Goal: Task Accomplishment & Management: Use online tool/utility

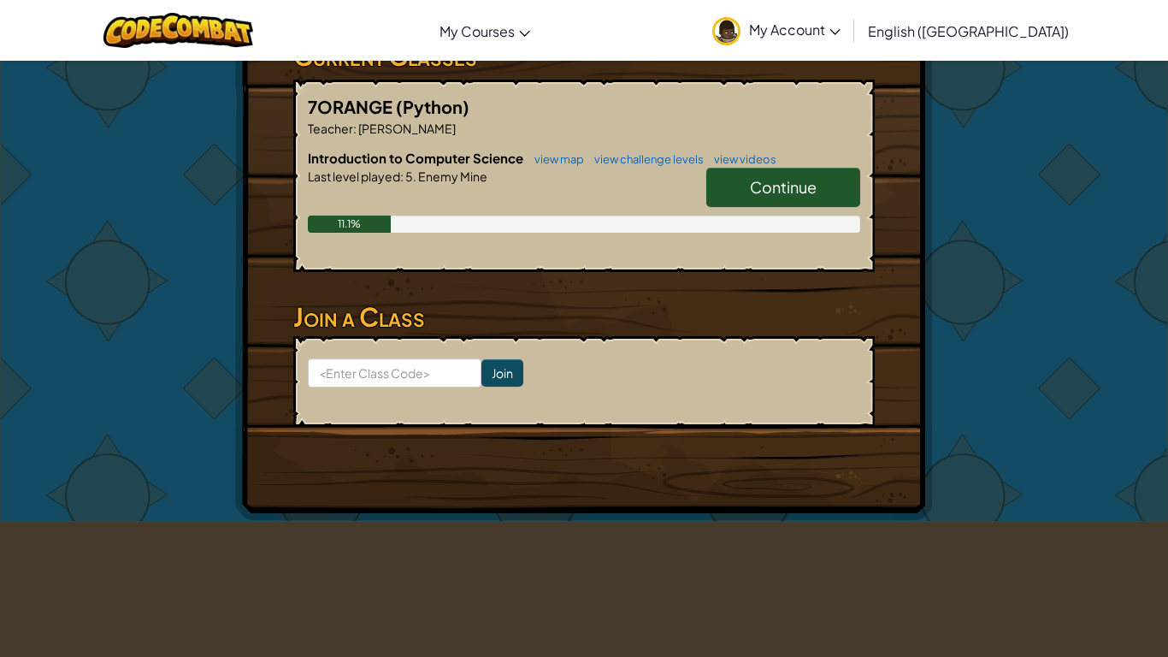
scroll to position [316, 0]
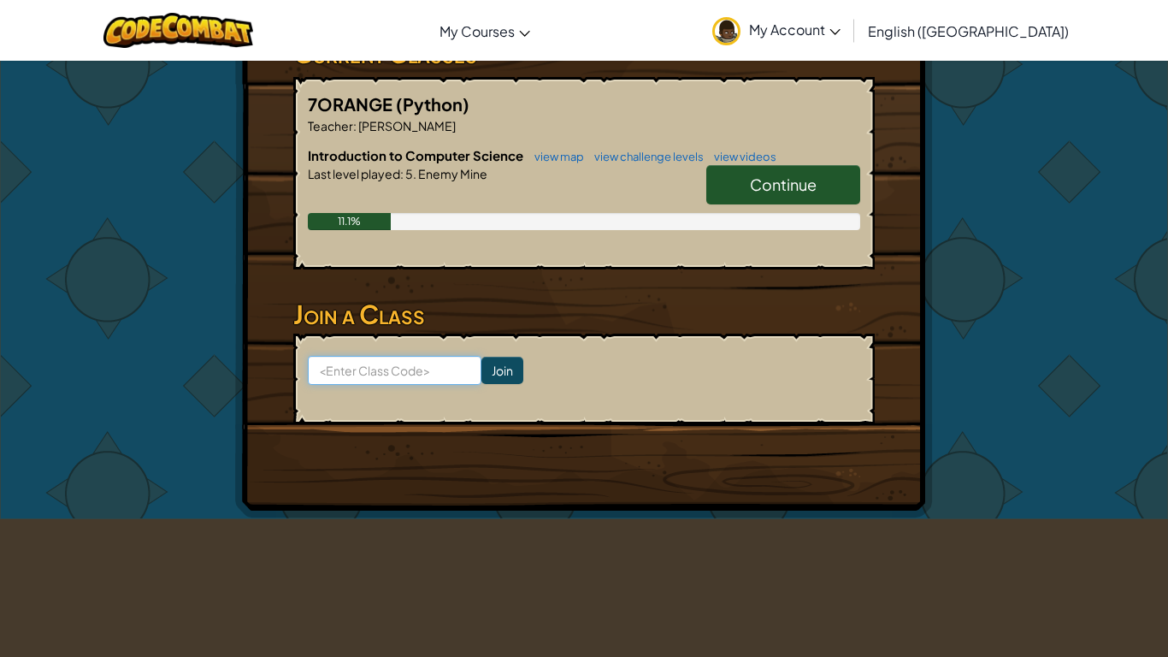
click at [448, 381] on input at bounding box center [395, 370] width 174 height 29
type input "LazyHillRock"
click at [456, 417] on form "LazyHillRock Join" at bounding box center [584, 379] width 582 height 91
click at [515, 374] on input "Join" at bounding box center [503, 370] width 42 height 27
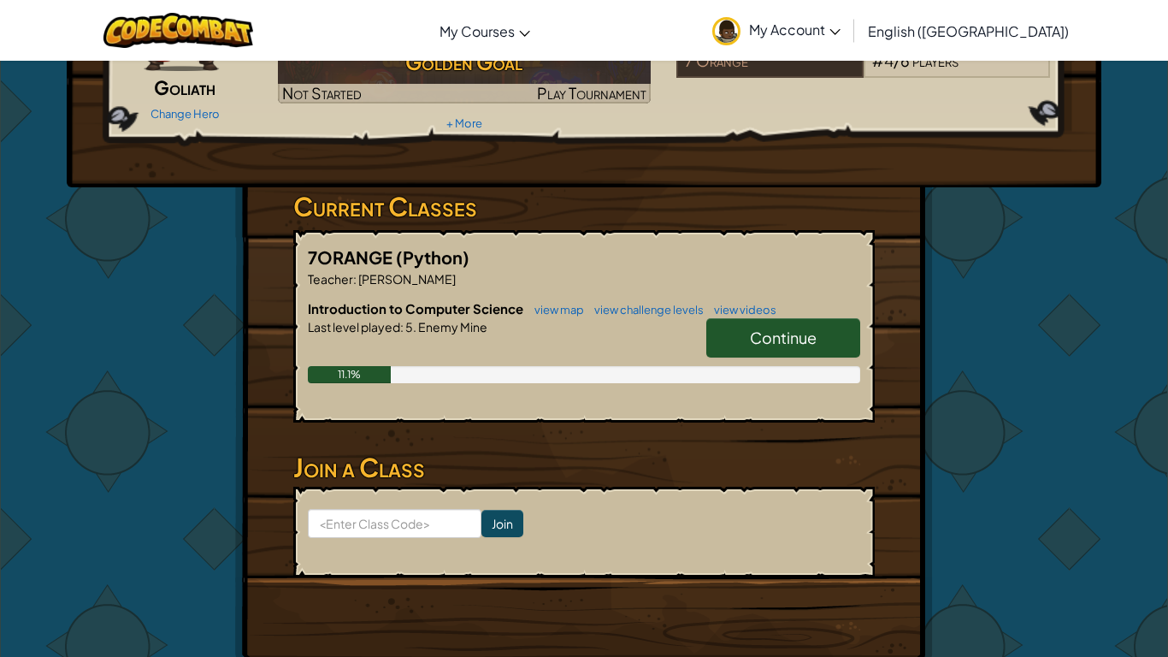
scroll to position [165, 0]
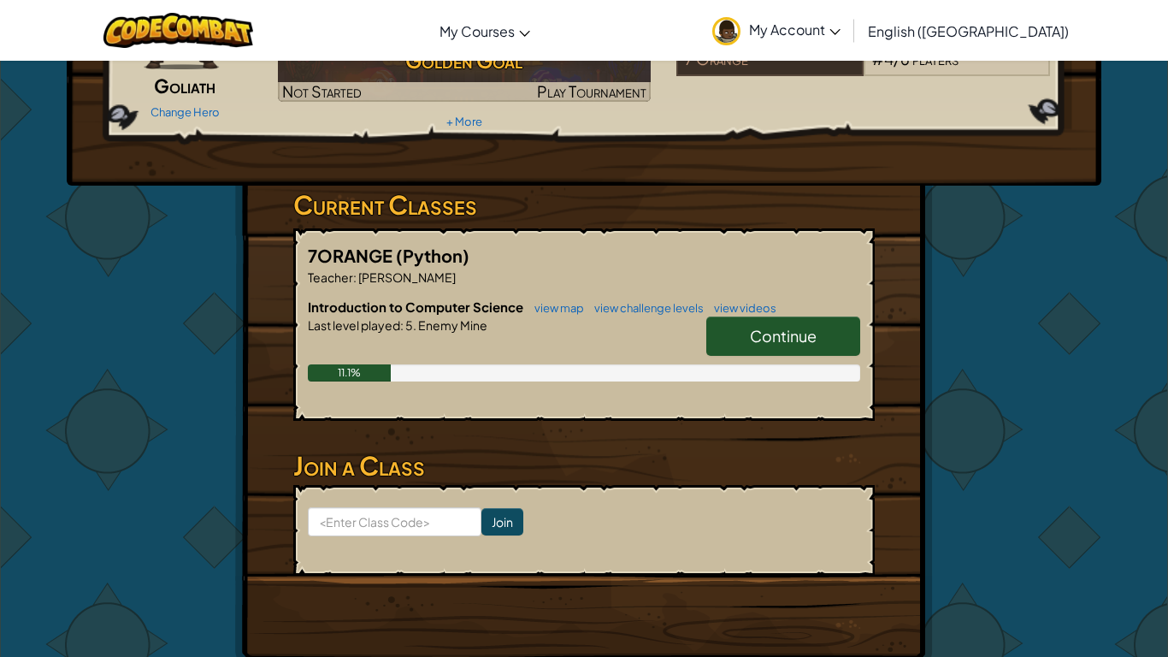
click at [745, 344] on link "Continue" at bounding box center [783, 335] width 154 height 39
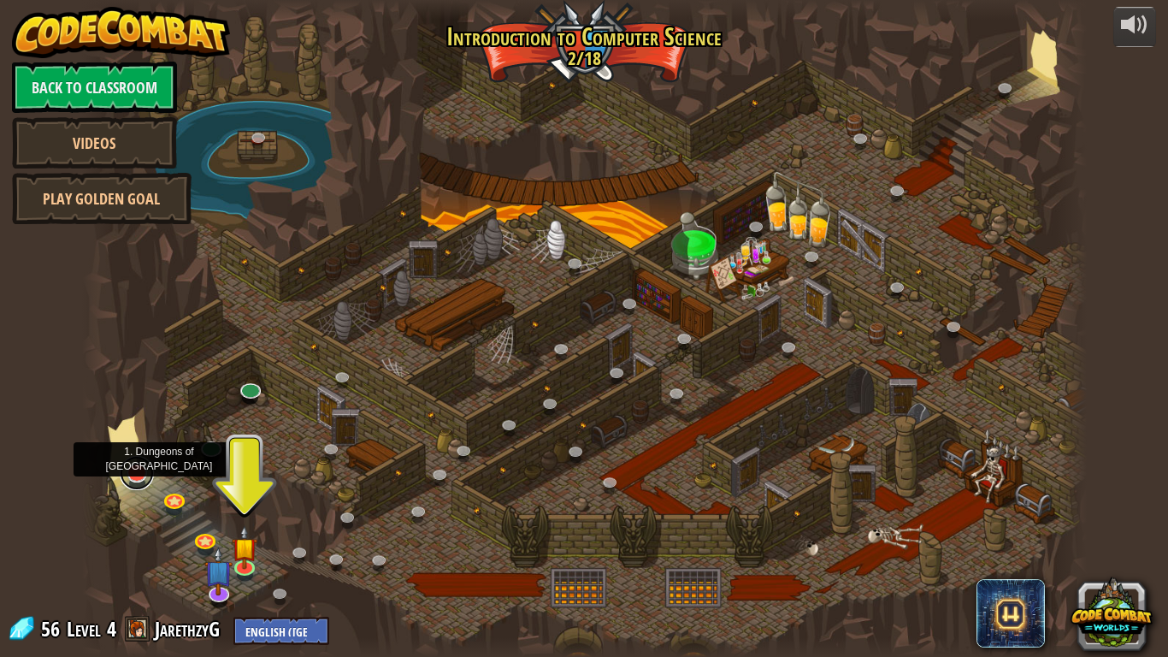
click at [124, 476] on link at bounding box center [137, 473] width 34 height 34
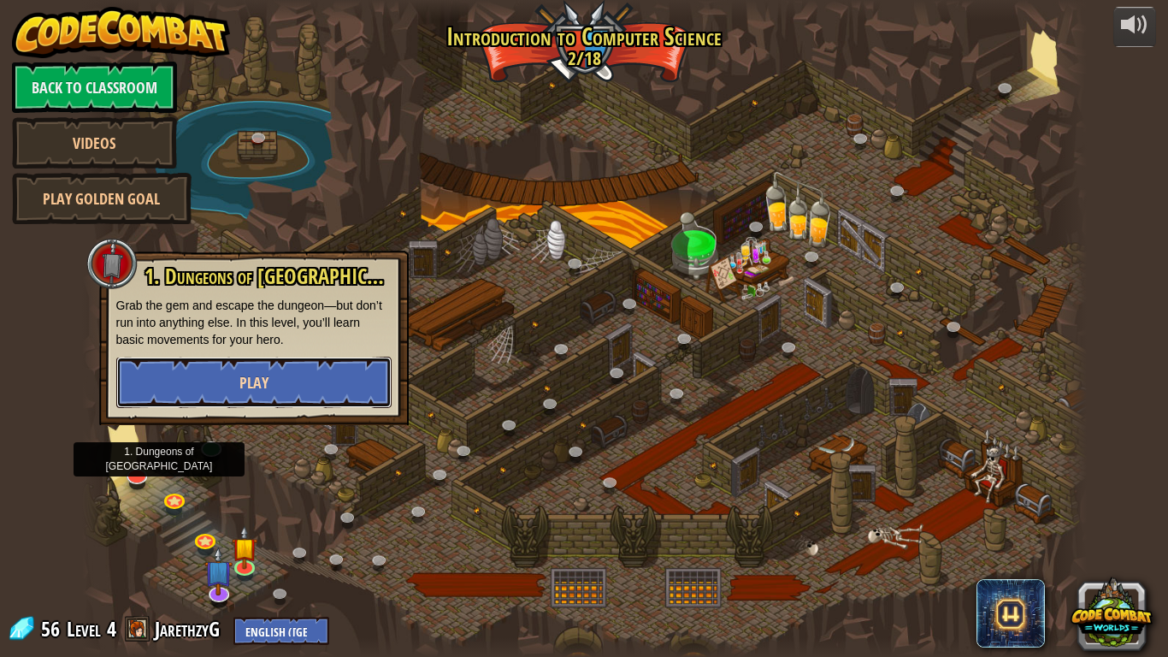
click at [221, 381] on button "Play" at bounding box center [253, 382] width 275 height 51
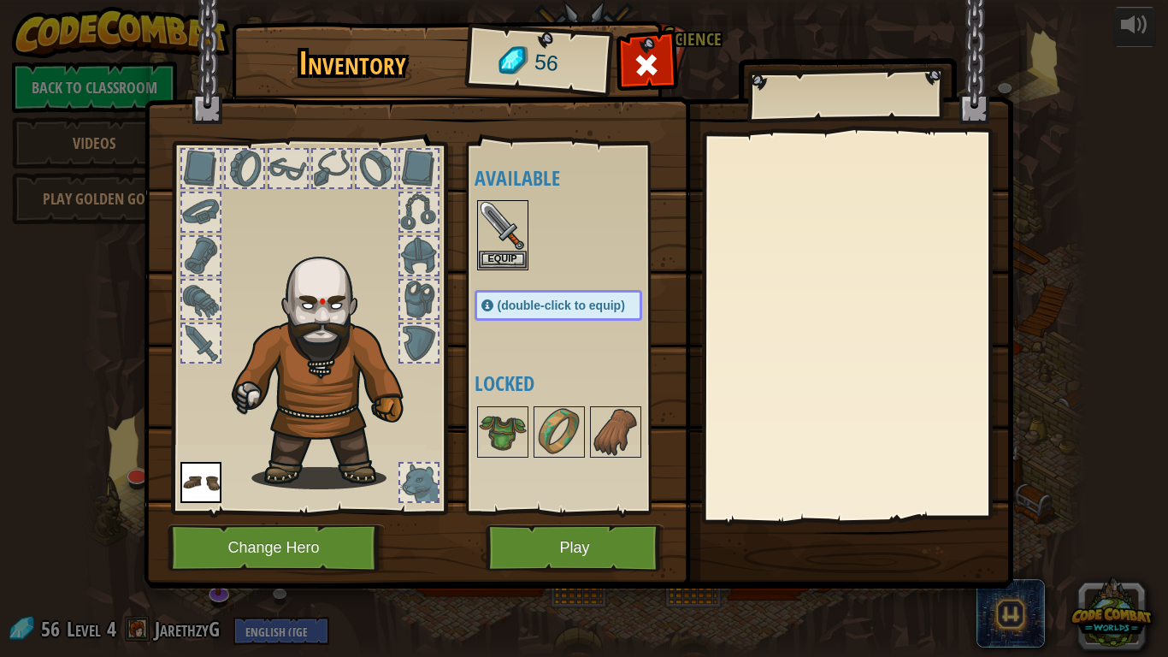
click at [500, 69] on div "56" at bounding box center [538, 63] width 141 height 68
click at [203, 171] on div at bounding box center [201, 169] width 38 height 38
click at [357, 537] on button "Change Hero" at bounding box center [276, 547] width 217 height 47
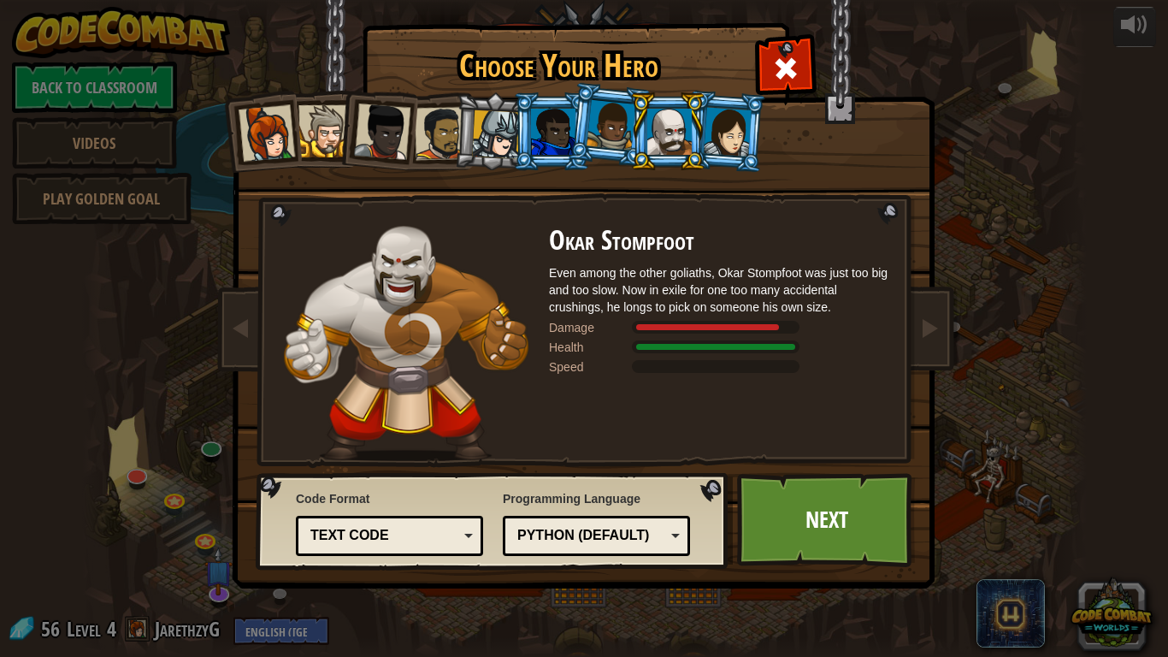
click at [311, 133] on div at bounding box center [325, 131] width 52 height 52
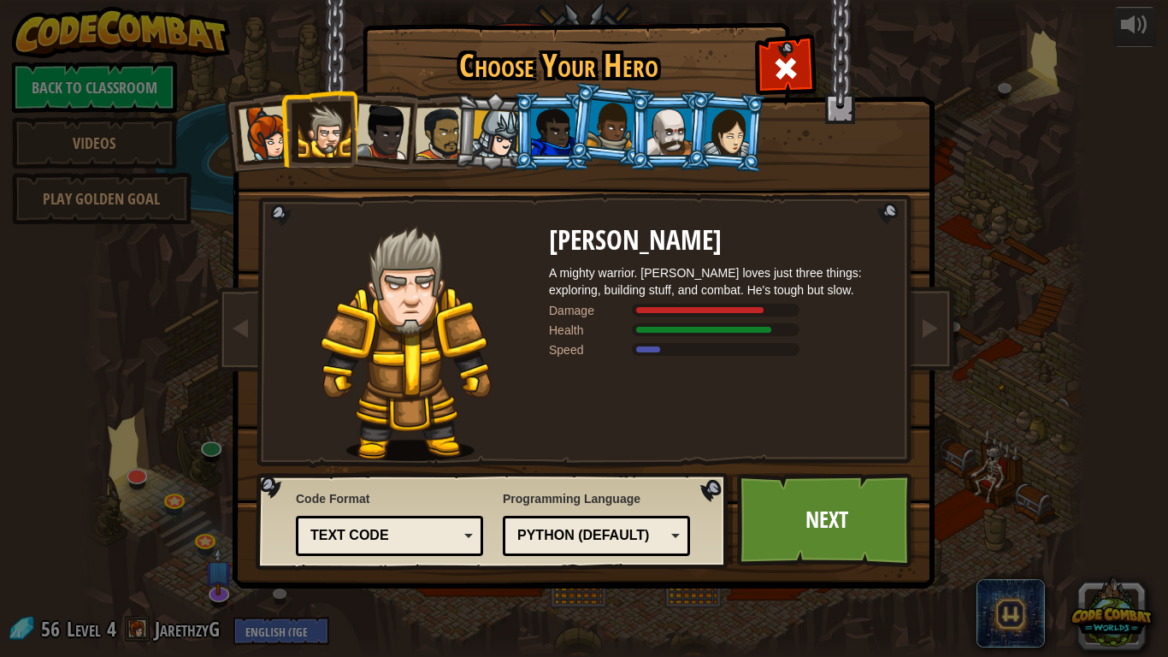
click at [384, 143] on div at bounding box center [382, 131] width 56 height 56
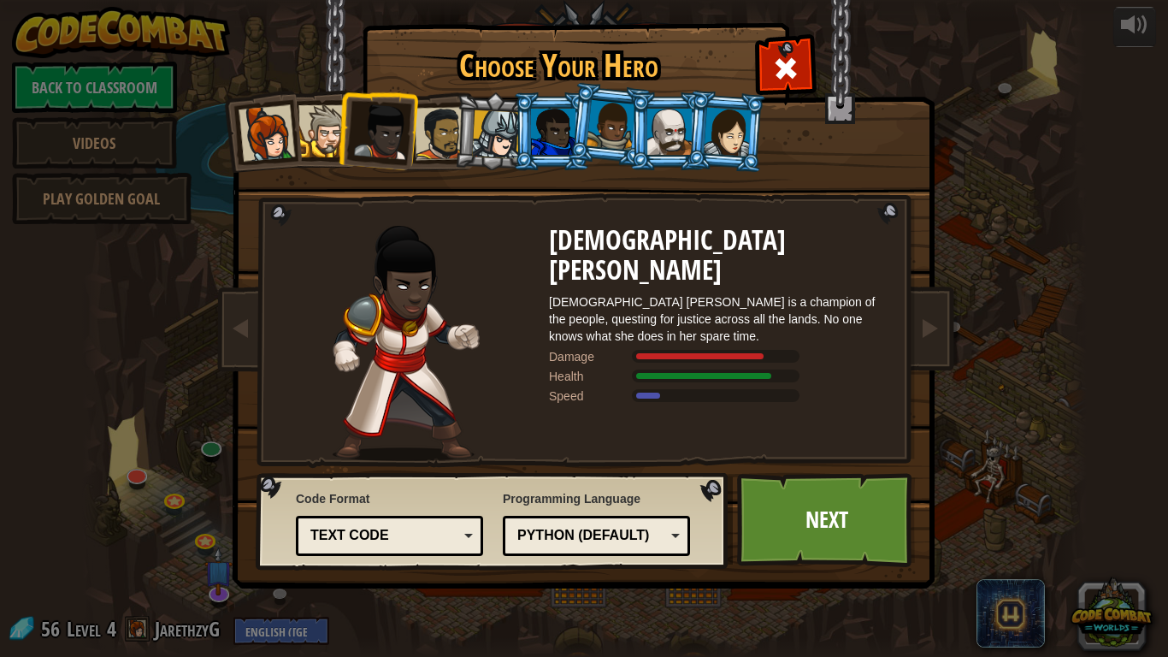
click at [429, 148] on div at bounding box center [441, 133] width 53 height 53
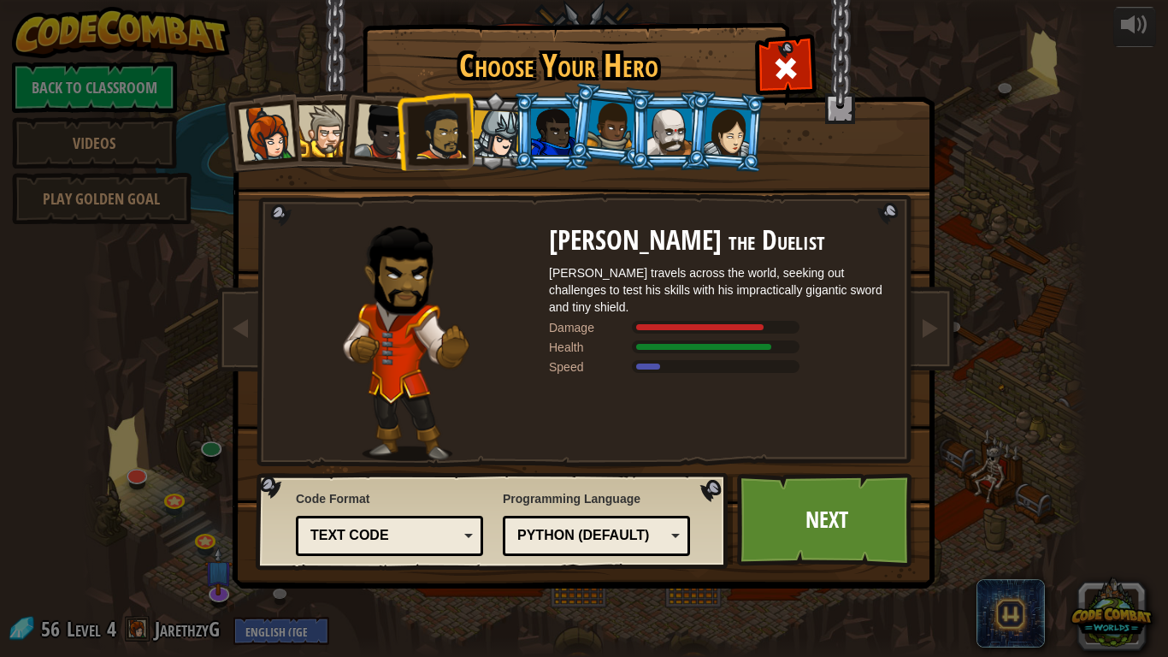
click at [500, 152] on div at bounding box center [496, 134] width 49 height 49
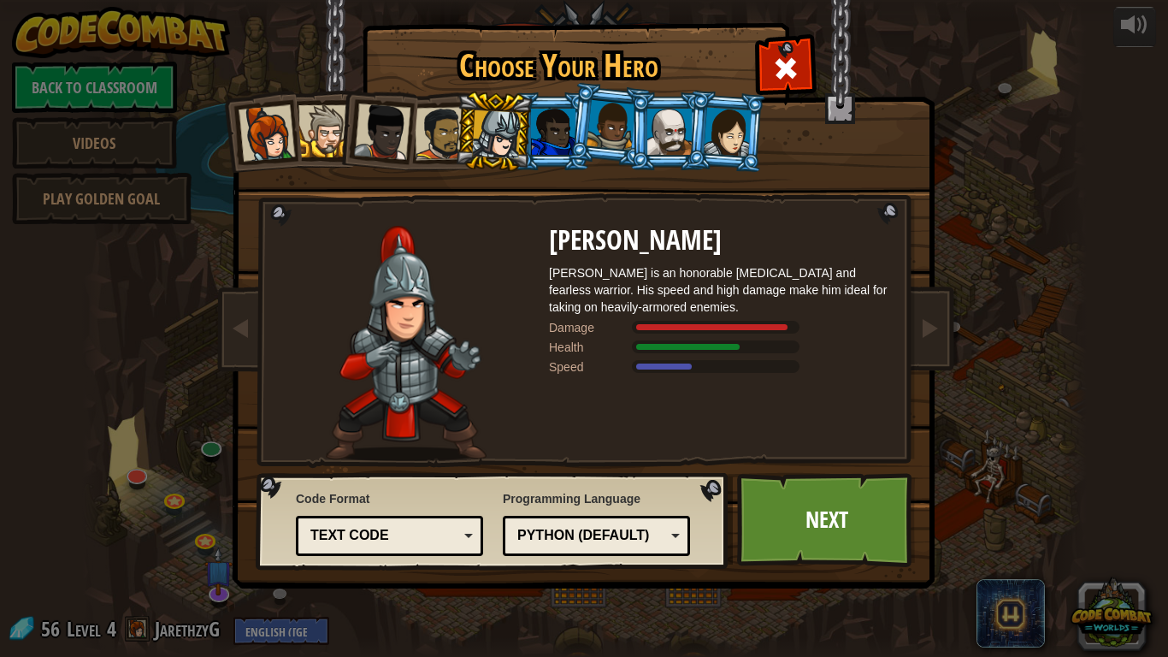
click at [693, 163] on li at bounding box center [726, 131] width 82 height 83
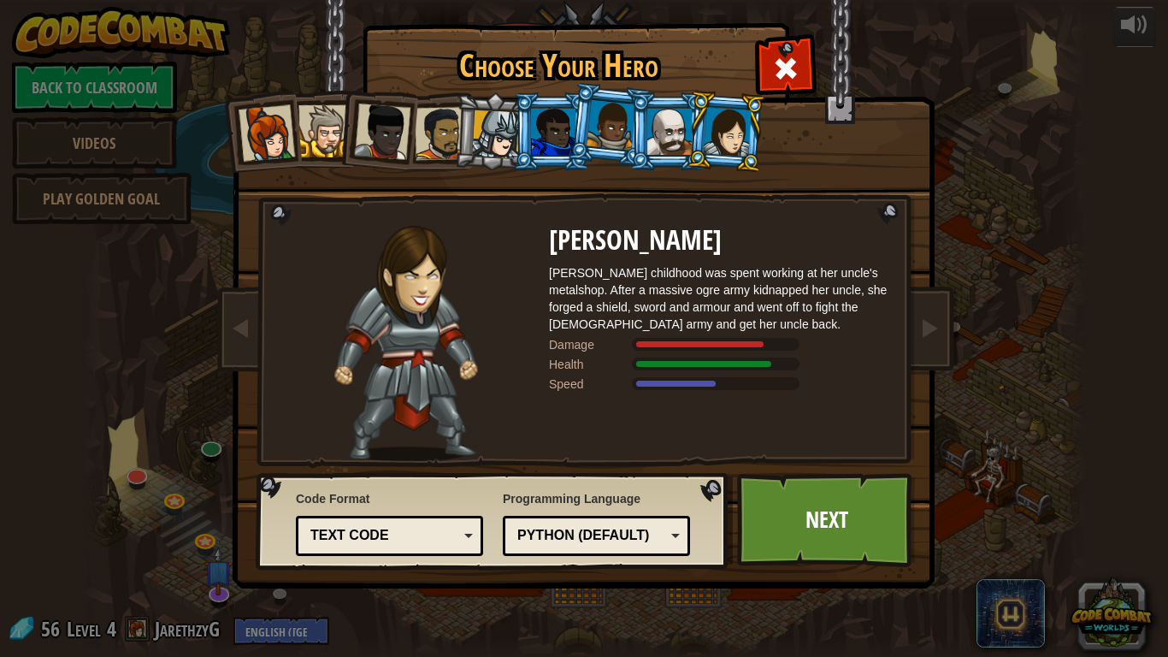
click at [669, 120] on div at bounding box center [669, 132] width 44 height 46
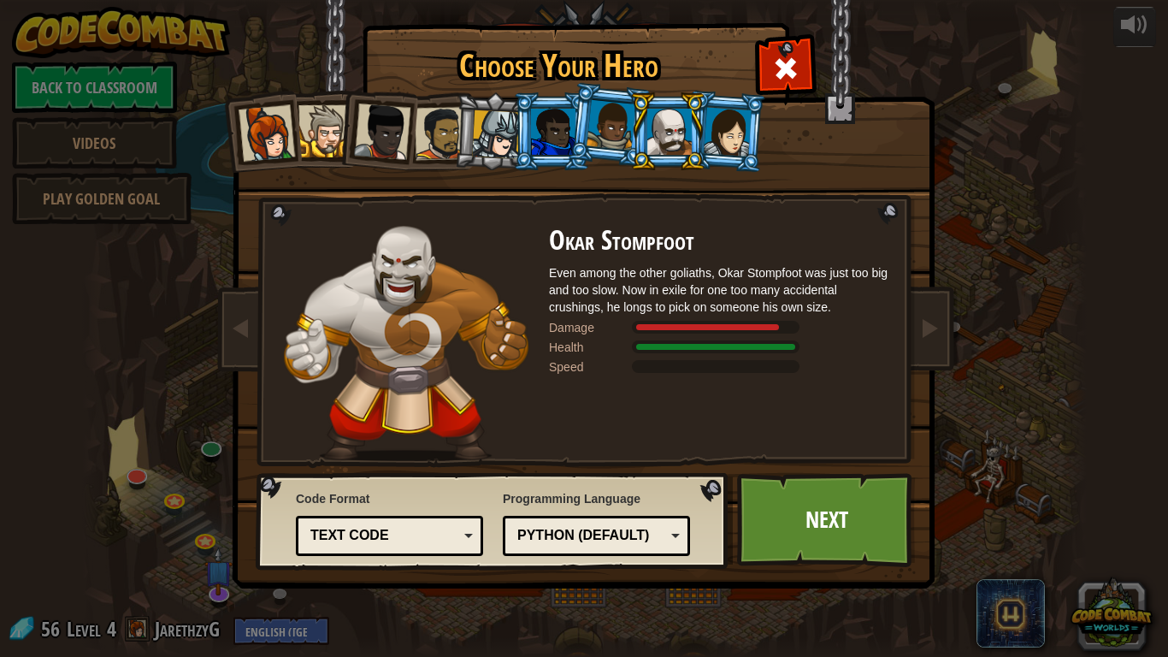
click at [603, 123] on div at bounding box center [611, 125] width 49 height 50
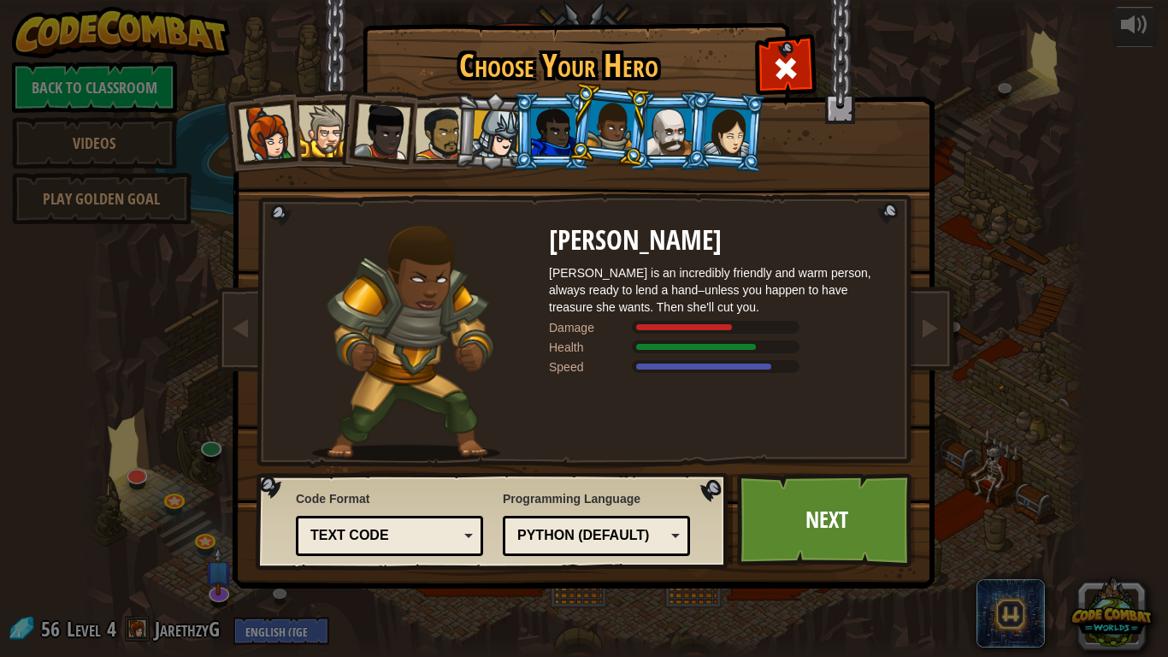
click at [550, 149] on div at bounding box center [553, 132] width 44 height 46
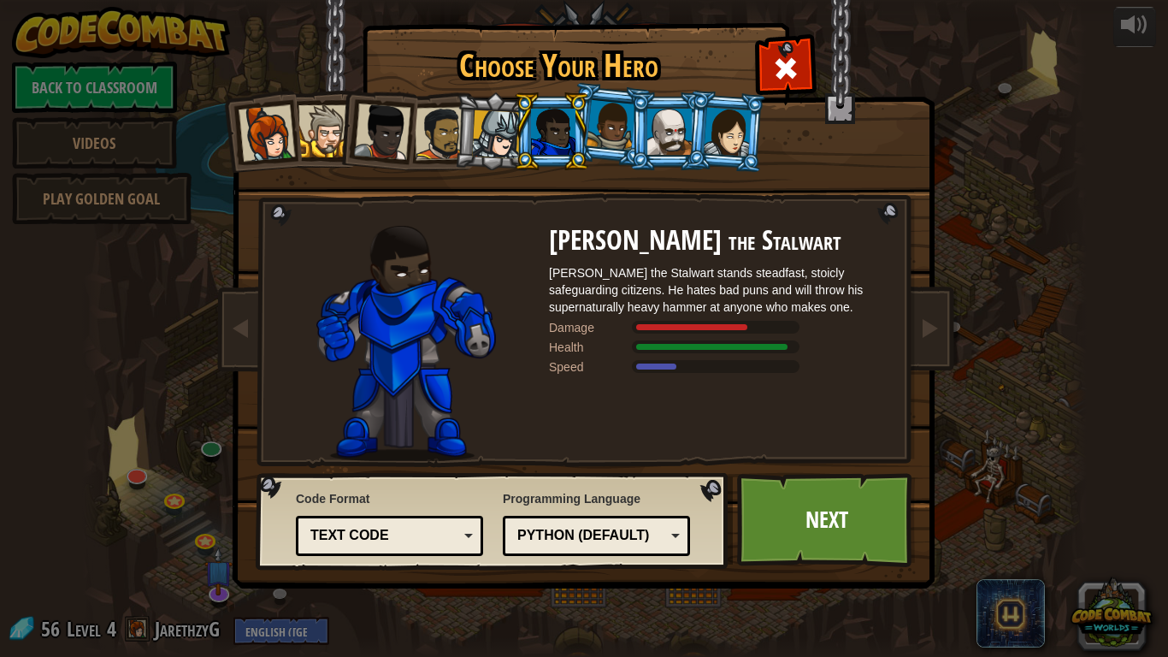
click at [500, 134] on div at bounding box center [496, 134] width 49 height 49
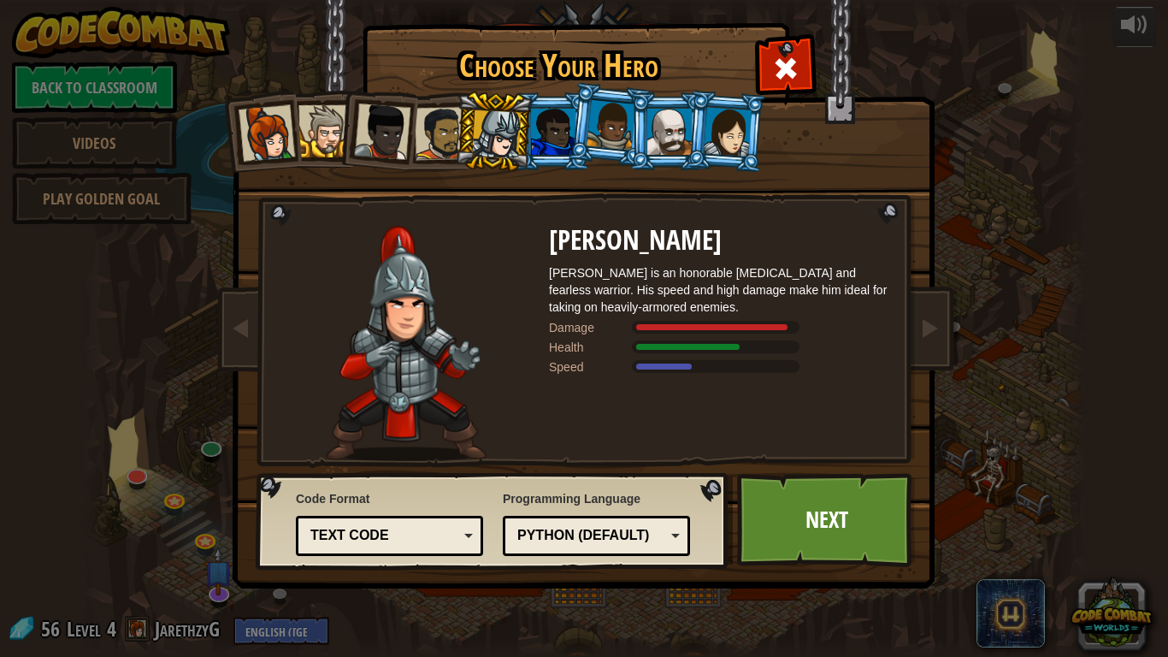
click at [594, 135] on div at bounding box center [611, 125] width 49 height 50
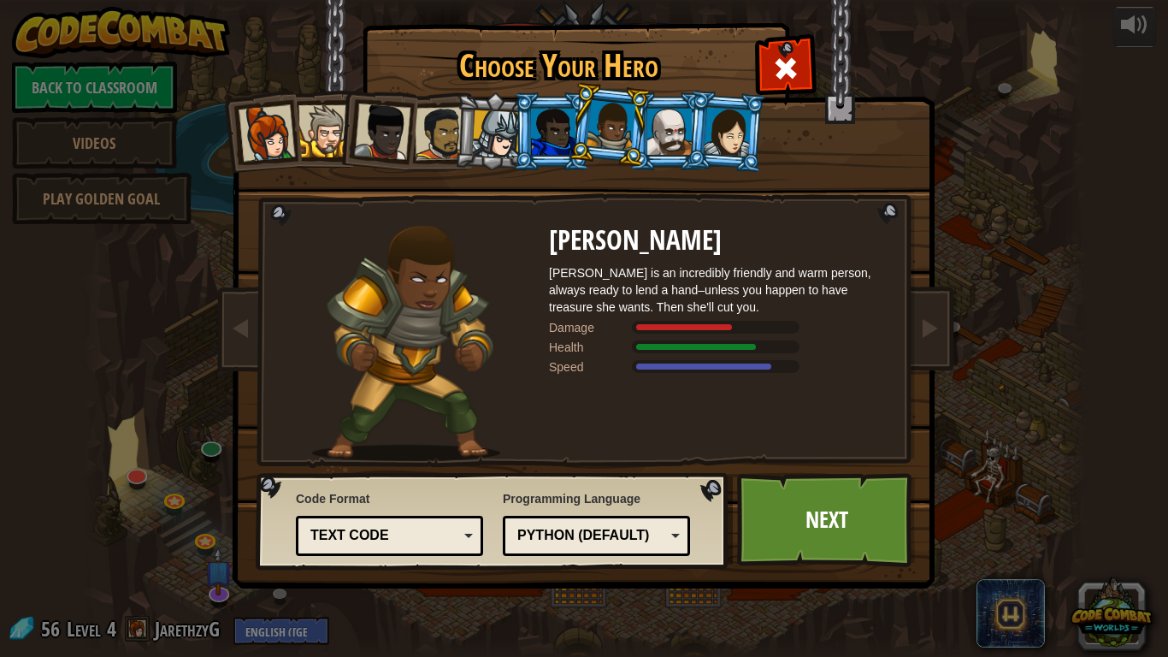
click at [449, 133] on div at bounding box center [441, 133] width 53 height 53
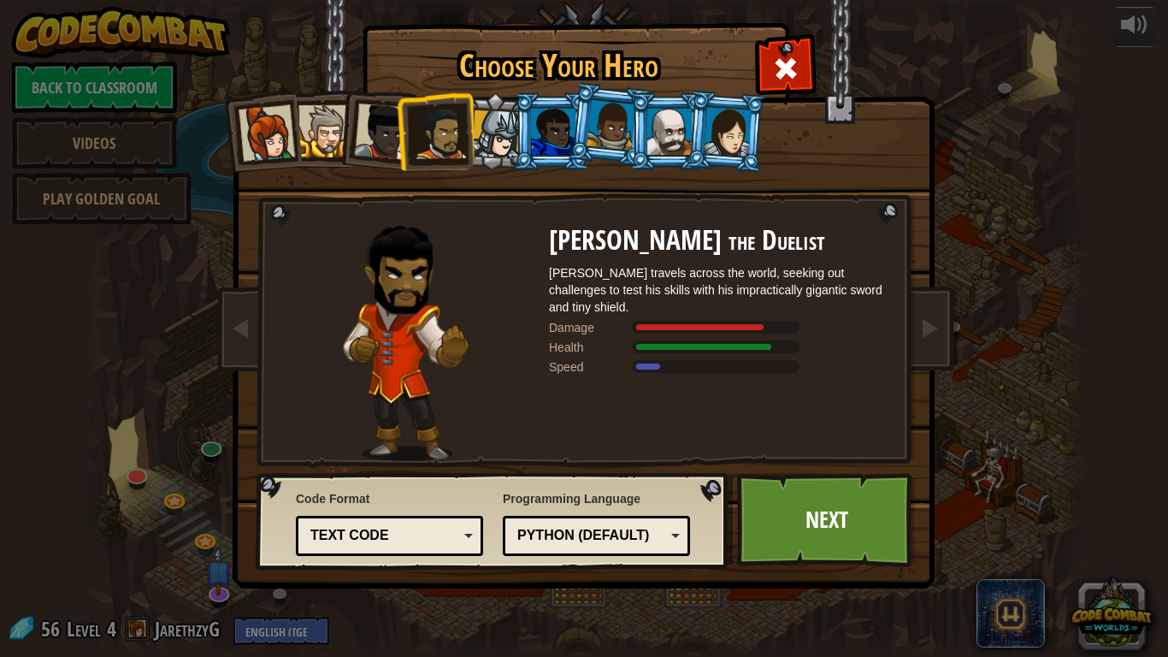
click at [387, 132] on div at bounding box center [382, 131] width 56 height 56
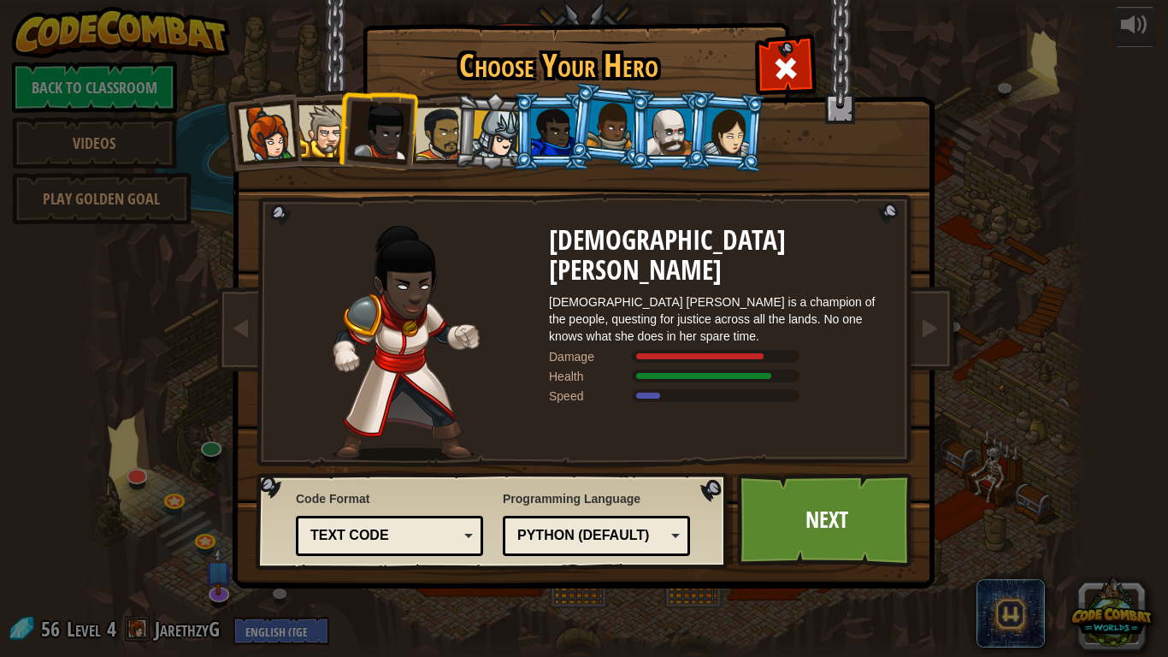
click at [329, 139] on div at bounding box center [325, 131] width 52 height 52
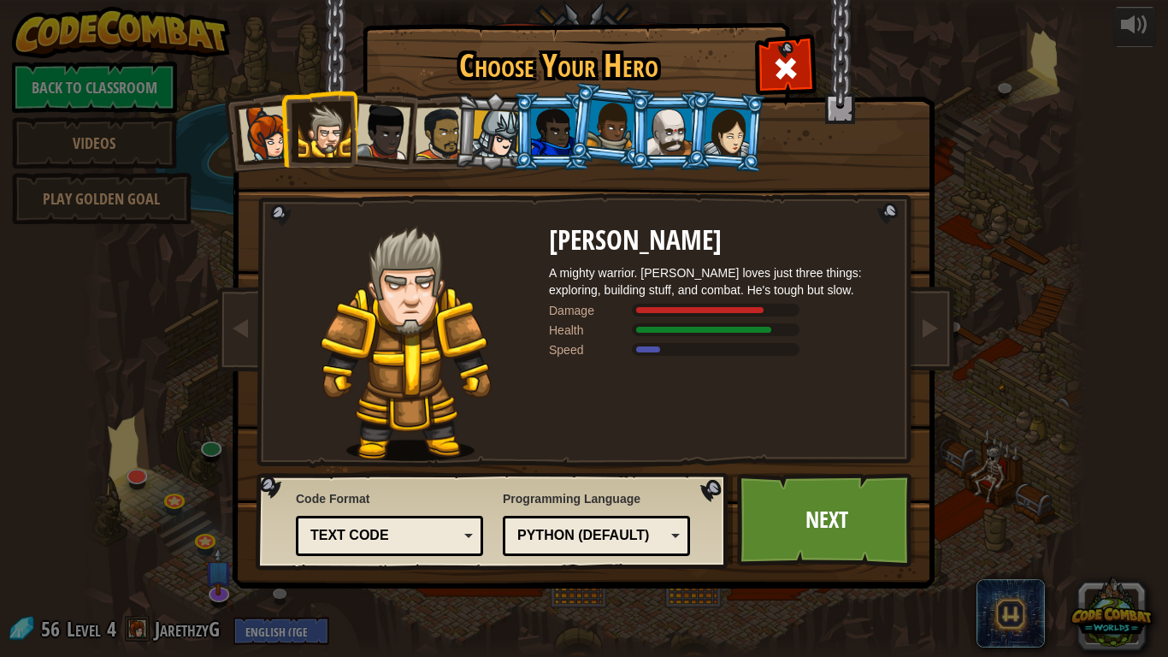
click at [254, 137] on div at bounding box center [267, 133] width 56 height 56
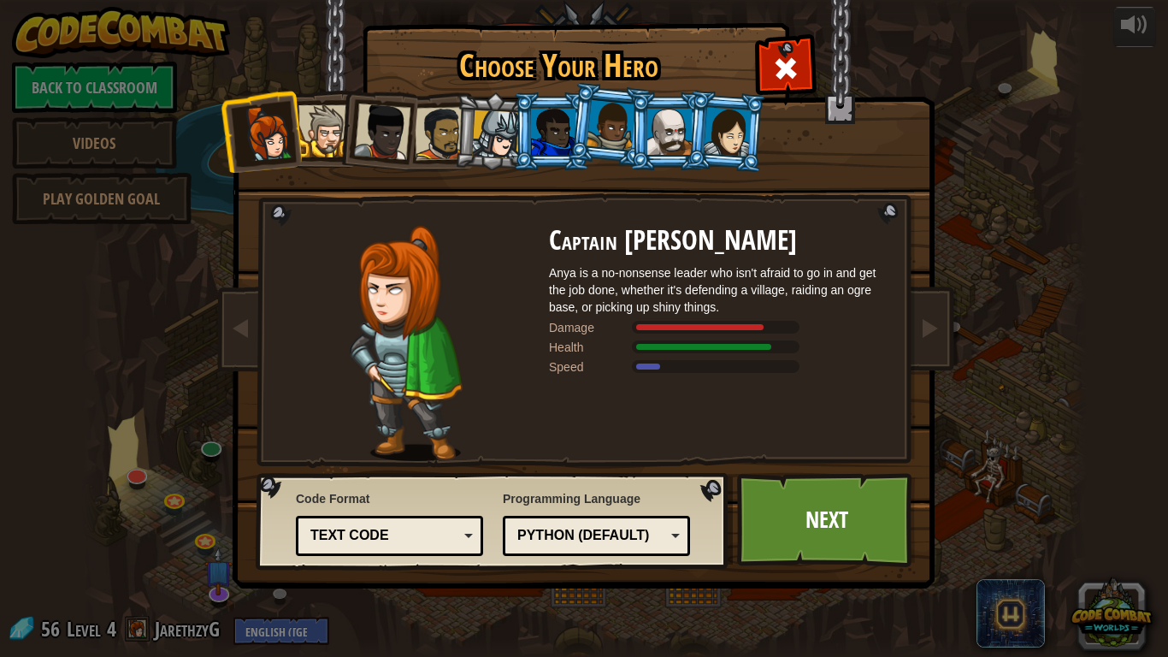
click at [600, 124] on div at bounding box center [611, 125] width 49 height 50
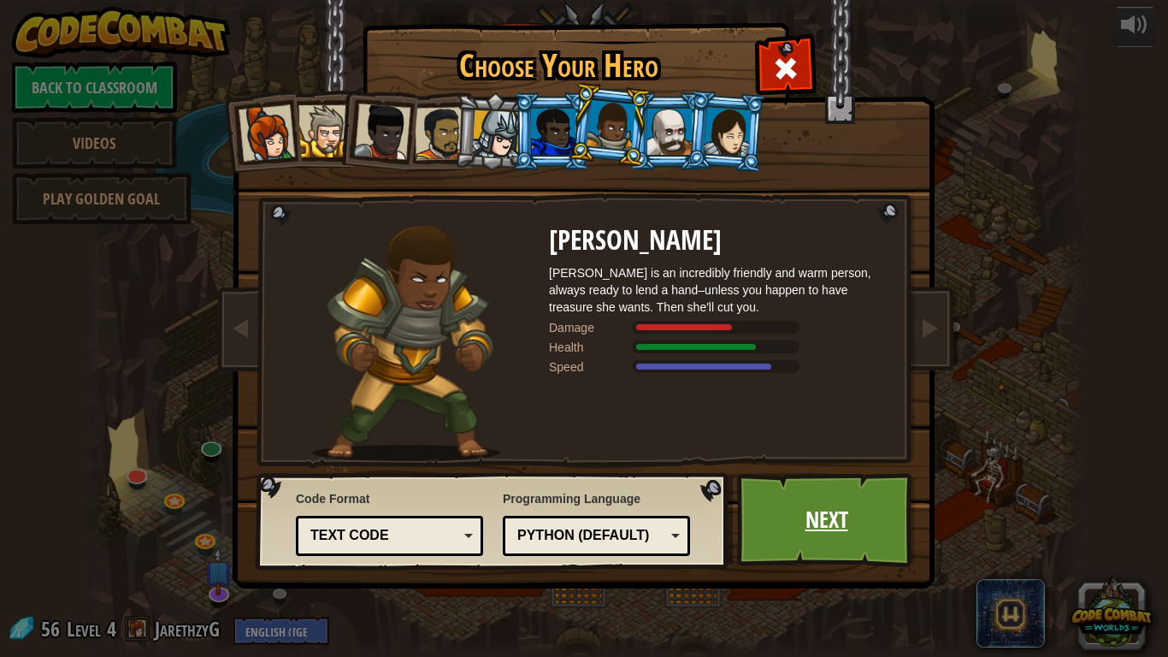
click at [807, 523] on link "Next" at bounding box center [826, 520] width 179 height 94
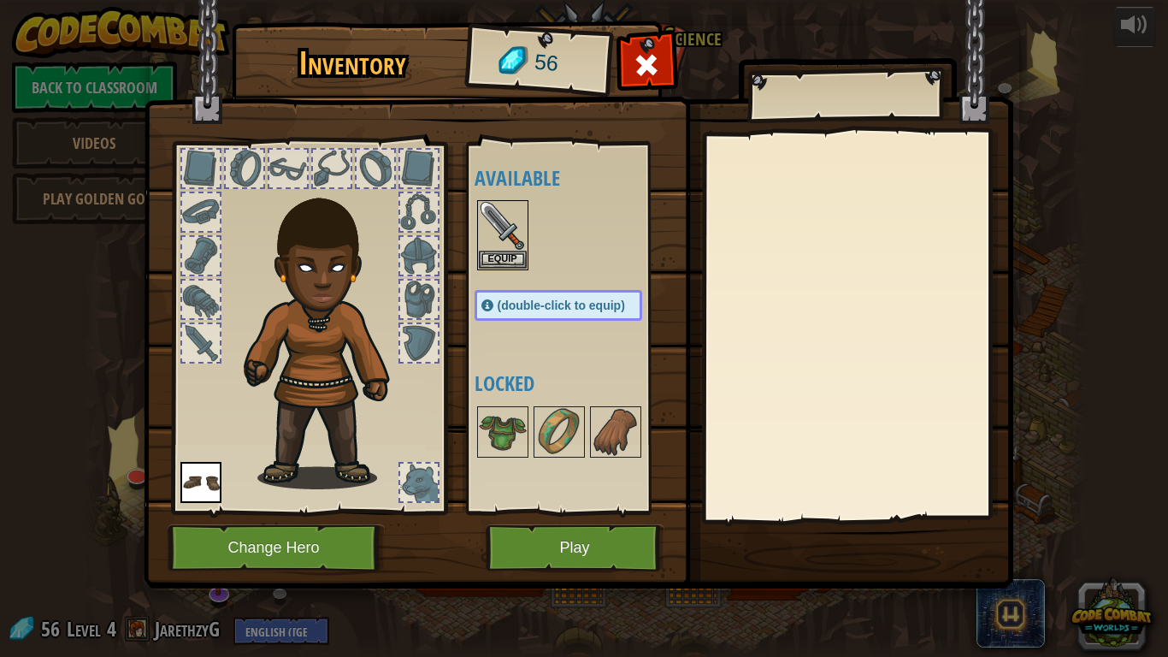
click at [279, 184] on div at bounding box center [288, 169] width 38 height 38
click at [325, 179] on div at bounding box center [332, 169] width 38 height 38
click at [511, 259] on button "Equip" at bounding box center [503, 259] width 48 height 18
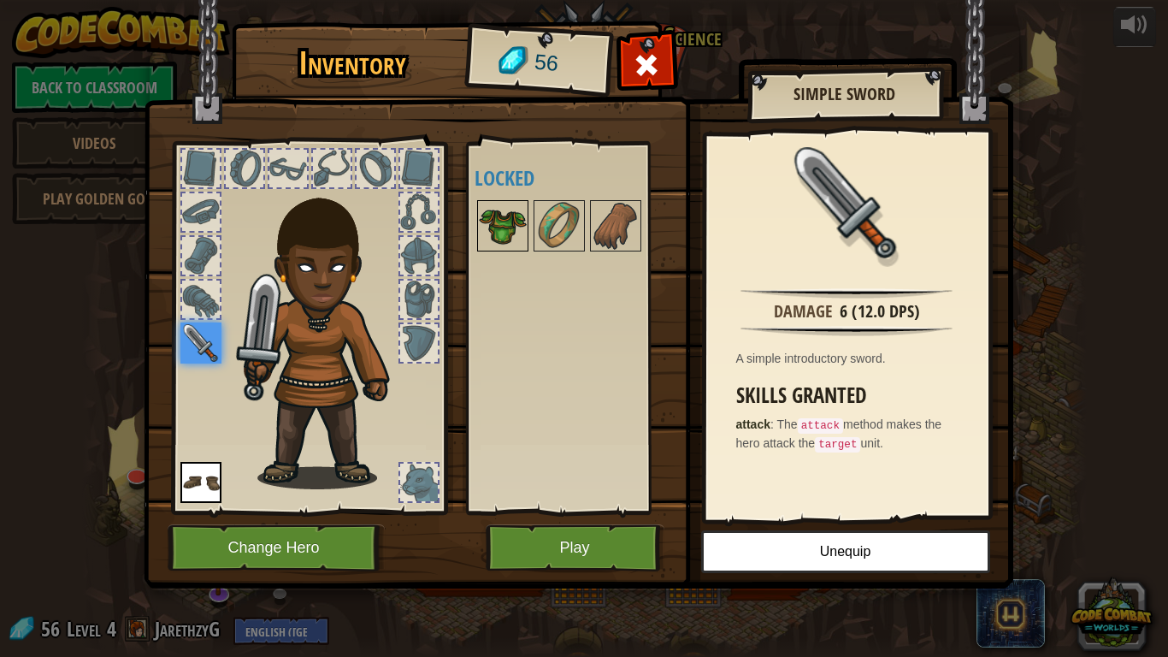
click at [484, 233] on img at bounding box center [503, 226] width 48 height 48
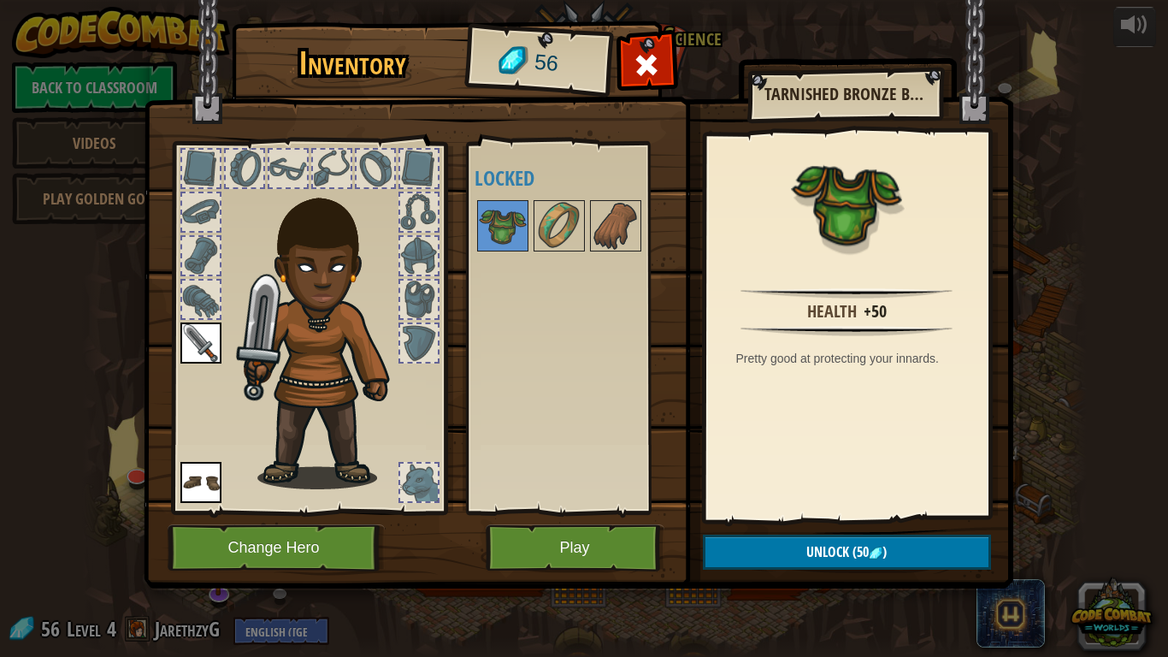
click at [204, 296] on div at bounding box center [201, 300] width 38 height 38
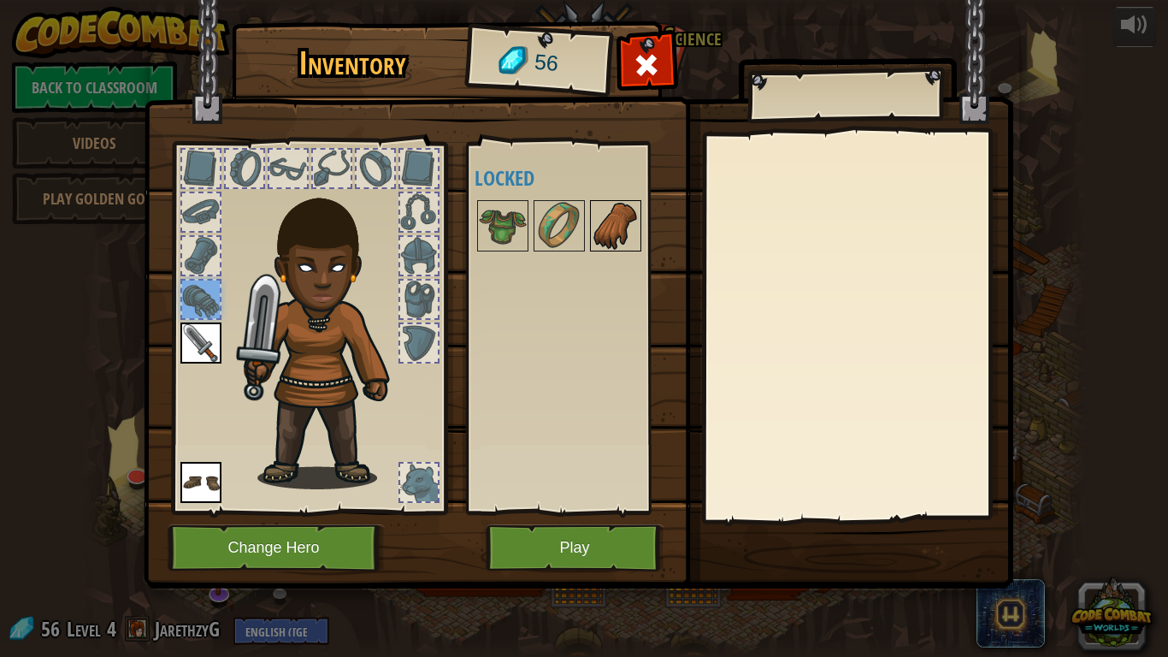
click at [638, 239] on img at bounding box center [616, 226] width 48 height 48
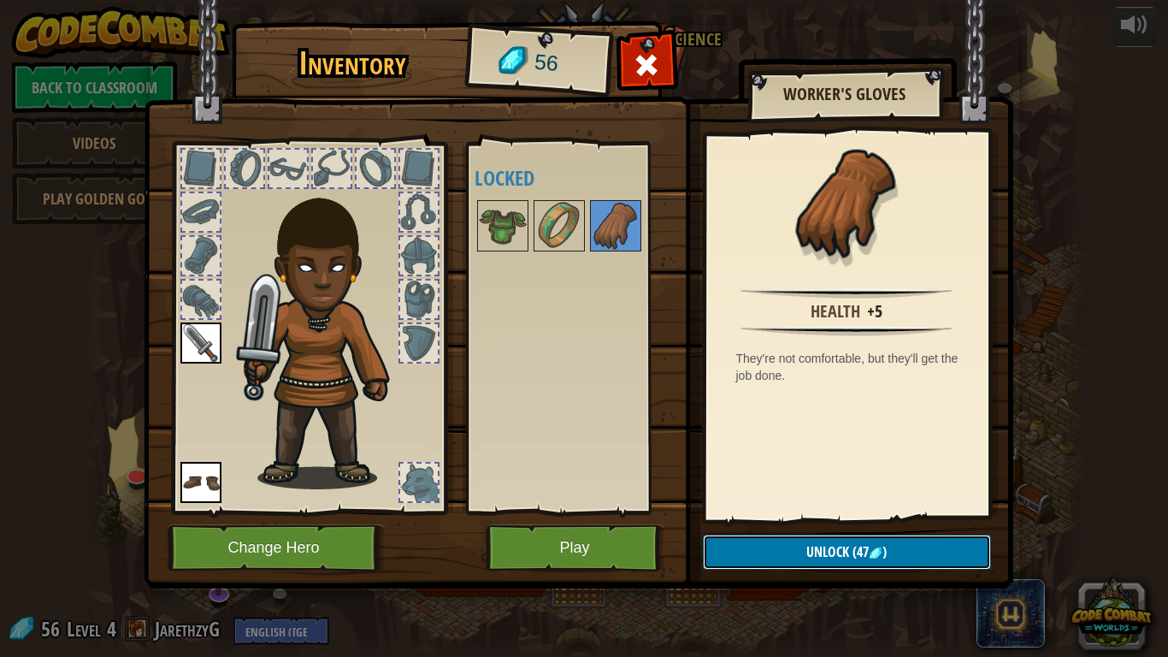
click at [754, 558] on button "Unlock (47 )" at bounding box center [847, 552] width 288 height 35
click at [754, 558] on button "Confirm" at bounding box center [847, 552] width 288 height 35
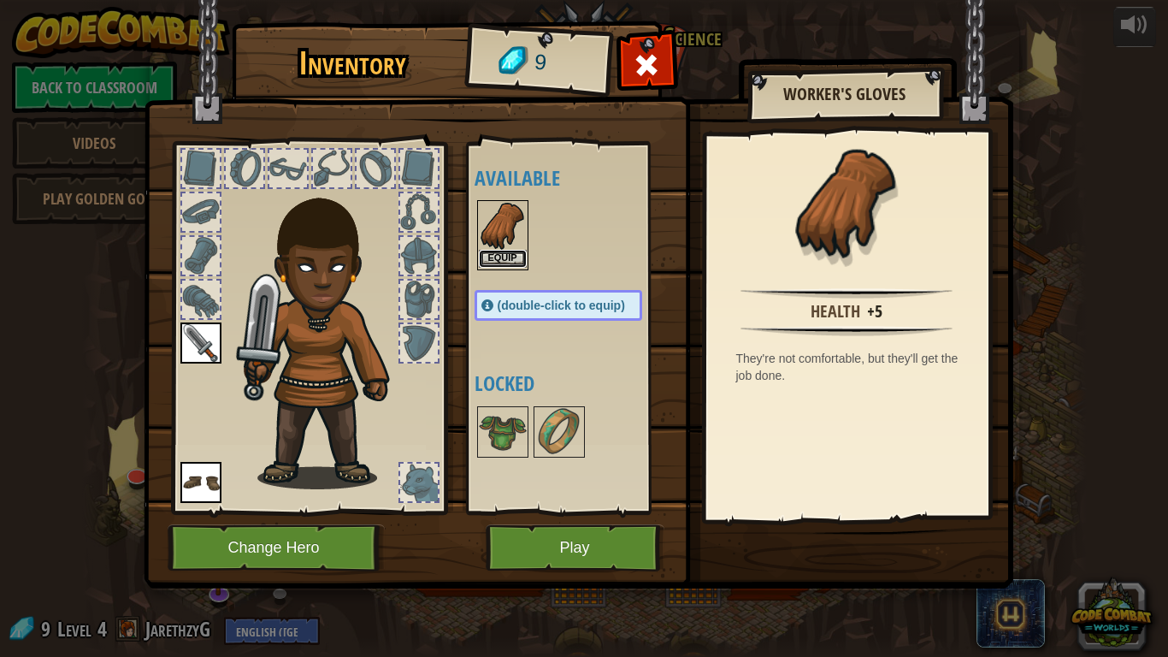
click at [508, 251] on button "Equip" at bounding box center [503, 259] width 48 height 18
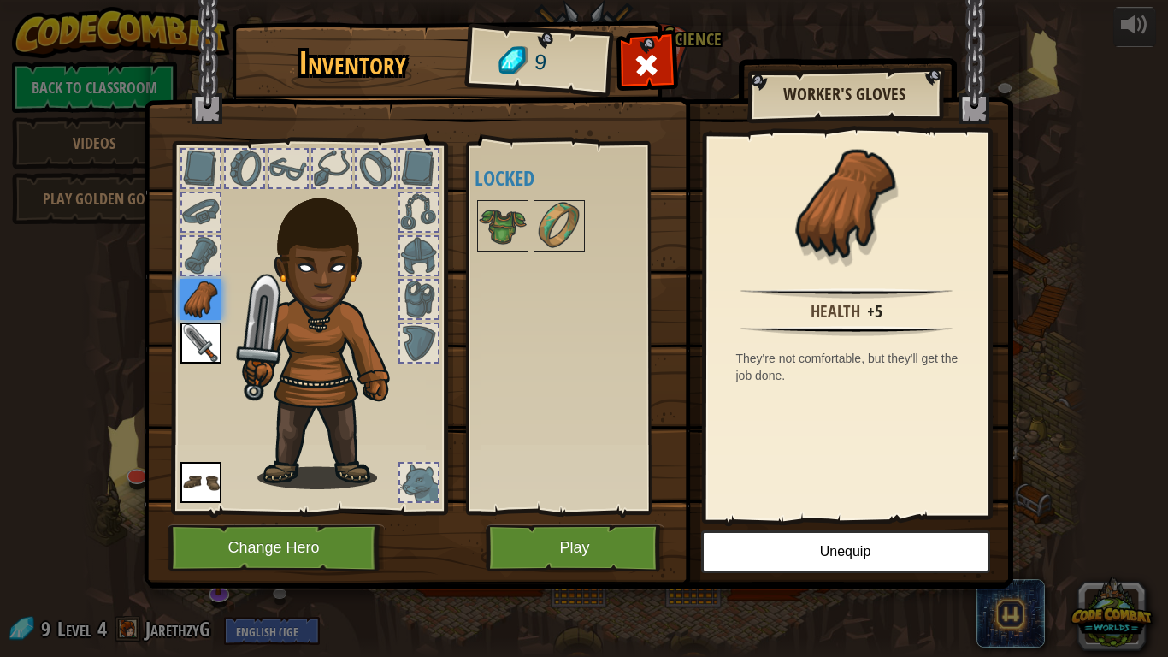
click at [192, 260] on div at bounding box center [201, 256] width 38 height 38
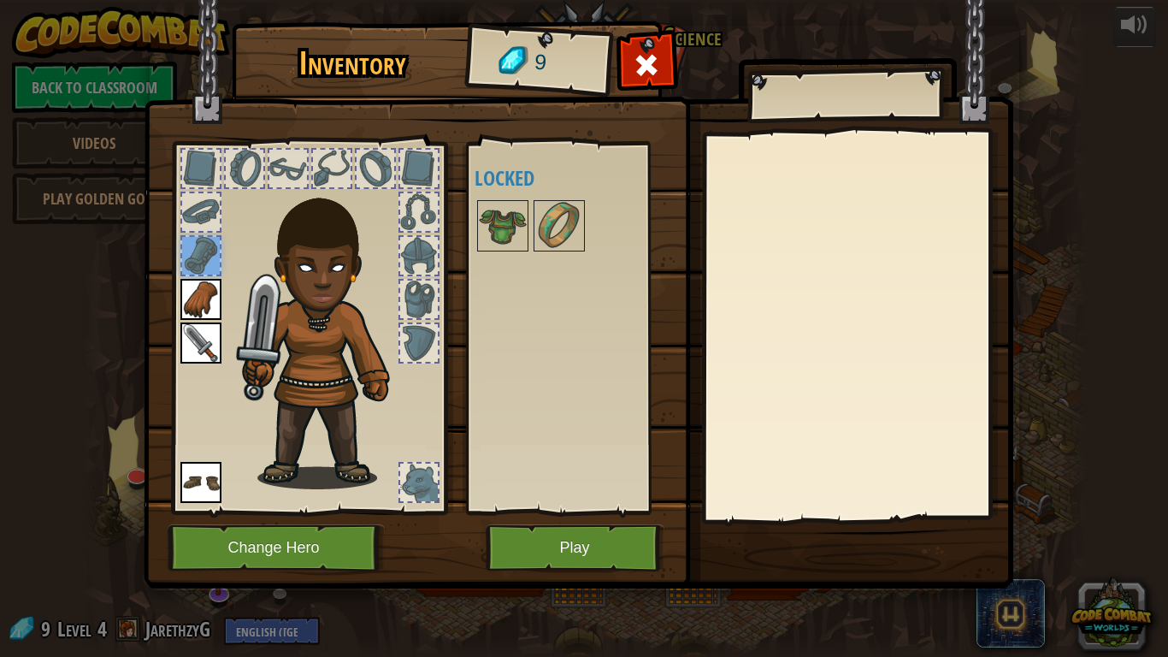
click at [288, 180] on div at bounding box center [288, 169] width 38 height 38
click at [562, 234] on img at bounding box center [559, 226] width 48 height 48
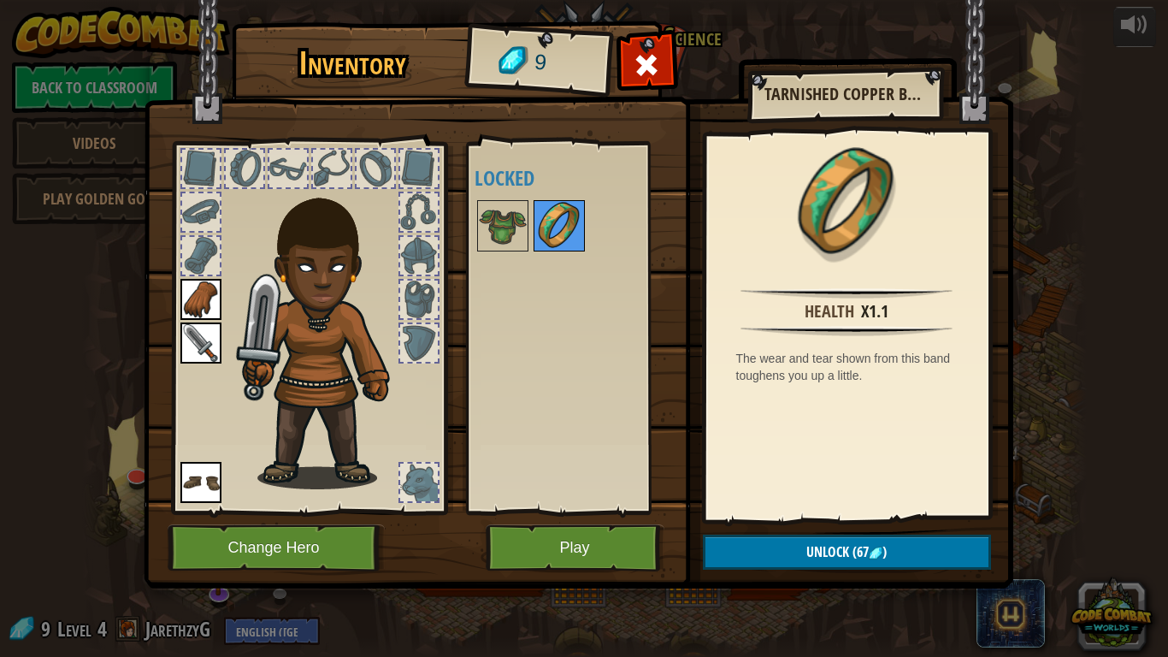
click at [538, 236] on img at bounding box center [559, 226] width 48 height 48
click at [430, 344] on div at bounding box center [419, 343] width 38 height 38
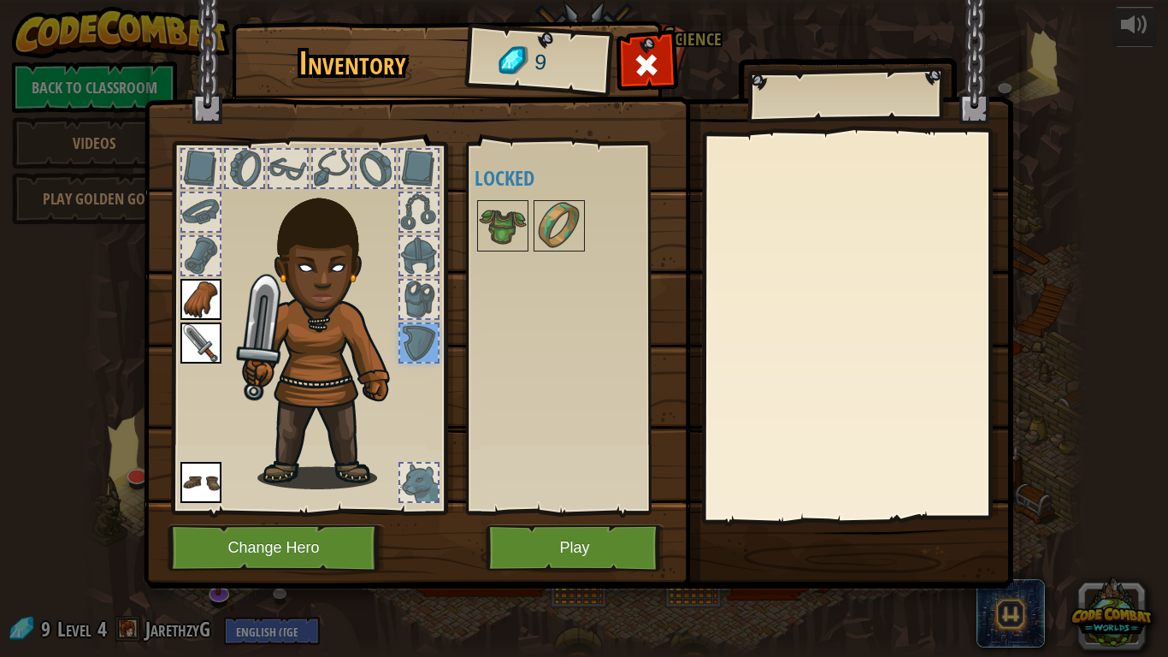
click at [423, 312] on div at bounding box center [419, 300] width 38 height 38
click at [417, 269] on div at bounding box center [419, 256] width 38 height 38
click at [535, 242] on img at bounding box center [559, 226] width 48 height 48
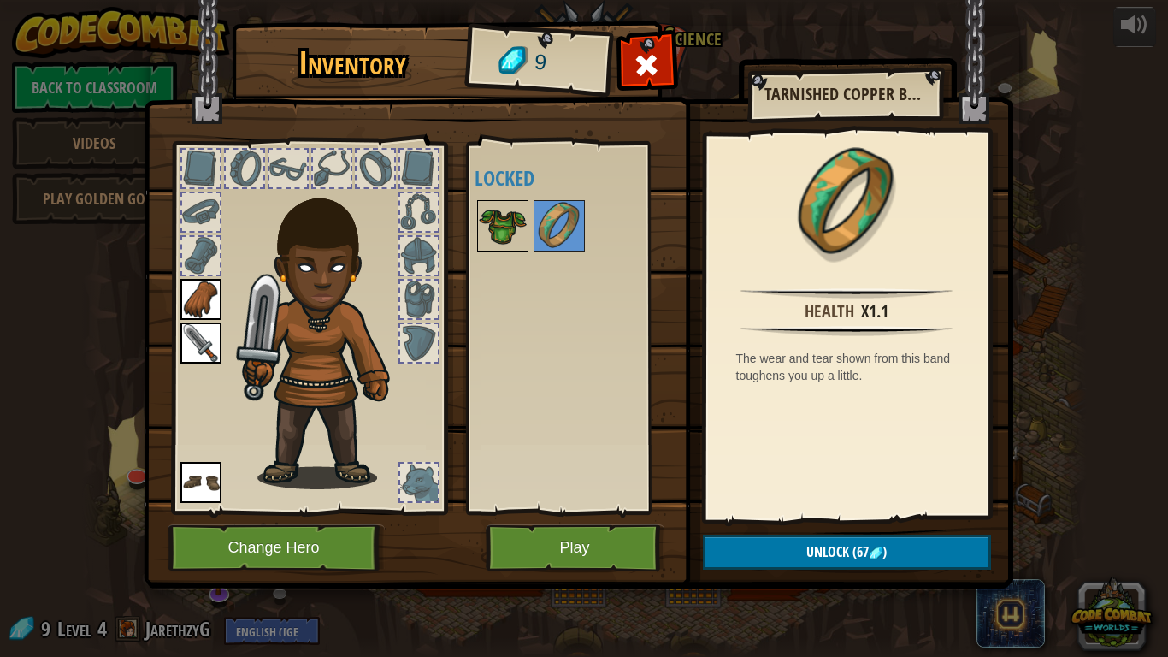
click at [511, 247] on img at bounding box center [503, 226] width 48 height 48
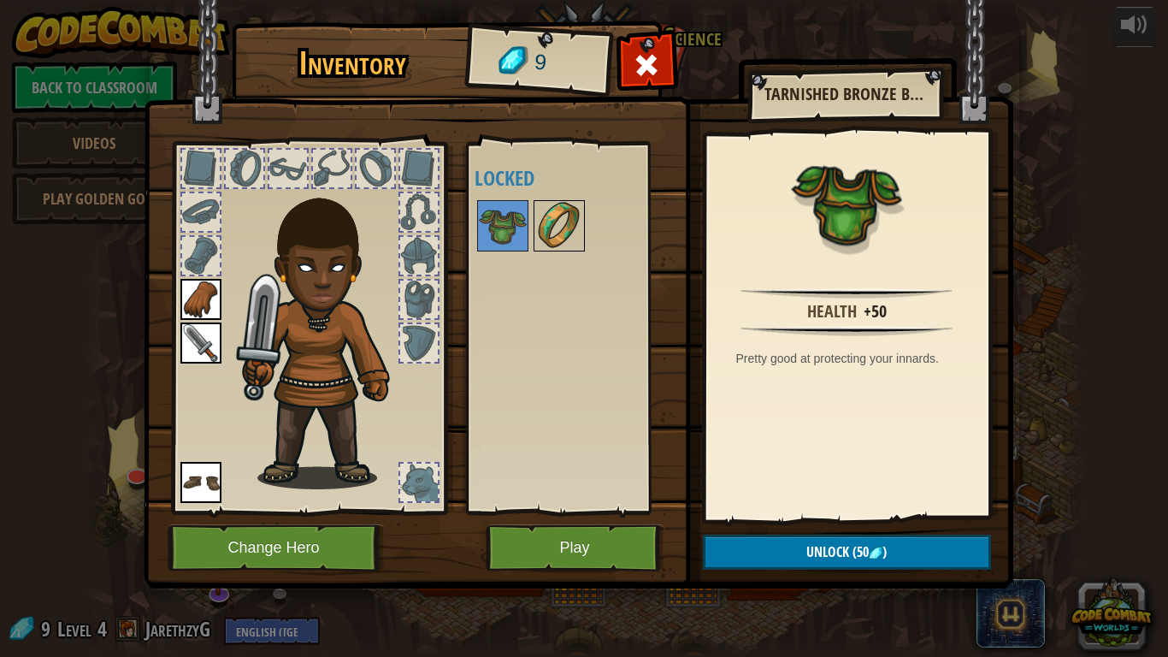
click at [535, 242] on img at bounding box center [559, 226] width 48 height 48
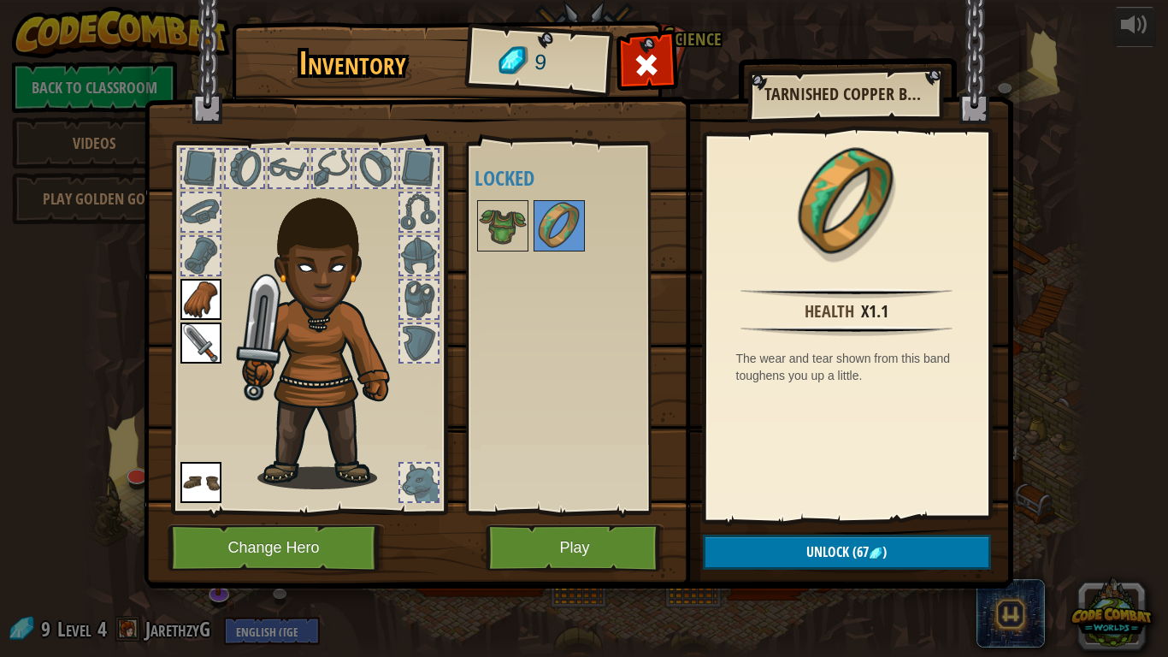
click at [201, 501] on img at bounding box center [200, 482] width 41 height 41
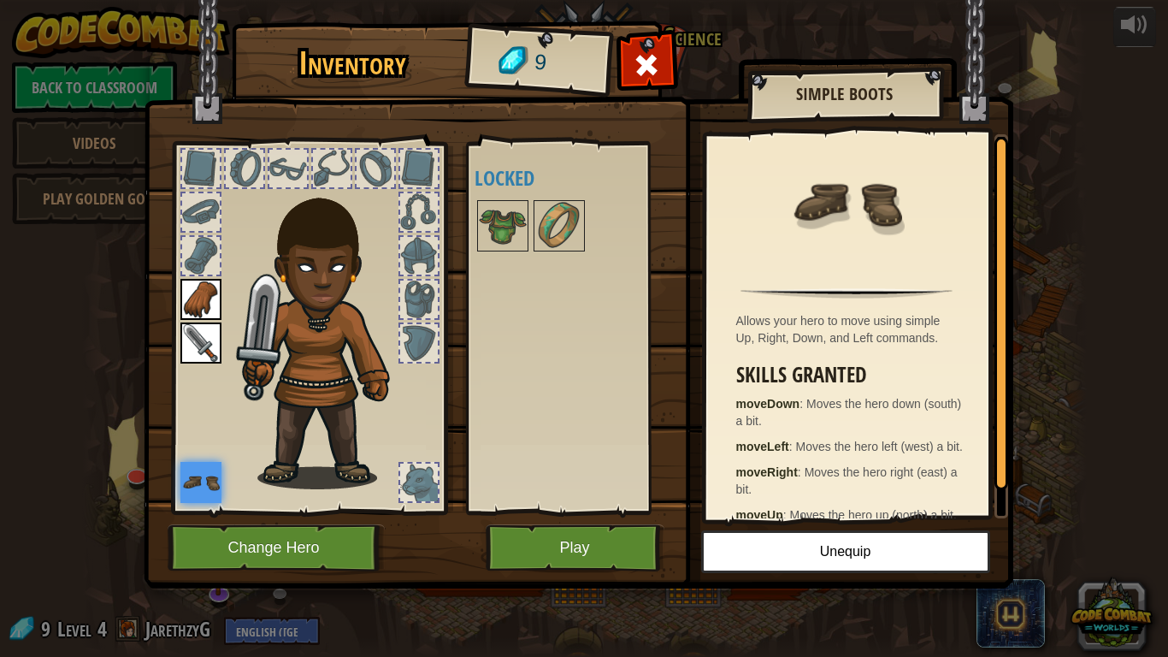
click at [406, 482] on div at bounding box center [419, 483] width 38 height 38
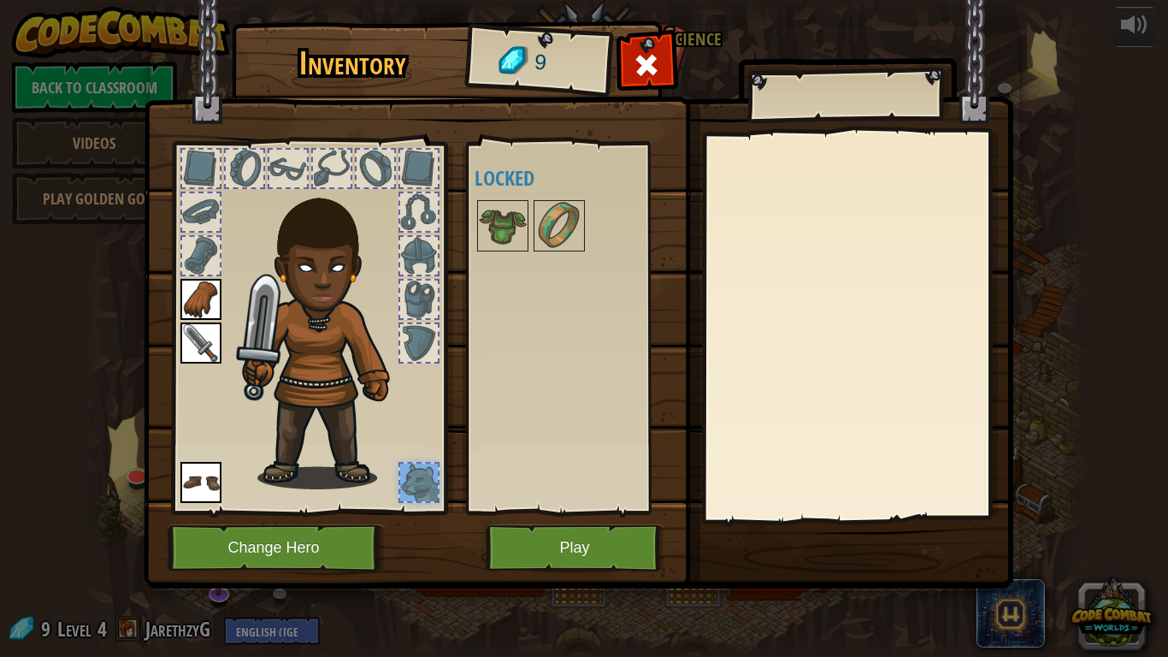
click at [206, 362] on img at bounding box center [200, 342] width 41 height 41
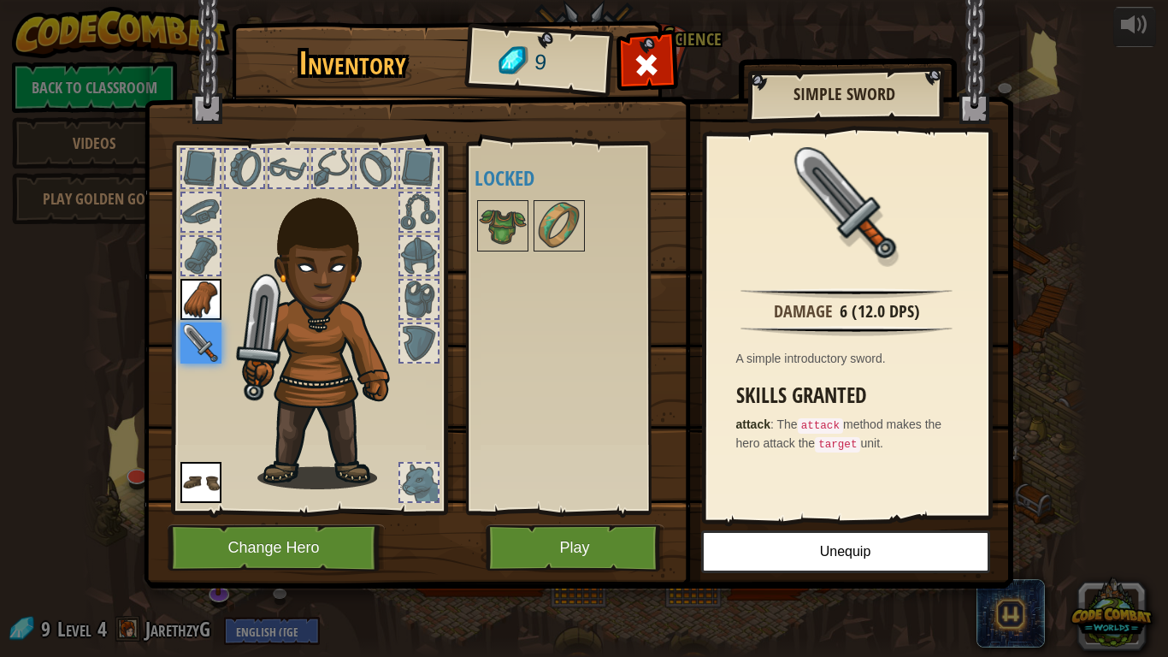
click at [524, 493] on div "Available Equip Equip Equip (double-click to equip) Locked" at bounding box center [576, 328] width 202 height 357
click at [554, 542] on button "Play" at bounding box center [575, 547] width 179 height 47
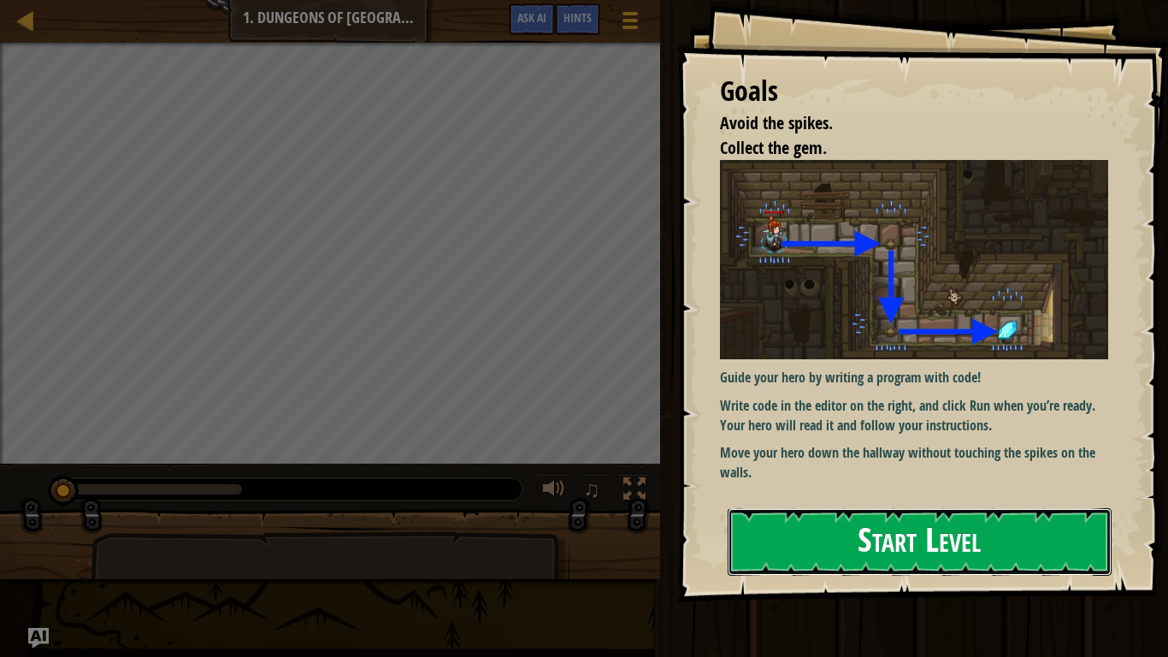
click at [769, 508] on button "Start Level" at bounding box center [920, 542] width 384 height 68
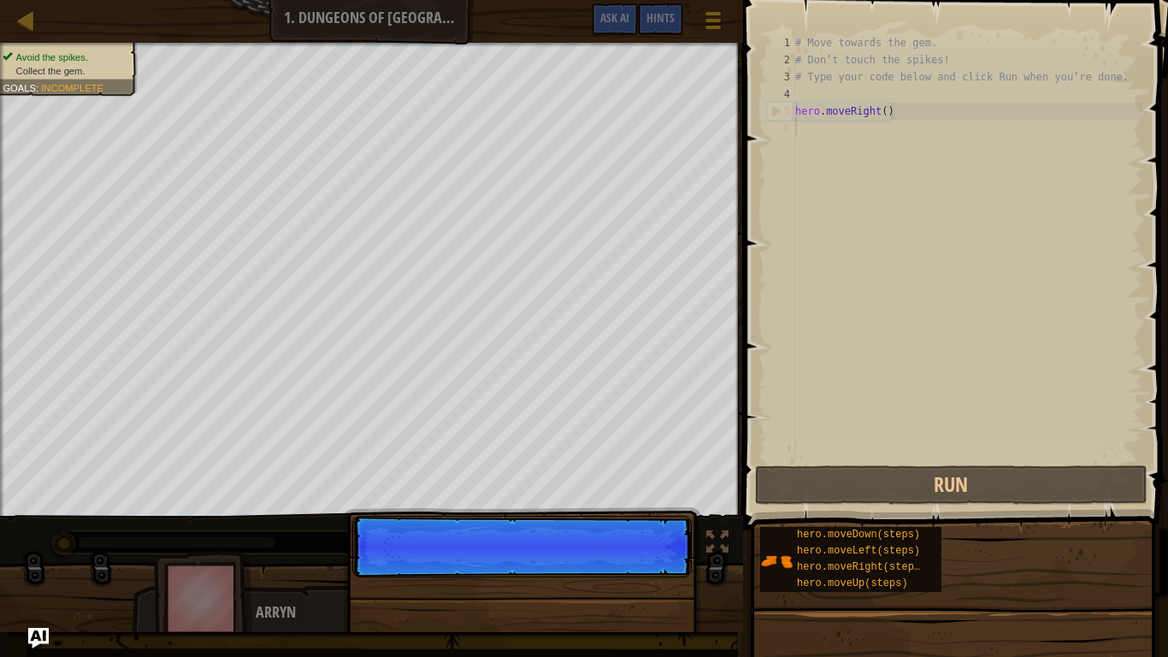
click at [632, 574] on p "Skip (esc) Continue" at bounding box center [522, 547] width 340 height 62
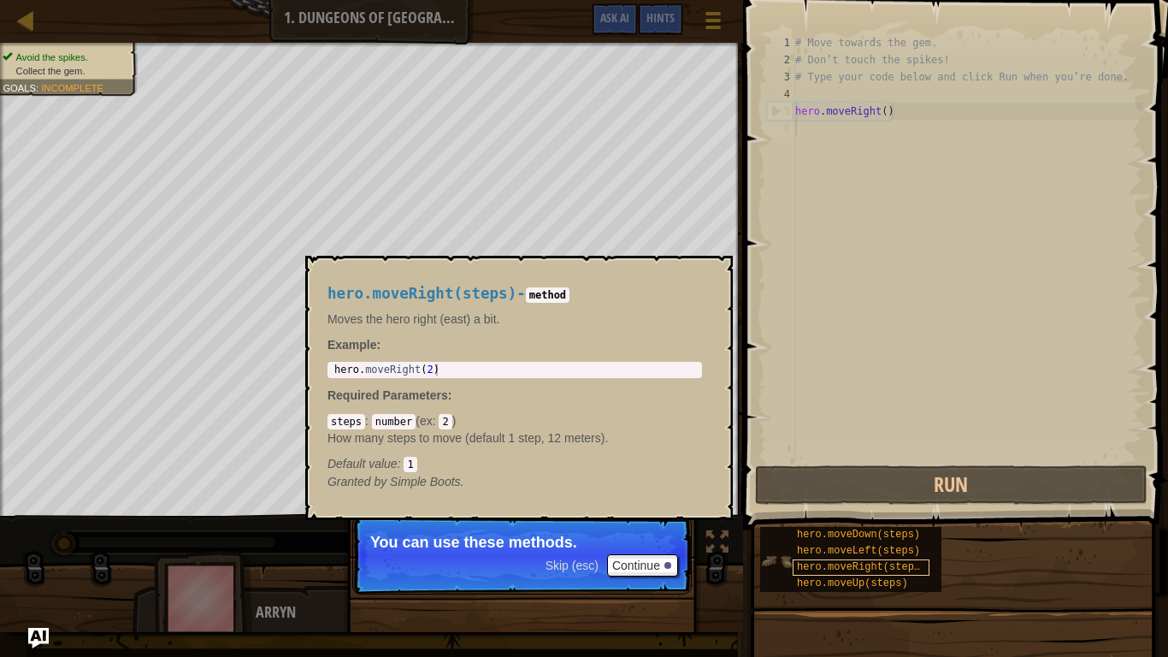
click at [851, 561] on span "hero.moveRight(steps)" at bounding box center [861, 567] width 129 height 12
click at [870, 553] on span "hero.moveLeft(steps)" at bounding box center [858, 551] width 123 height 12
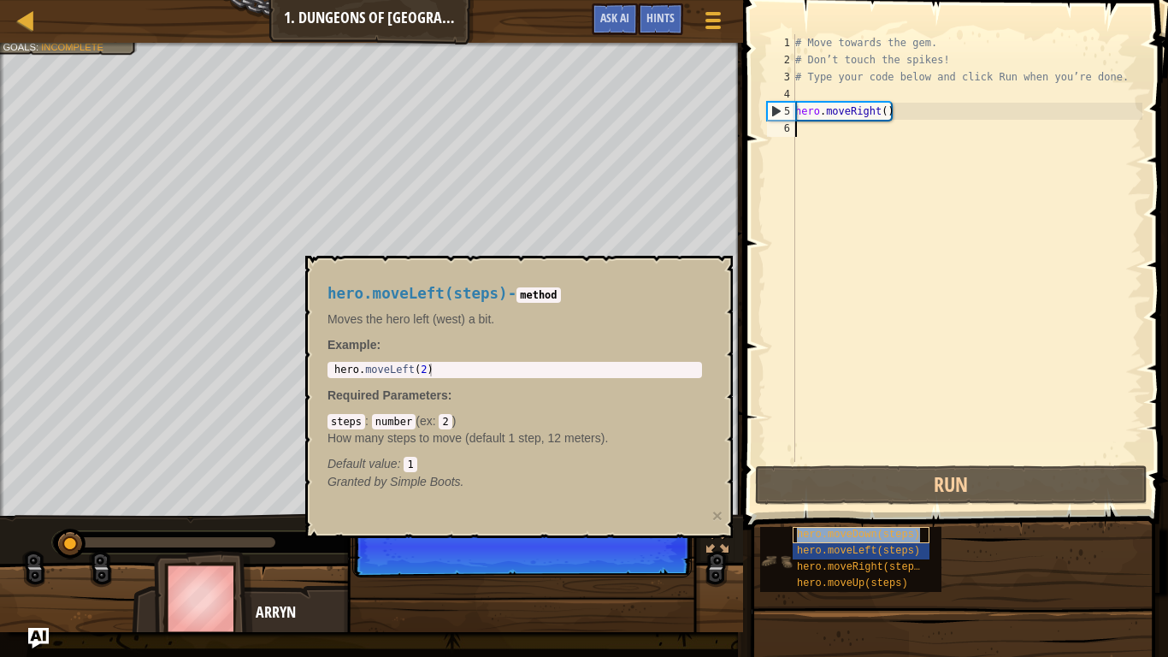
scroll to position [8, 0]
click at [891, 534] on span "hero.moveDown(steps)" at bounding box center [858, 535] width 123 height 12
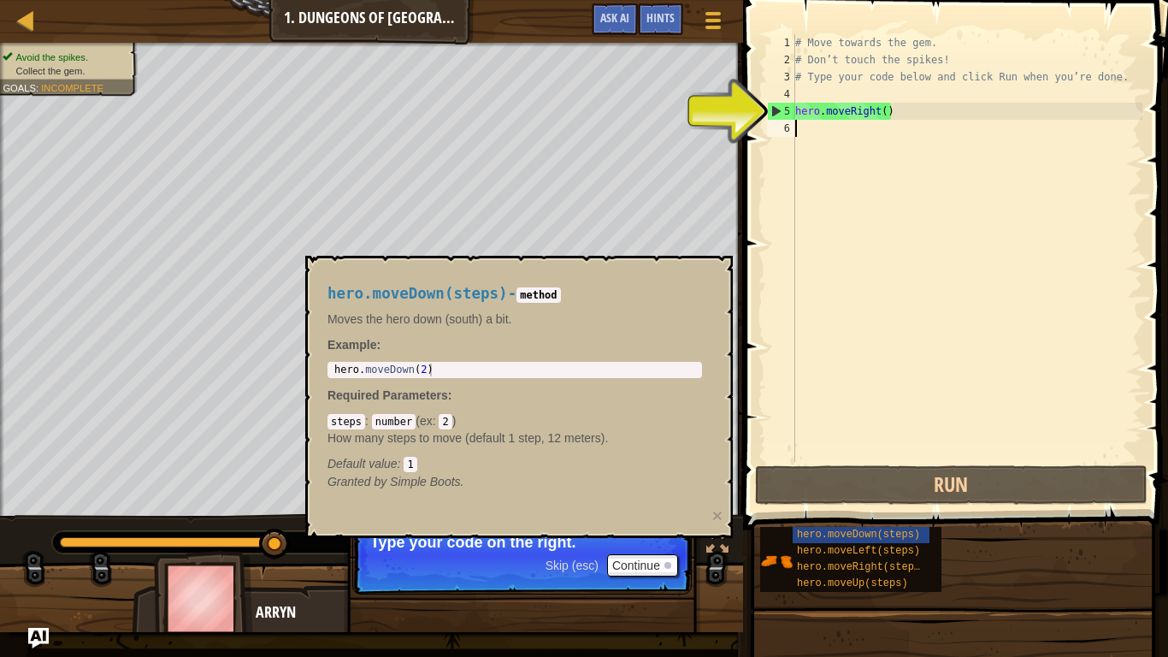
click at [884, 137] on div "# Move towards the gem. # Don’t touch the spikes! # Type your code below and cl…" at bounding box center [967, 265] width 351 height 462
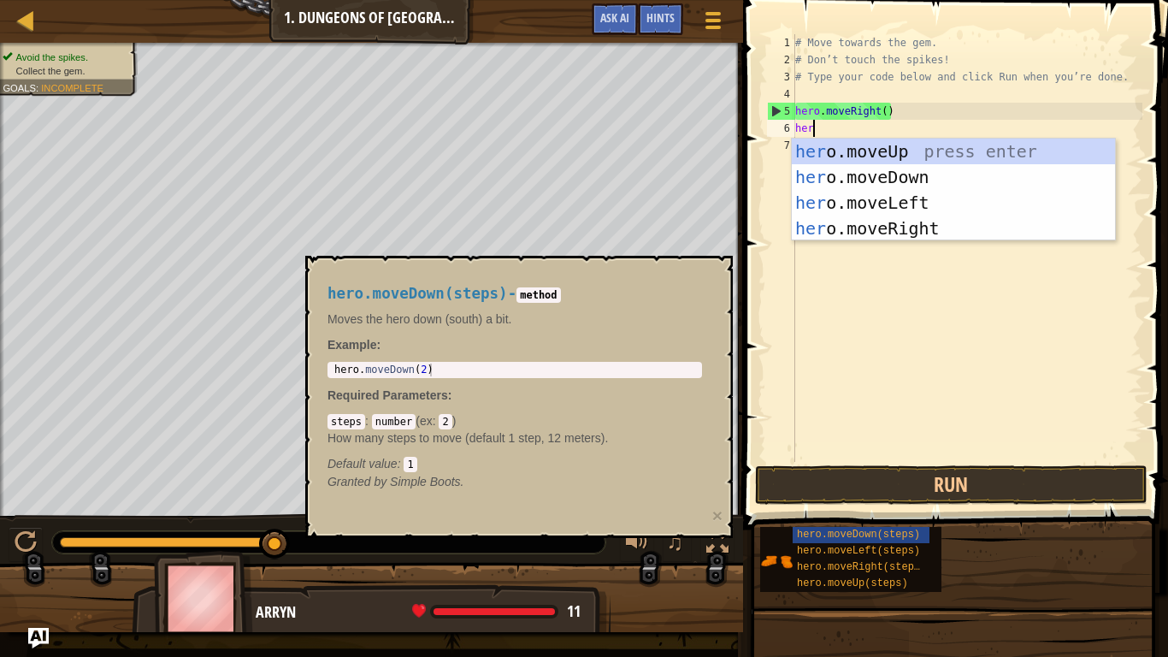
type textarea "hero"
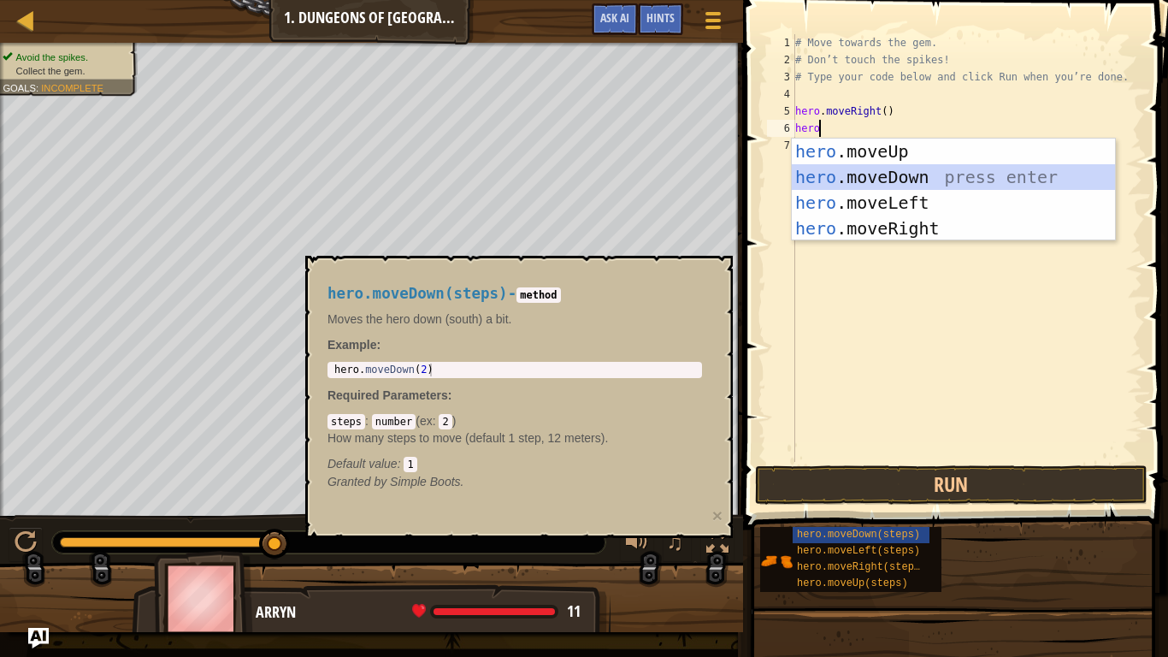
click at [874, 181] on div "hero .moveUp press enter hero .moveDown press enter hero .moveLeft press enter …" at bounding box center [953, 216] width 323 height 154
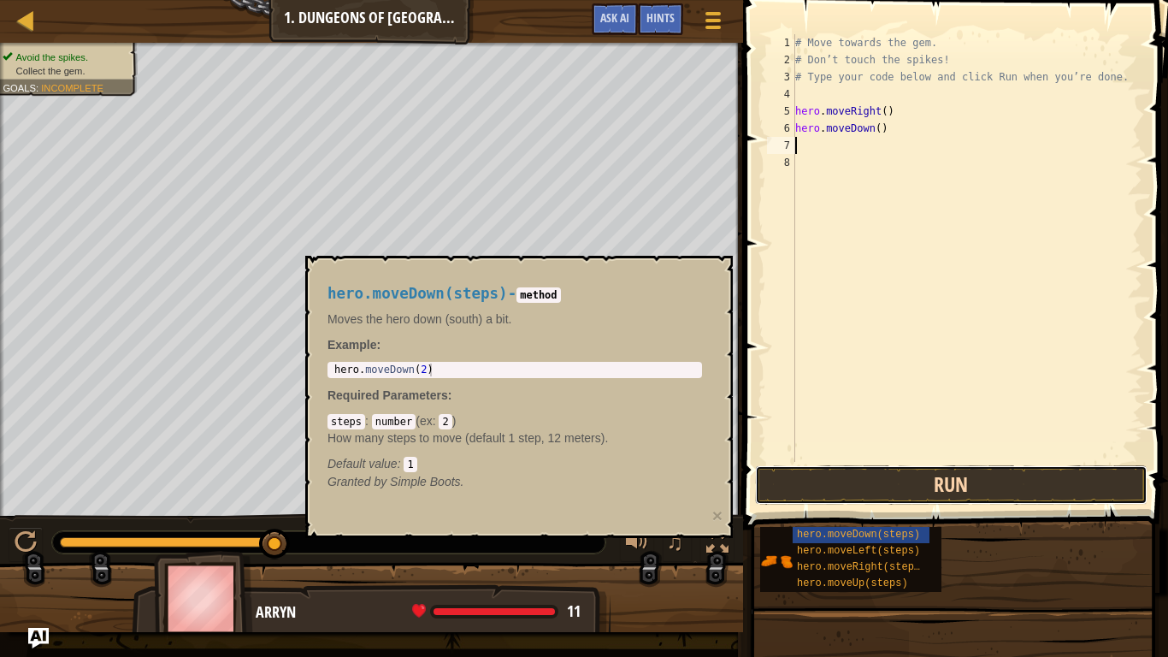
click at [844, 469] on button "Run" at bounding box center [951, 484] width 393 height 39
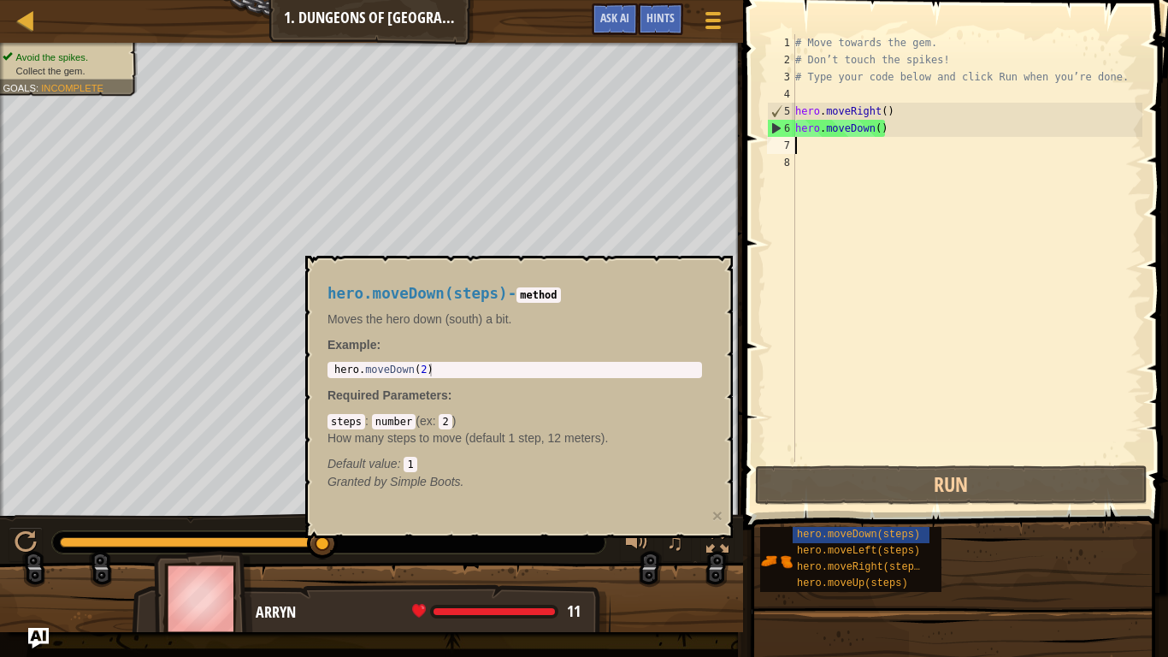
click at [371, 429] on p "How many steps to move (default 1 step, 12 meters)." at bounding box center [515, 437] width 375 height 17
click at [470, 501] on div "hero.moveDown(steps) - method Moves the hero down (south) a bit. Example : 1 he…" at bounding box center [515, 387] width 399 height 237
click at [717, 517] on button "×" at bounding box center [717, 515] width 10 height 18
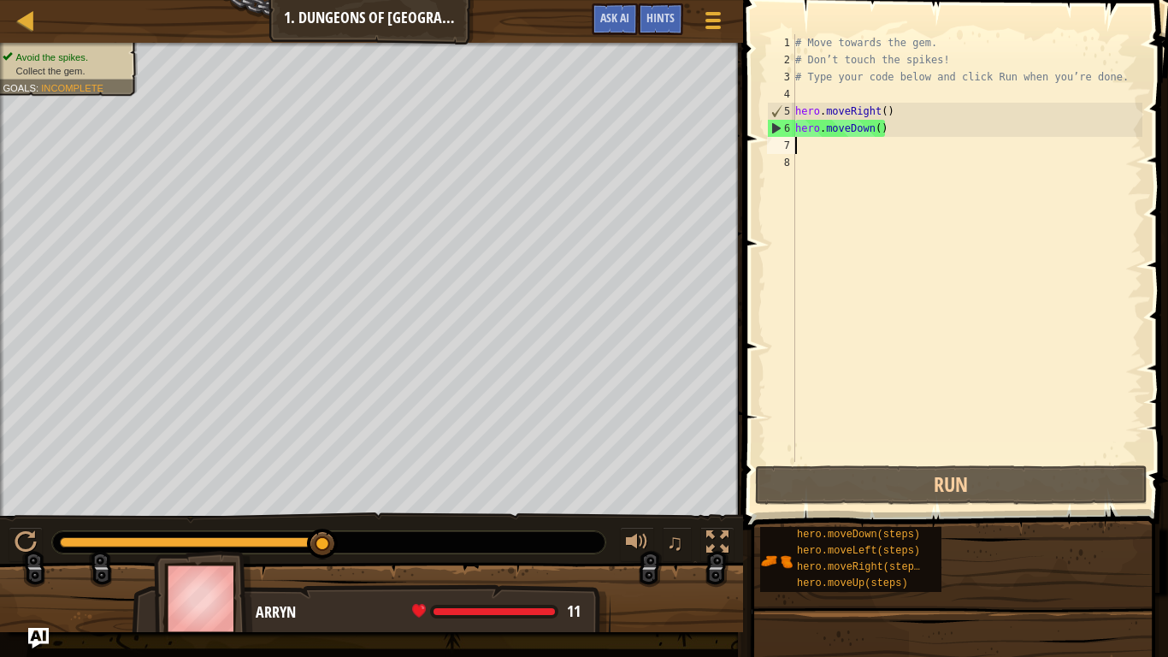
click at [834, 150] on div "# Move towards the gem. # Don’t touch the spikes! # Type your code below and cl…" at bounding box center [967, 265] width 351 height 462
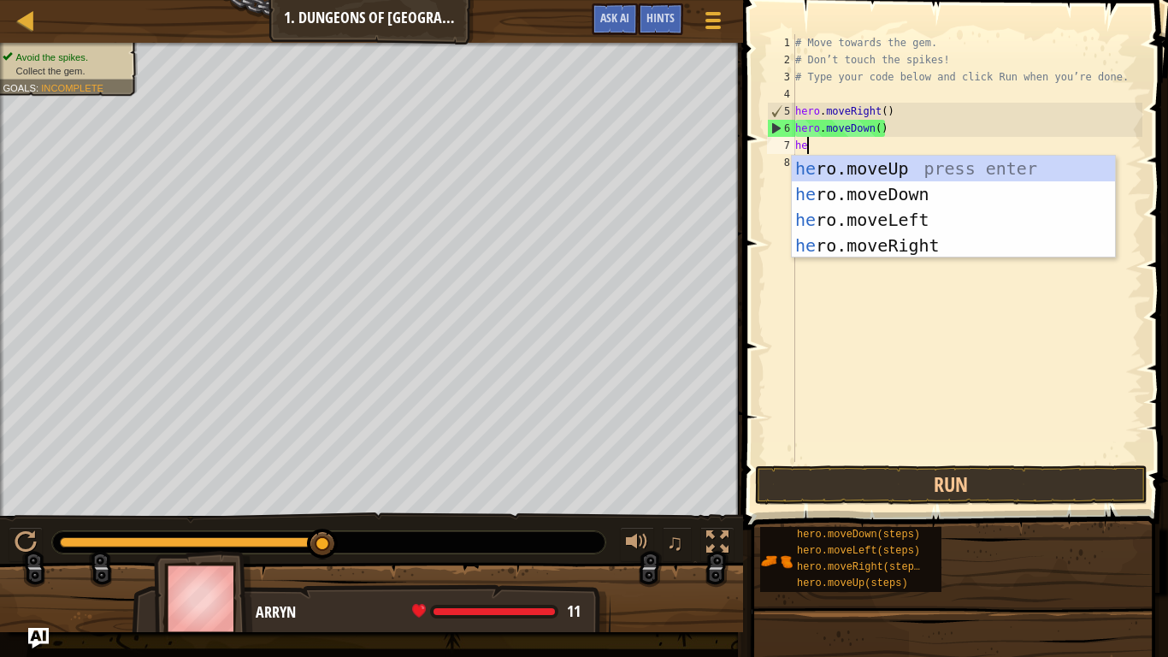
type textarea "hero"
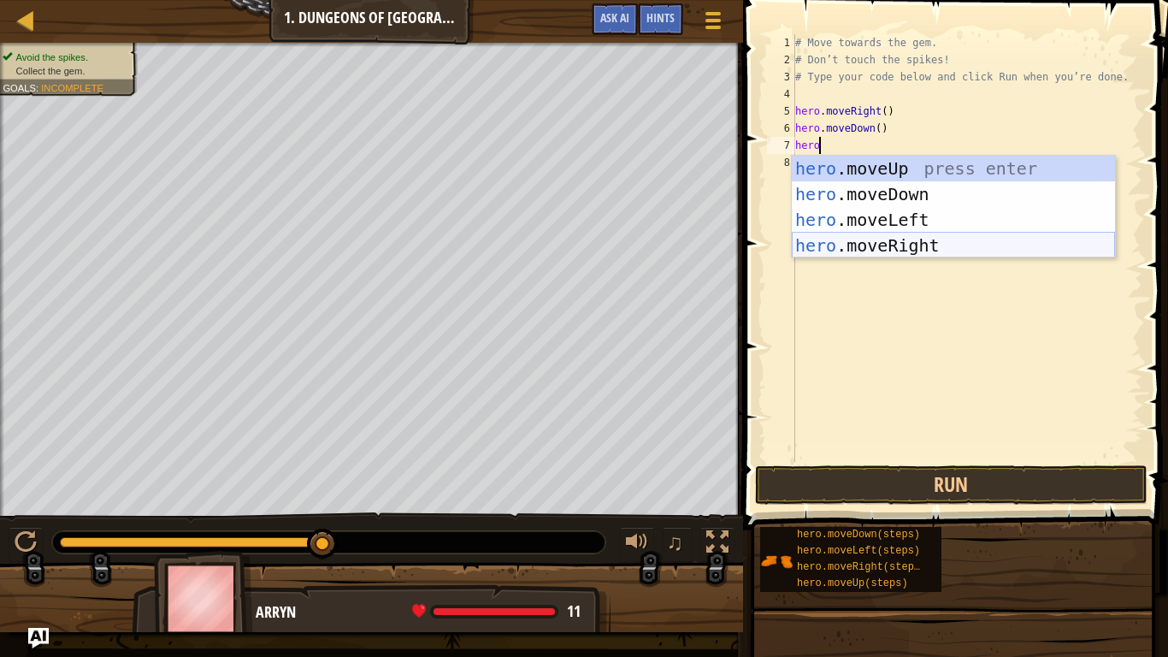
click at [900, 246] on div "hero .moveUp press enter hero .moveDown press enter hero .moveLeft press enter …" at bounding box center [953, 233] width 323 height 154
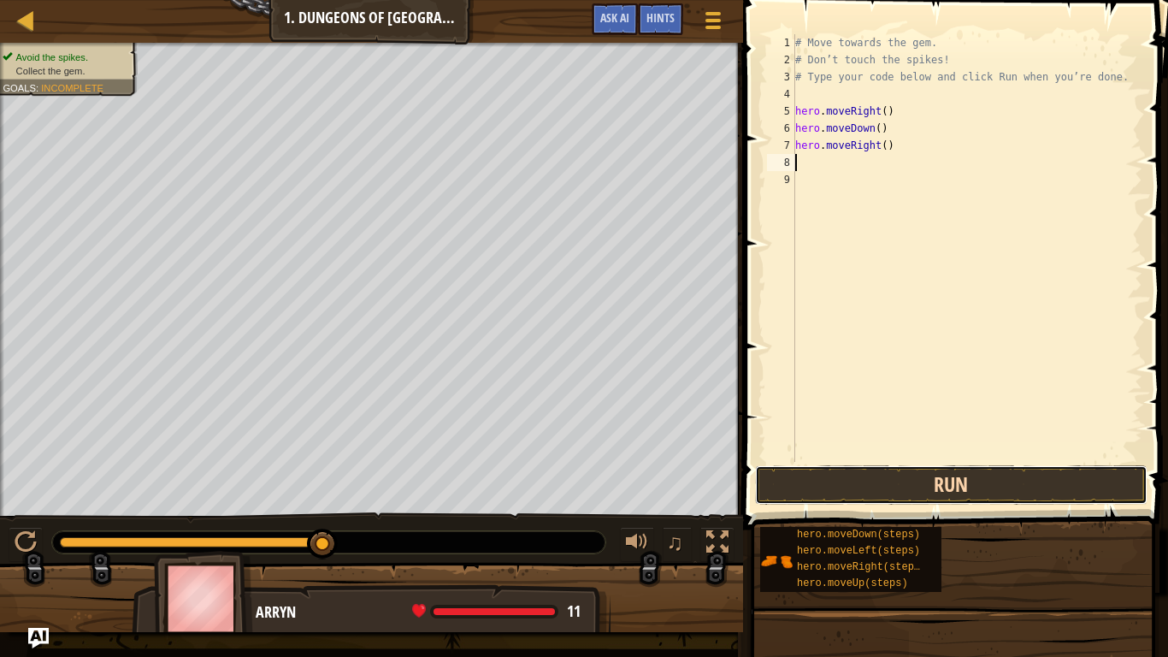
click at [920, 495] on button "Run" at bounding box center [951, 484] width 393 height 39
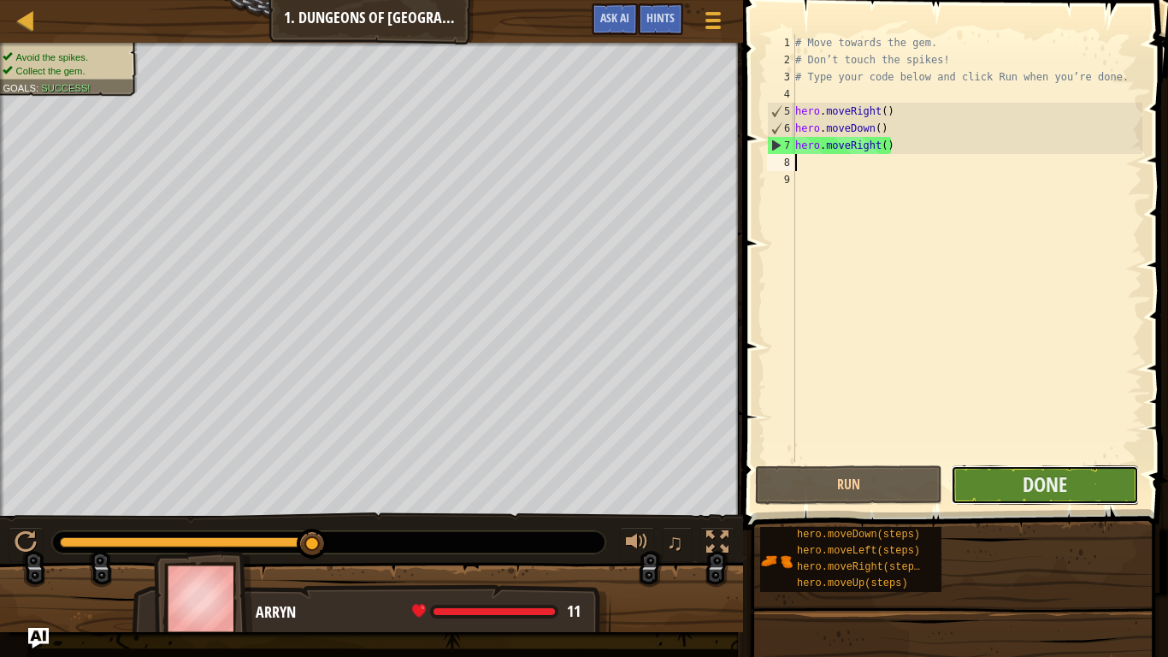
click at [1006, 476] on button "Done" at bounding box center [1044, 484] width 187 height 39
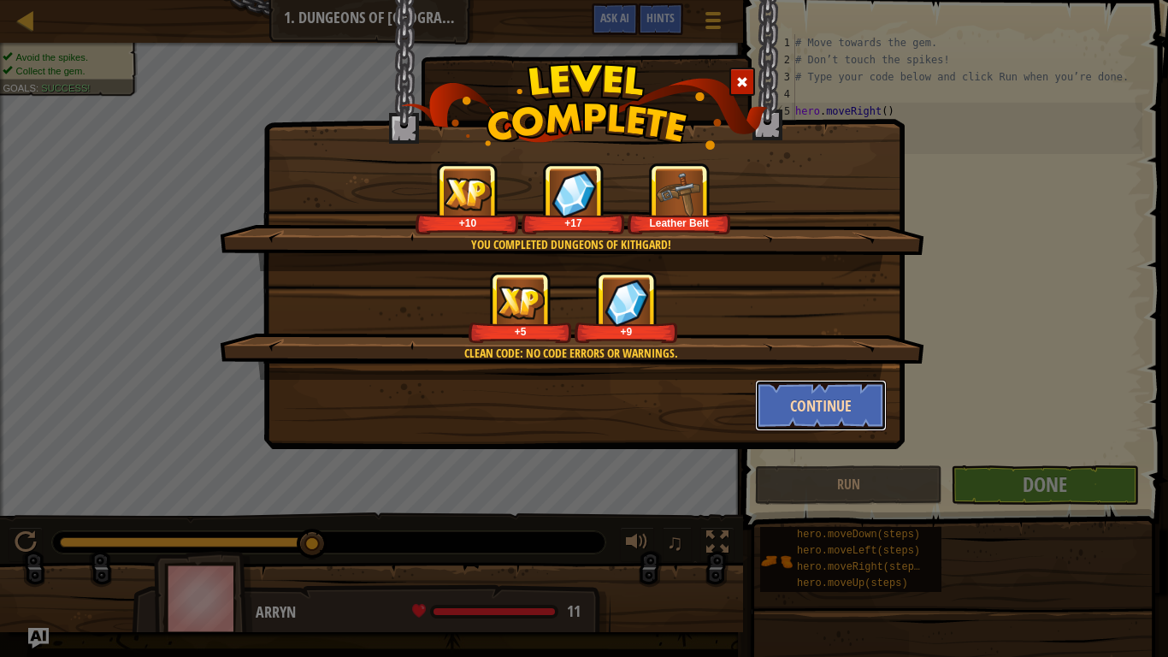
click at [801, 417] on button "Continue" at bounding box center [821, 405] width 133 height 51
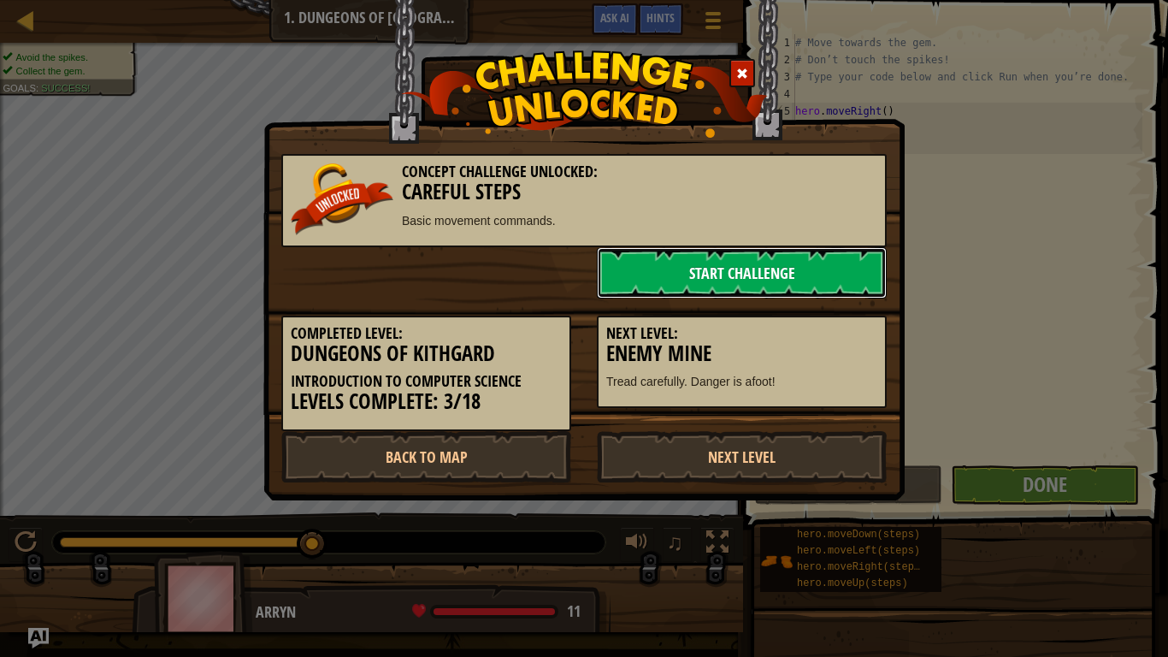
click at [711, 285] on link "Start Challenge" at bounding box center [742, 272] width 290 height 51
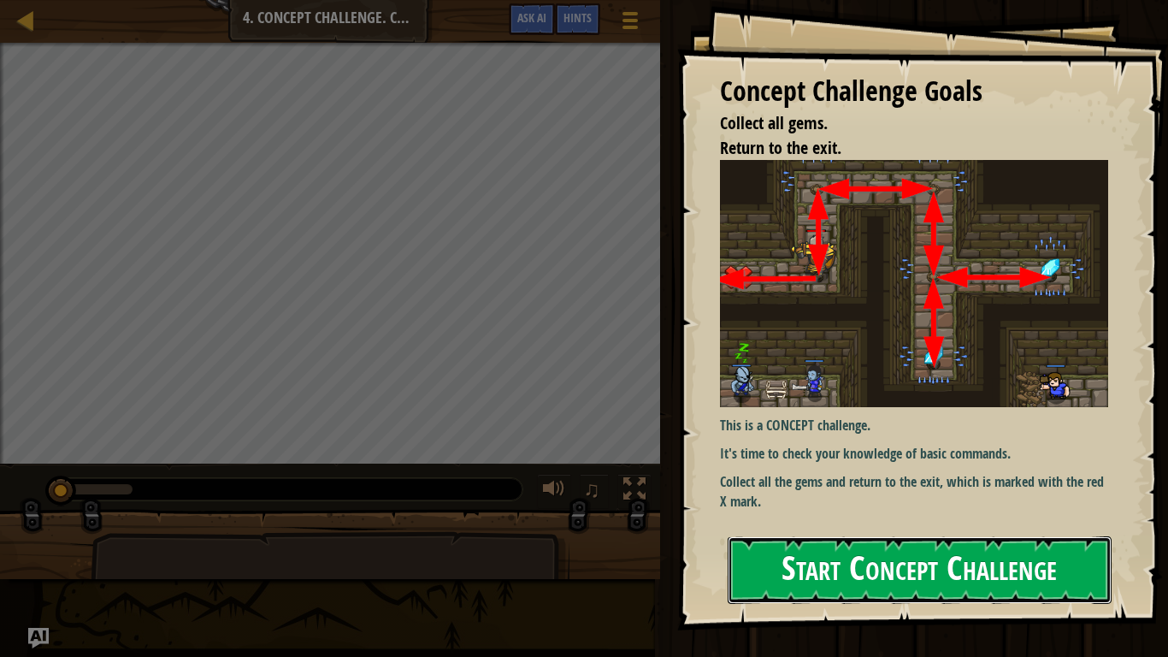
click at [836, 576] on button "Start Concept Challenge" at bounding box center [920, 570] width 384 height 68
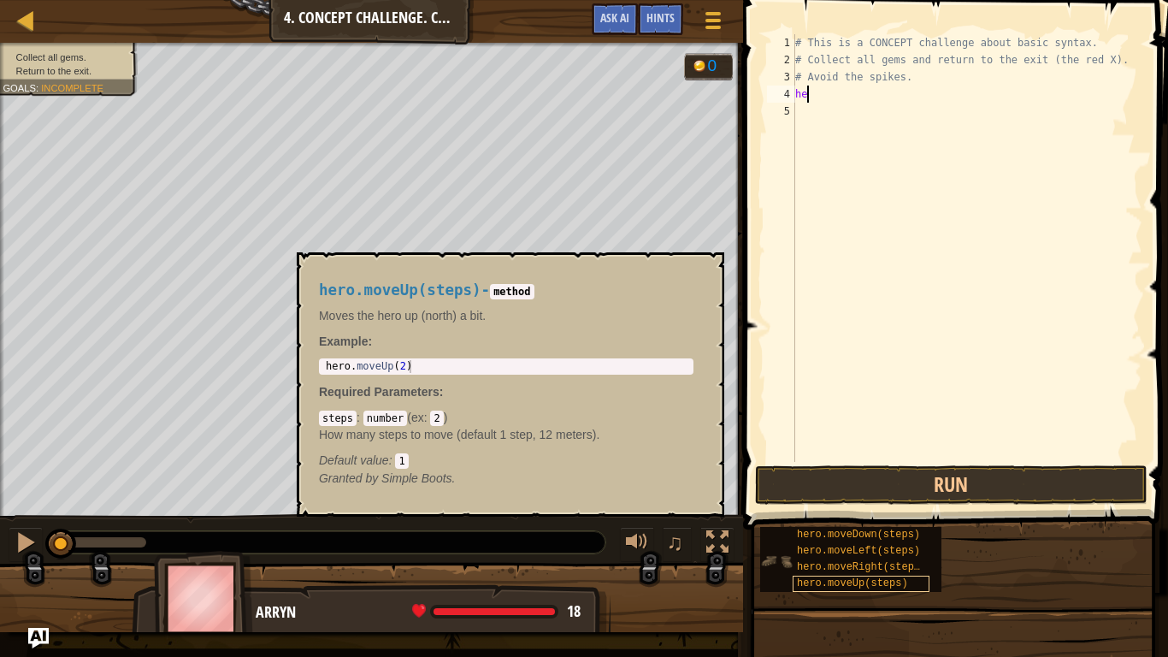
scroll to position [8, 1]
type textarea "h"
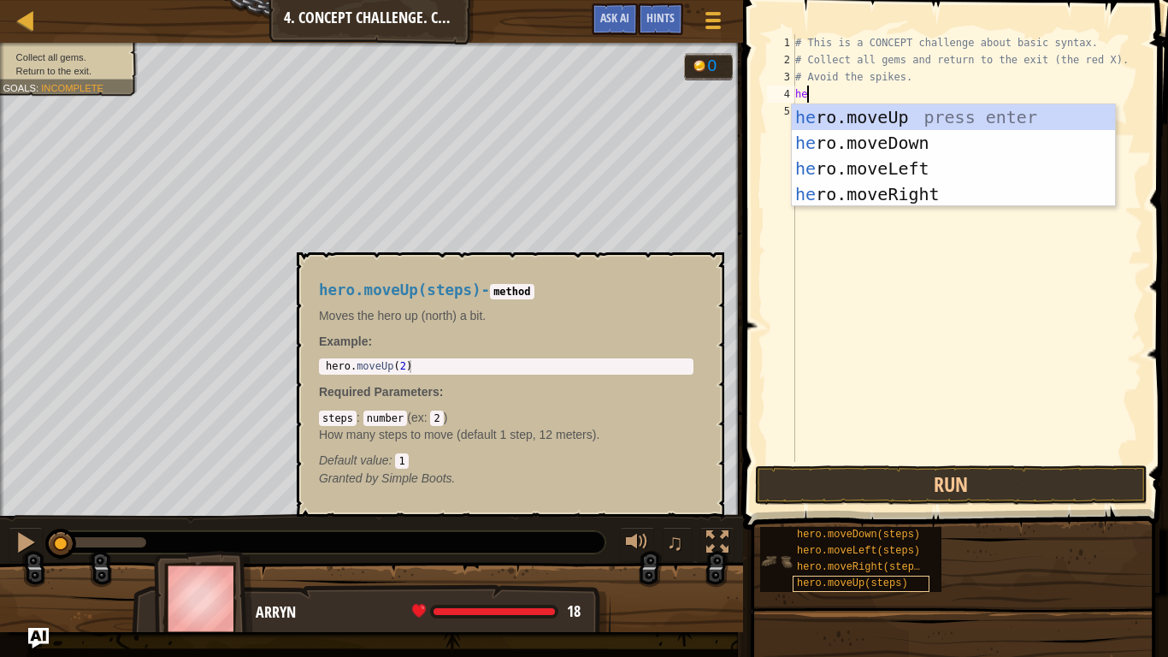
type textarea "hero"
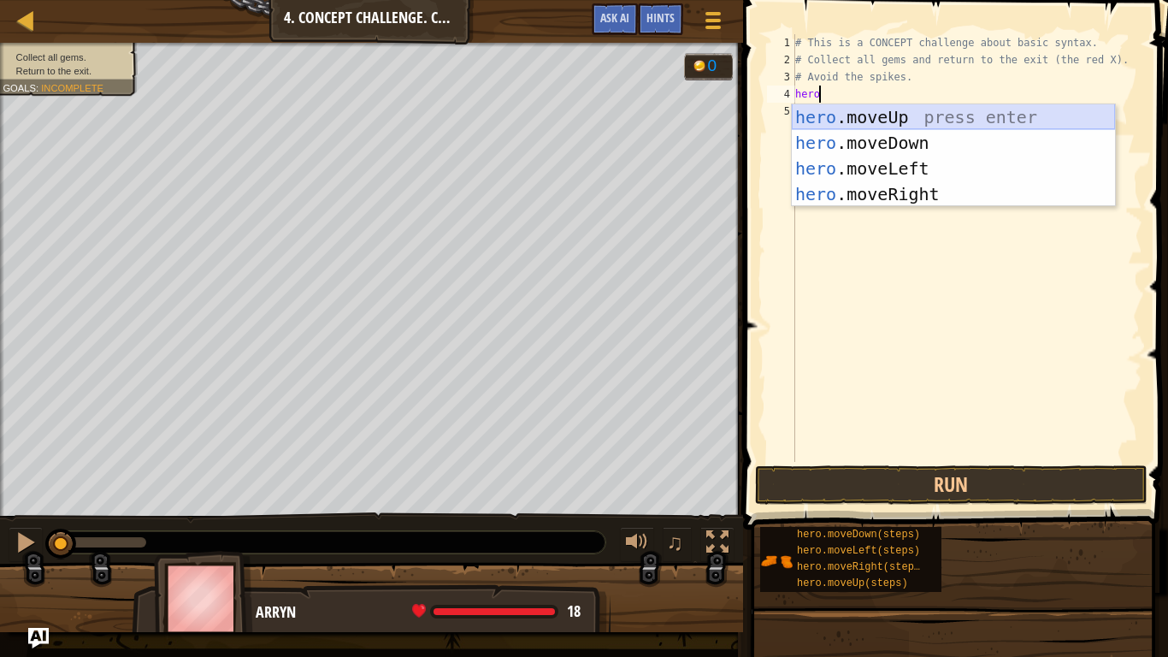
click at [1008, 115] on div "hero .moveUp press enter hero .moveDown press enter hero .moveLeft press enter …" at bounding box center [953, 181] width 323 height 154
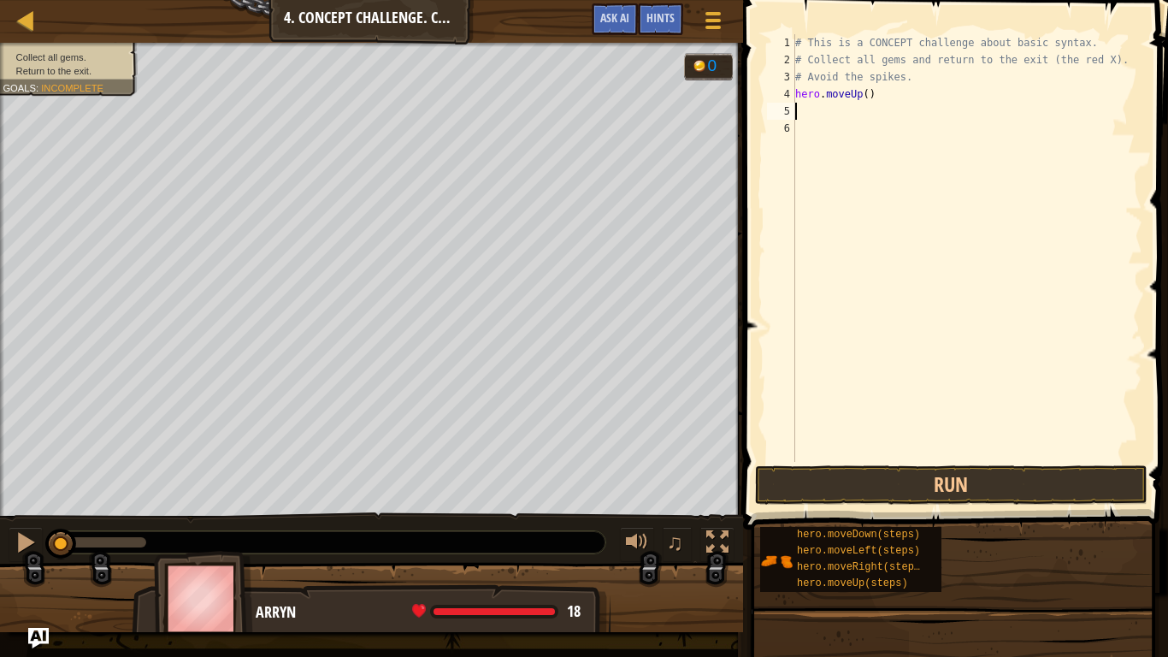
scroll to position [8, 0]
click at [969, 479] on button "Run" at bounding box center [951, 484] width 393 height 39
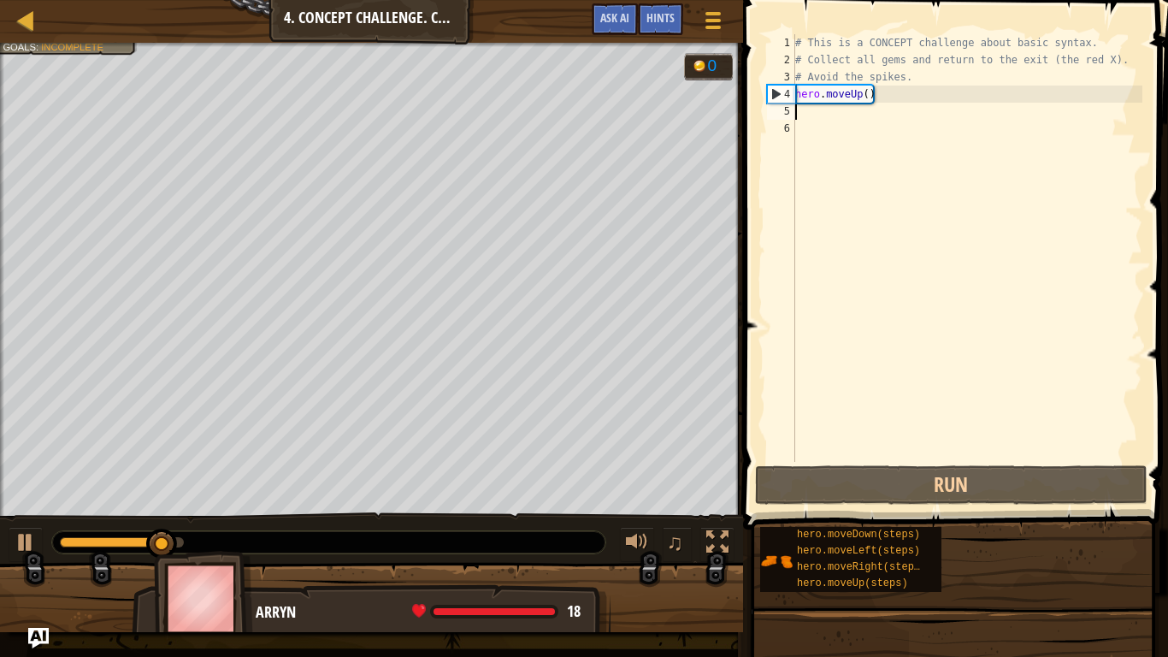
click at [953, 263] on div "# This is a CONCEPT challenge about basic syntax. # Collect all gems and return…" at bounding box center [967, 265] width 351 height 462
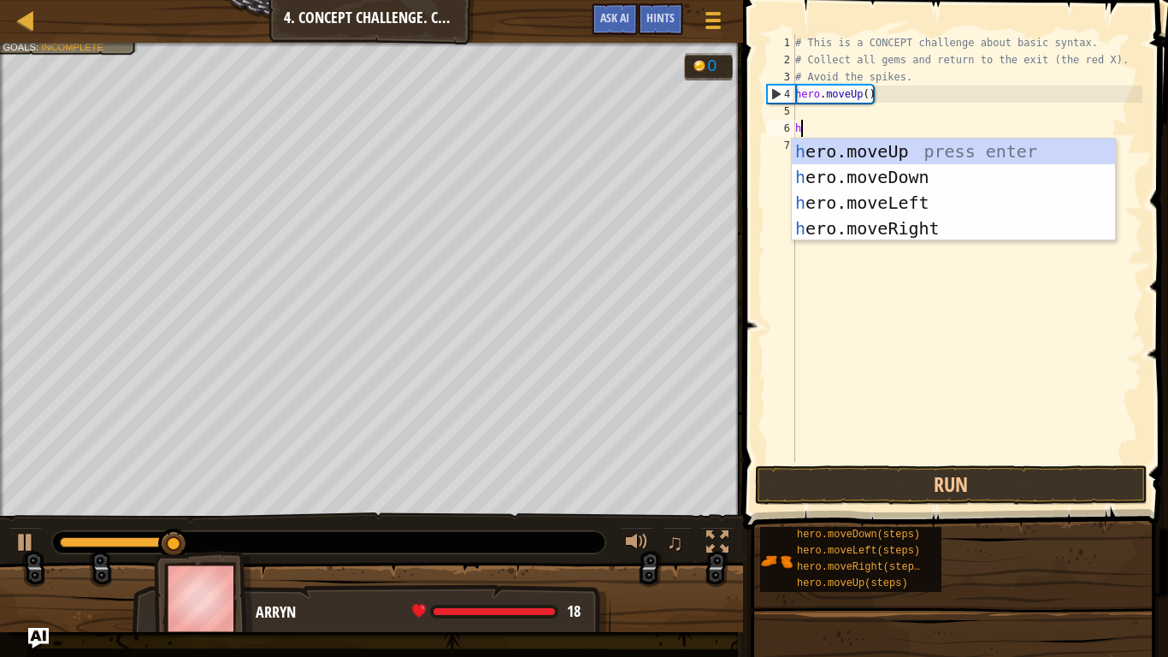
type textarea "her"
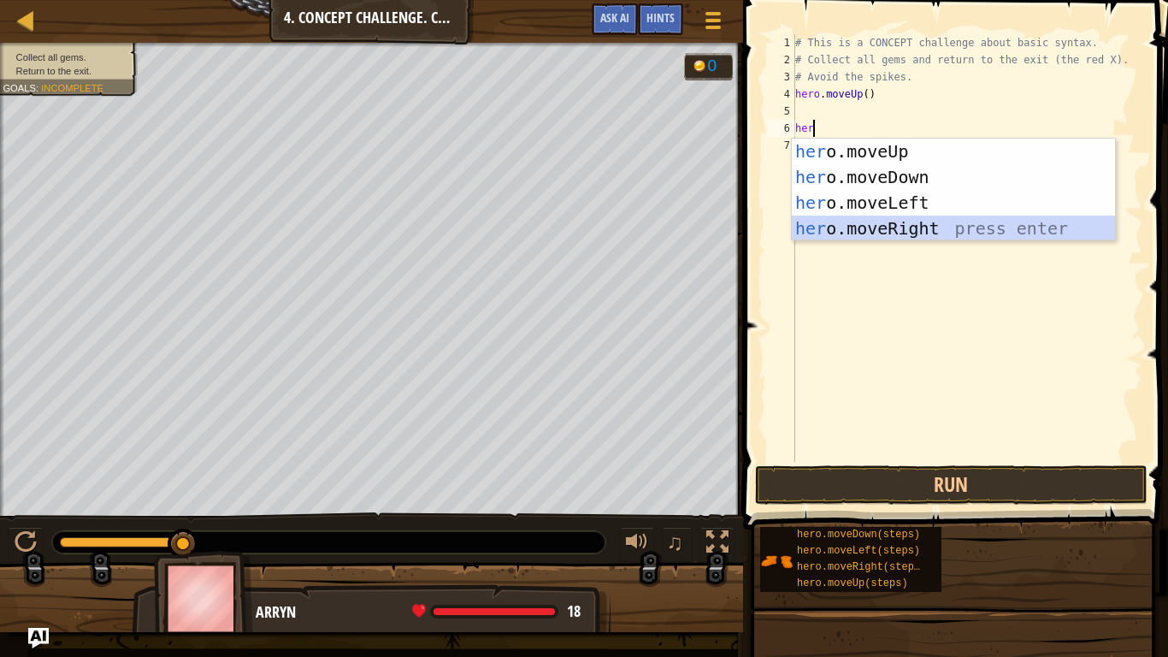
click at [996, 232] on div "her o.moveUp press enter her o.moveDown press enter her o.moveLeft press enter …" at bounding box center [953, 216] width 323 height 154
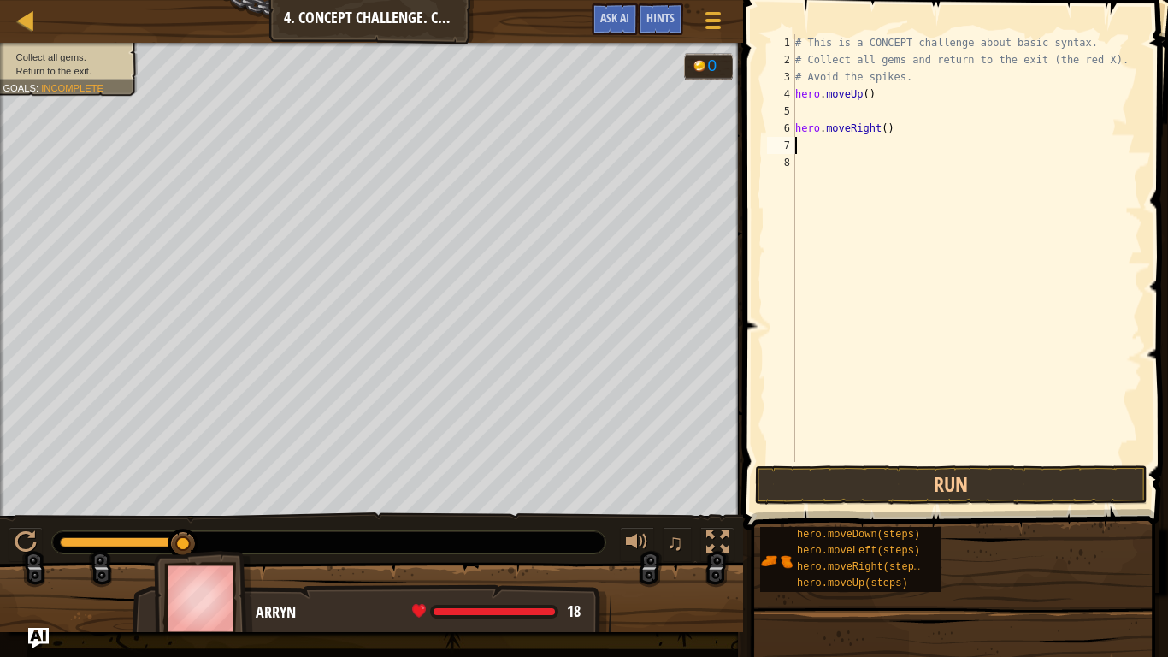
click at [860, 113] on div "# This is a CONCEPT challenge about basic syntax. # Collect all gems and return…" at bounding box center [967, 265] width 351 height 462
drag, startPoint x: 891, startPoint y: 136, endPoint x: 778, endPoint y: 127, distance: 113.2
click at [778, 127] on div "1 2 3 4 5 6 7 8 # This is a CONCEPT challenge about basic syntax. # Collect all…" at bounding box center [953, 248] width 379 height 428
type textarea "hero.moveRight()"
click at [821, 110] on div "# This is a CONCEPT challenge about basic syntax. # Collect all gems and return…" at bounding box center [967, 265] width 351 height 462
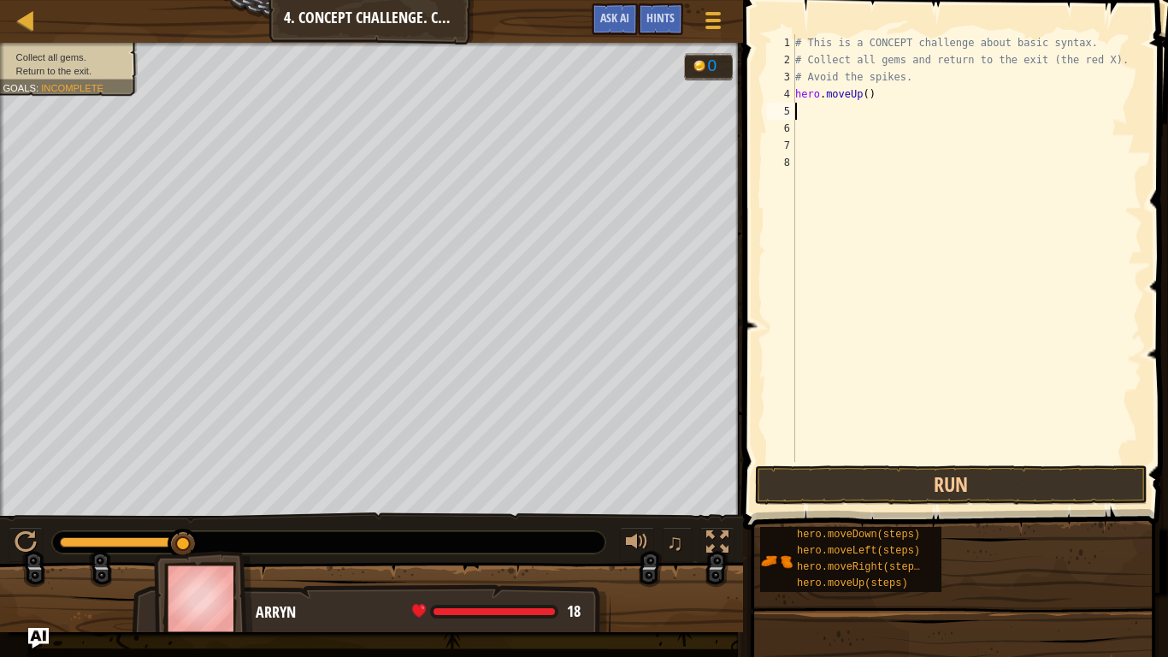
type textarea "j"
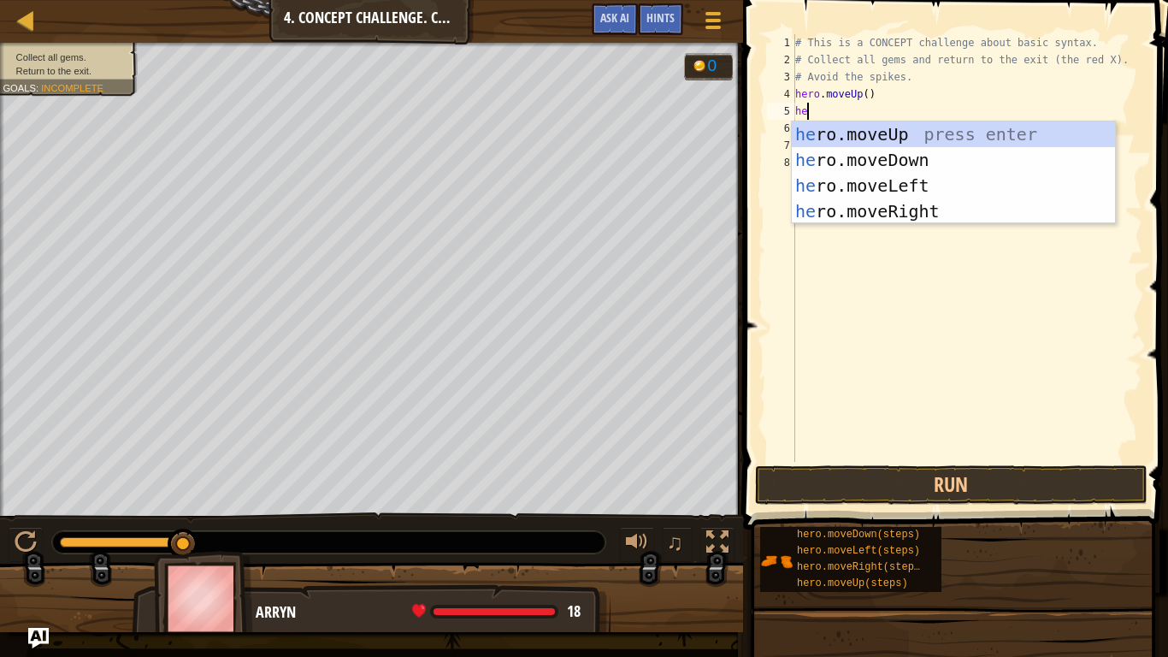
type textarea "her"
click at [987, 209] on div "her o.moveUp press enter her o.moveDown press enter her o.moveLeft press enter …" at bounding box center [953, 198] width 323 height 154
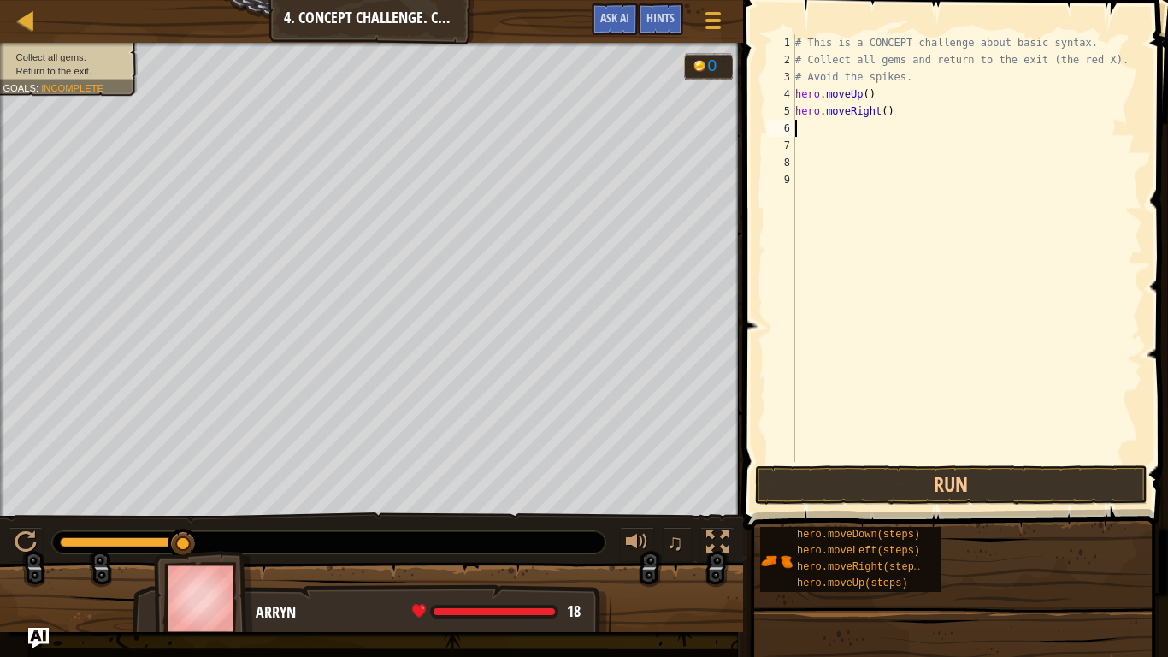
scroll to position [8, 0]
click at [919, 139] on div "# This is a CONCEPT challenge about basic syntax. # Collect all gems and return…" at bounding box center [967, 265] width 351 height 462
click at [884, 138] on div "# This is a CONCEPT challenge about basic syntax. # Collect all gems and return…" at bounding box center [967, 265] width 351 height 462
click at [871, 126] on div "# This is a CONCEPT challenge about basic syntax. # Collect all gems and return…" at bounding box center [967, 265] width 351 height 462
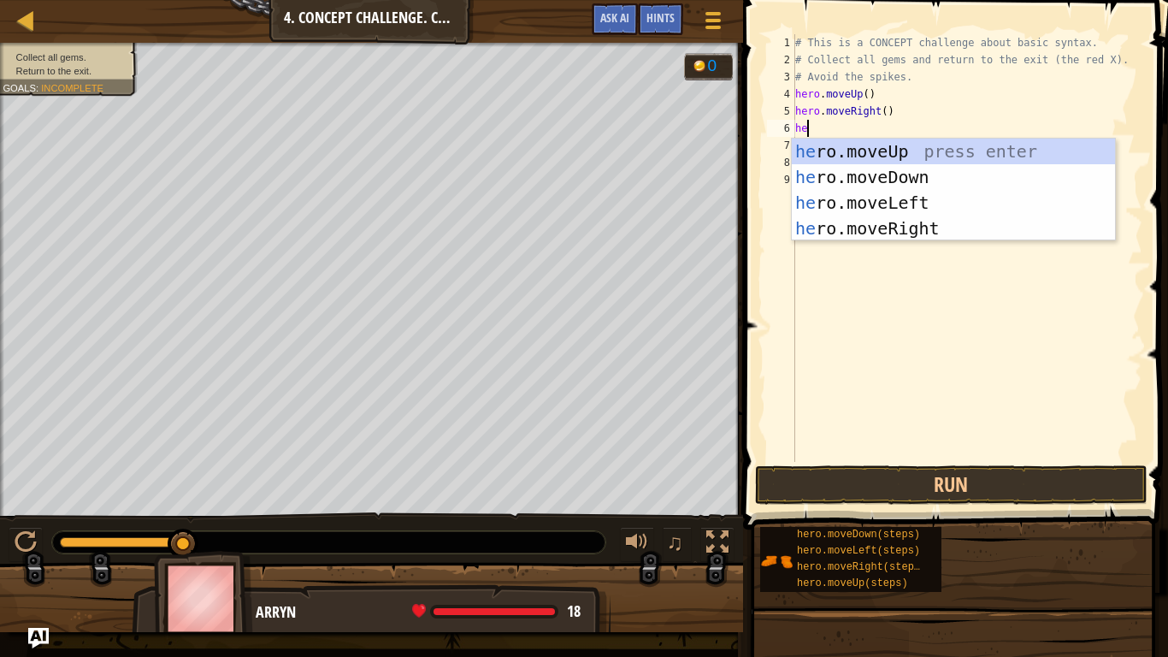
type textarea "her"
click at [904, 183] on div "her o.moveUp press enter her o.moveDown press enter her o.moveLeft press enter …" at bounding box center [953, 216] width 323 height 154
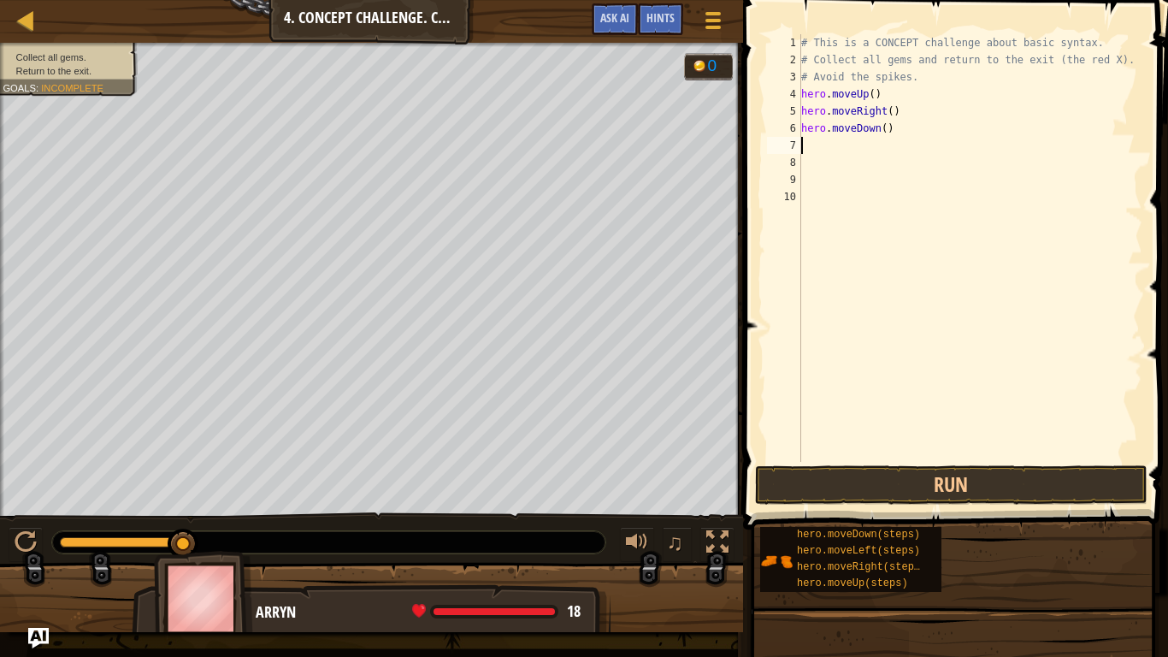
scroll to position [8, 0]
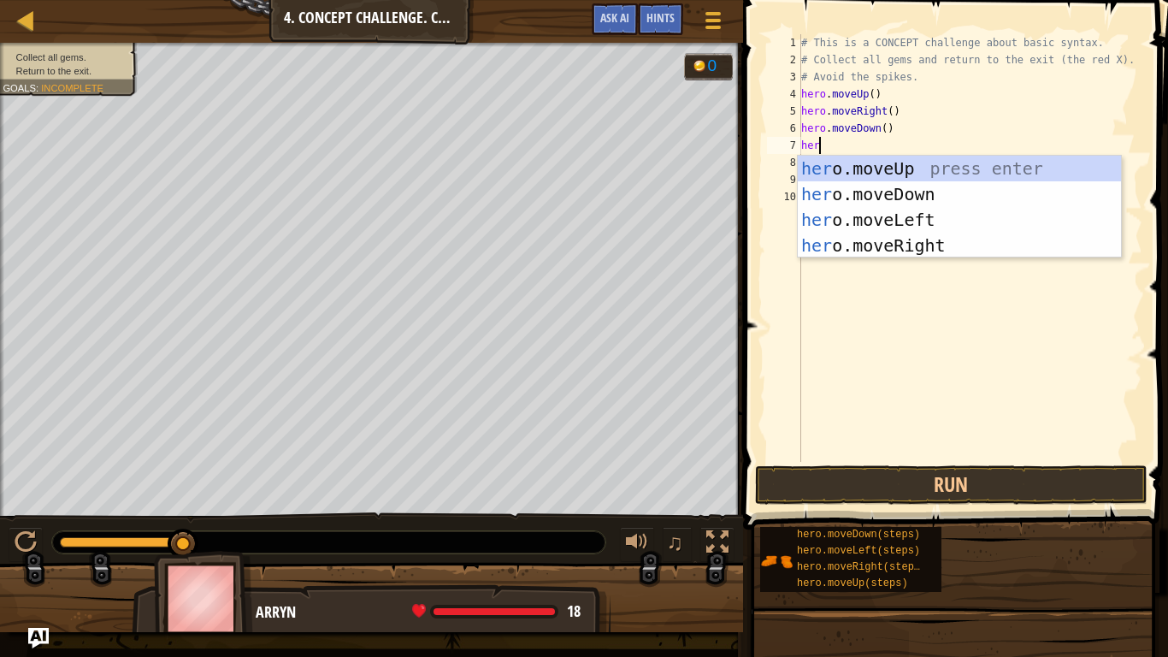
type textarea "hero"
click at [913, 245] on div "hero .moveUp press enter hero .moveDown press enter hero .moveLeft press enter …" at bounding box center [959, 233] width 323 height 154
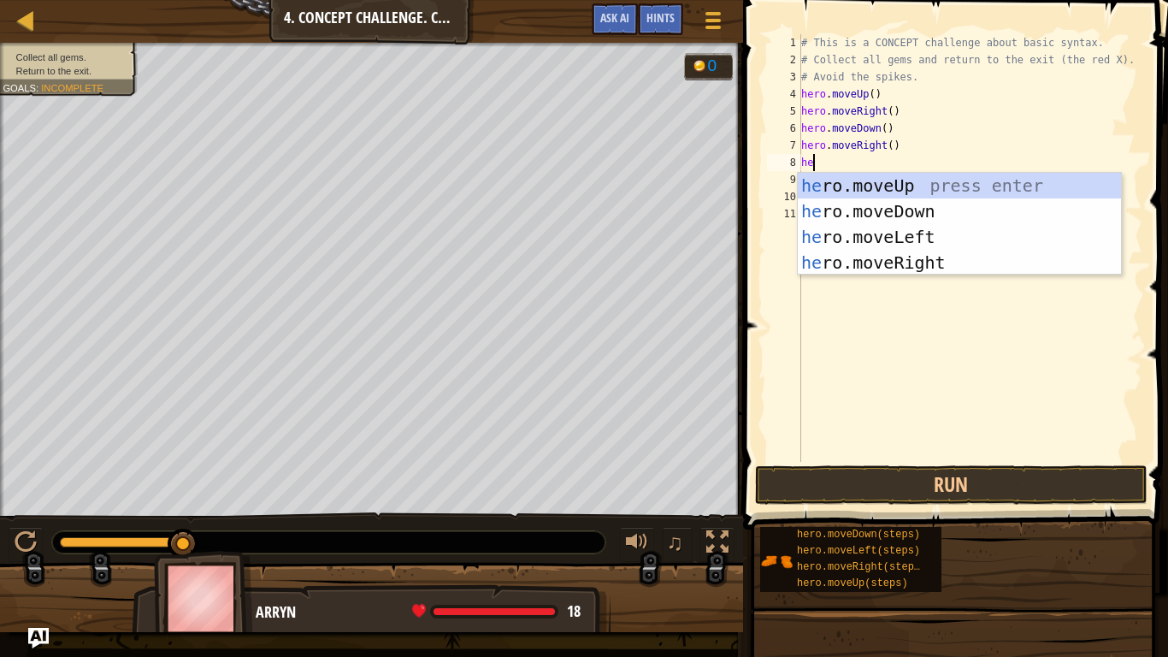
scroll to position [8, 2]
type textarea "hero"
click at [912, 231] on div "hero .moveUp press enter hero .moveDown press enter hero .moveLeft press enter …" at bounding box center [959, 250] width 323 height 154
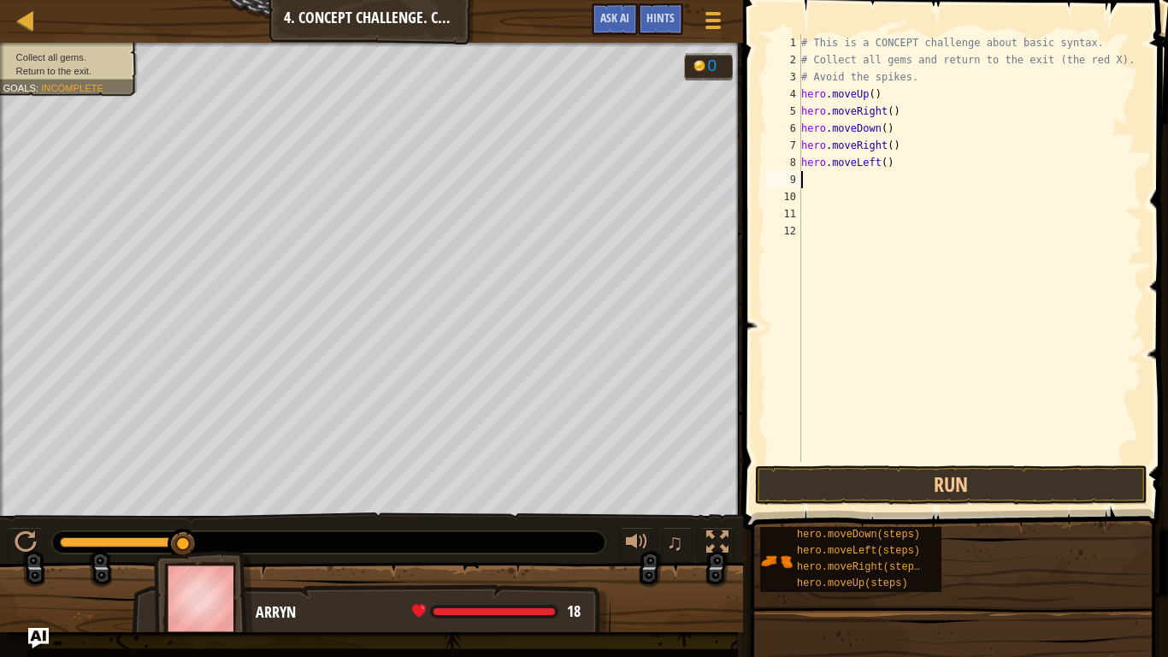
scroll to position [8, 0]
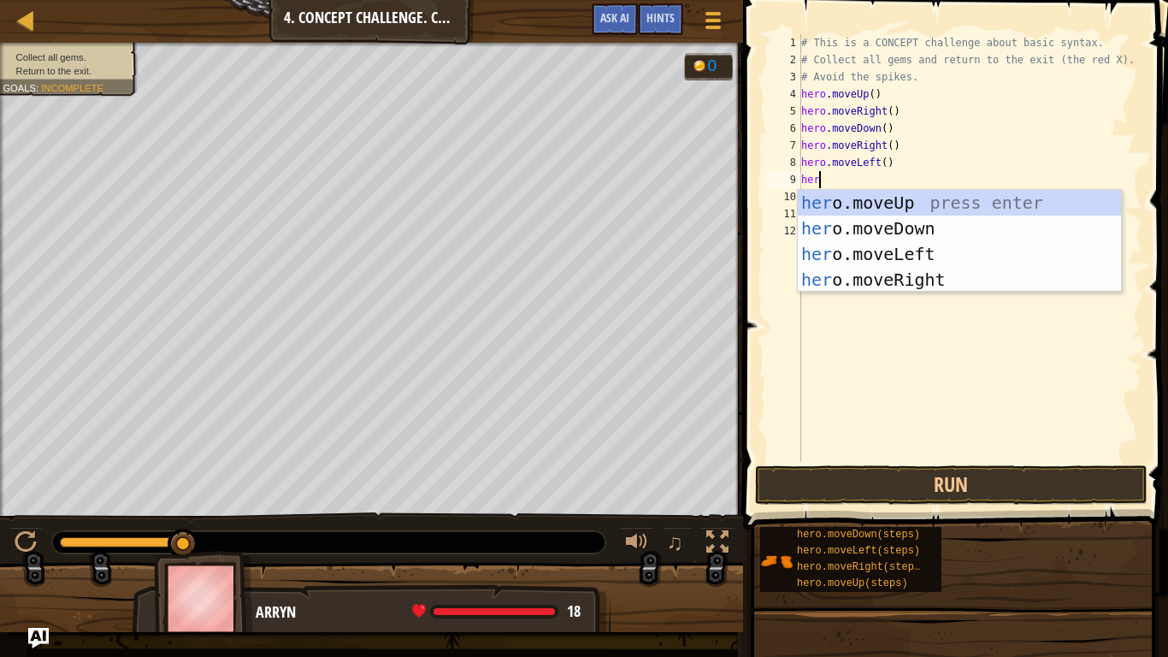
type textarea "hero"
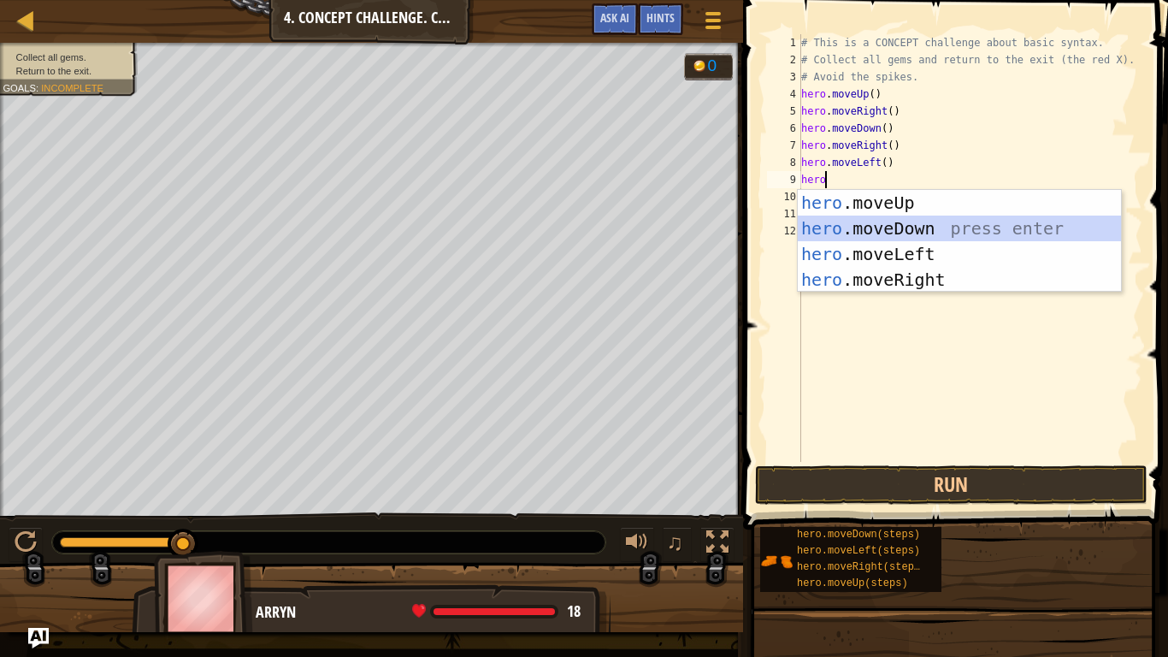
click at [895, 227] on div "hero .moveUp press enter hero .moveDown press enter hero .moveLeft press enter …" at bounding box center [959, 267] width 323 height 154
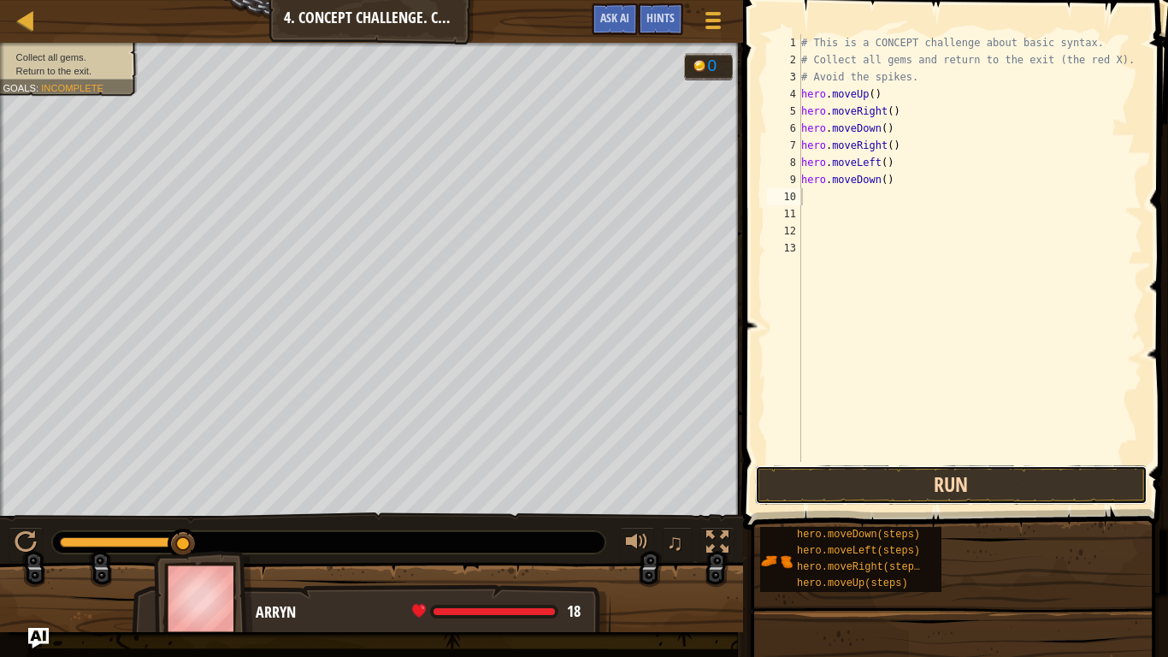
click at [879, 476] on button "Run" at bounding box center [951, 484] width 393 height 39
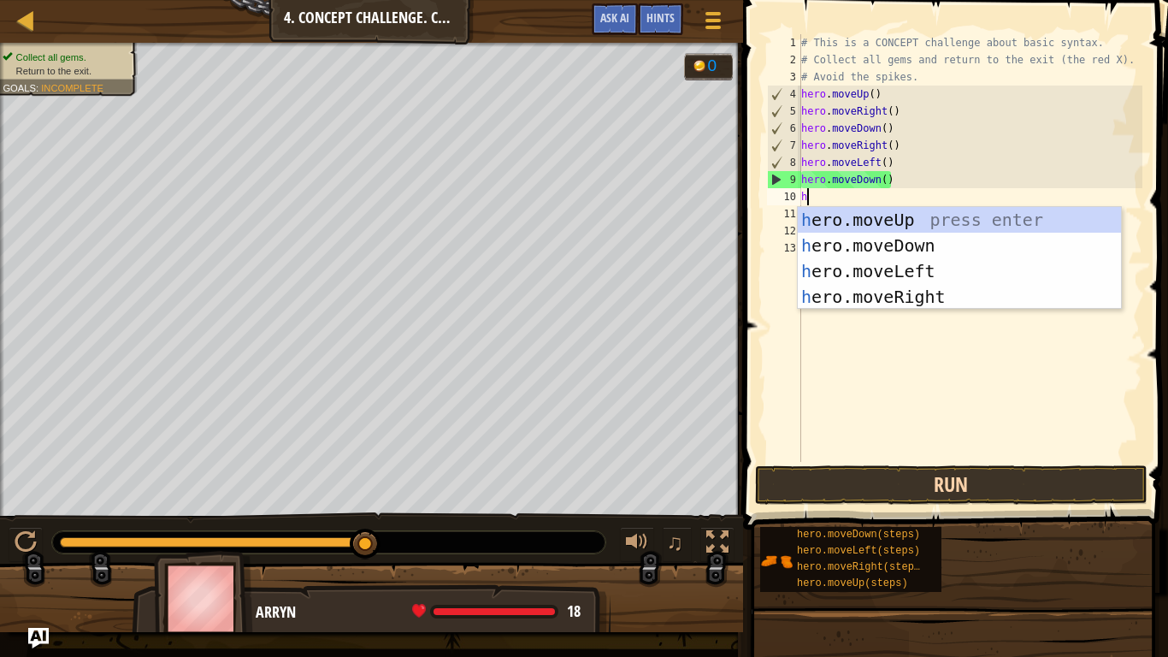
type textarea "hr"
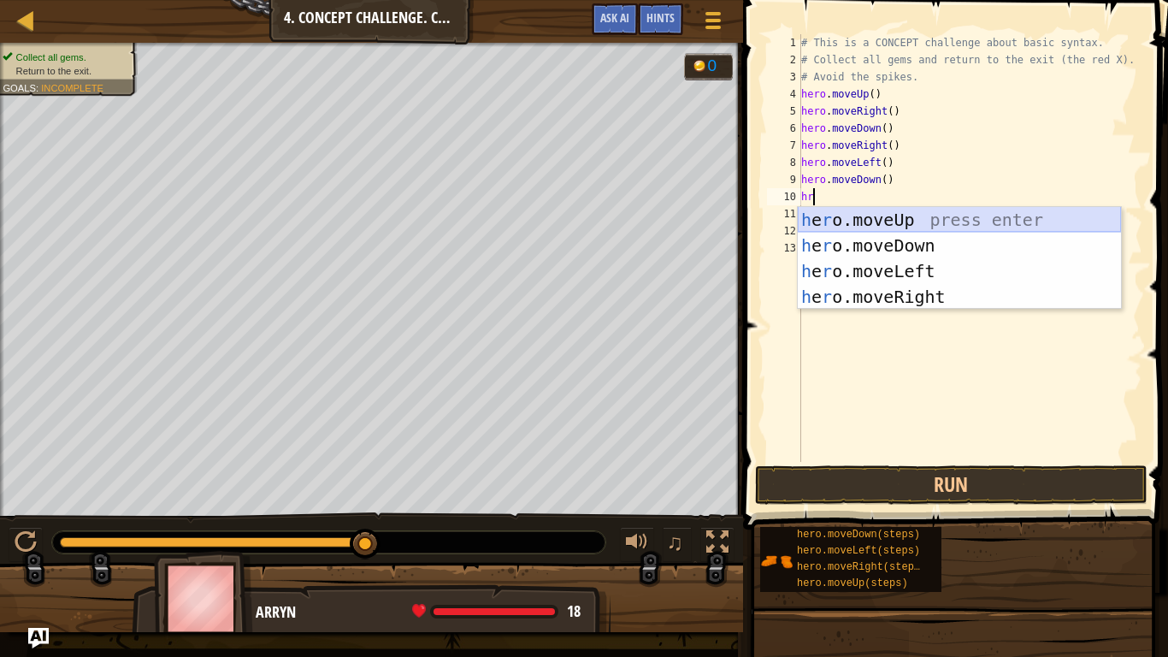
click at [937, 211] on div "h e r o.moveUp press enter h e r o.moveDown press enter h e r o.moveLeft press …" at bounding box center [959, 284] width 323 height 154
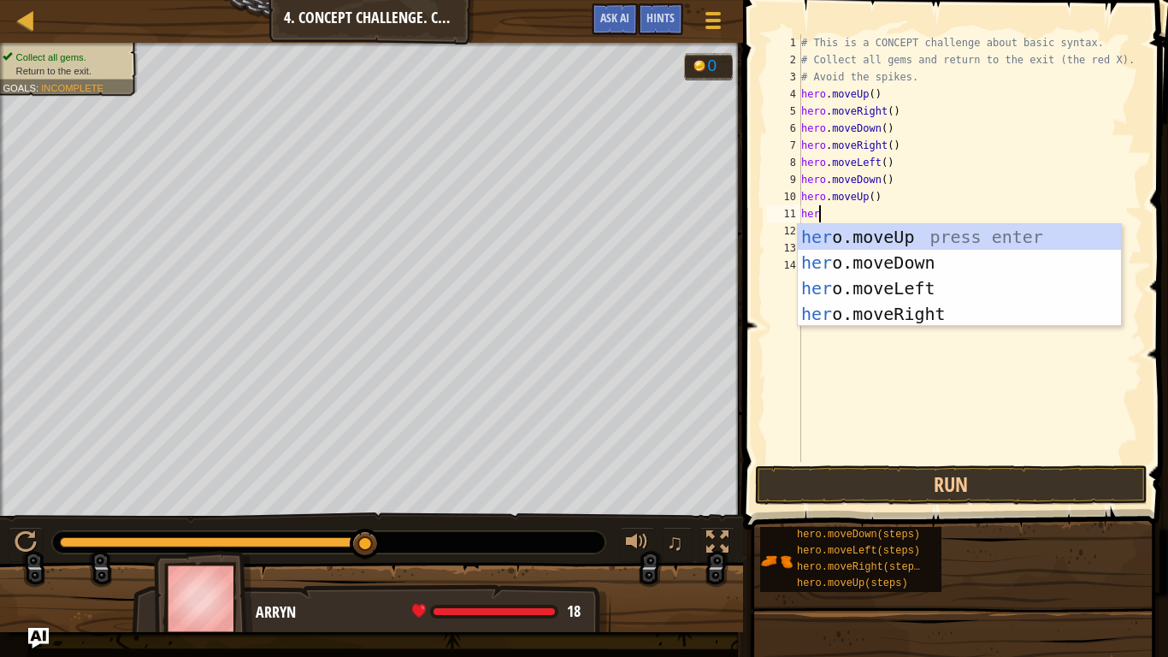
scroll to position [8, 2]
type textarea "hero"
click at [953, 239] on div "hero .moveUp press enter hero .moveDown press enter hero .moveLeft press enter …" at bounding box center [959, 301] width 323 height 154
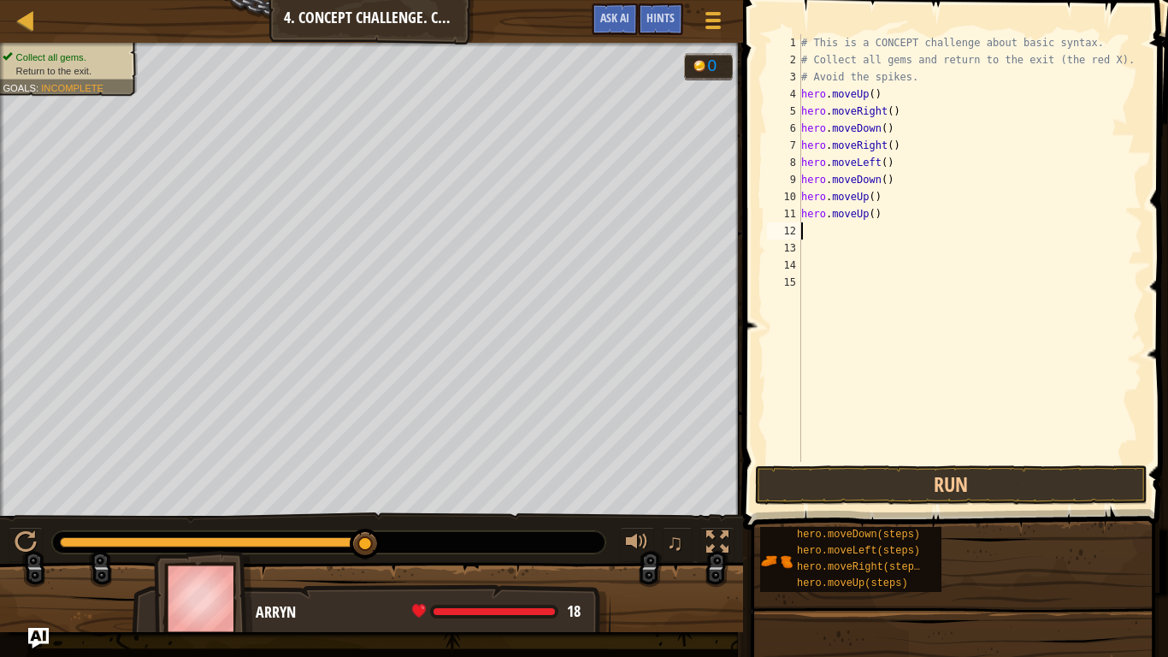
scroll to position [8, 0]
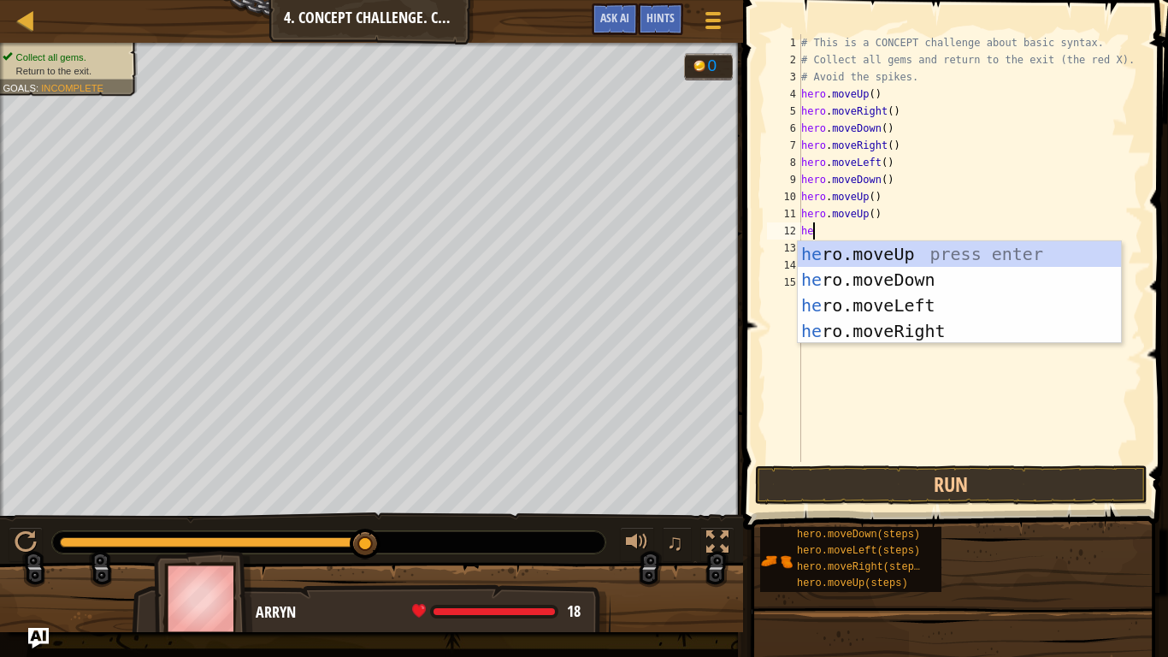
type textarea "her"
click at [844, 312] on div "her o.moveUp press enter her o.moveDown press enter her o.moveLeft press enter …" at bounding box center [959, 318] width 323 height 154
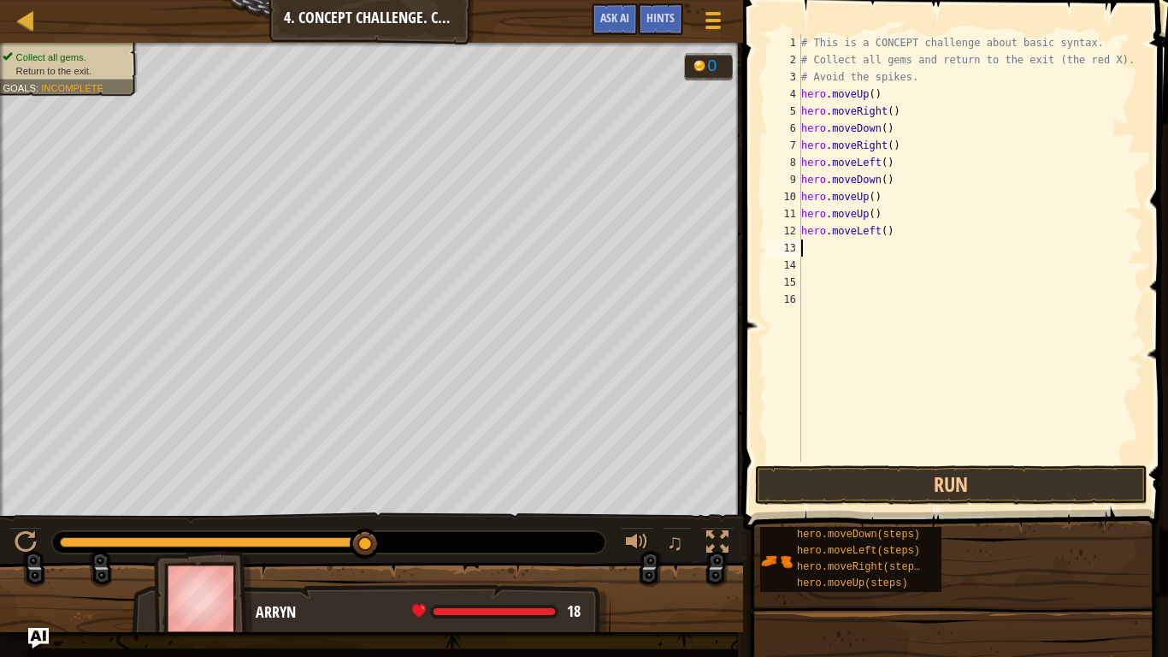
scroll to position [8, 0]
type textarea "h"
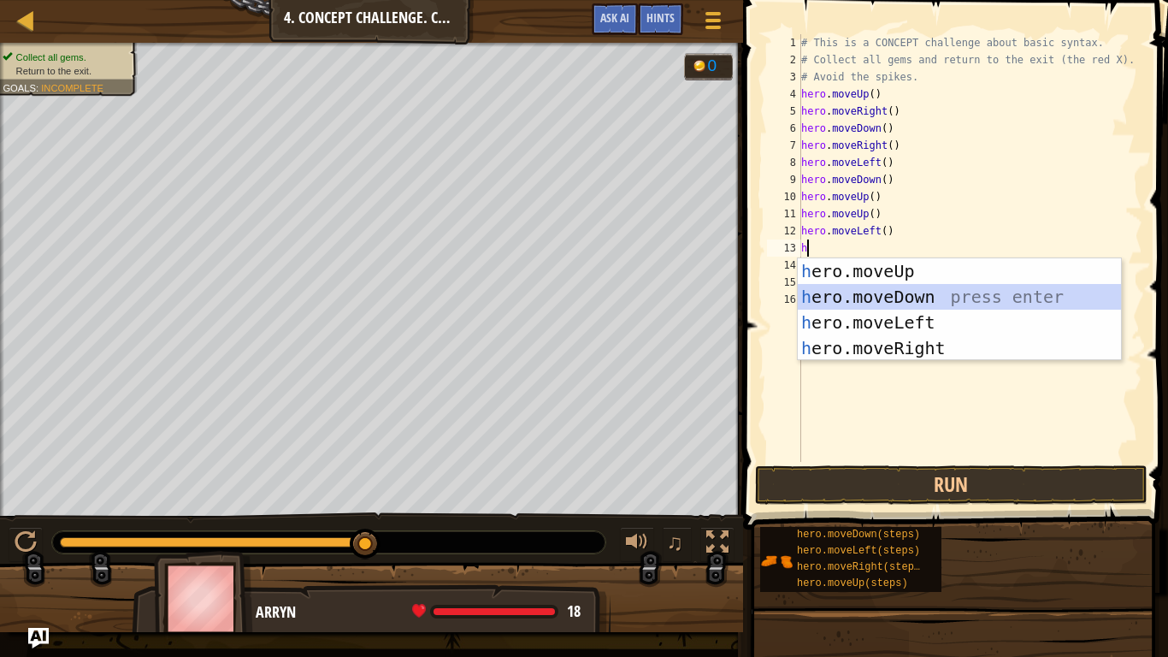
click at [872, 303] on div "h ero.moveUp press enter h ero.moveDown press enter h ero.moveLeft press enter …" at bounding box center [959, 335] width 323 height 154
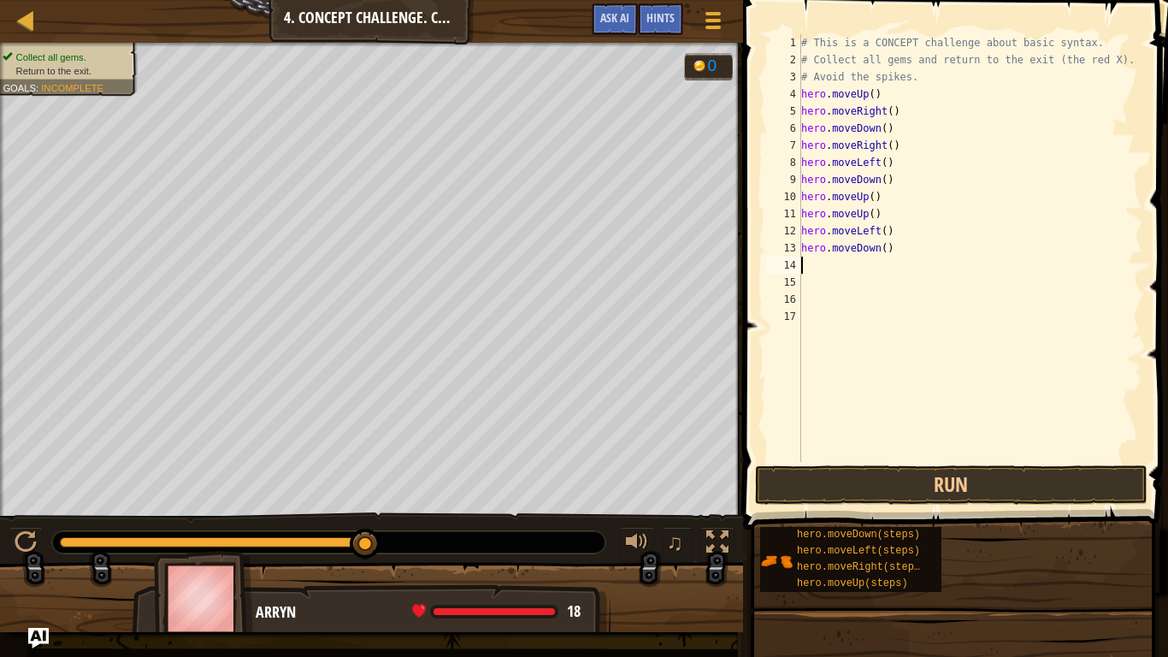
type textarea "h"
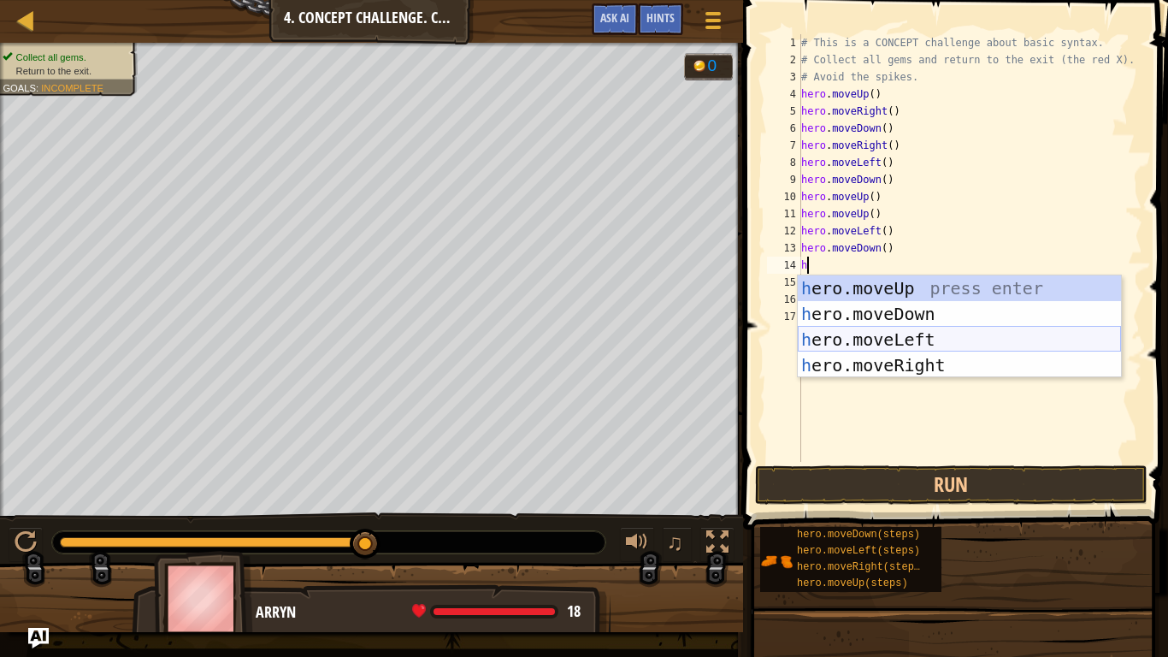
click at [876, 337] on div "h ero.moveUp press enter h ero.moveDown press enter h ero.moveLeft press enter …" at bounding box center [959, 352] width 323 height 154
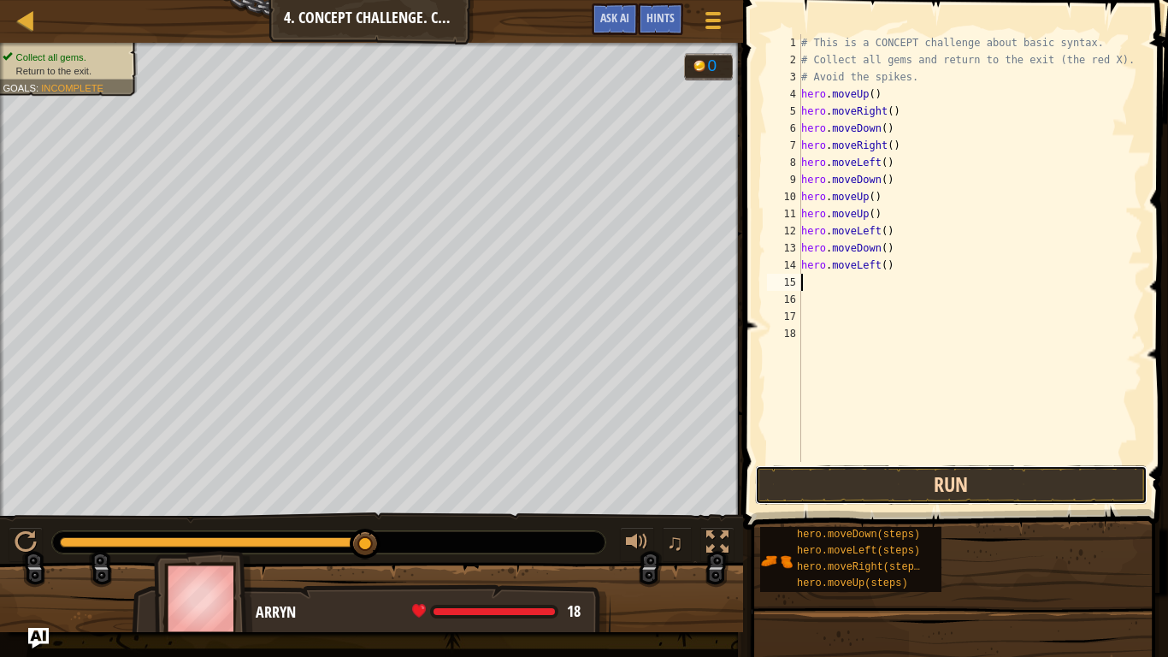
click at [901, 500] on button "Run" at bounding box center [951, 484] width 393 height 39
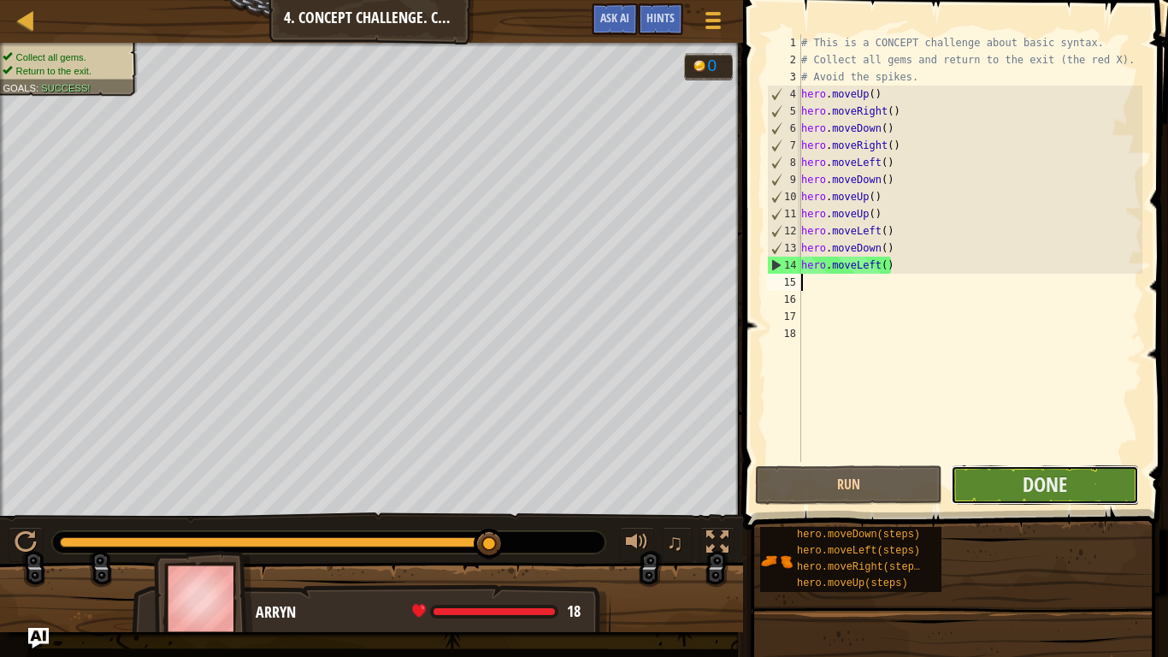
click at [1090, 498] on button "Done" at bounding box center [1044, 484] width 187 height 39
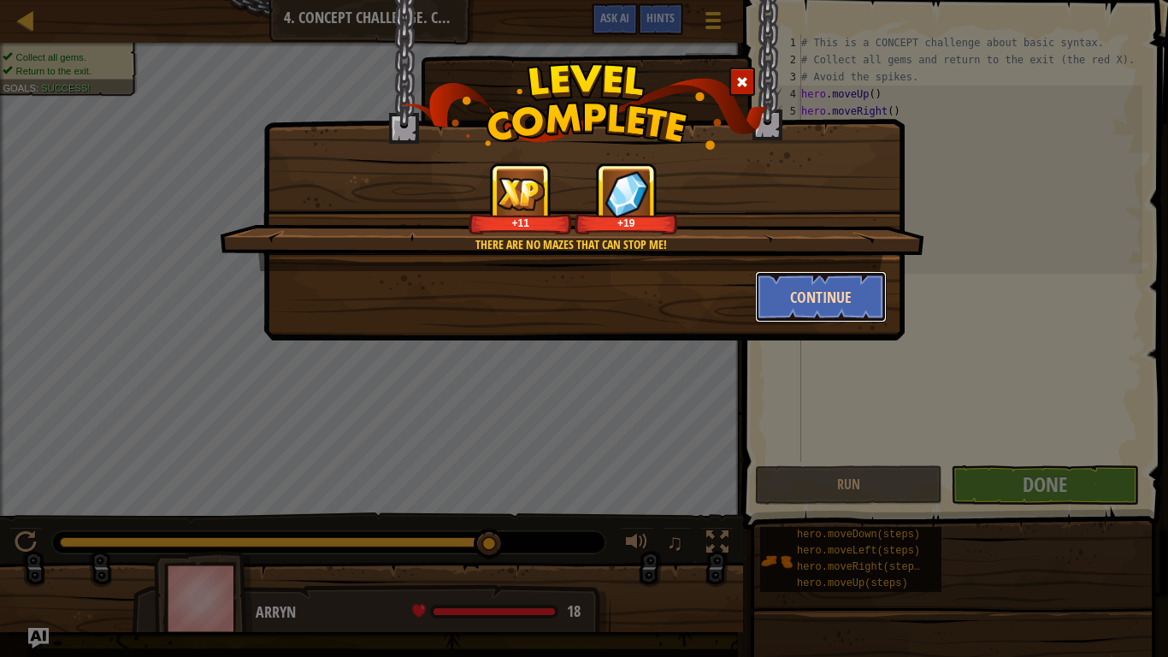
click at [807, 311] on button "Continue" at bounding box center [821, 296] width 133 height 51
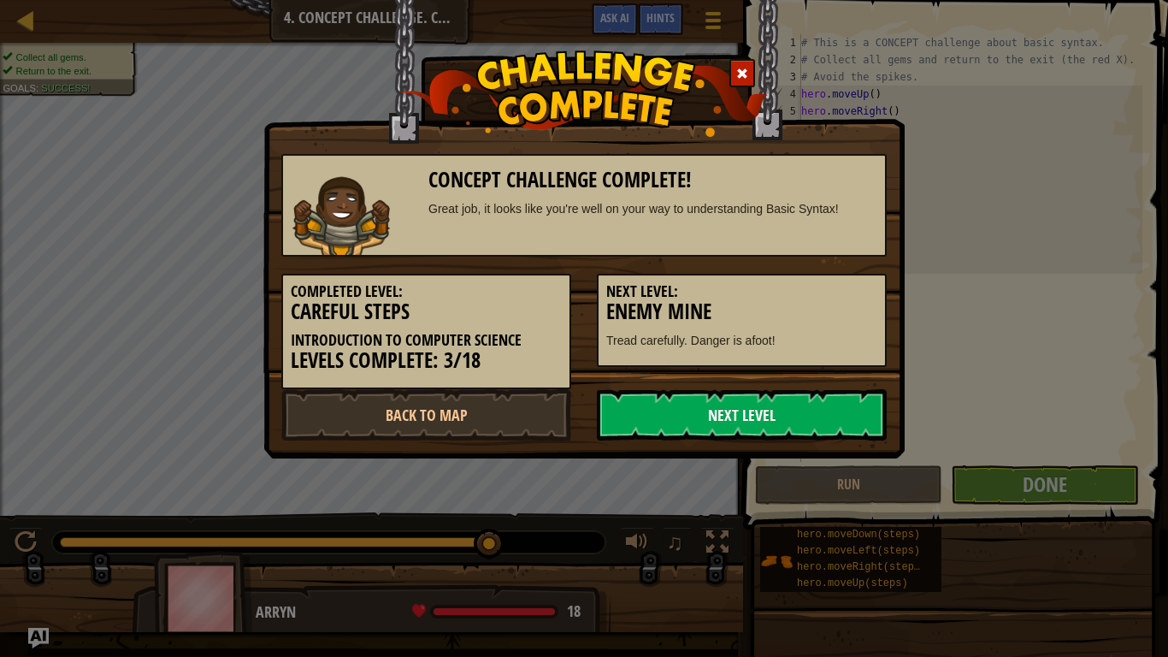
click at [689, 418] on link "Next Level" at bounding box center [742, 414] width 290 height 51
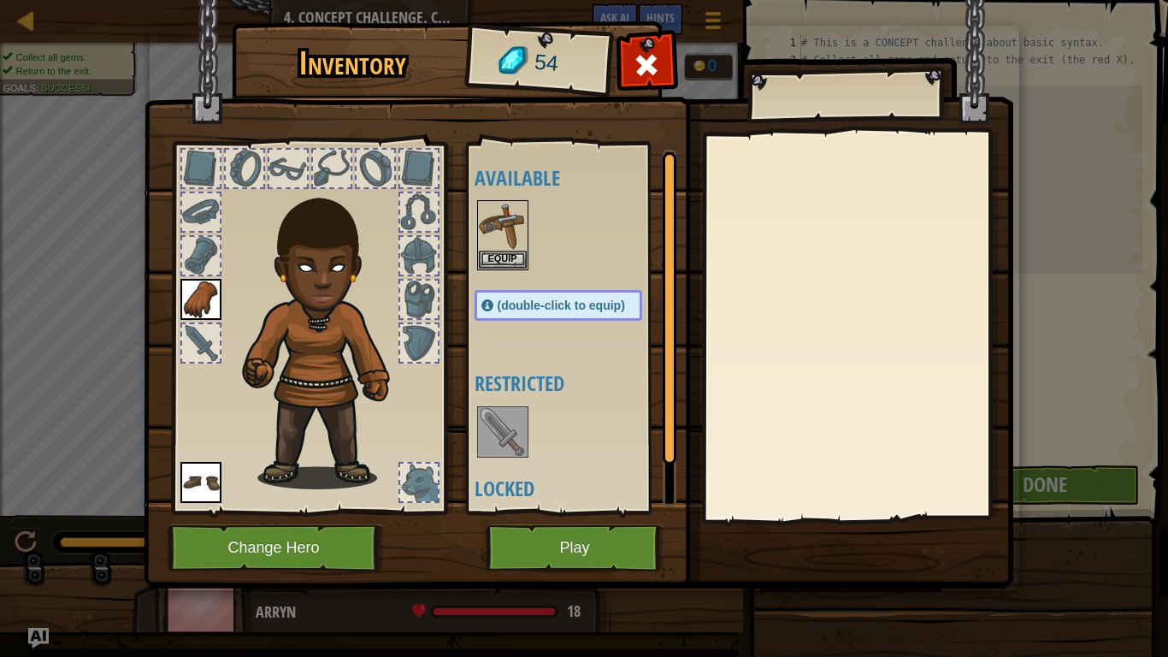
click at [204, 251] on div at bounding box center [201, 256] width 38 height 38
click at [495, 446] on img at bounding box center [503, 432] width 48 height 48
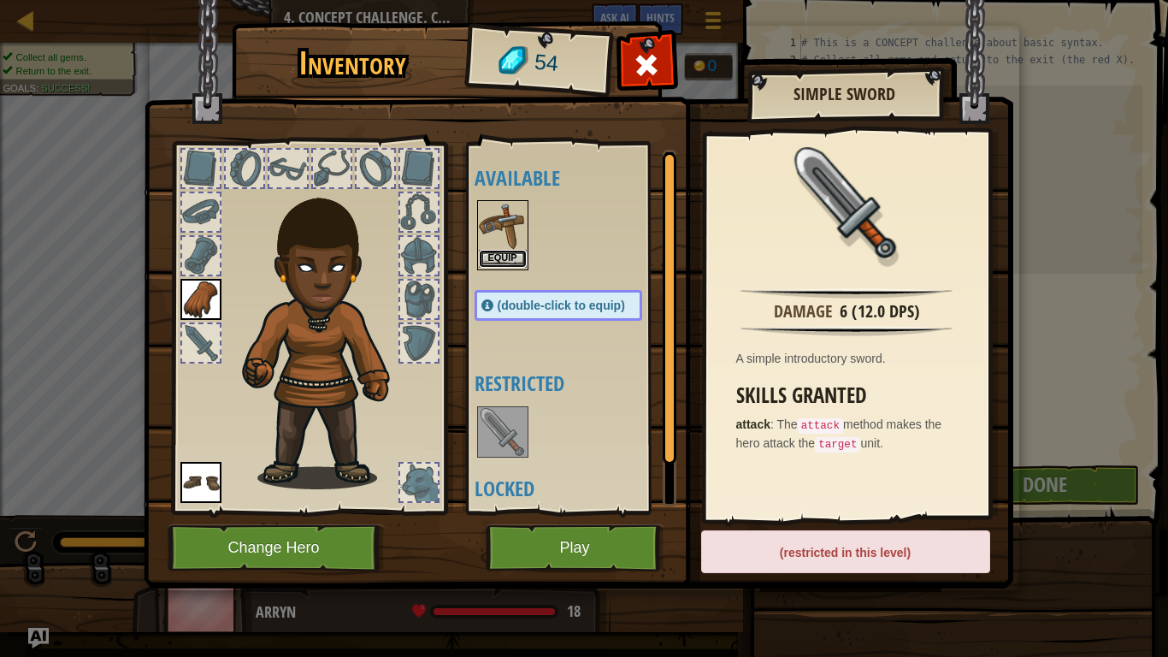
click at [495, 257] on button "Equip" at bounding box center [503, 259] width 48 height 18
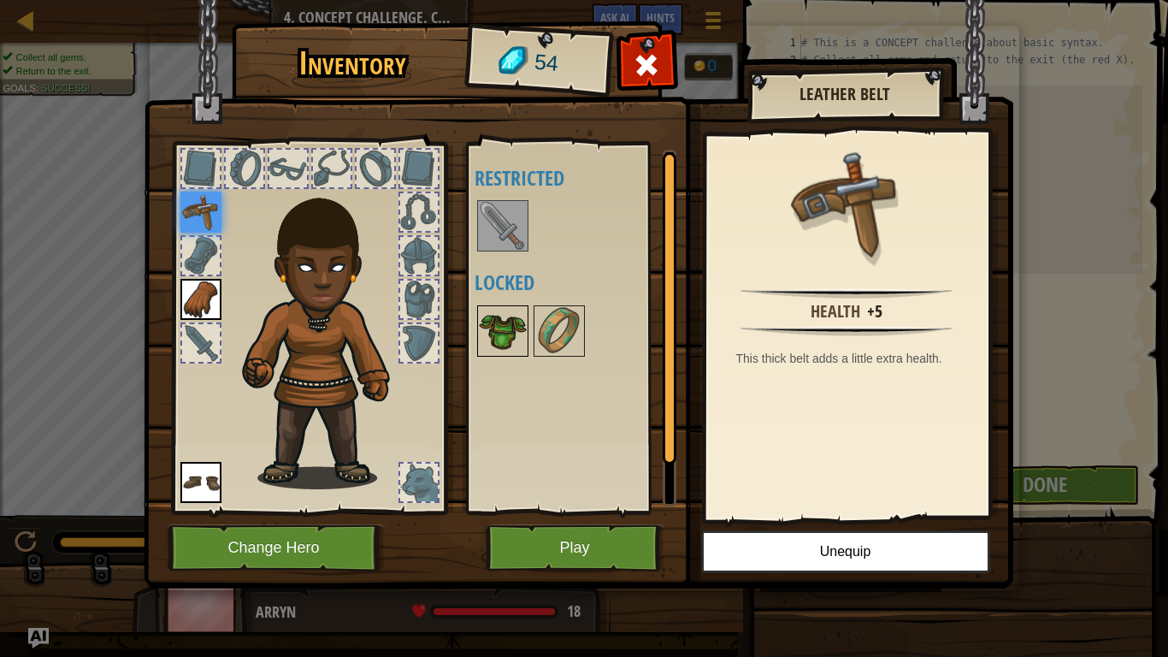
click at [504, 333] on img at bounding box center [503, 331] width 48 height 48
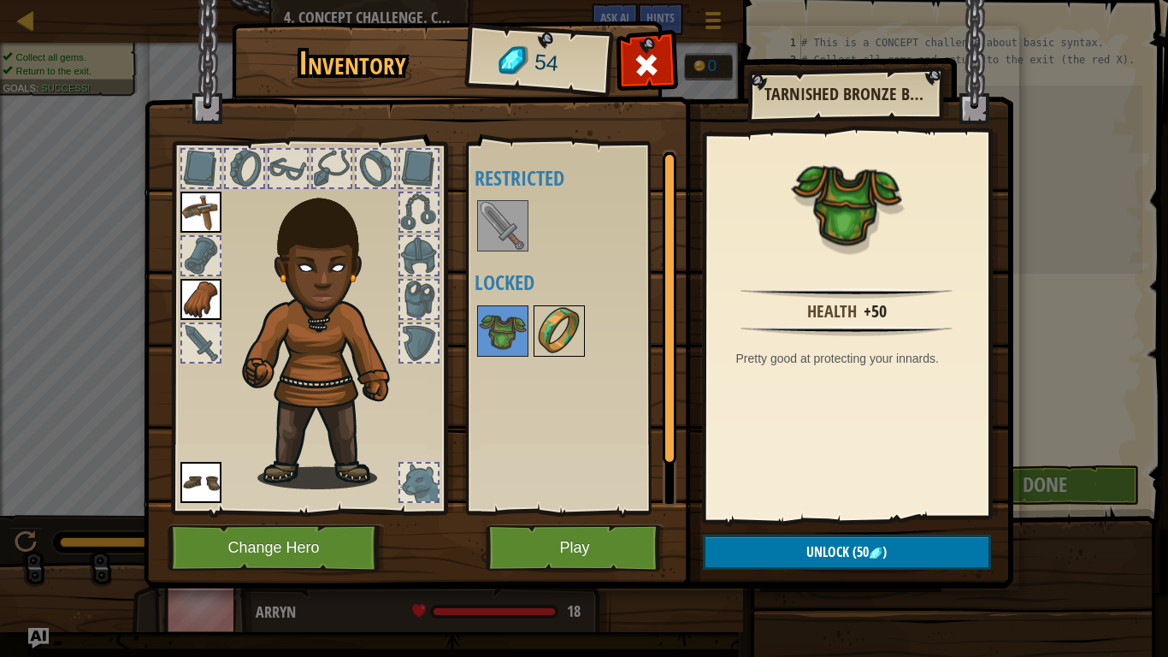
click at [562, 342] on img at bounding box center [559, 331] width 48 height 48
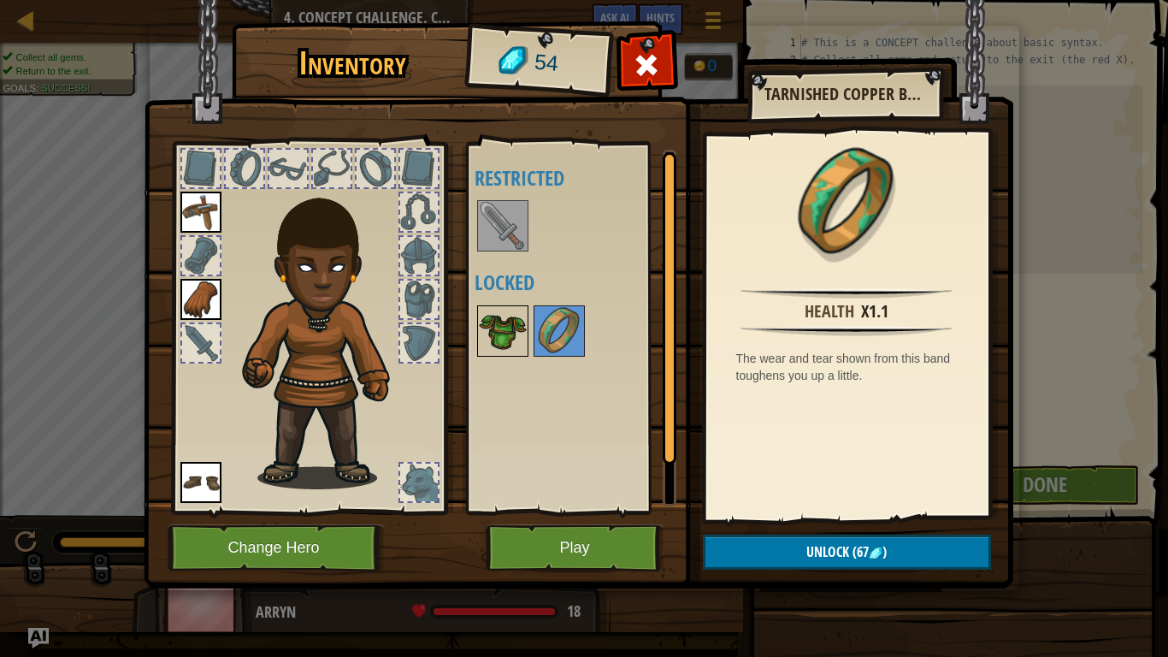
click at [504, 337] on img at bounding box center [503, 331] width 48 height 48
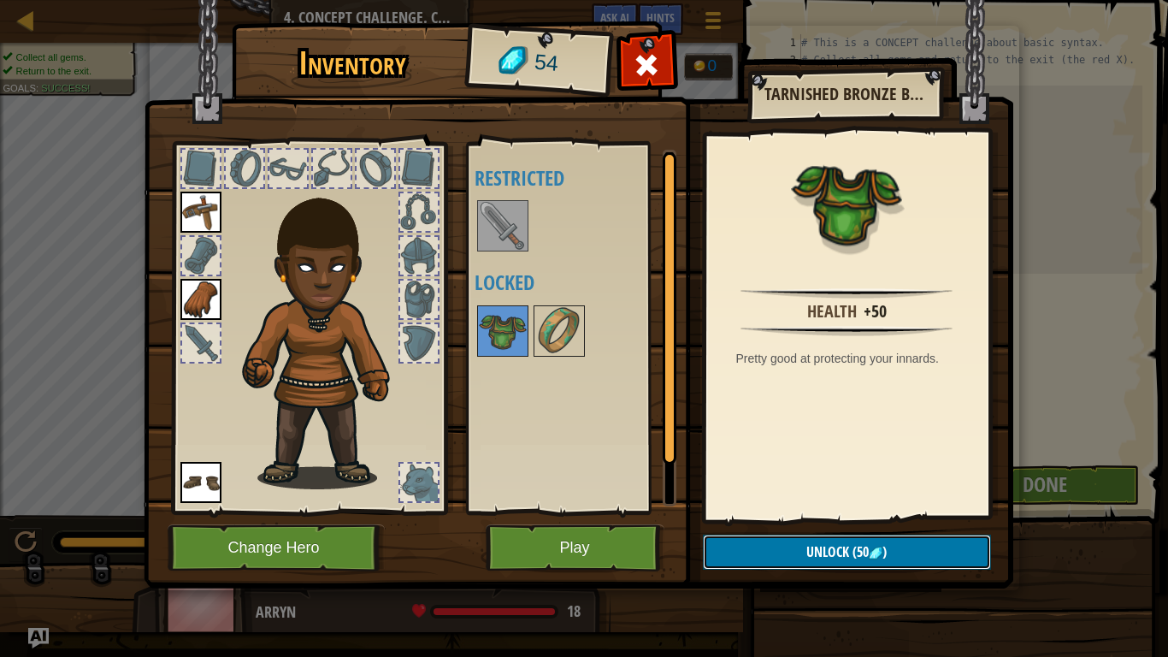
click at [861, 547] on span "(50" at bounding box center [859, 551] width 20 height 19
click at [866, 565] on button "Confirm" at bounding box center [847, 552] width 288 height 35
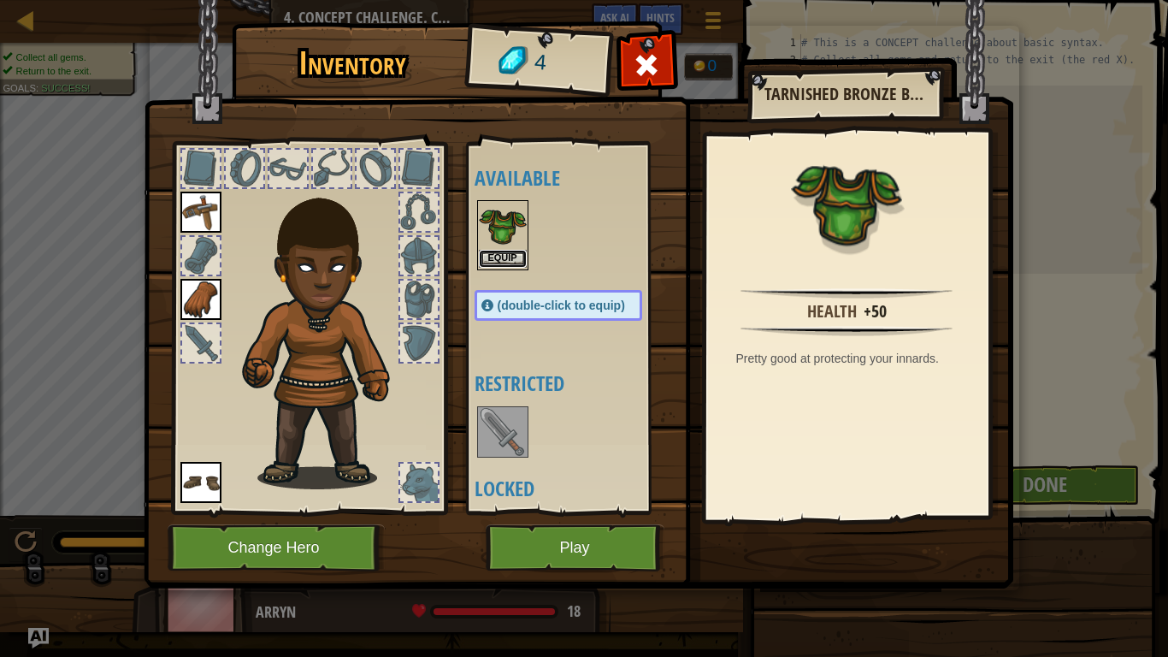
click at [513, 258] on button "Equip" at bounding box center [503, 259] width 48 height 18
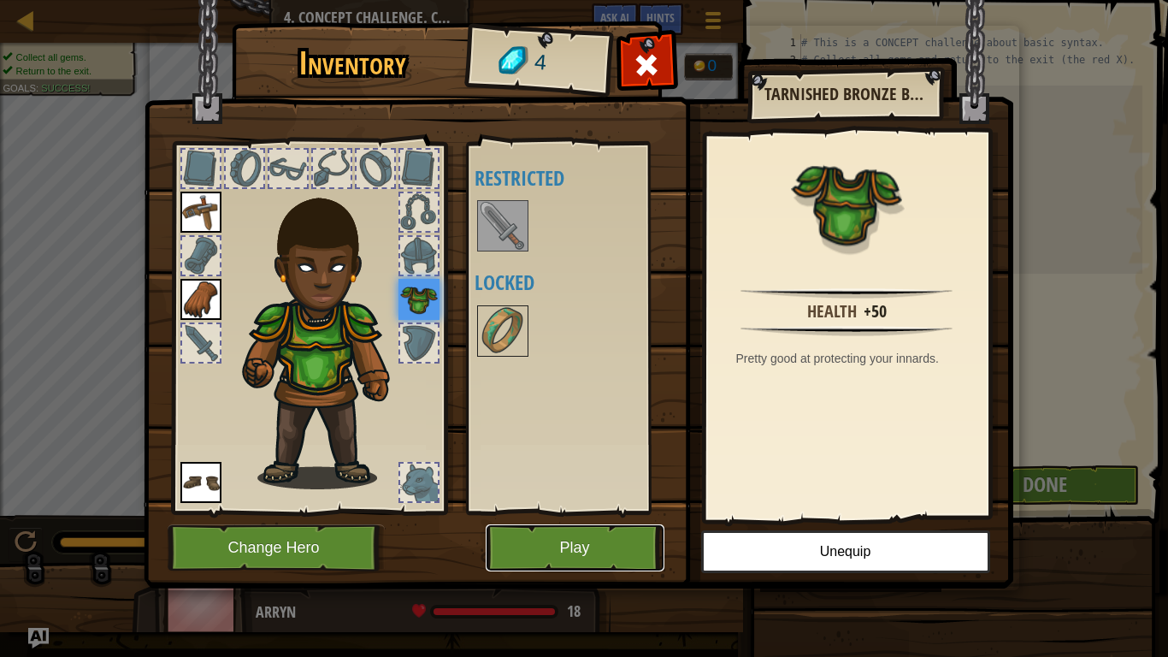
click at [555, 548] on button "Play" at bounding box center [575, 547] width 179 height 47
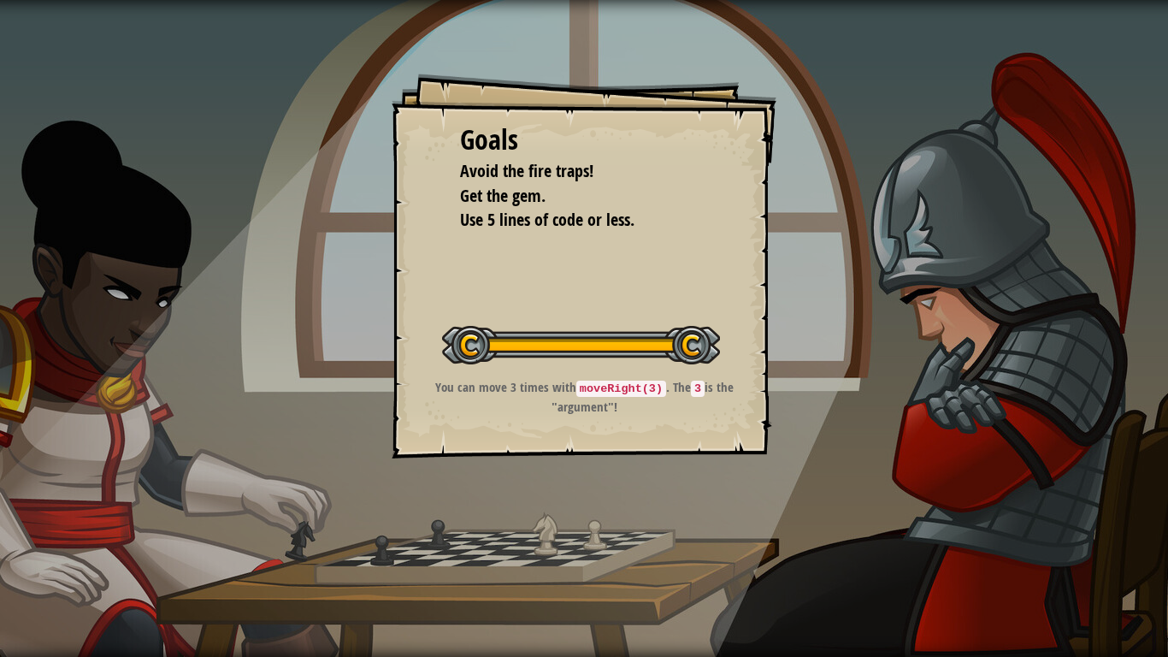
click at [637, 388] on code "moveRight(3)" at bounding box center [621, 389] width 90 height 16
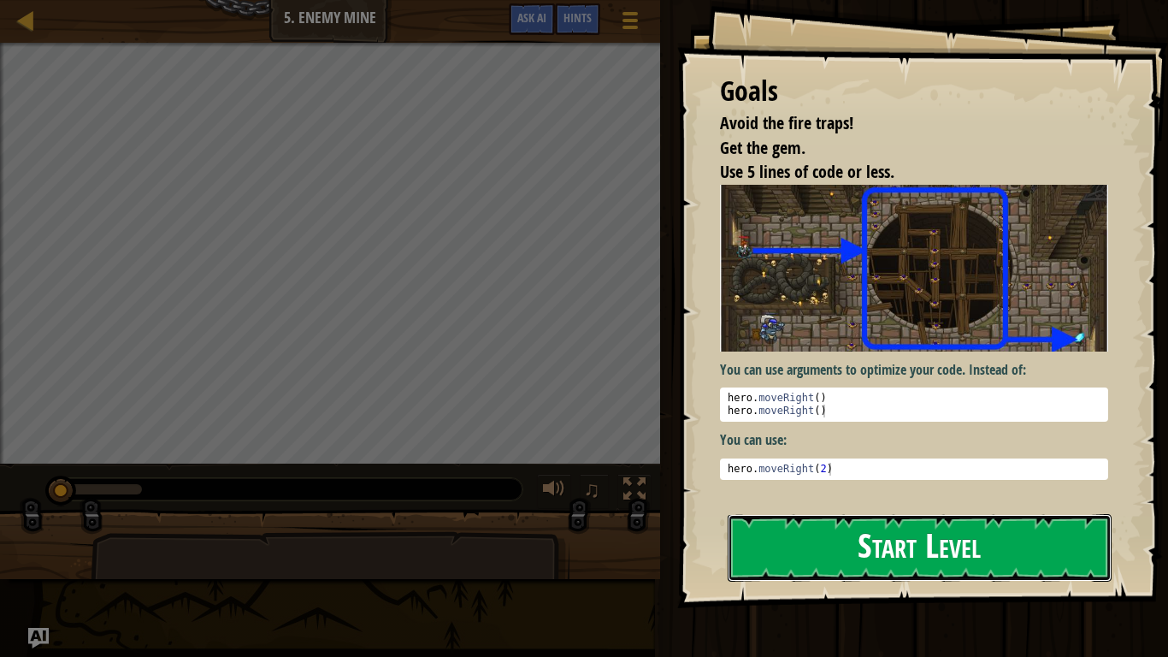
click at [890, 550] on button "Start Level" at bounding box center [920, 548] width 384 height 68
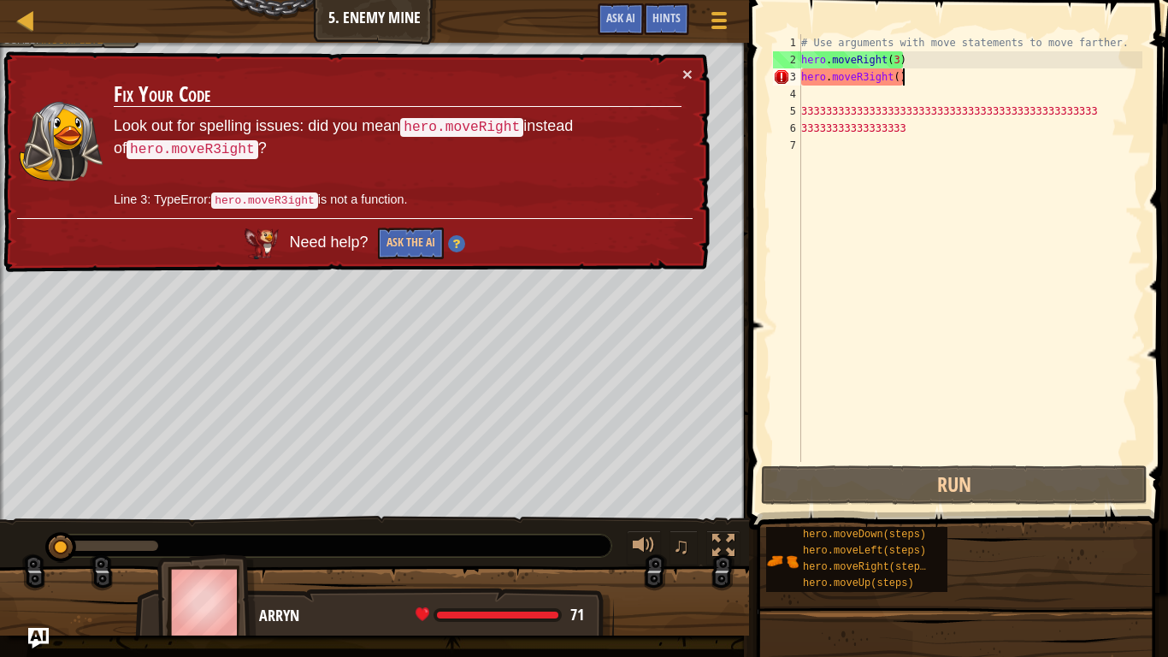
click at [919, 83] on div "# Use arguments with move statements to move farther. hero . moveRight ( 3 ) he…" at bounding box center [970, 265] width 345 height 462
click at [867, 75] on div "# Use arguments with move statements to move farther. hero . moveRight ( 3 ) he…" at bounding box center [970, 265] width 345 height 462
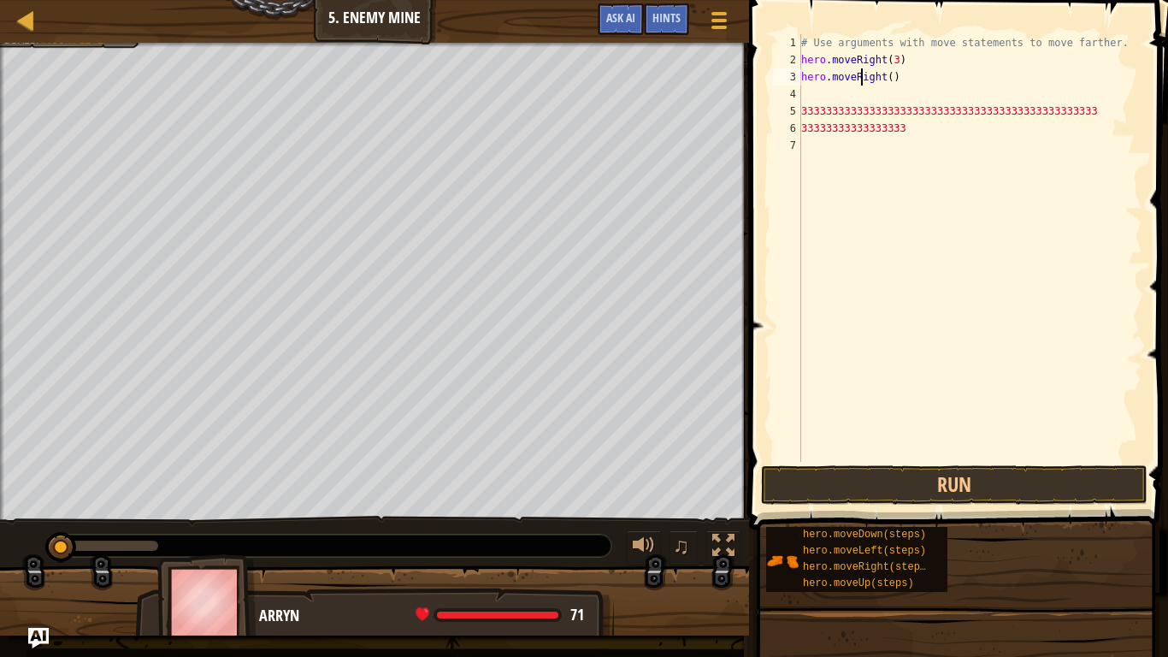
click at [882, 80] on div "# Use arguments with move statements to move farther. hero . moveRight ( 3 ) he…" at bounding box center [970, 265] width 345 height 462
type textarea "herot()"
click at [889, 88] on div "# Use arguments with move statements to move farther. hero . moveRight ( 3 ) he…" at bounding box center [970, 265] width 345 height 462
click at [878, 80] on div "# Use arguments with move statements to move farther. hero . moveRight ( 3 ) he…" at bounding box center [970, 265] width 345 height 462
type textarea "h"
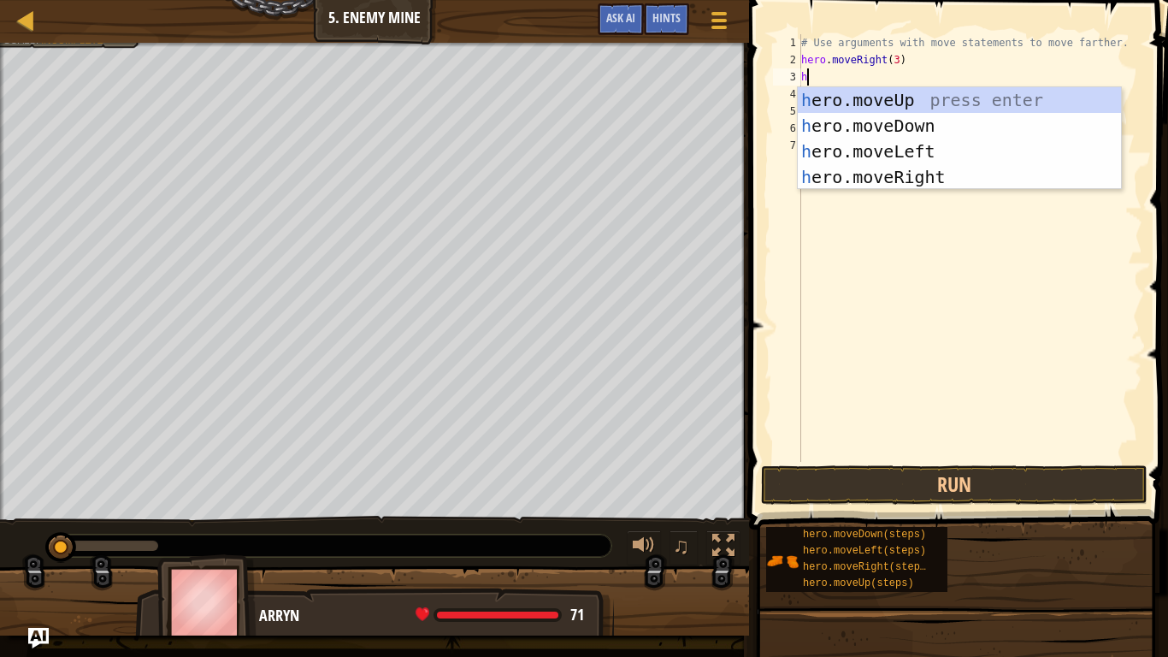
scroll to position [8, 0]
type textarea "he"
click at [913, 92] on div "he ro.moveUp press enter he ro.moveDown press enter he ro.moveLeft press enter …" at bounding box center [959, 164] width 323 height 154
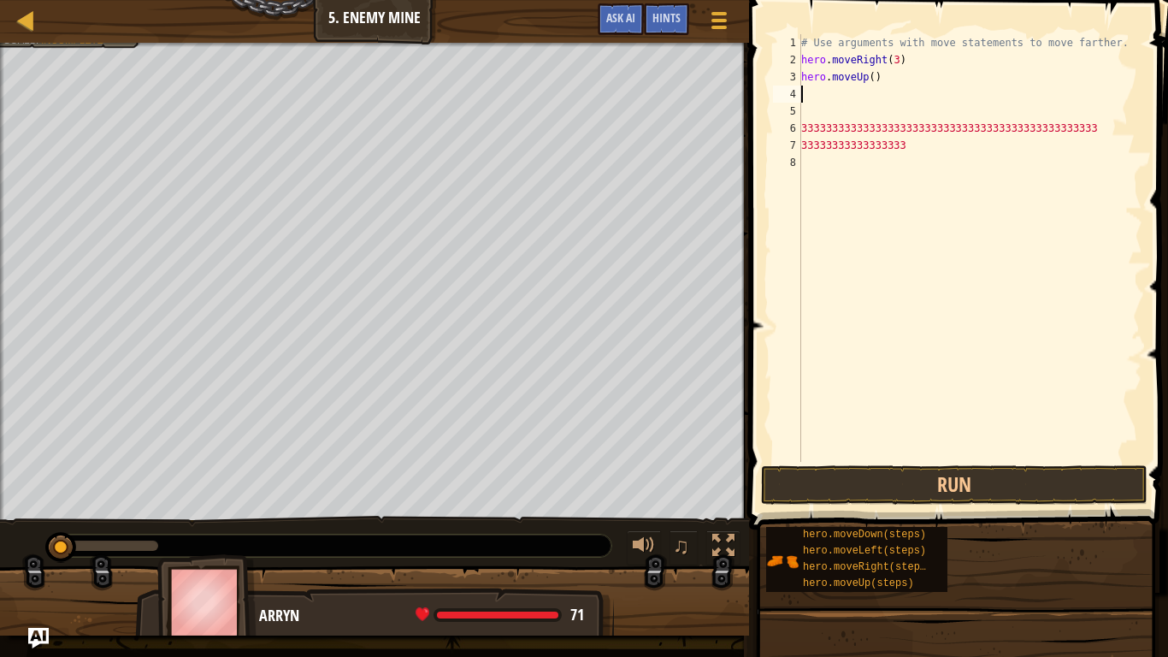
scroll to position [8, 0]
click at [905, 105] on div "# Use arguments with move statements to move farther. hero . moveRight ( 3 ) he…" at bounding box center [970, 265] width 345 height 462
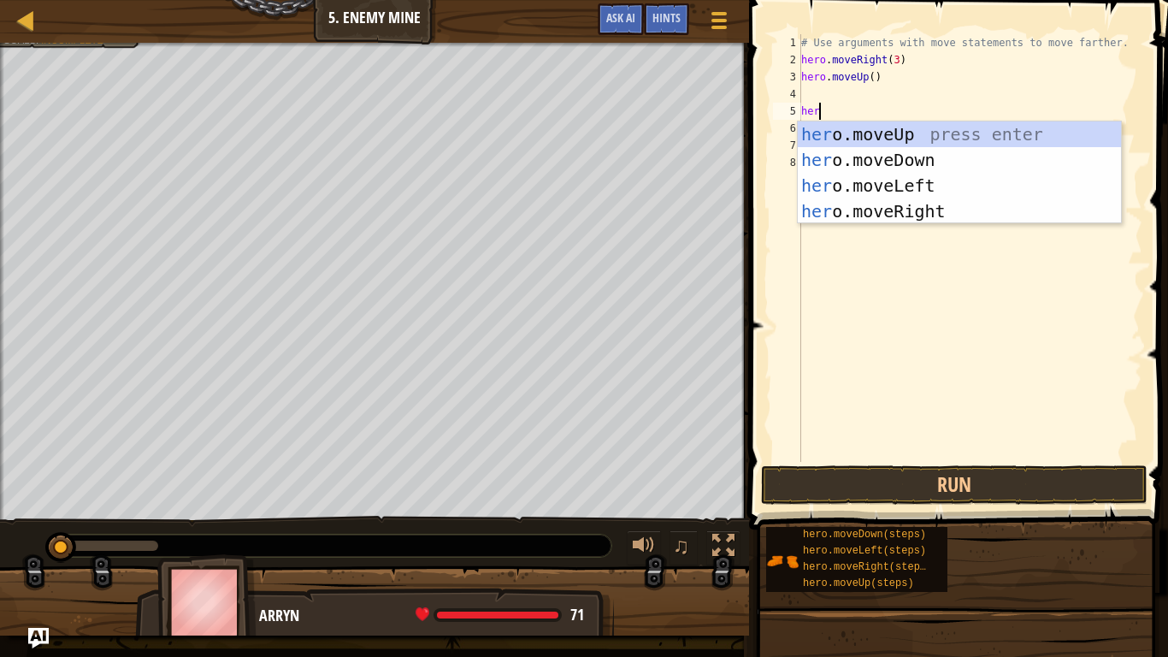
type textarea "hero"
click at [964, 209] on div "hero .moveUp press enter hero .moveDown press enter hero .moveLeft press enter …" at bounding box center [959, 198] width 323 height 154
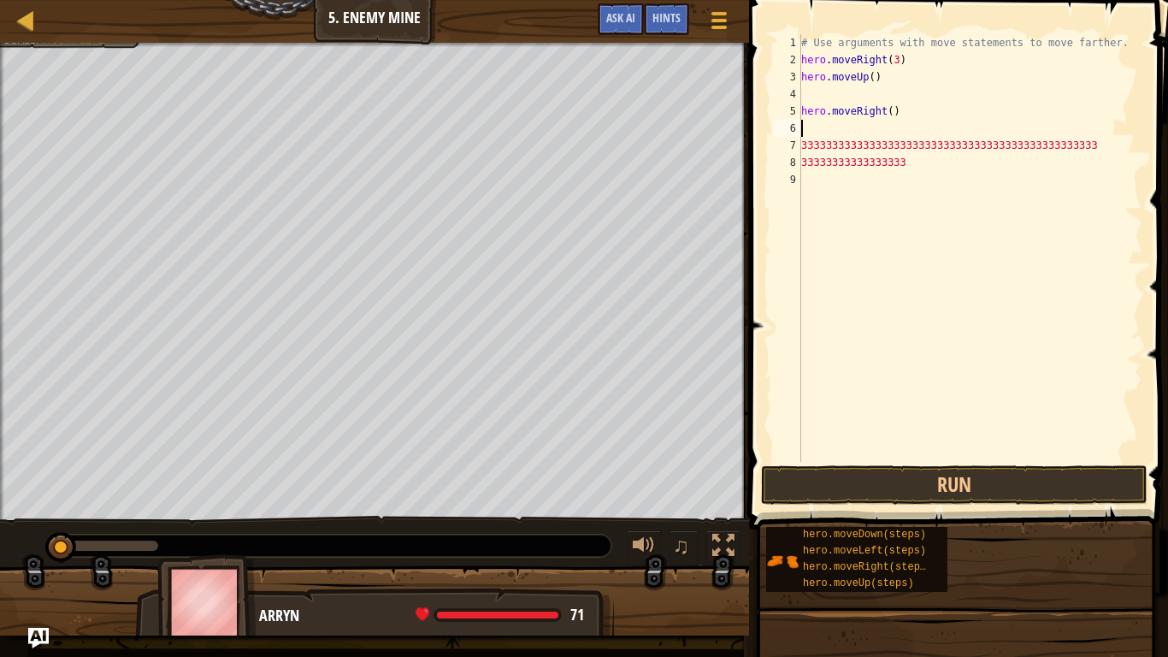
click at [803, 98] on div "# Use arguments with move statements to move farther. hero . moveRight ( 3 ) he…" at bounding box center [970, 265] width 345 height 462
click at [912, 113] on div "# Use arguments with move statements to move farther. hero . moveRight ( 3 ) he…" at bounding box center [970, 265] width 345 height 462
type textarea "h"
click at [831, 89] on div "# Use arguments with move statements to move farther. hero . moveRight ( 3 ) he…" at bounding box center [970, 265] width 345 height 462
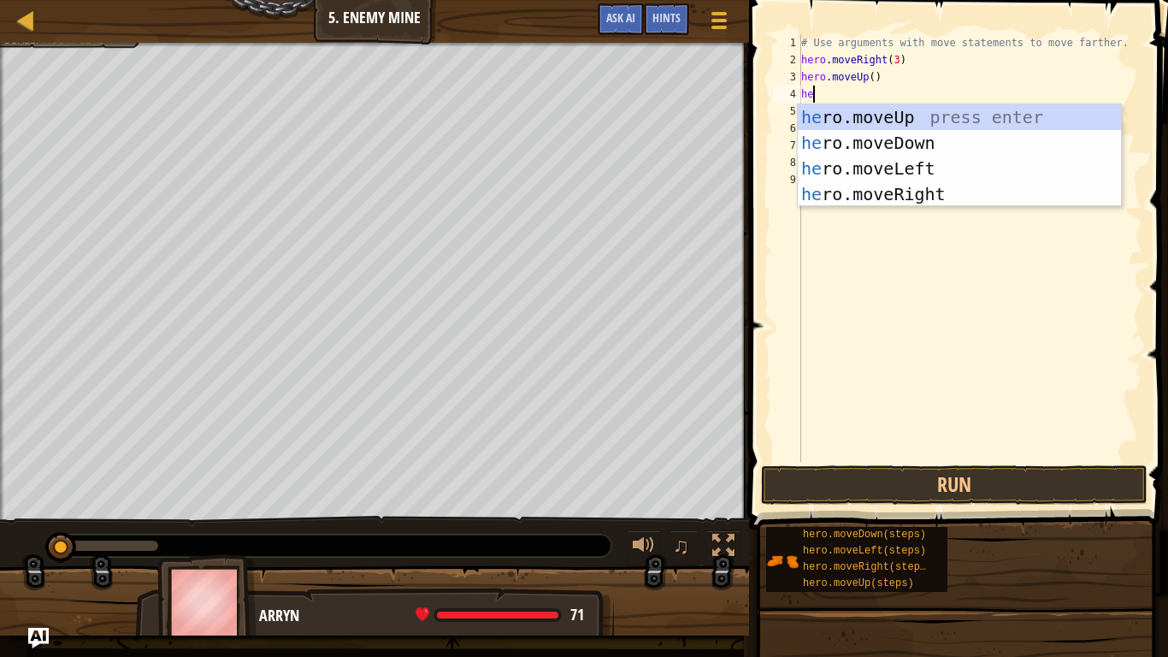
type textarea "her"
click at [924, 191] on div "her o.moveUp press enter her o.moveDown press enter her o.moveLeft press enter …" at bounding box center [959, 181] width 323 height 154
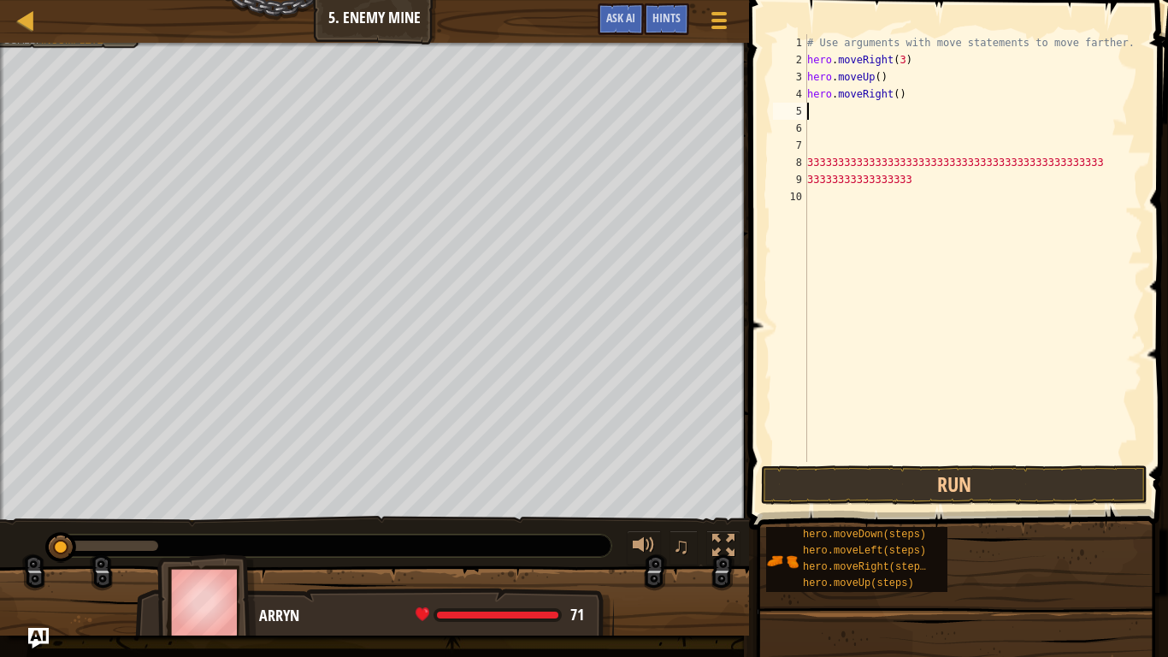
click at [873, 114] on div "# Use arguments with move statements to move farther. hero . moveRight ( 3 ) he…" at bounding box center [973, 265] width 339 height 462
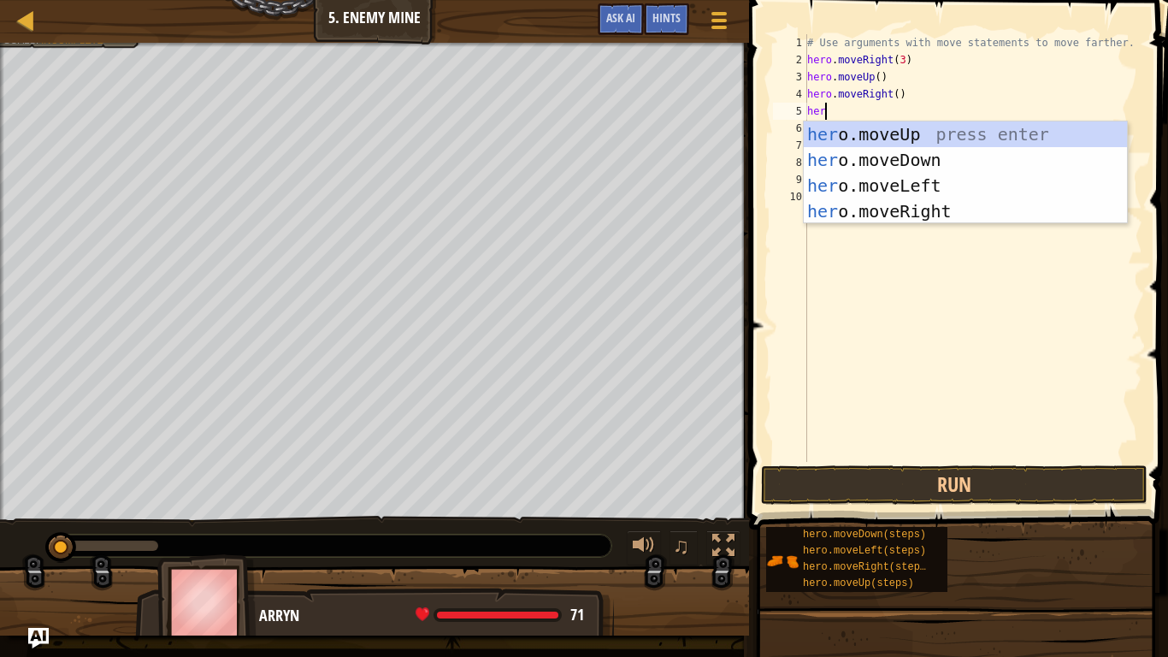
type textarea "hero"
click at [902, 168] on div "hero .moveUp press enter hero .moveDown press enter hero .moveLeft press enter …" at bounding box center [965, 198] width 323 height 154
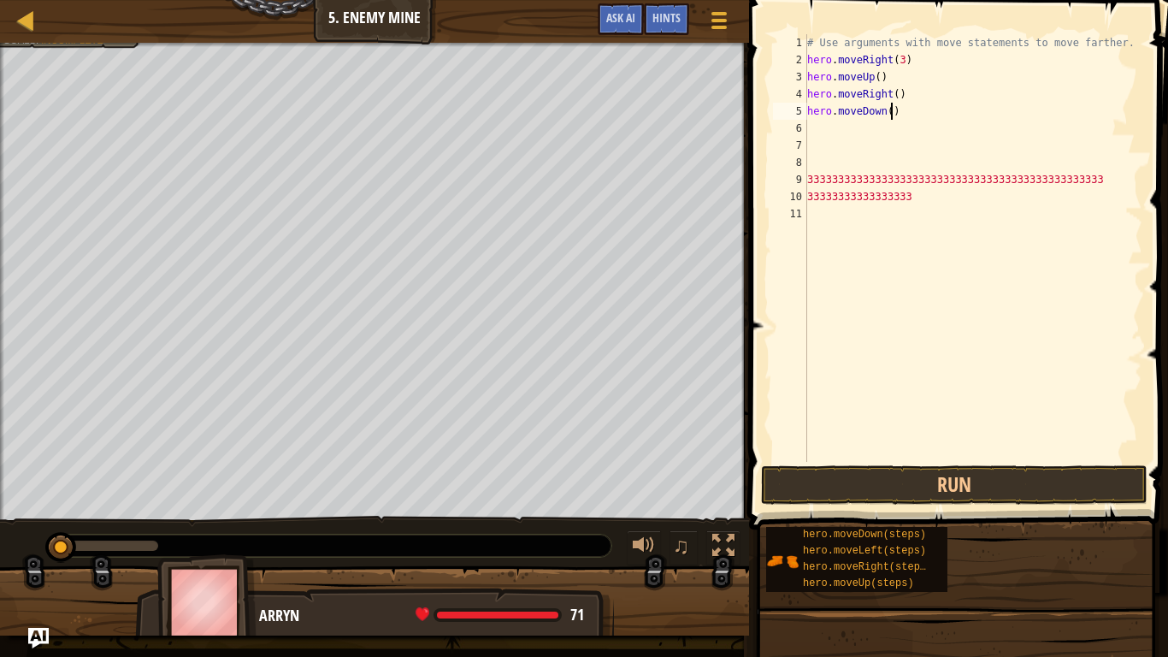
click at [890, 115] on div "# Use arguments with move statements to move farther. hero . moveRight ( 3 ) he…" at bounding box center [973, 265] width 339 height 462
type textarea "hero.moveDown(3)"
click at [812, 129] on div "# Use arguments with move statements to move farther. hero . moveRight ( 3 ) he…" at bounding box center [973, 265] width 339 height 462
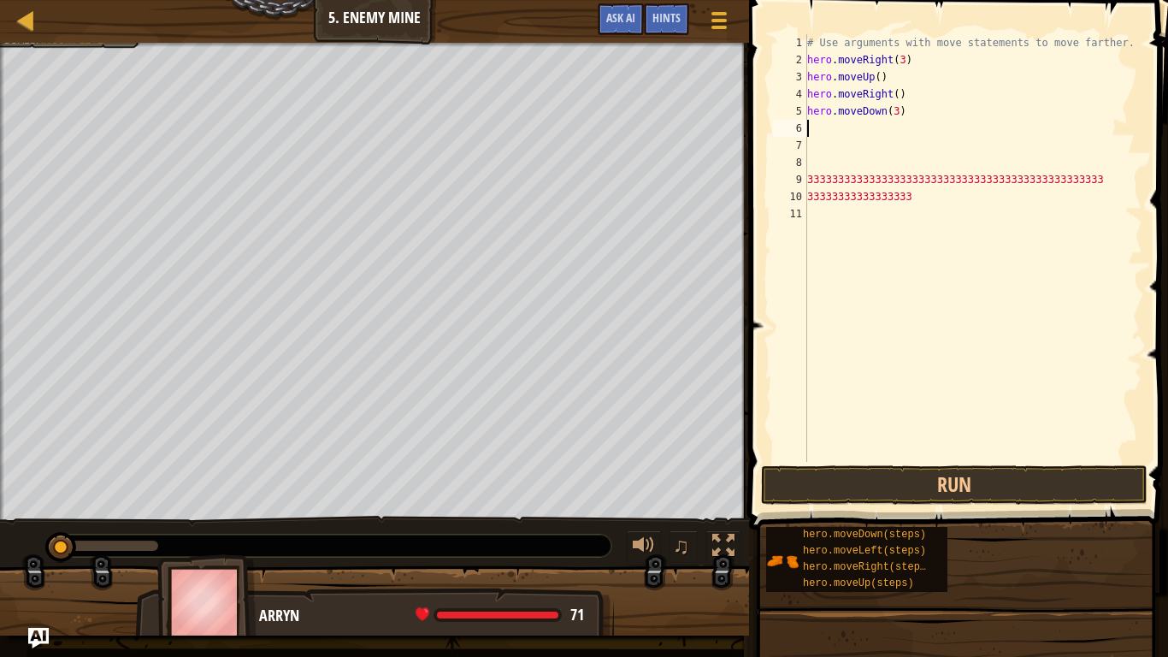
type textarea "h"
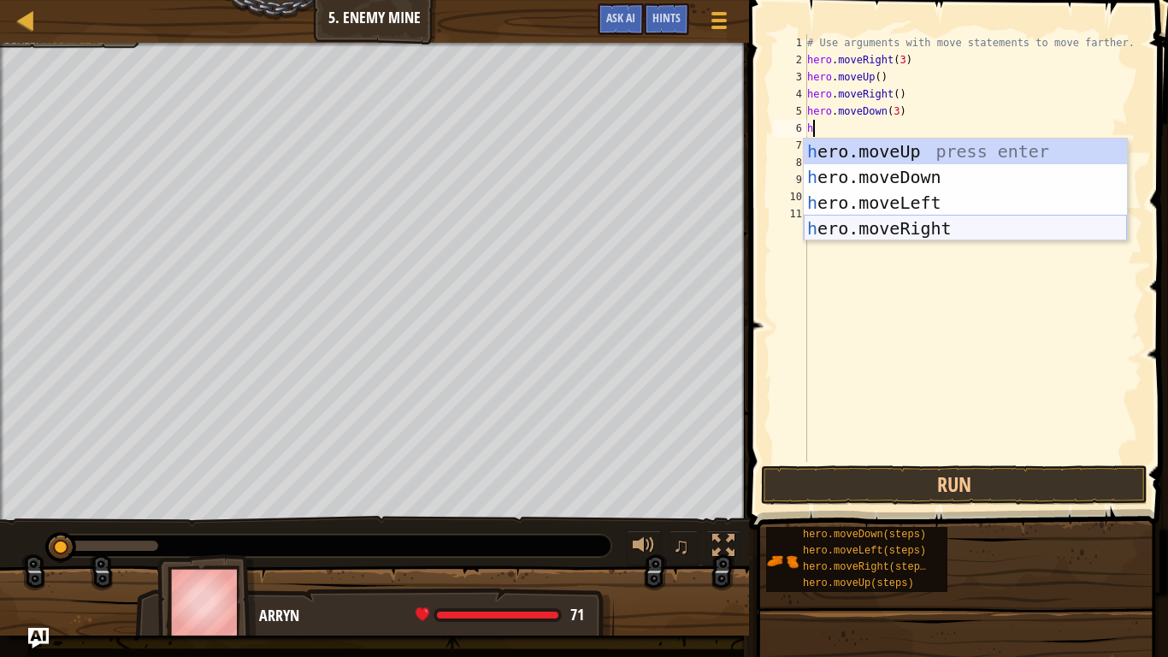
click at [902, 234] on div "h ero.moveUp press enter h ero.moveDown press enter h ero.moveLeft press enter …" at bounding box center [965, 216] width 323 height 154
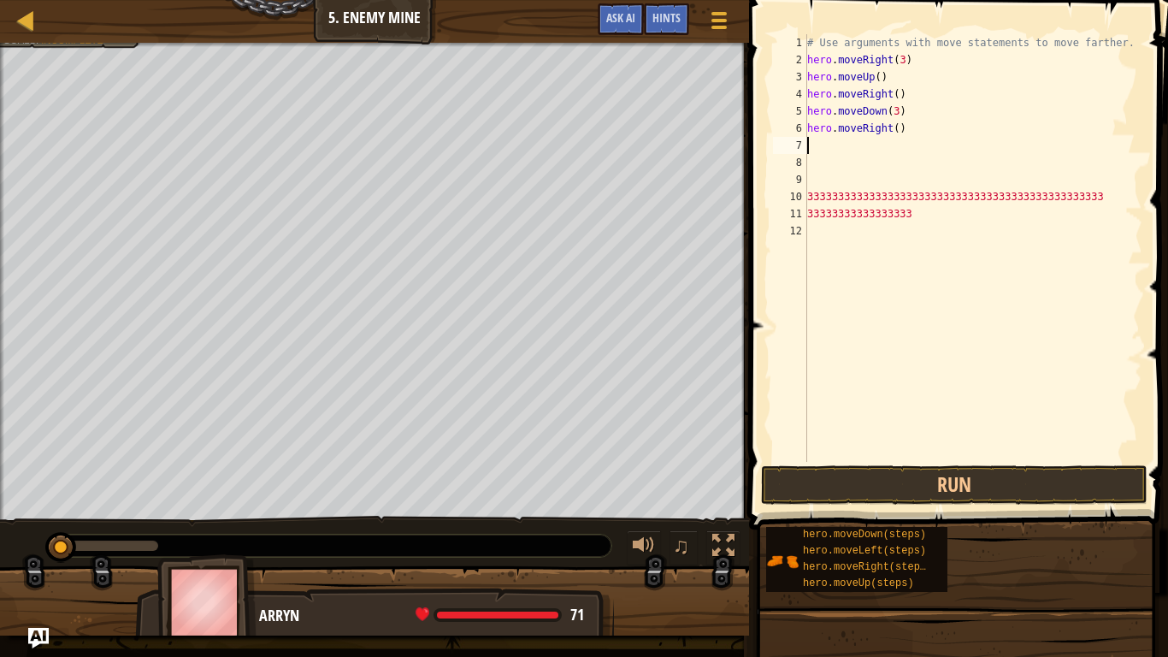
click at [899, 129] on div "# Use arguments with move statements to move farther. hero . moveRight ( 3 ) he…" at bounding box center [973, 265] width 339 height 462
click at [844, 483] on button "Run" at bounding box center [954, 484] width 387 height 39
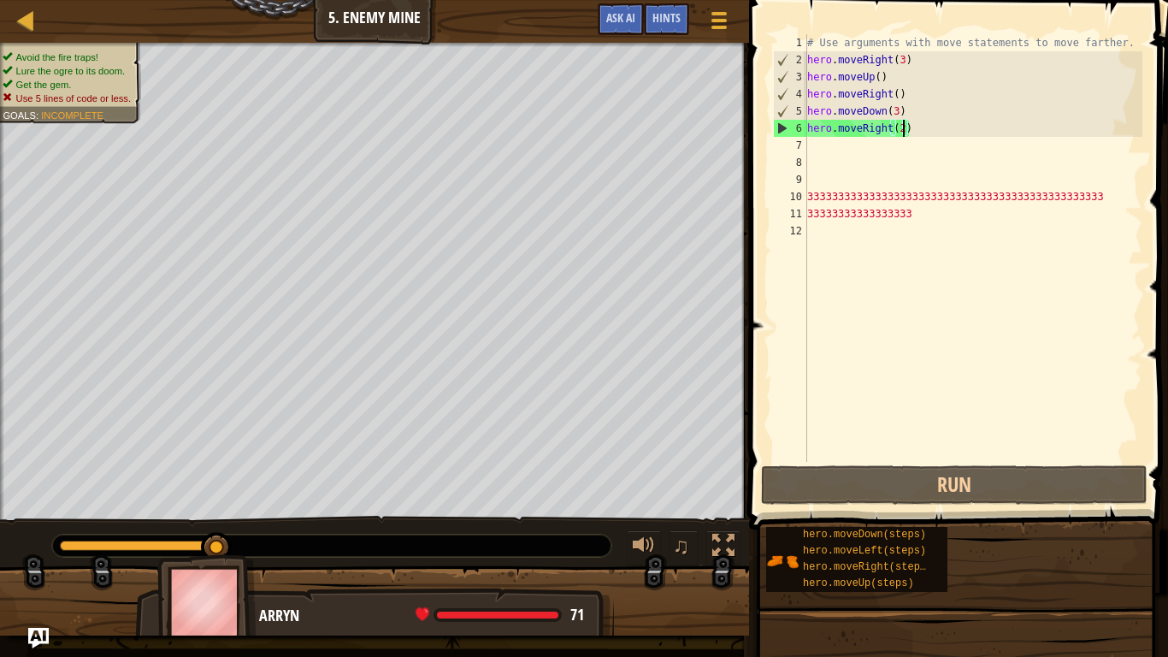
click at [1120, 43] on div "# Use arguments with move statements to move farther. hero . moveRight ( 3 ) he…" at bounding box center [973, 265] width 339 height 462
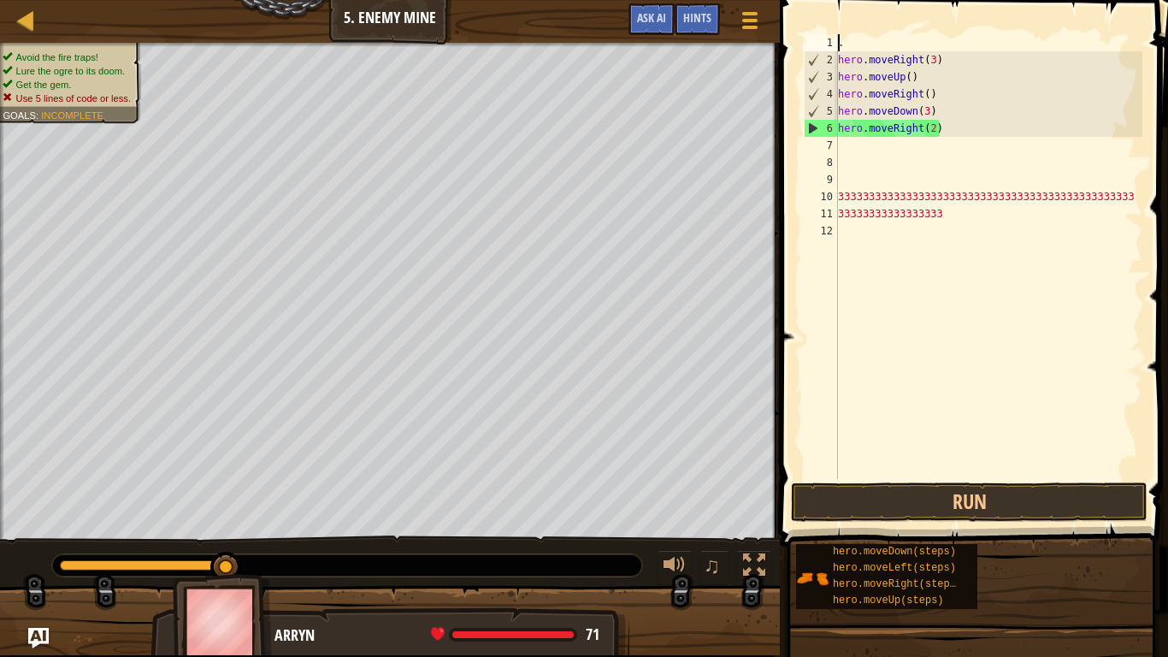
scroll to position [8, 0]
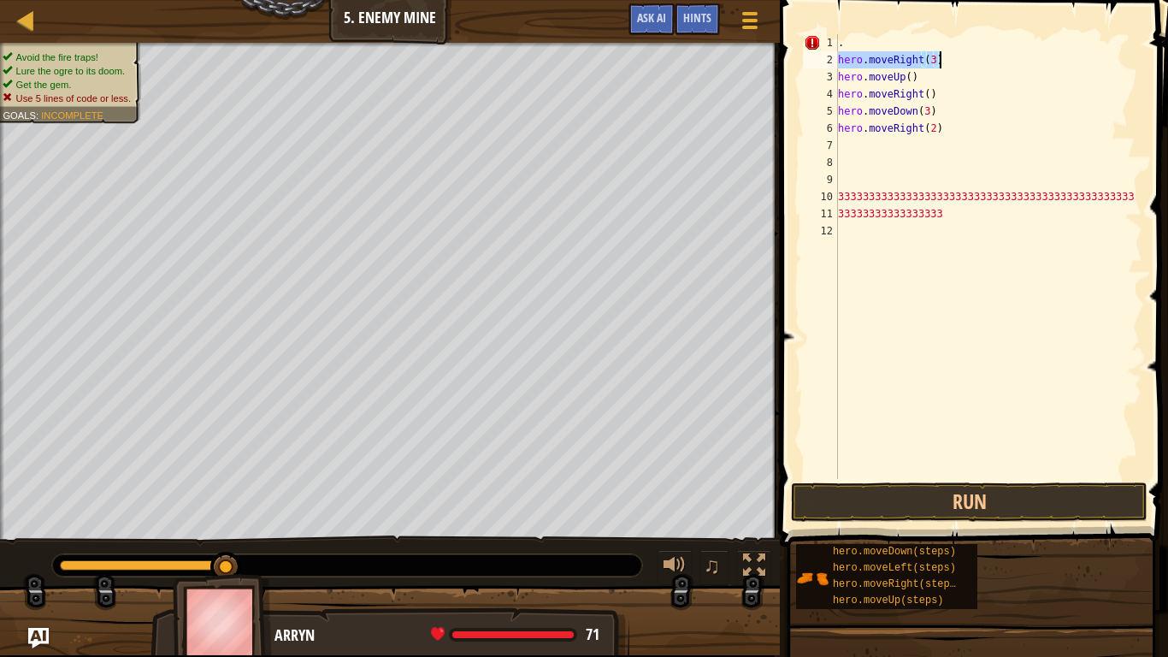
drag, startPoint x: 838, startPoint y: 57, endPoint x: 946, endPoint y: 58, distance: 107.8
click at [946, 58] on div ". hero . moveRight ( 3 ) hero . moveUp ( ) hero . moveRight ( ) hero . moveDown…" at bounding box center [989, 273] width 308 height 479
click at [874, 39] on div ". hero . moveRight ( 3 ) hero . moveUp ( ) hero . moveRight ( ) hero . moveDown…" at bounding box center [989, 273] width 308 height 479
type textarea "."
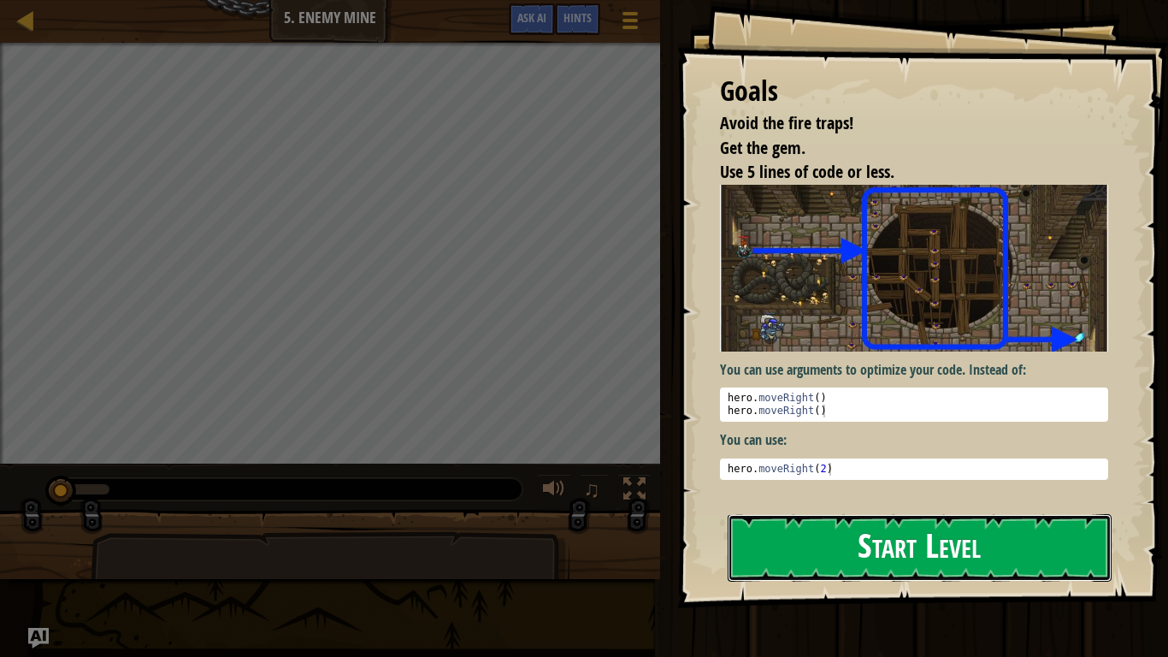
click at [968, 535] on button "Start Level" at bounding box center [920, 548] width 384 height 68
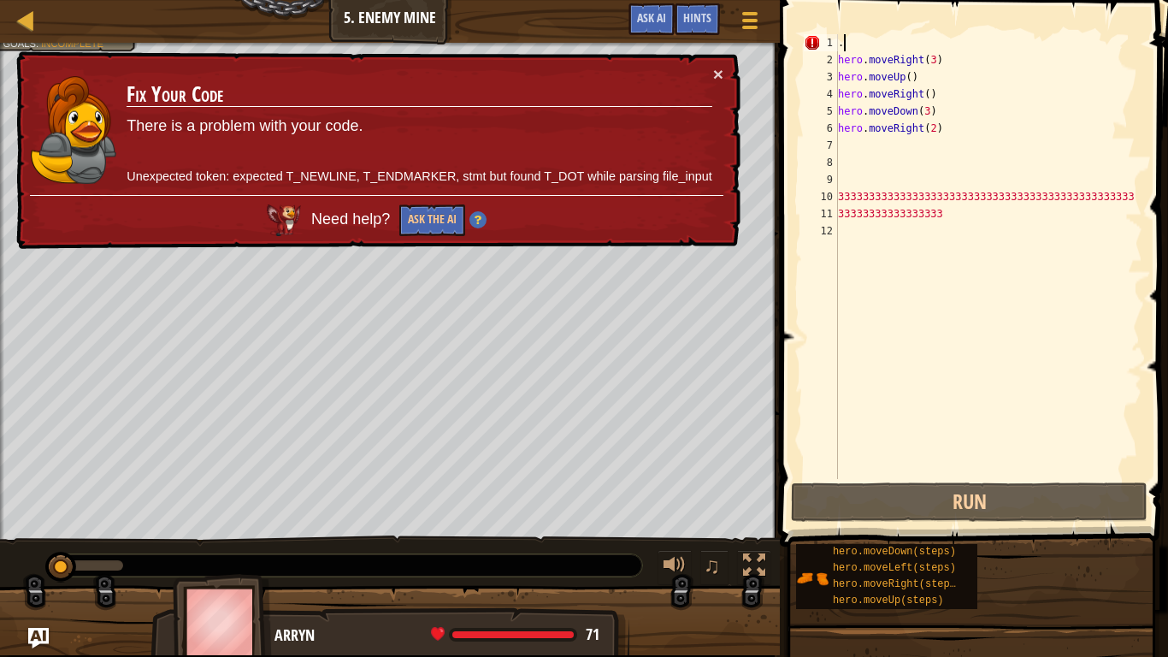
click at [866, 36] on div ". hero . moveRight ( 3 ) hero . moveUp ( ) hero . moveRight ( ) hero . moveDown…" at bounding box center [989, 273] width 308 height 479
type textarea ".h"
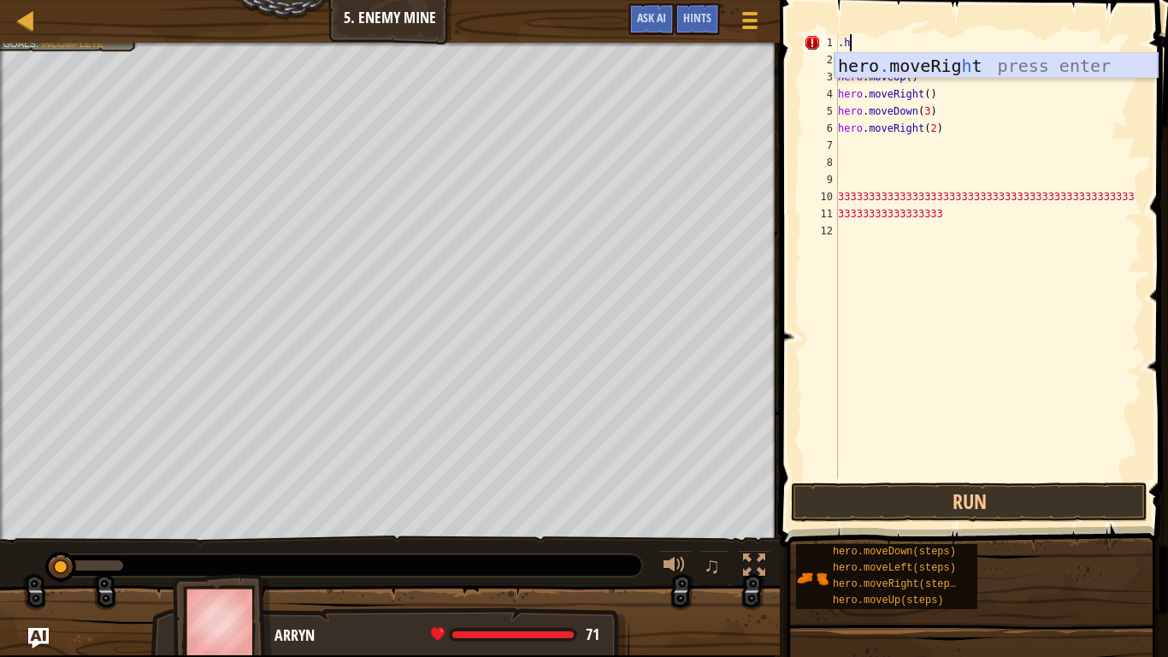
click at [947, 69] on div "hero . moveRig h t press enter" at bounding box center [996, 91] width 323 height 77
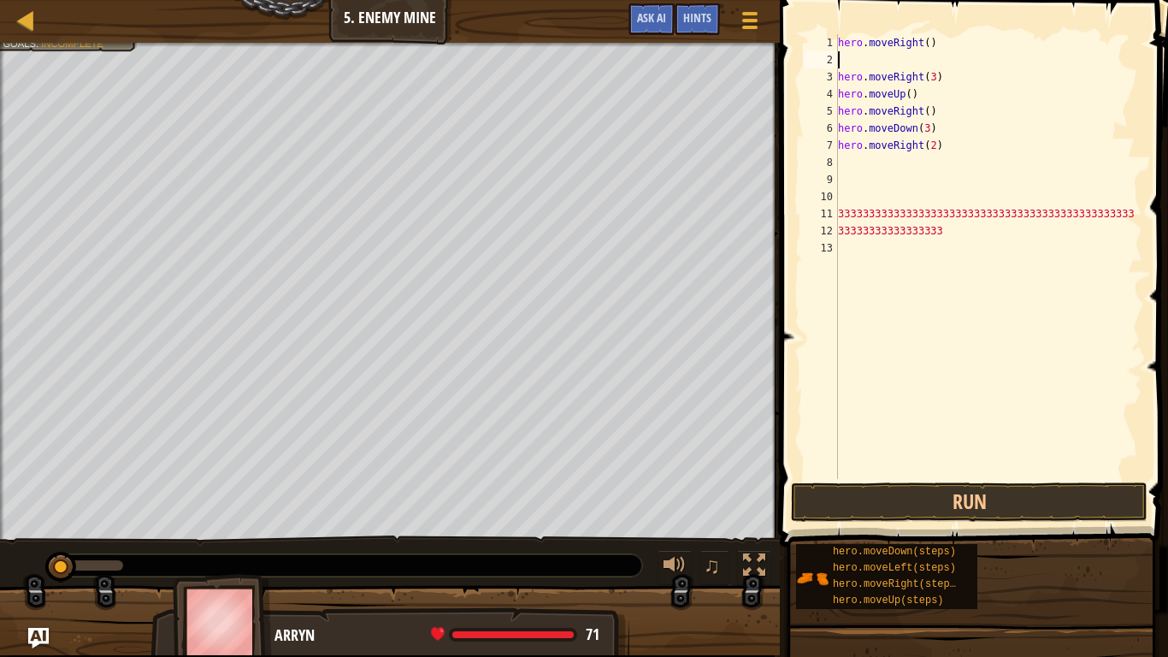
scroll to position [8, 0]
click at [929, 44] on div "hero . moveRight ( ) hero . moveRight ( 3 ) hero . moveUp ( ) hero . moveRight …" at bounding box center [989, 273] width 308 height 479
type textarea "hero.moveRight(3)"
click at [858, 60] on div "hero . moveRight ( 3 ) hero . moveRight ( 3 ) hero . moveUp ( ) hero . moveRigh…" at bounding box center [989, 273] width 308 height 479
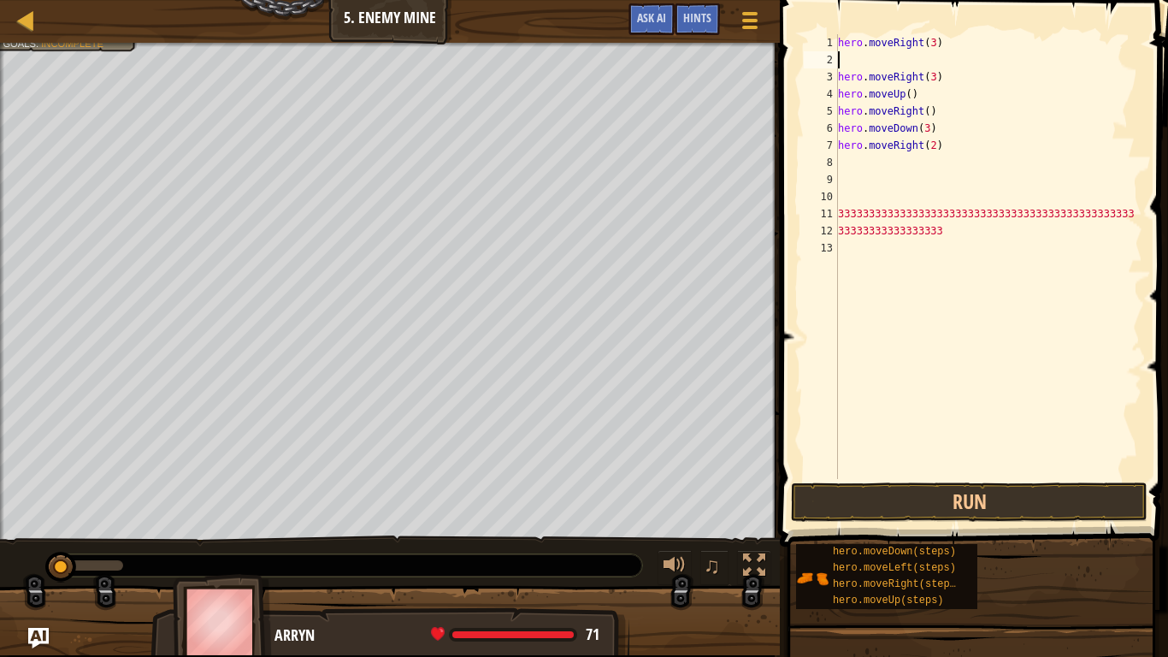
scroll to position [8, 0]
click at [941, 81] on div "hero . moveRight ( 3 ) hero . moveRight ( 3 ) hero . moveUp ( ) hero . moveRigh…" at bounding box center [989, 273] width 308 height 479
type textarea "h"
click at [839, 91] on div "hero . moveRight ( 3 ) hero . moveUp ( ) hero . moveRight ( ) hero . moveDown (…" at bounding box center [989, 273] width 308 height 479
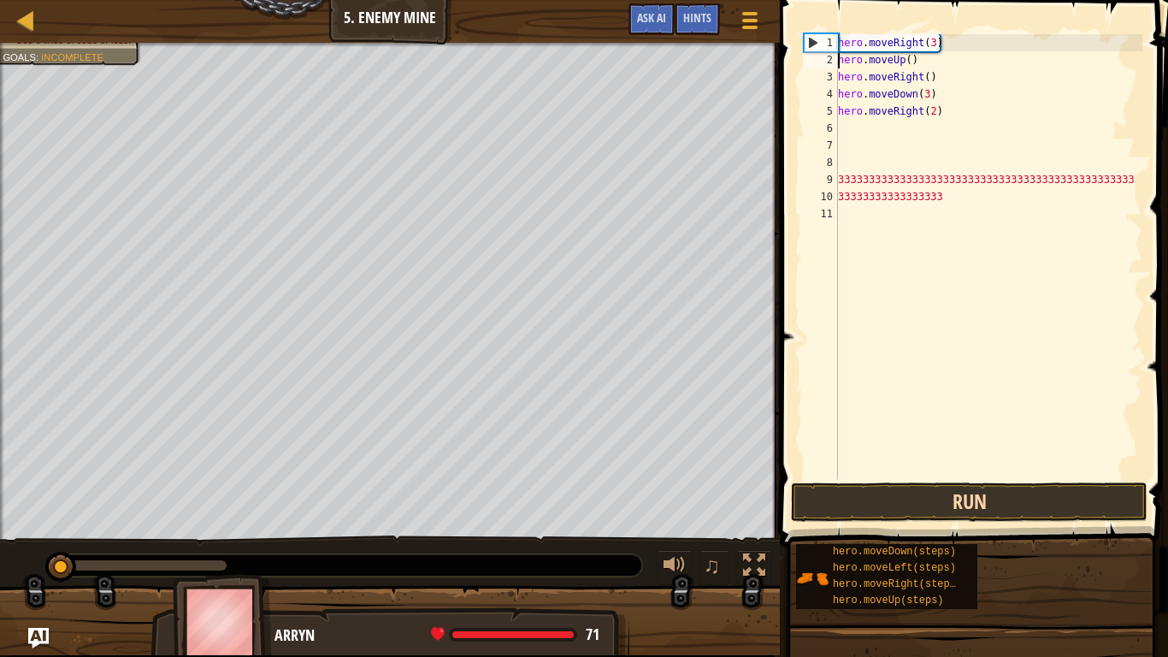
type textarea "hero.moveUp()"
click at [900, 507] on button "Run" at bounding box center [969, 501] width 357 height 39
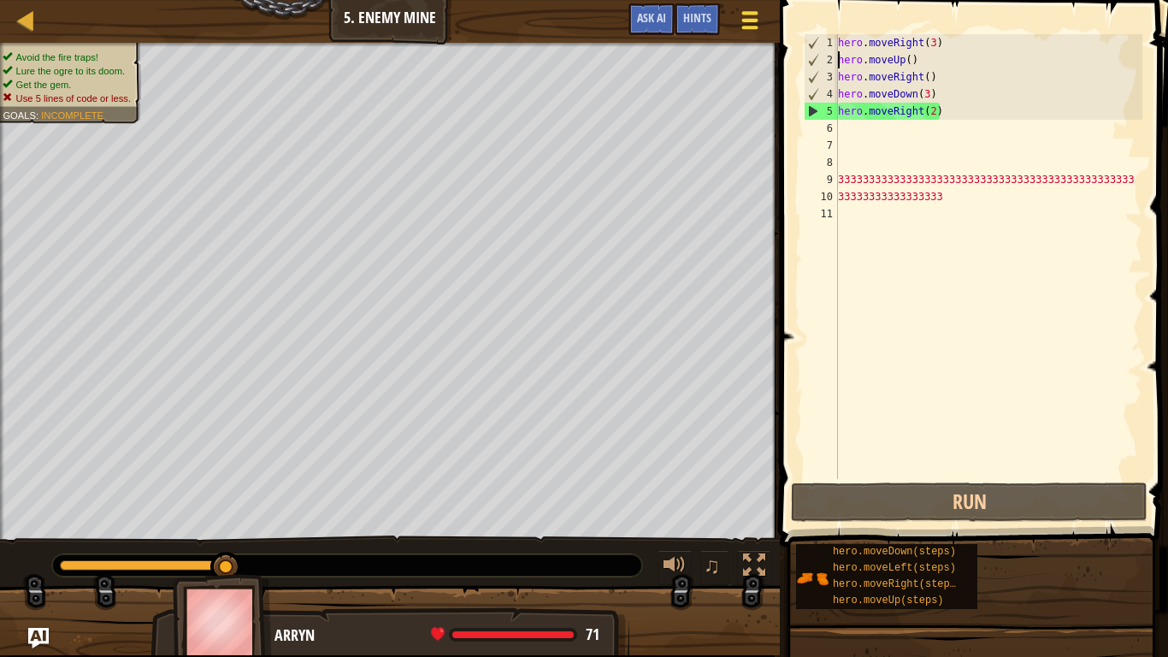
click at [752, 19] on span at bounding box center [750, 20] width 16 height 3
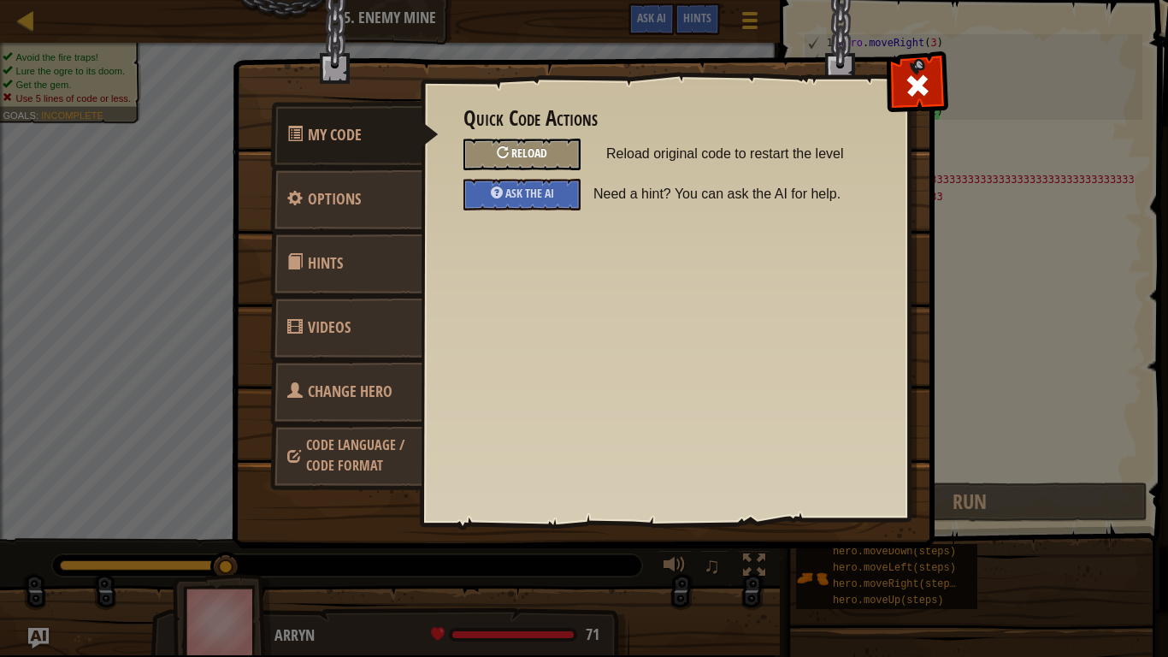
click at [503, 156] on div at bounding box center [503, 152] width 12 height 12
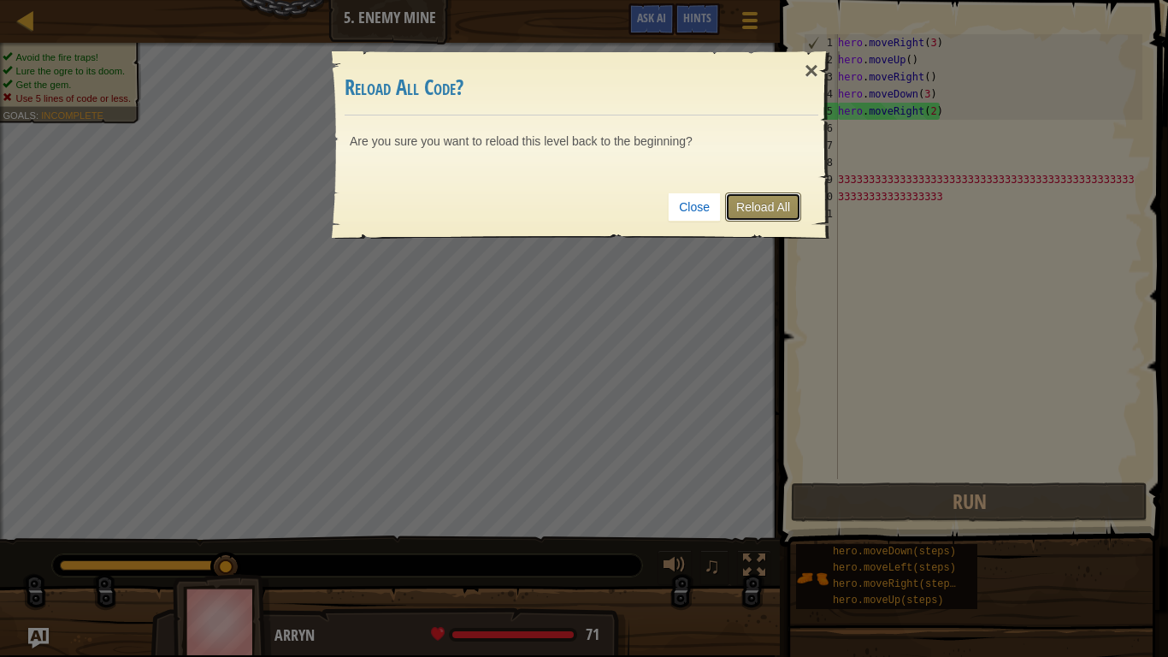
click at [750, 214] on link "Reload All" at bounding box center [763, 206] width 76 height 29
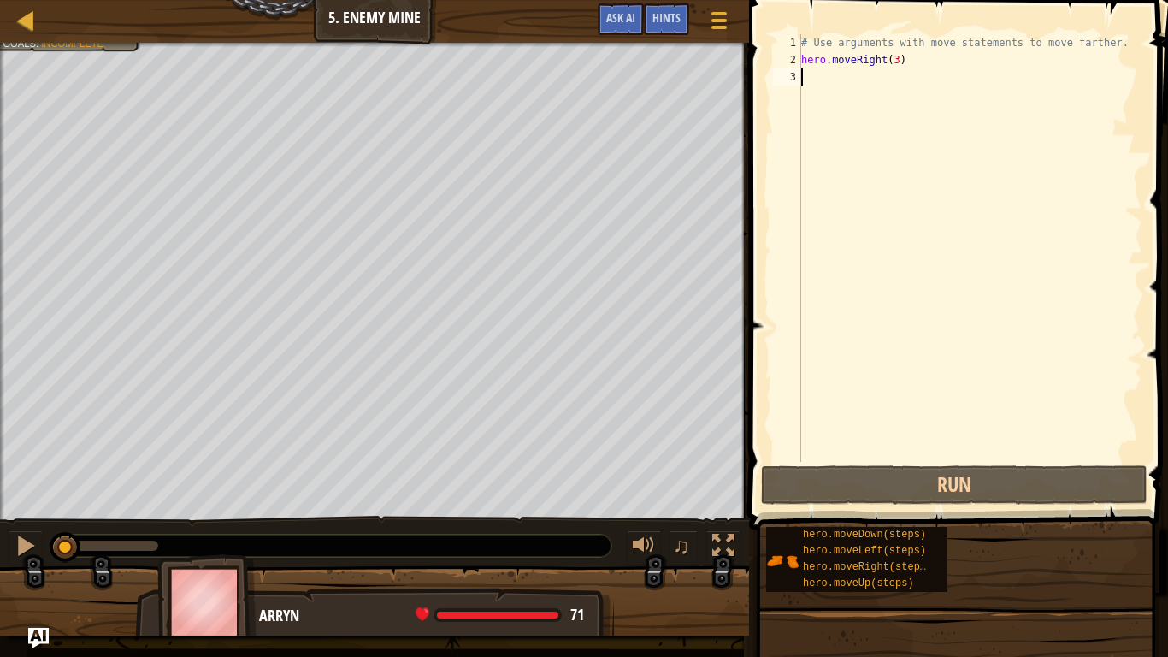
click at [902, 56] on div "# Use arguments with move statements to move farther. hero . moveRight ( 3 )" at bounding box center [970, 265] width 345 height 462
type textarea "hero.moveRight(3)"
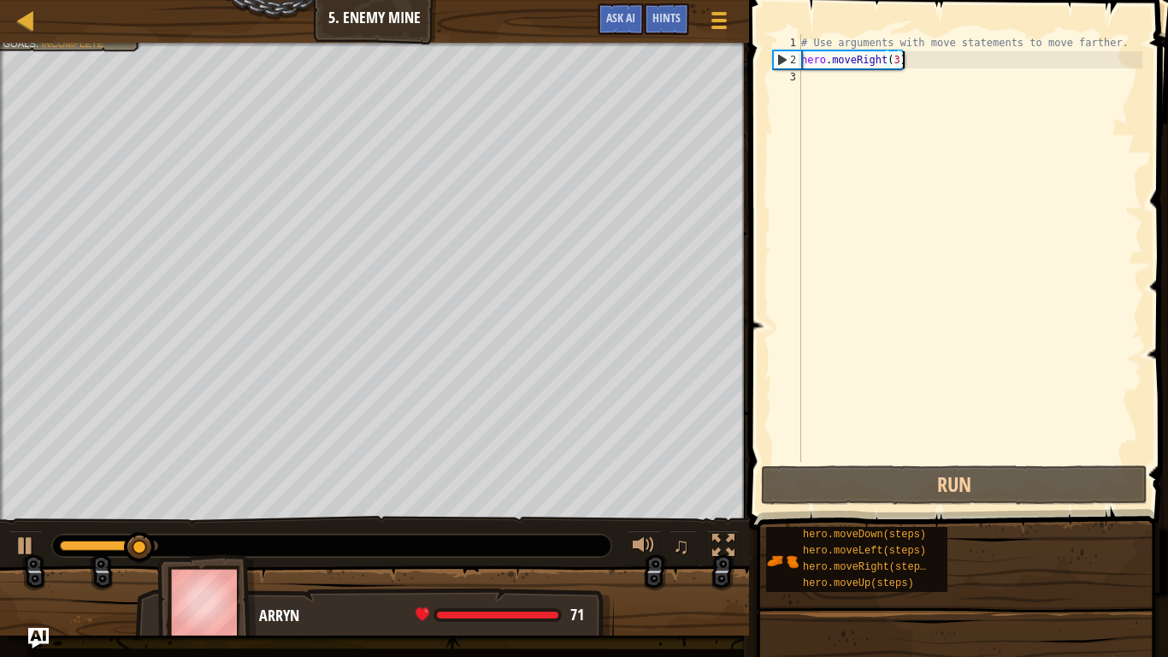
click at [821, 84] on div "# Use arguments with move statements to move farther. hero . moveRight ( 3 )" at bounding box center [970, 265] width 345 height 462
type textarea "m"
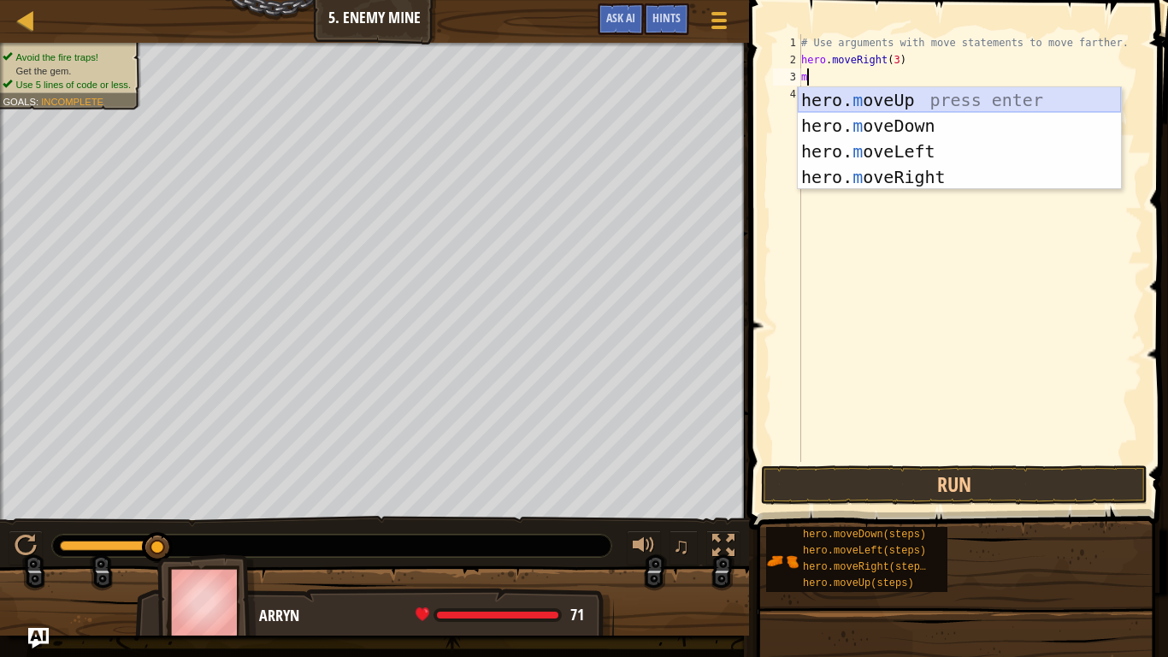
click at [831, 108] on div "hero. m oveUp press enter hero. m oveDown press enter hero. m oveLeft press ent…" at bounding box center [959, 164] width 323 height 154
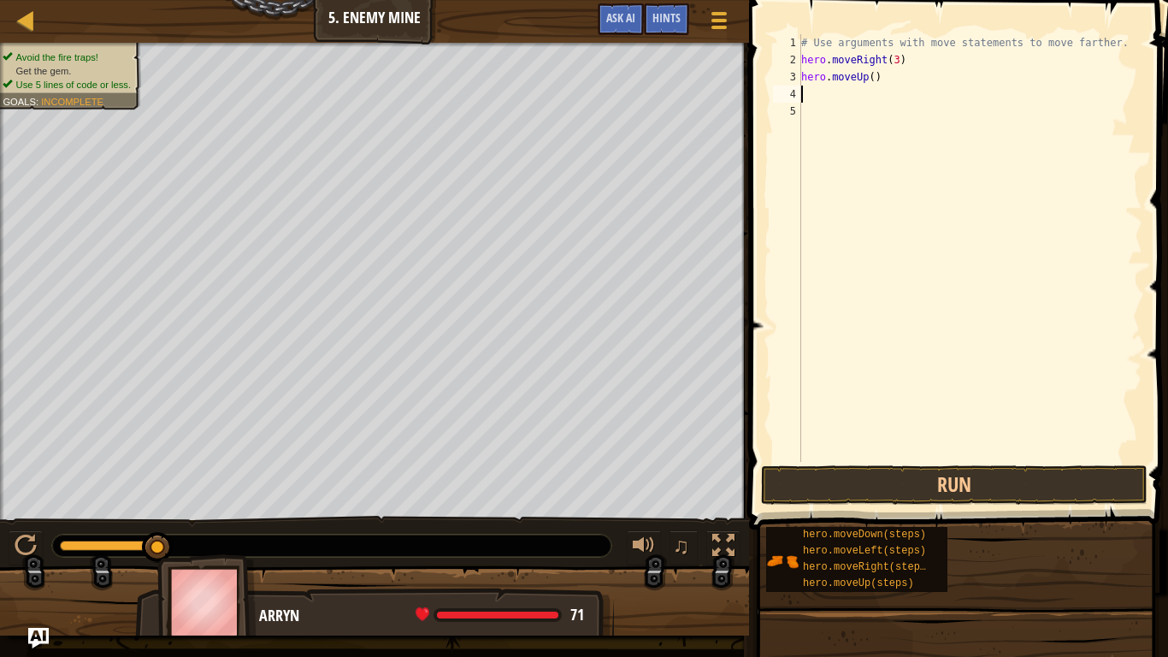
type textarea "m"
type textarea "h"
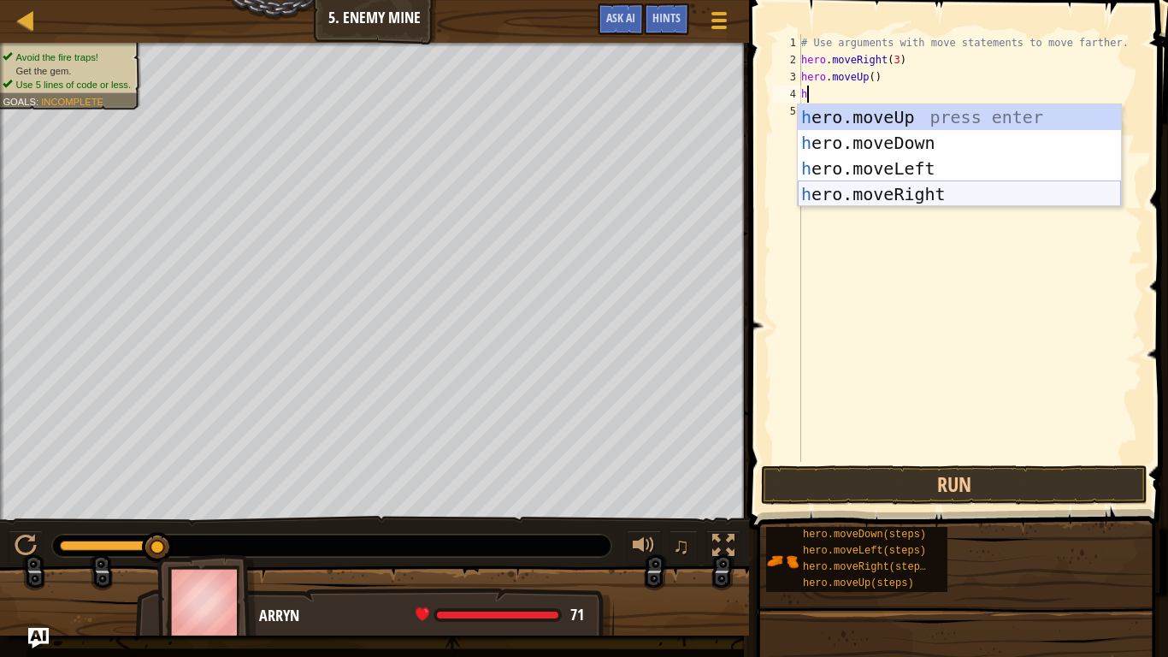
click at [924, 192] on div "h ero.moveUp press enter h ero.moveDown press enter h ero.moveLeft press enter …" at bounding box center [959, 181] width 323 height 154
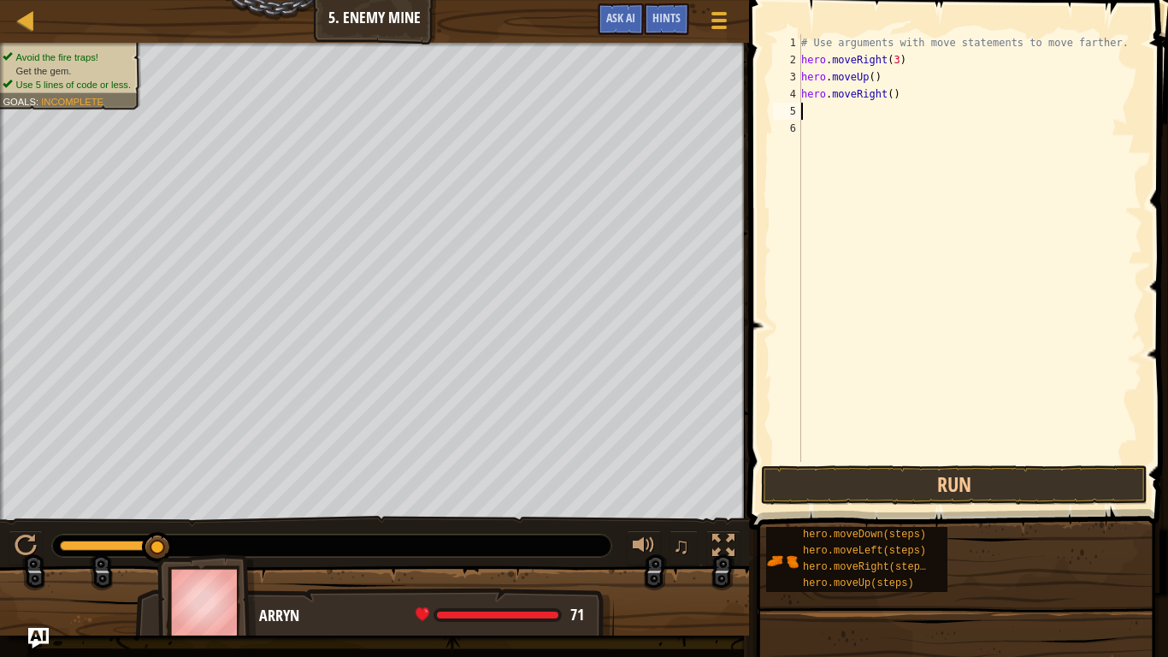
type textarea "h"
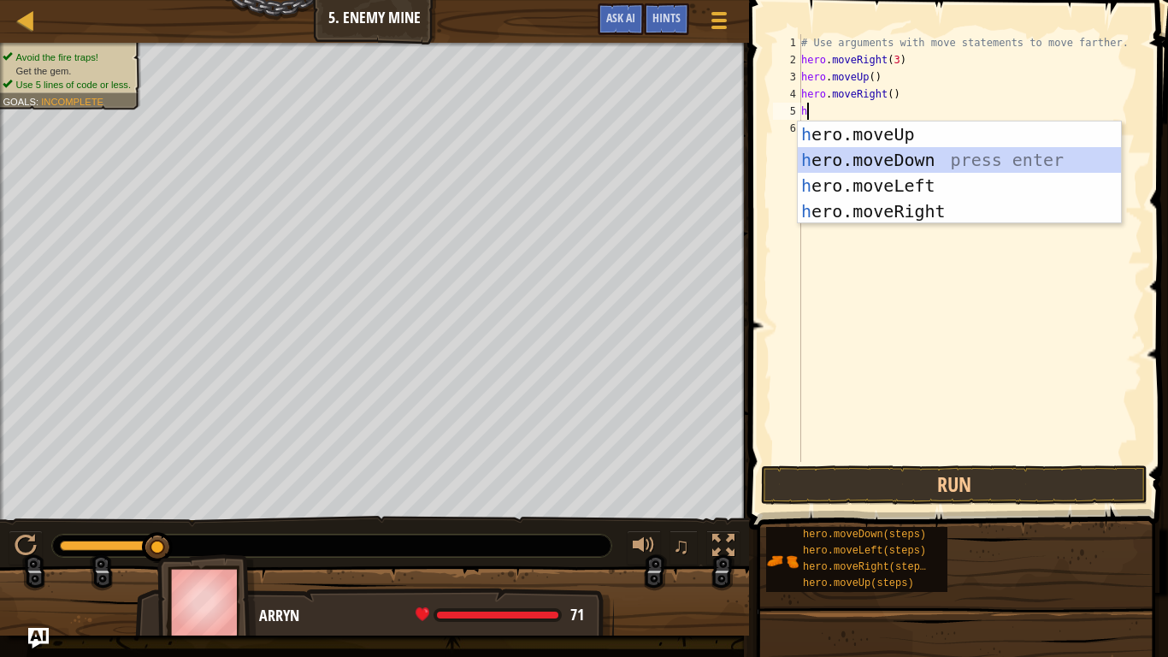
click at [919, 157] on div "h ero.moveUp press enter h ero.moveDown press enter h ero.moveLeft press enter …" at bounding box center [959, 198] width 323 height 154
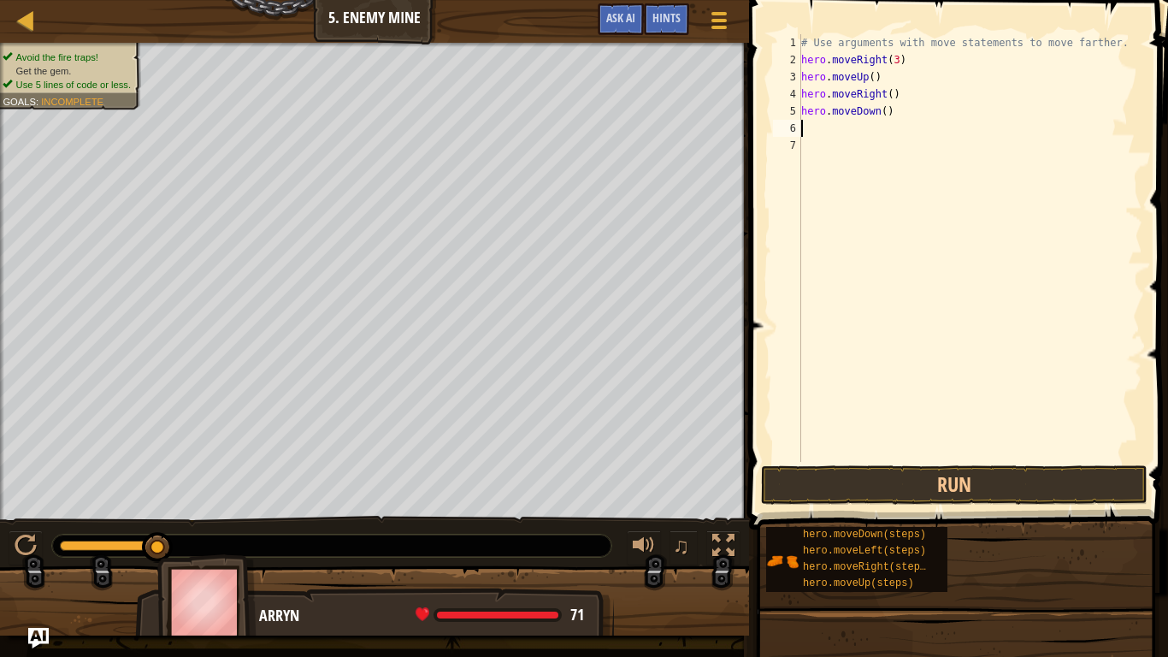
click at [886, 116] on div "# Use arguments with move statements to move farther. hero . moveRight ( 3 ) he…" at bounding box center [970, 265] width 345 height 462
type textarea "hero.moveDown(3)"
click at [831, 133] on div "# Use arguments with move statements to move farther. hero . moveRight ( 3 ) he…" at bounding box center [970, 265] width 345 height 462
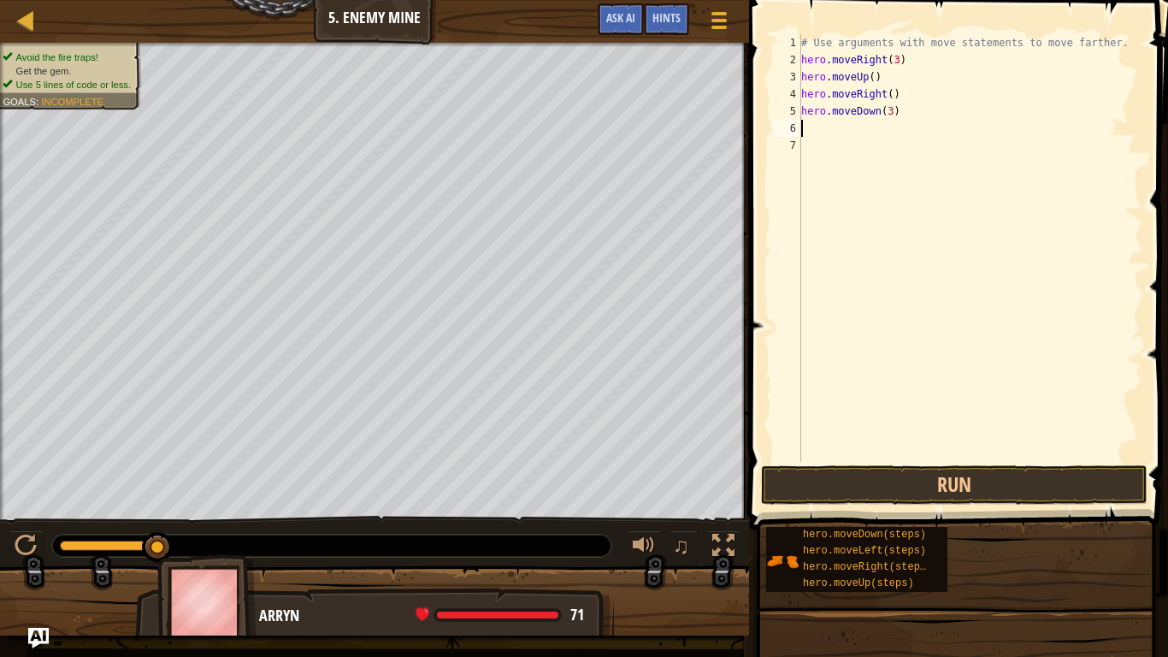
type textarea "h"
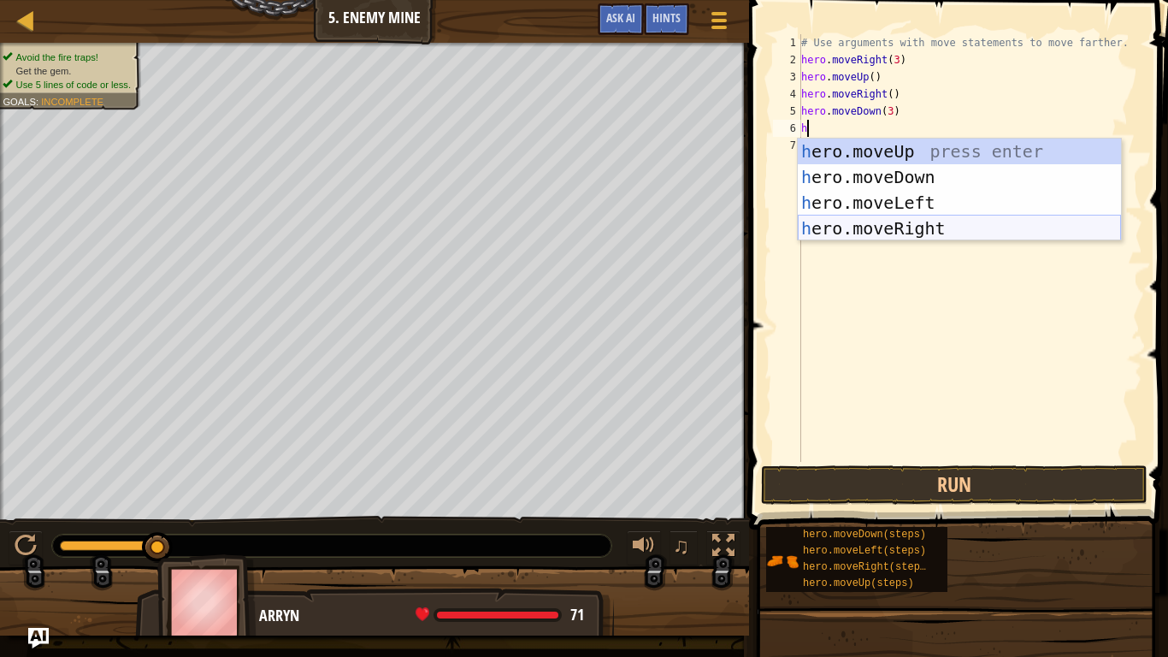
click at [888, 228] on div "h ero.moveUp press enter h ero.moveDown press enter h ero.moveLeft press enter …" at bounding box center [959, 216] width 323 height 154
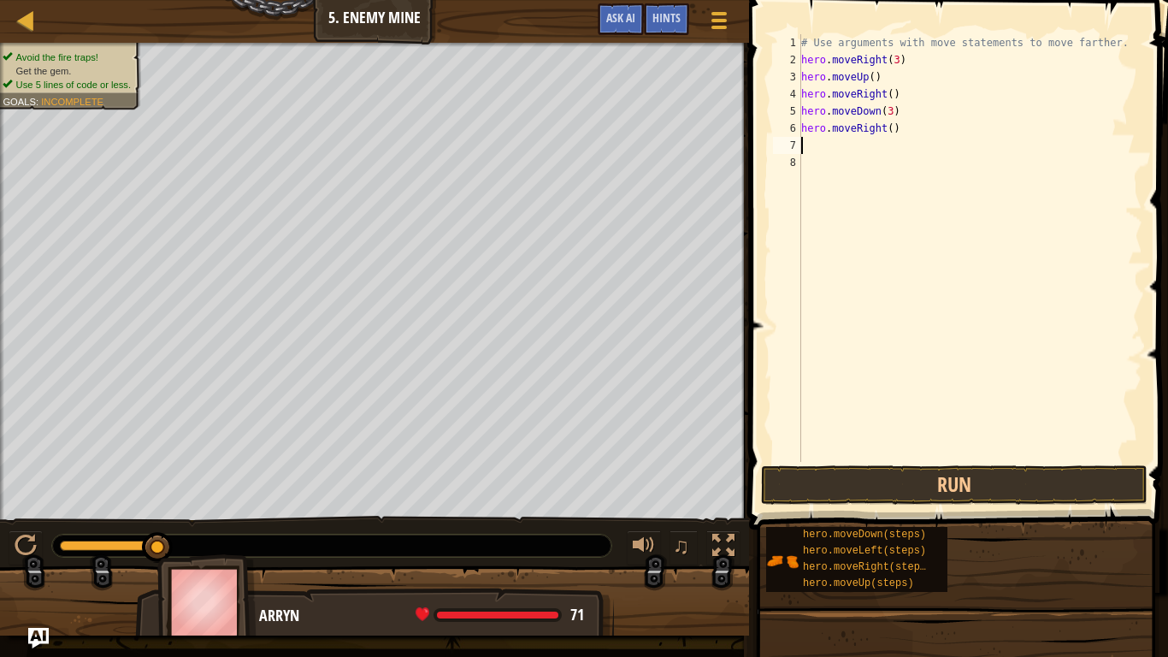
click at [892, 134] on div "# Use arguments with move statements to move farther. hero . moveRight ( 3 ) he…" at bounding box center [970, 265] width 345 height 462
type textarea "hero.moveRight(4)"
click at [930, 474] on button "Run" at bounding box center [954, 484] width 387 height 39
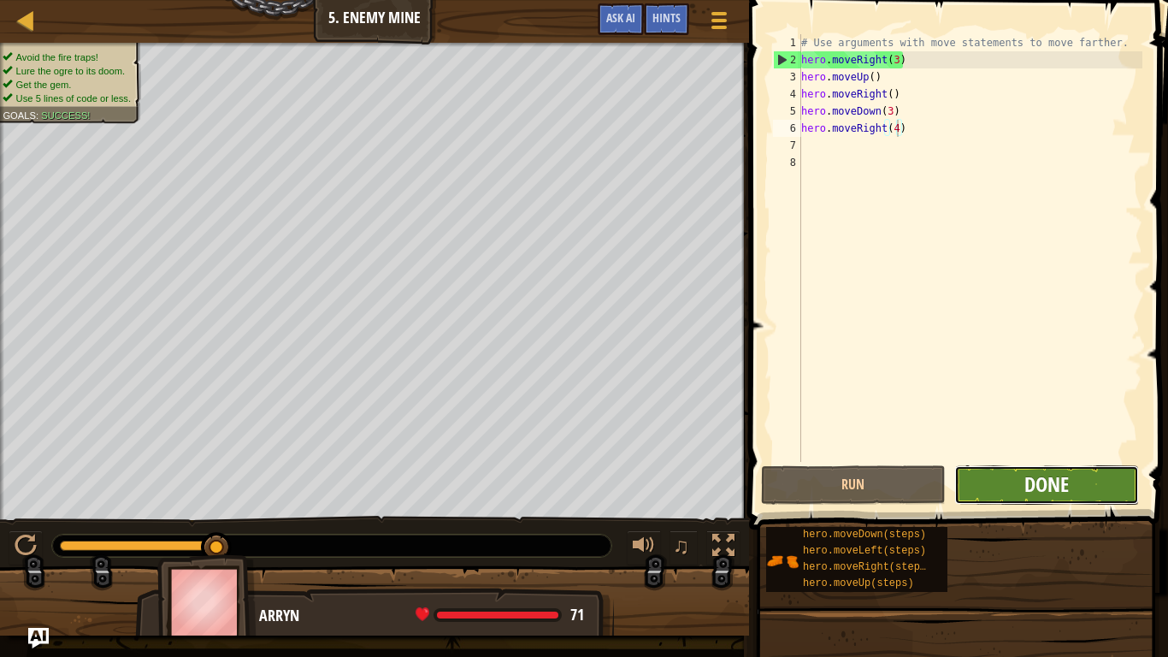
click at [1039, 488] on span "Done" at bounding box center [1047, 483] width 44 height 27
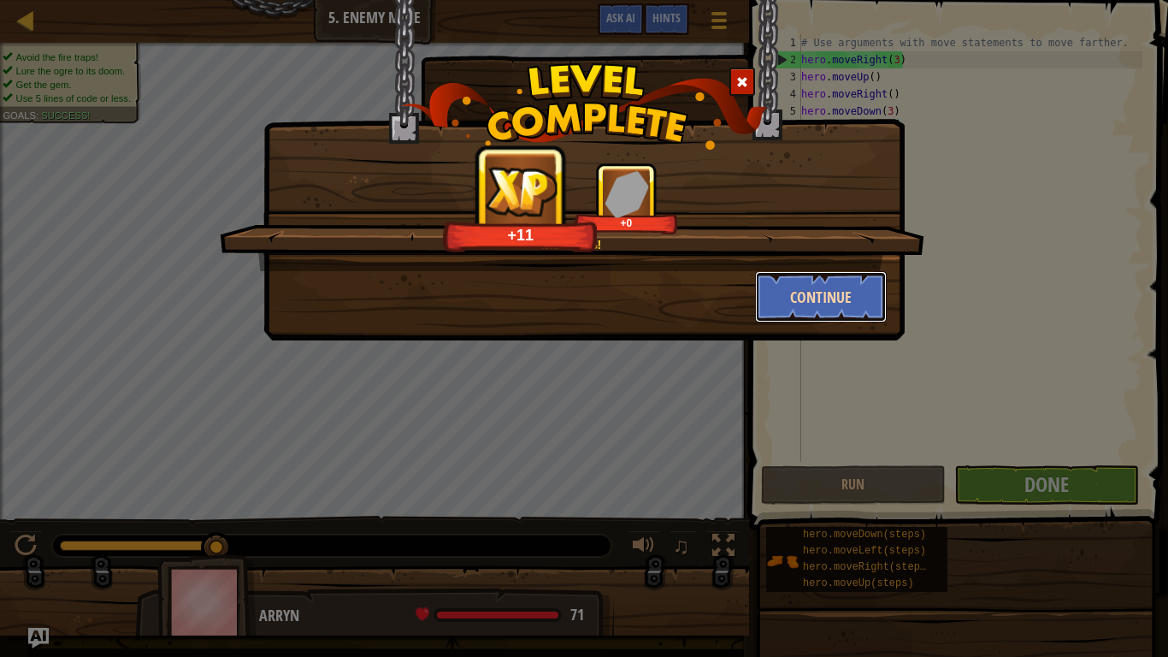
click at [801, 303] on button "Continue" at bounding box center [821, 296] width 133 height 51
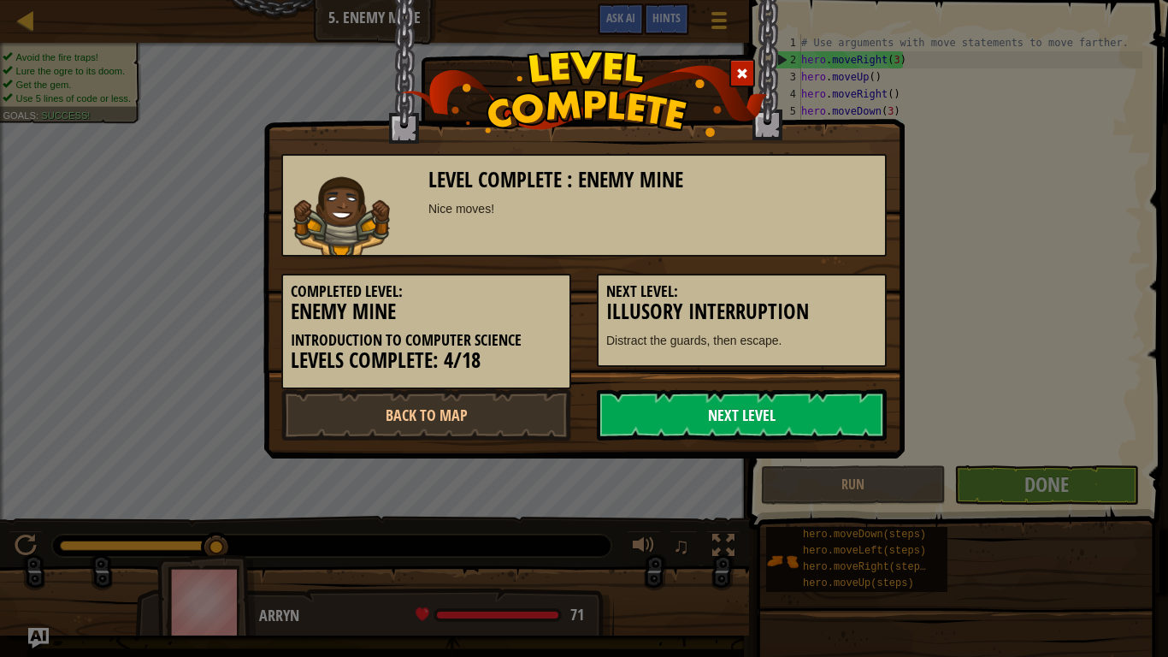
click at [845, 396] on link "Next Level" at bounding box center [742, 414] width 290 height 51
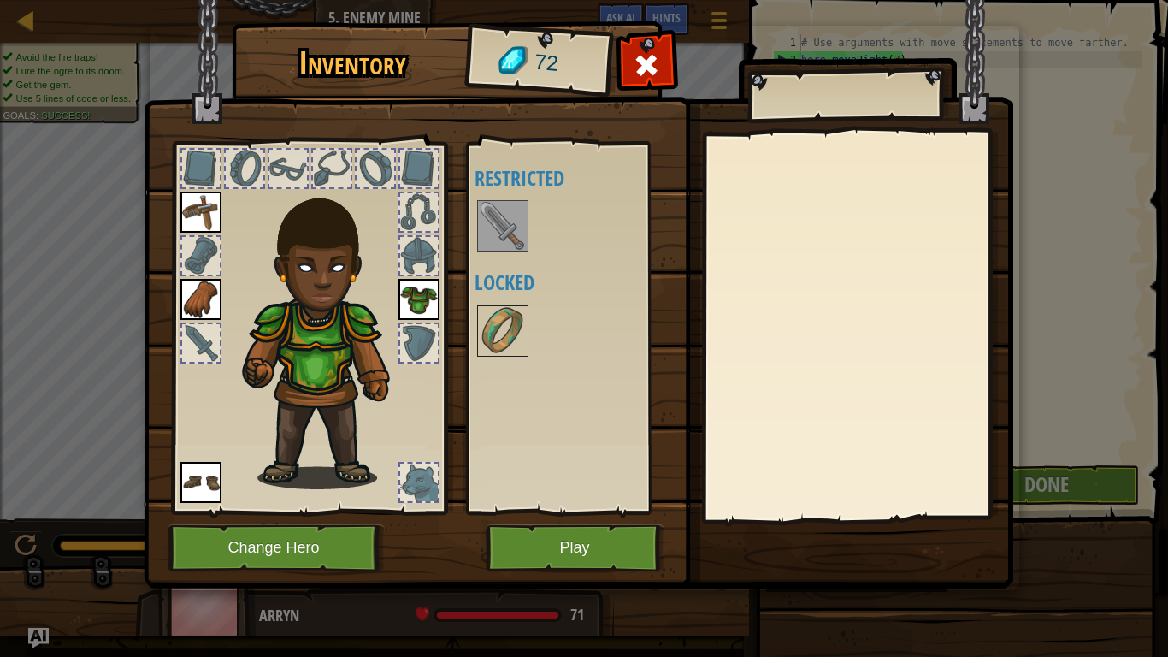
click at [502, 225] on img at bounding box center [503, 226] width 48 height 48
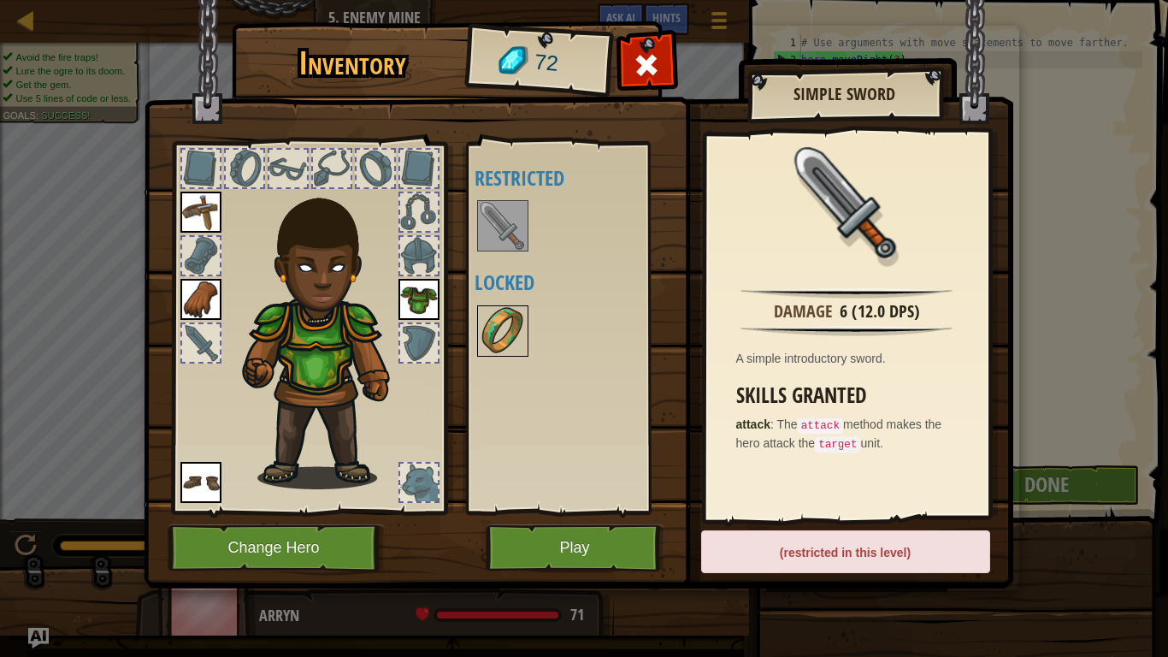
click at [501, 341] on img at bounding box center [503, 331] width 48 height 48
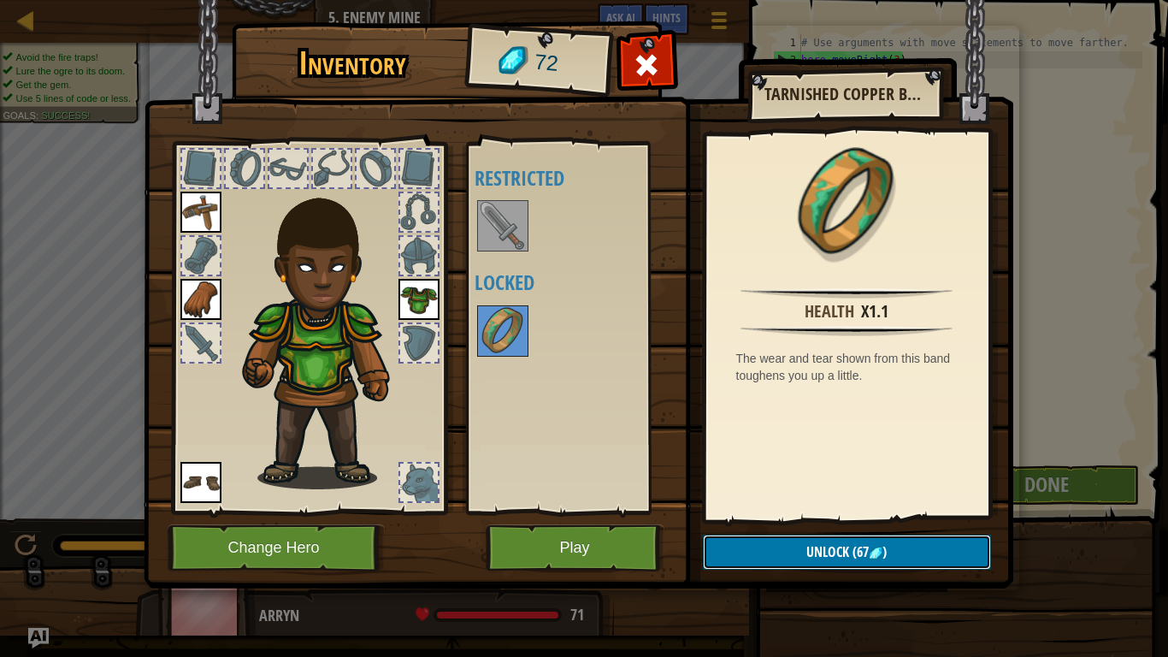
click at [760, 553] on button "Unlock (67 )" at bounding box center [847, 552] width 288 height 35
click at [772, 553] on button "Confirm" at bounding box center [847, 552] width 288 height 35
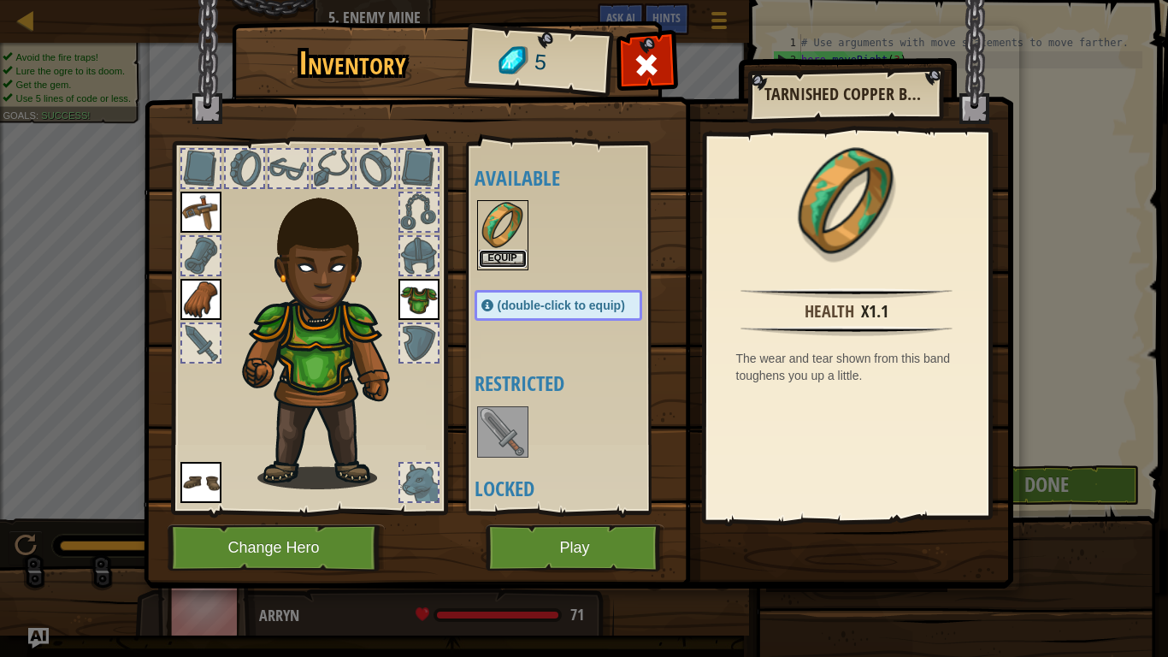
click at [504, 259] on button "Equip" at bounding box center [503, 259] width 48 height 18
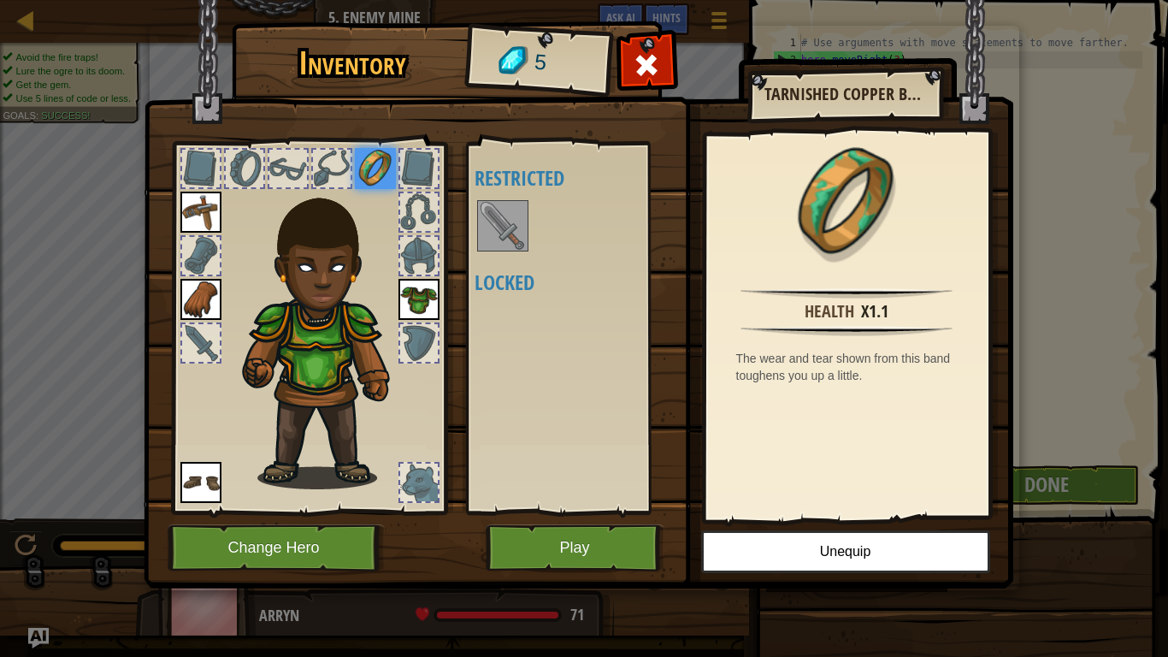
click at [185, 262] on div at bounding box center [201, 256] width 38 height 38
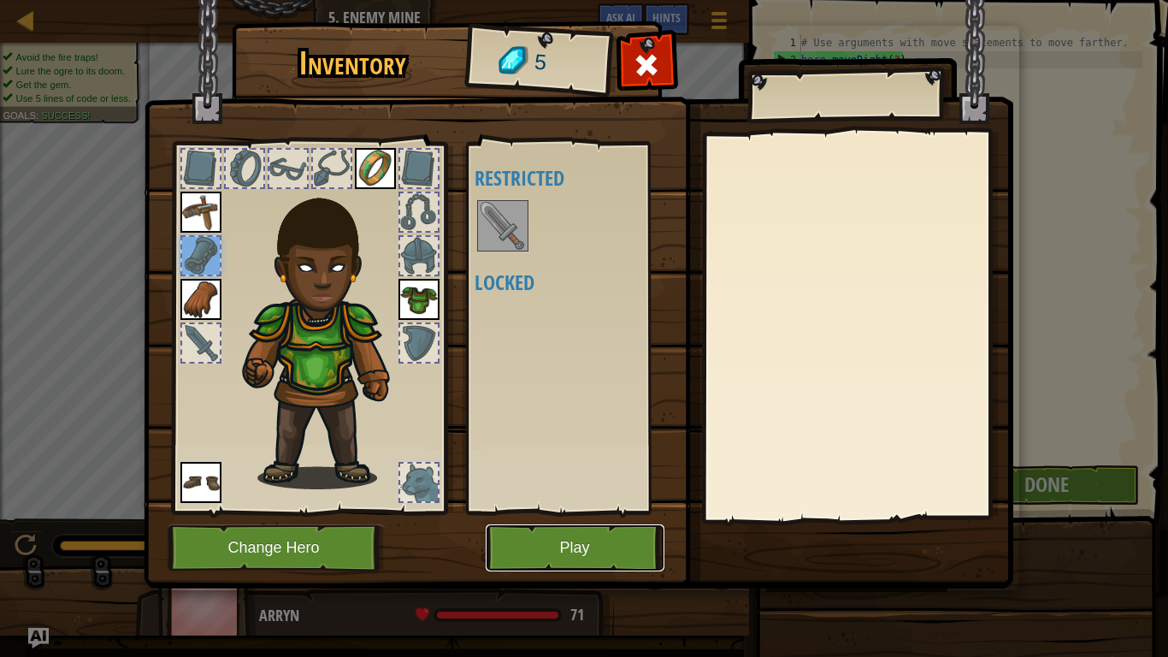
click at [582, 556] on button "Play" at bounding box center [575, 547] width 179 height 47
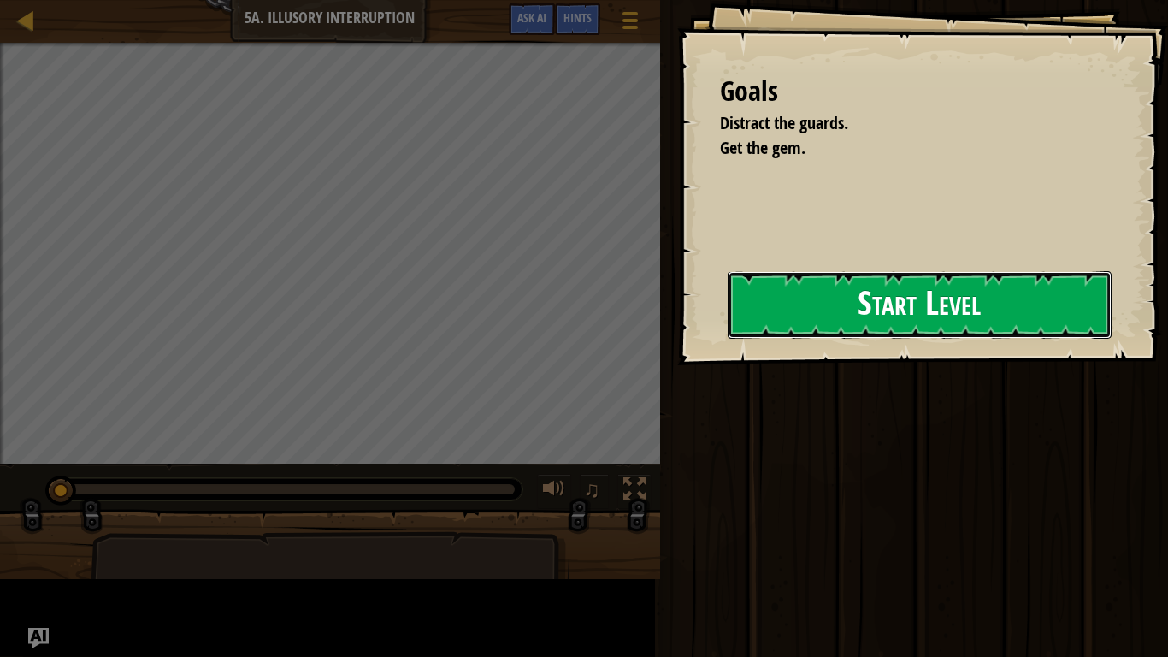
click at [898, 296] on button "Start Level" at bounding box center [920, 305] width 384 height 68
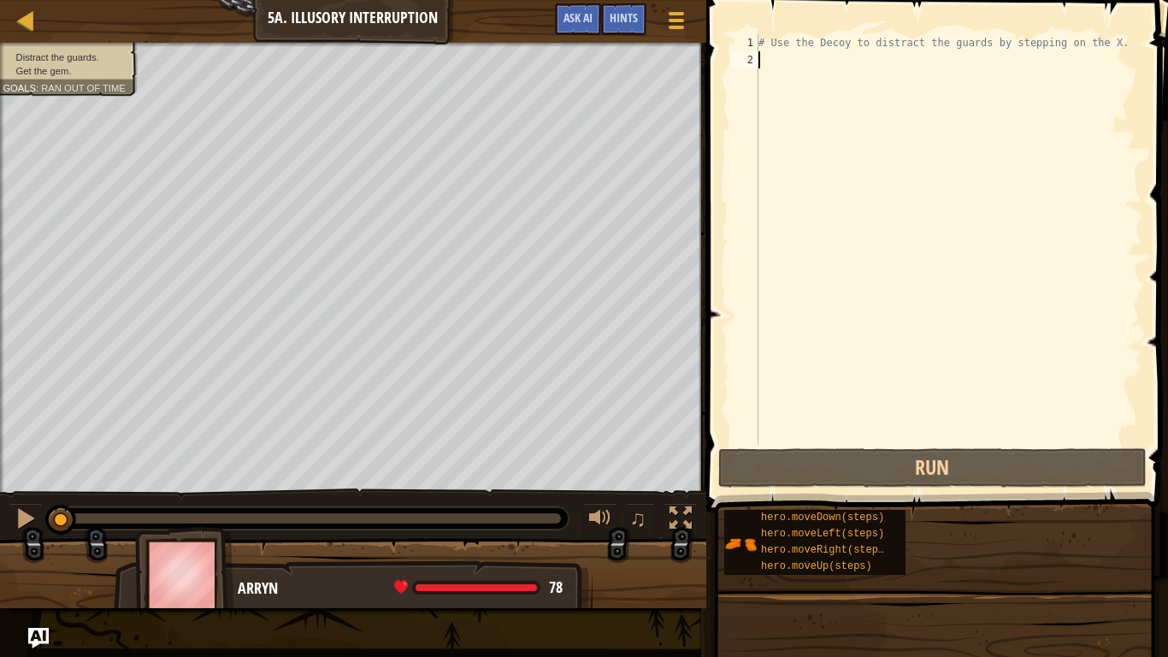
type textarea "h"
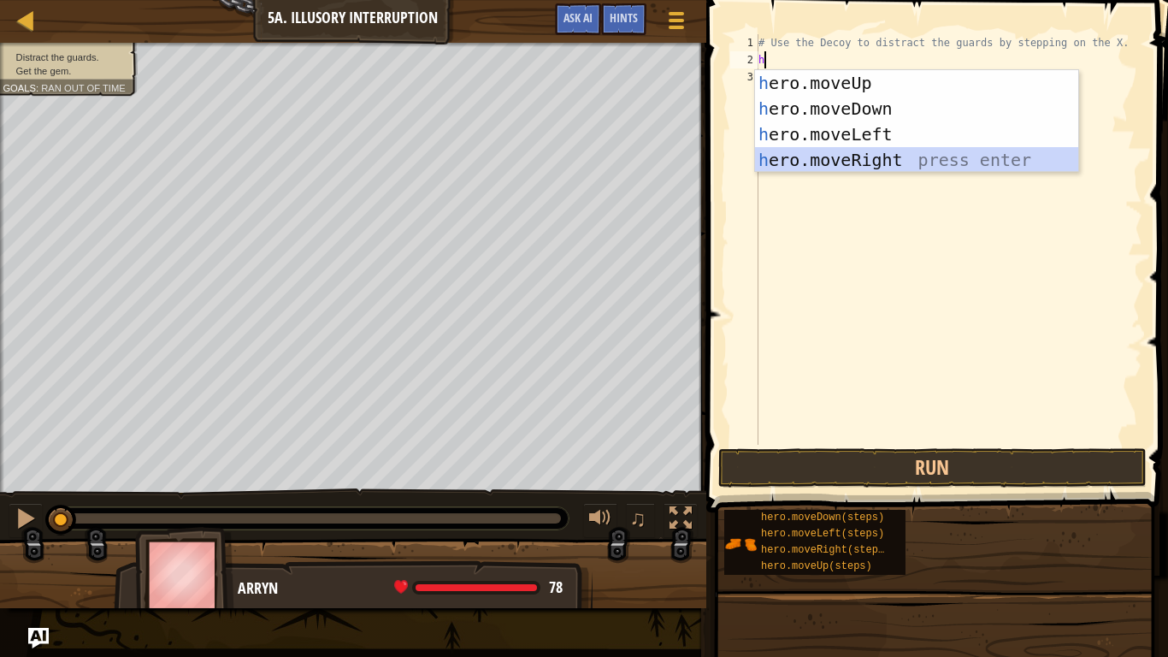
click at [869, 160] on div "h ero.moveUp press enter h ero.moveDown press enter h ero.moveLeft press enter …" at bounding box center [916, 147] width 323 height 154
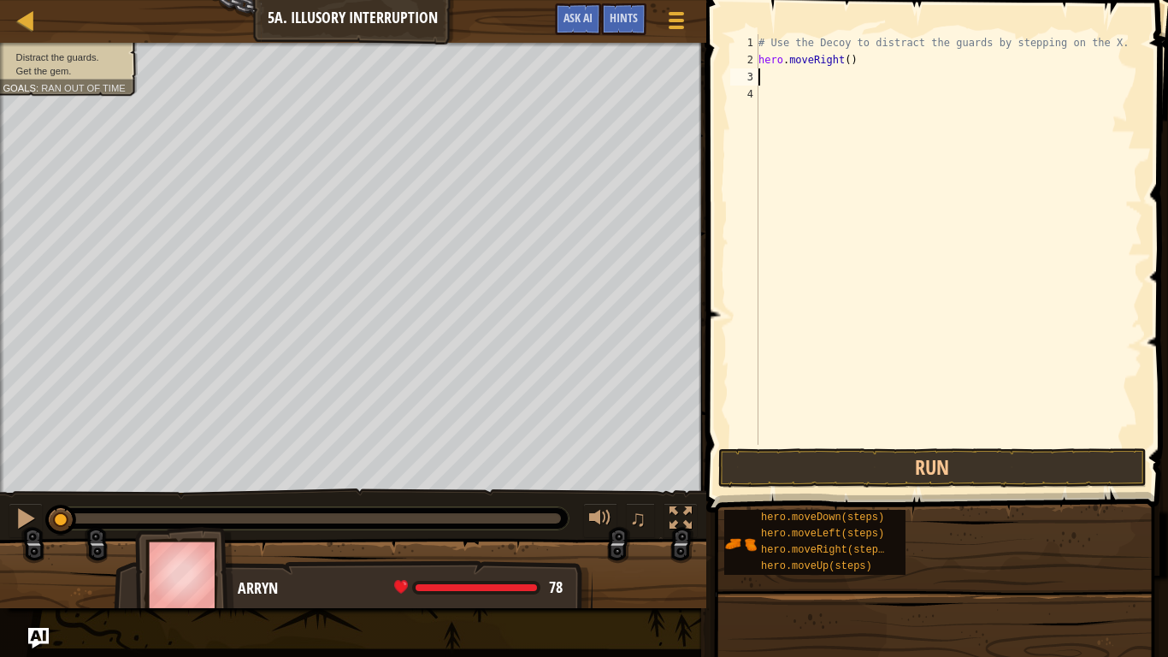
type textarea "4"
click at [849, 61] on div "# Use the Decoy to distract the guards by stepping on the X. hero . moveRight (…" at bounding box center [948, 256] width 387 height 445
type textarea "hero.moveRight(4)"
click at [967, 470] on button "Run" at bounding box center [932, 467] width 429 height 39
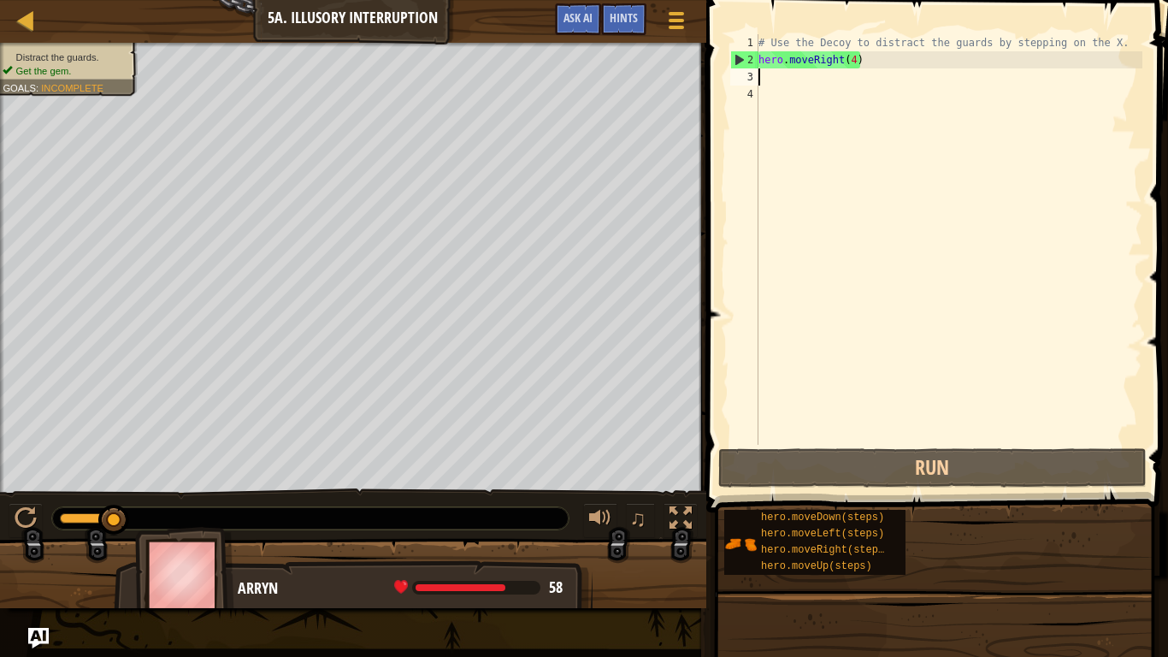
click at [809, 78] on div "# Use the Decoy to distract the guards by stepping on the X. hero . moveRight (…" at bounding box center [948, 256] width 387 height 445
type textarea "m"
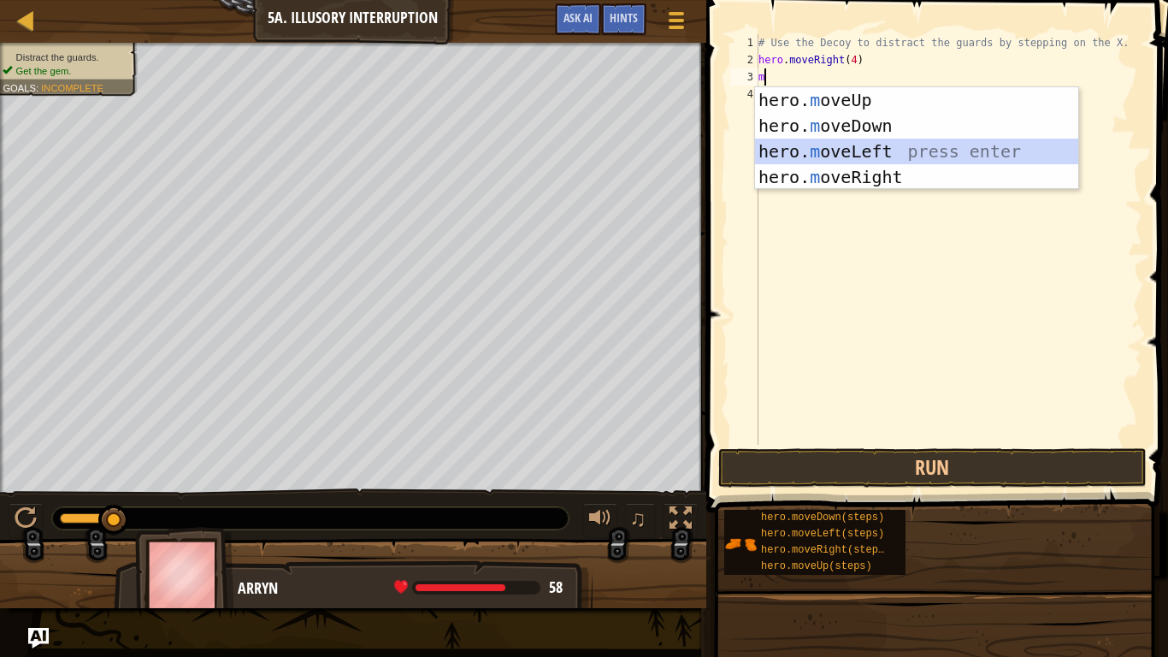
click at [867, 144] on div "hero. m oveUp press enter hero. m oveDown press enter hero. m oveLeft press ent…" at bounding box center [916, 164] width 323 height 154
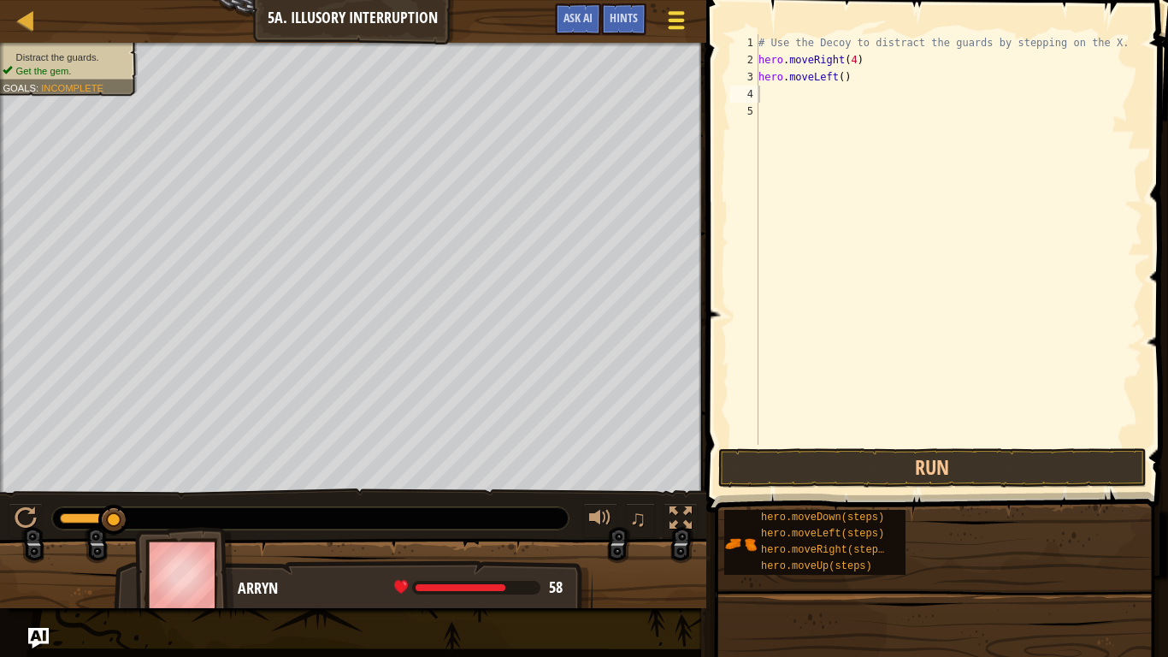
click at [669, 28] on span at bounding box center [676, 27] width 16 height 3
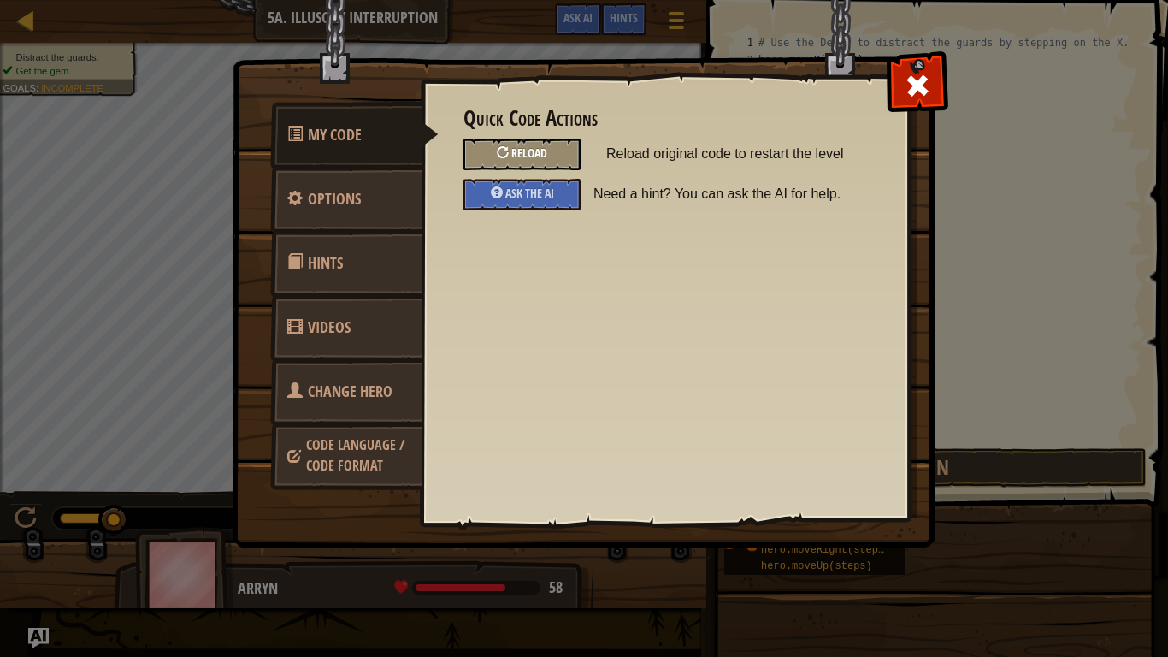
click at [572, 155] on div "Reload" at bounding box center [522, 155] width 117 height 32
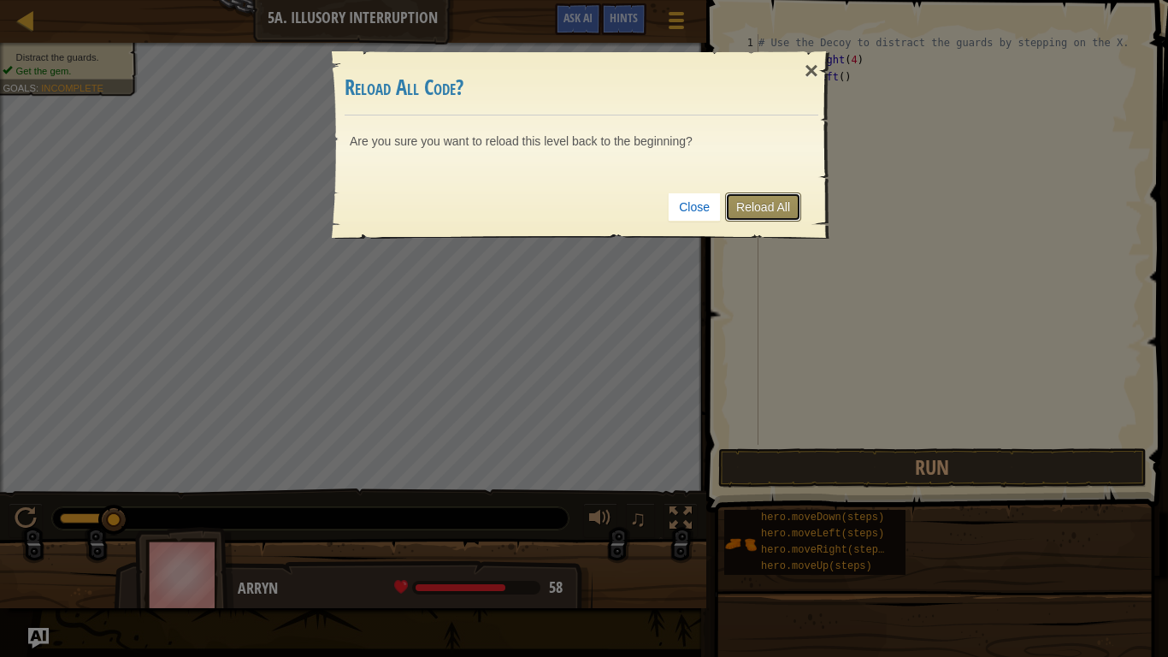
click at [757, 203] on link "Reload All" at bounding box center [763, 206] width 76 height 29
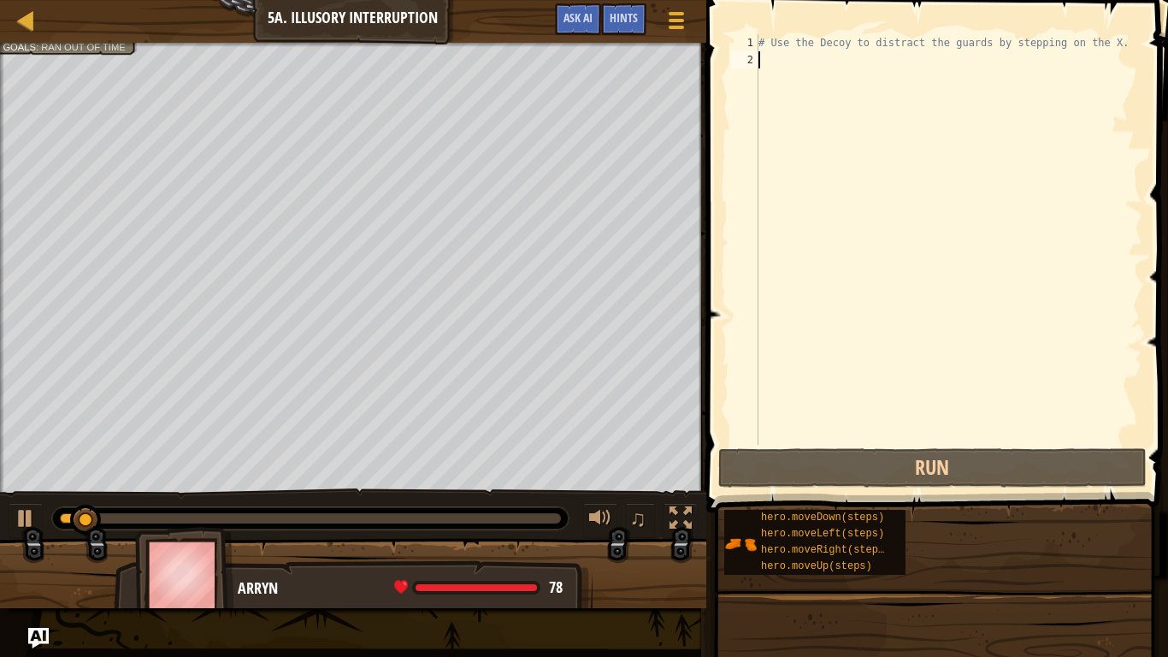
type textarea "m"
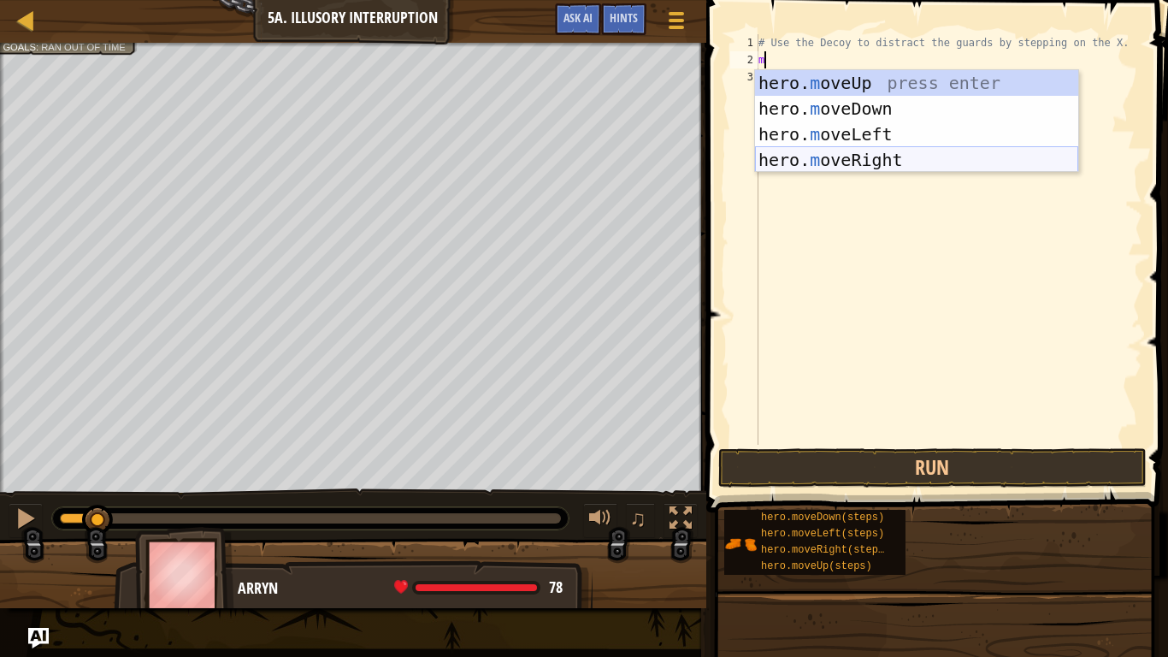
click at [883, 162] on div "hero. m oveUp press enter hero. m oveDown press enter hero. m oveLeft press ent…" at bounding box center [916, 147] width 323 height 154
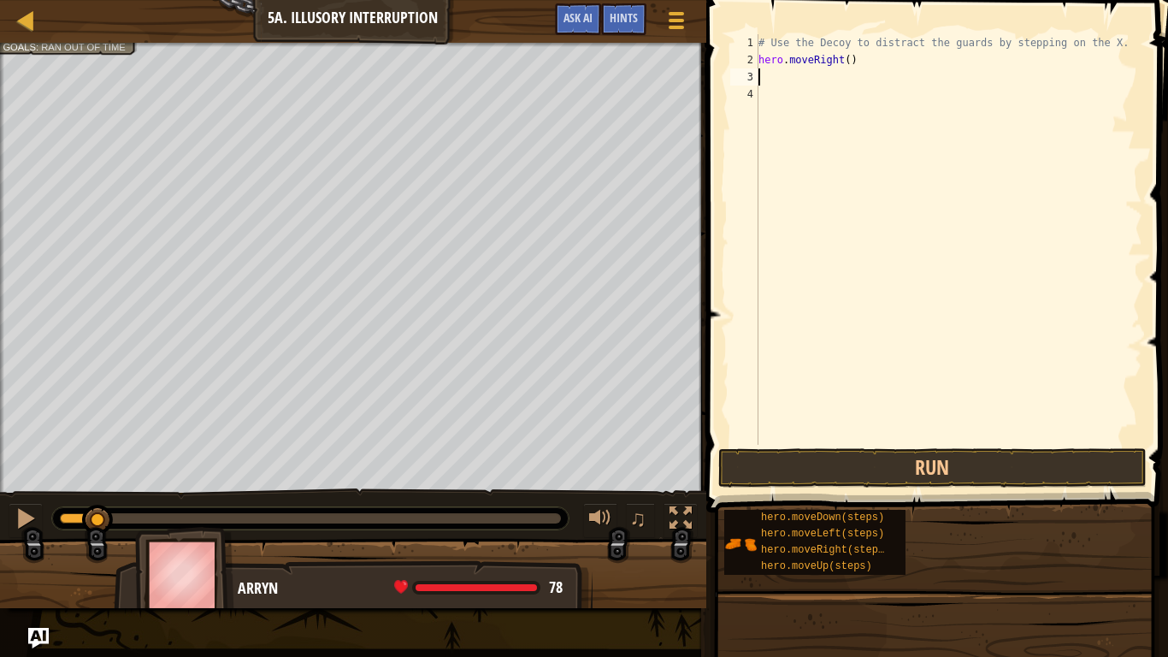
click at [843, 61] on div "# Use the Decoy to distract the guards by stepping on the X. hero . moveRight (…" at bounding box center [948, 256] width 387 height 445
click at [853, 62] on div "# Use the Decoy to distract the guards by stepping on the X. hero . moveRight (…" at bounding box center [948, 256] width 387 height 445
click at [848, 62] on div "# Use the Decoy to distract the guards by stepping on the X. hero . moveRight (…" at bounding box center [948, 256] width 387 height 445
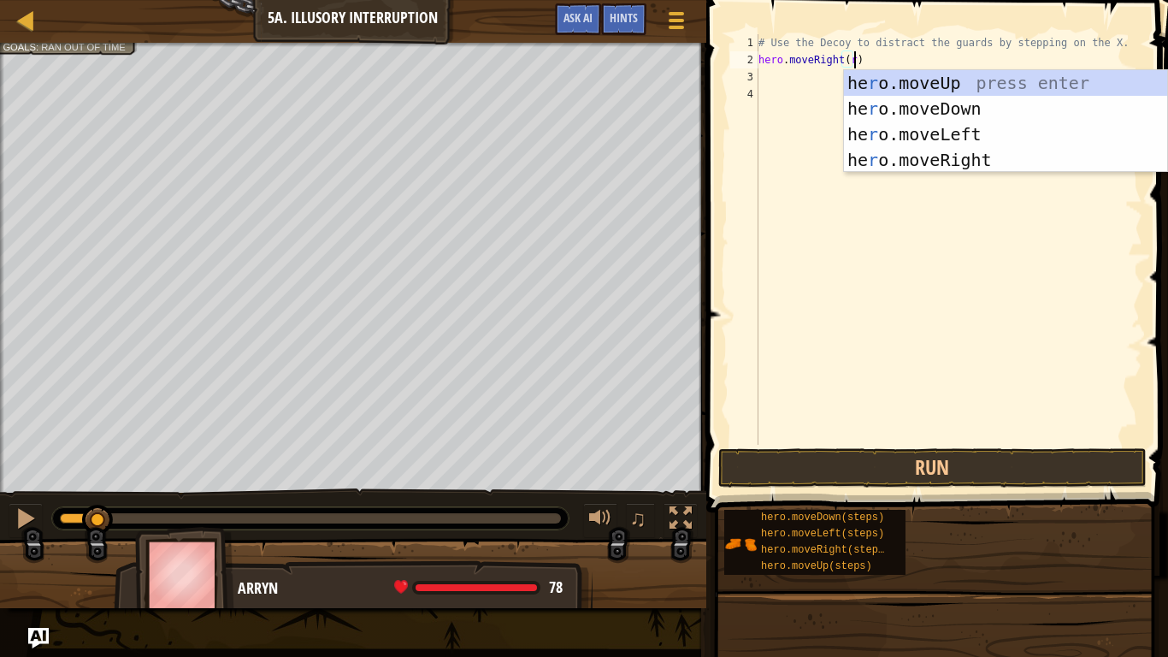
scroll to position [8, 14]
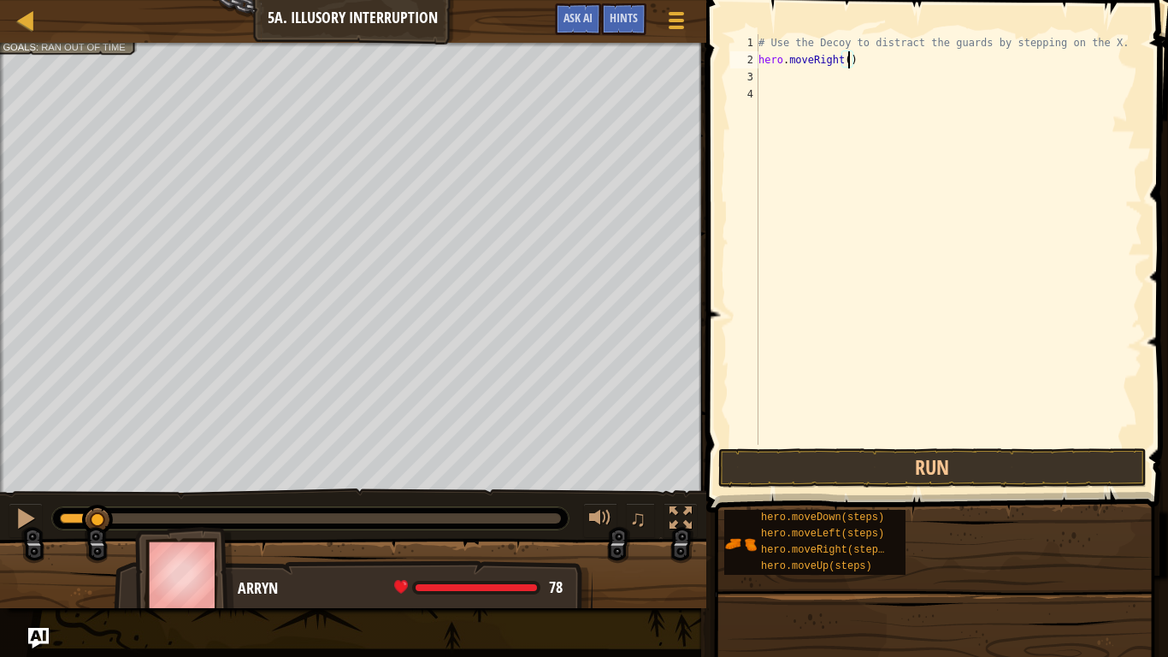
type textarea "hero.moveRight(4)"
click at [789, 76] on div "# Use the Decoy to distract the guards by stepping on the X. hero . moveRight (…" at bounding box center [948, 256] width 387 height 445
type textarea "m"
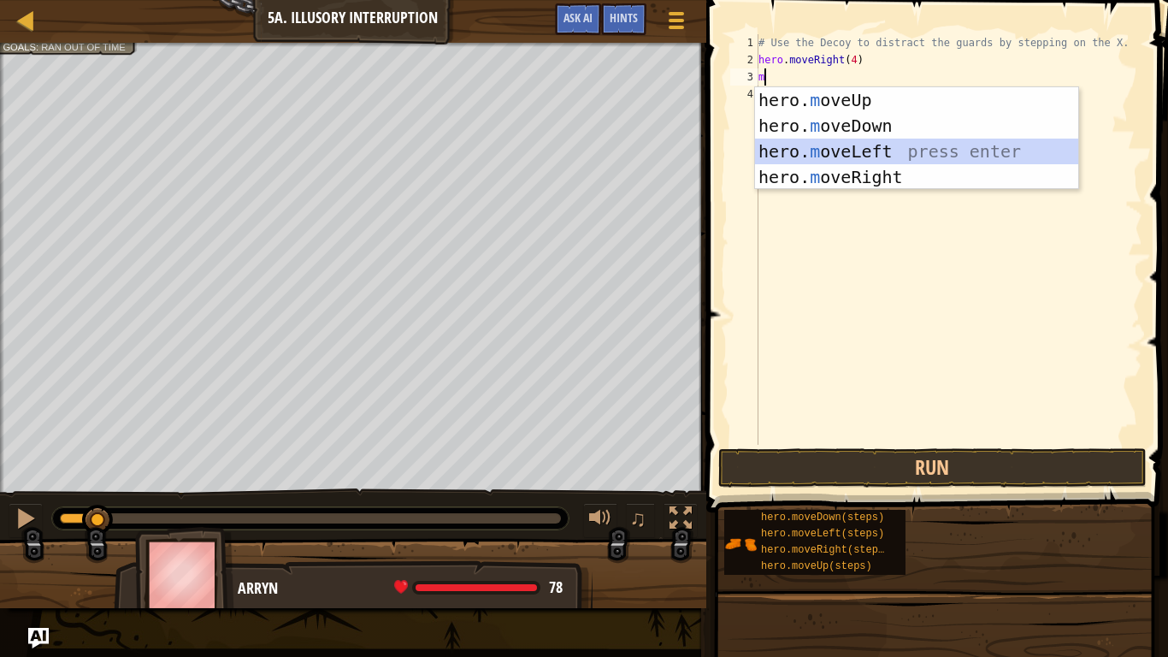
click at [872, 160] on div "hero. m oveUp press enter hero. m oveDown press enter hero. m oveLeft press ent…" at bounding box center [916, 164] width 323 height 154
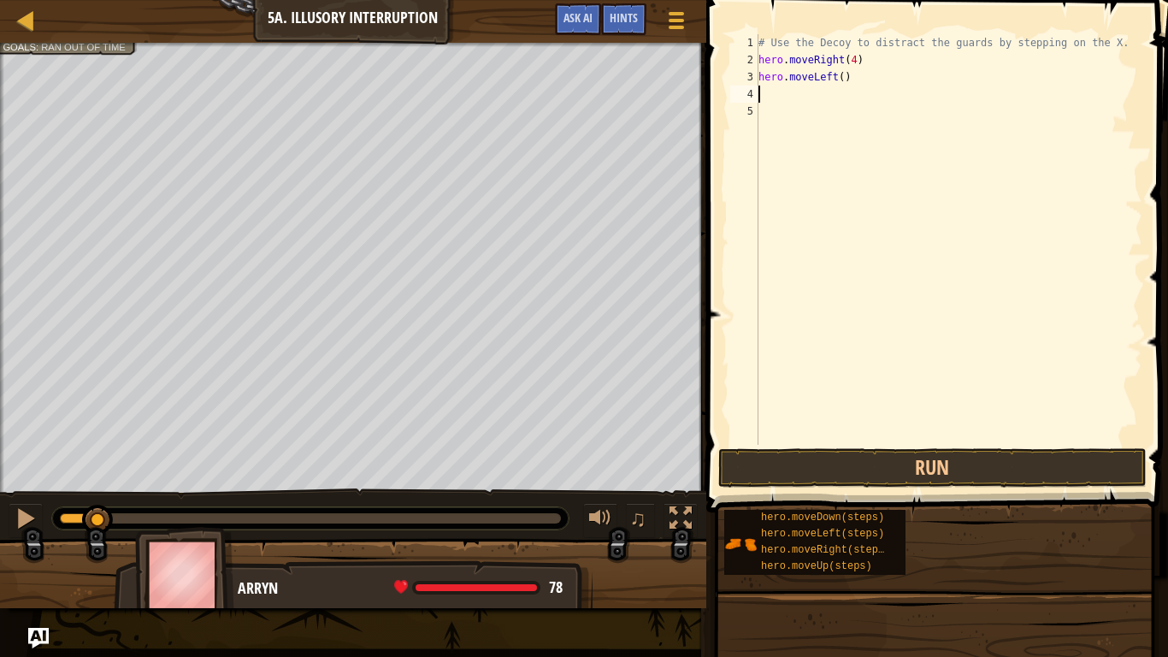
click at [842, 79] on div "# Use the Decoy to distract the guards by stepping on the X. hero . moveRight (…" at bounding box center [948, 256] width 387 height 445
type textarea "hero.moveLeft(4)"
click at [806, 94] on div "# Use the Decoy to distract the guards by stepping on the X. hero . moveRight (…" at bounding box center [948, 256] width 387 height 445
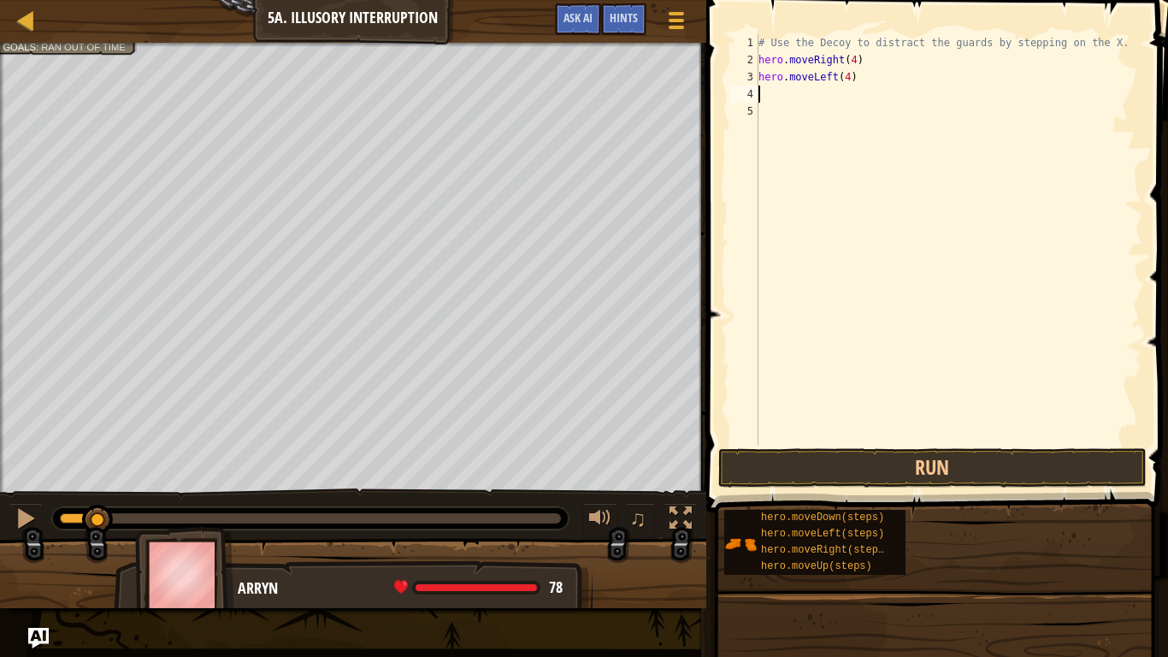
type textarea "m"
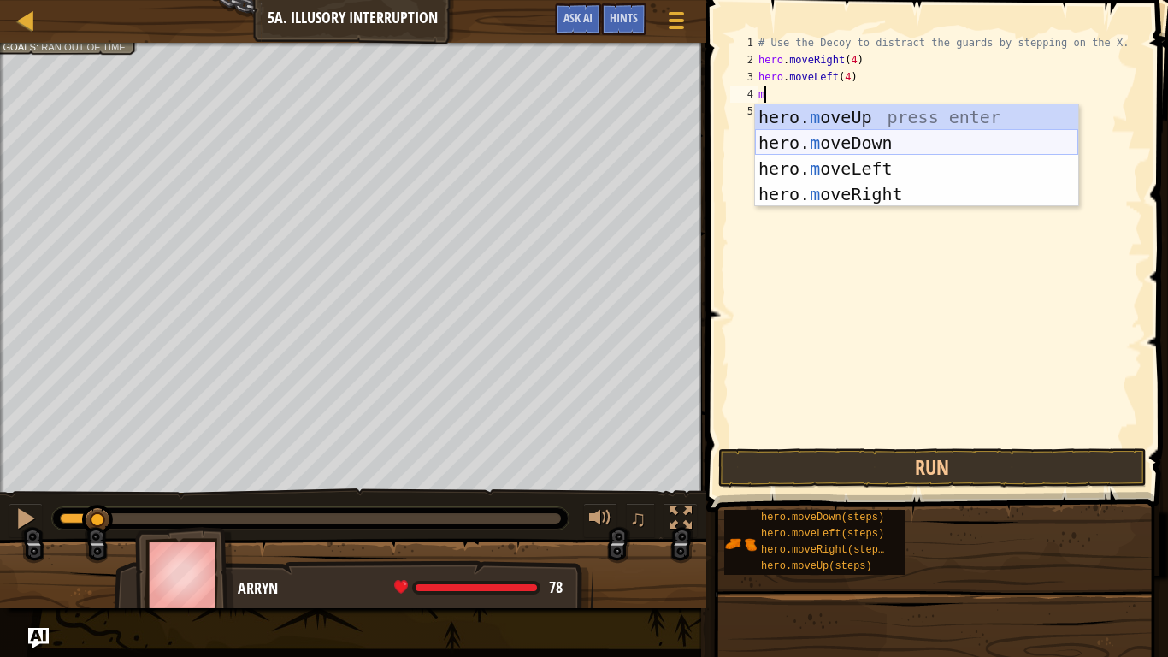
click at [860, 143] on div "hero. m oveUp press enter hero. m oveDown press enter hero. m oveLeft press ent…" at bounding box center [916, 181] width 323 height 154
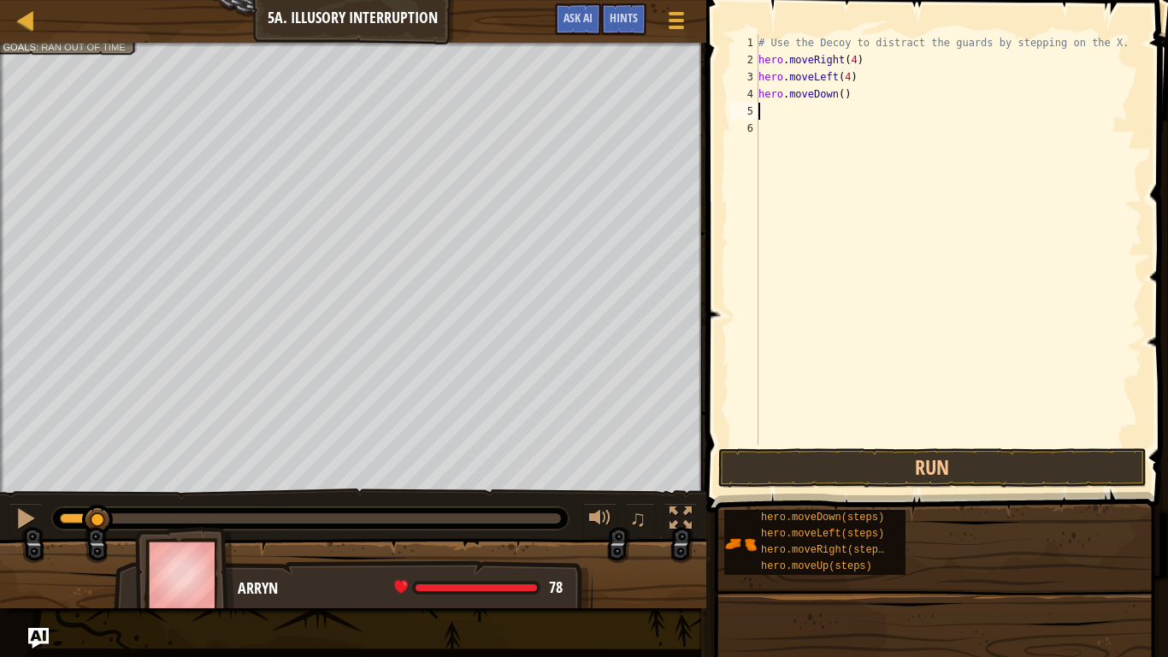
click at [844, 97] on div "# Use the Decoy to distract the guards by stepping on the X. hero . moveRight (…" at bounding box center [948, 256] width 387 height 445
type textarea "hero.moveDown(2)"
click at [789, 108] on div "# Use the Decoy to distract the guards by stepping on the X. hero . moveRight (…" at bounding box center [948, 256] width 387 height 445
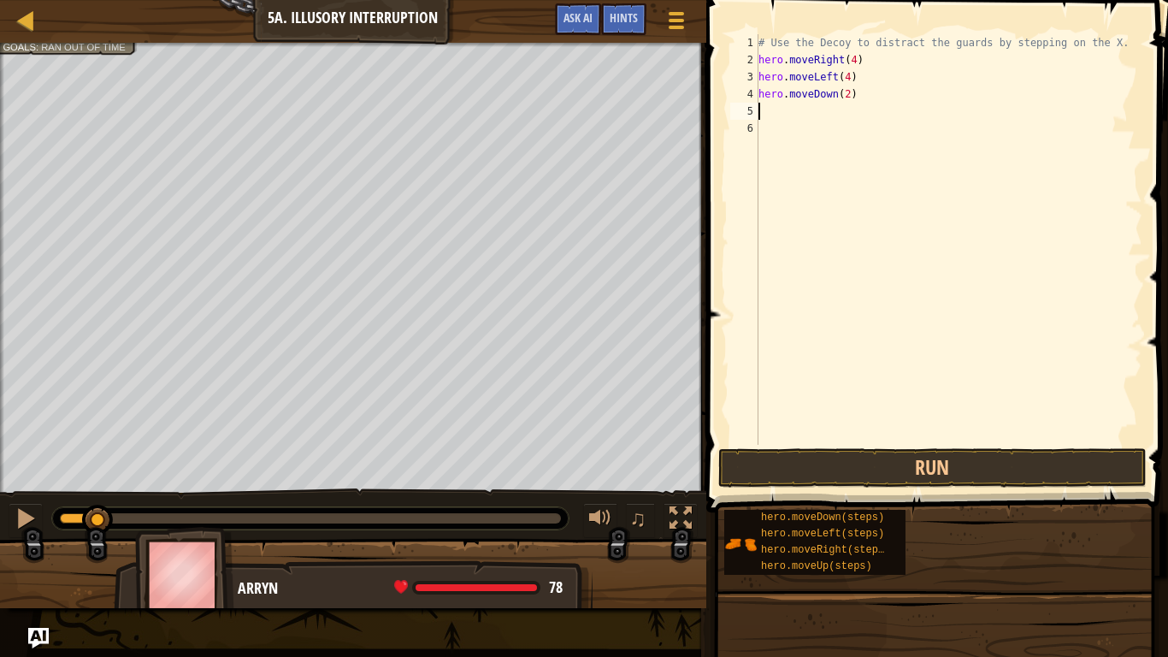
type textarea "m"
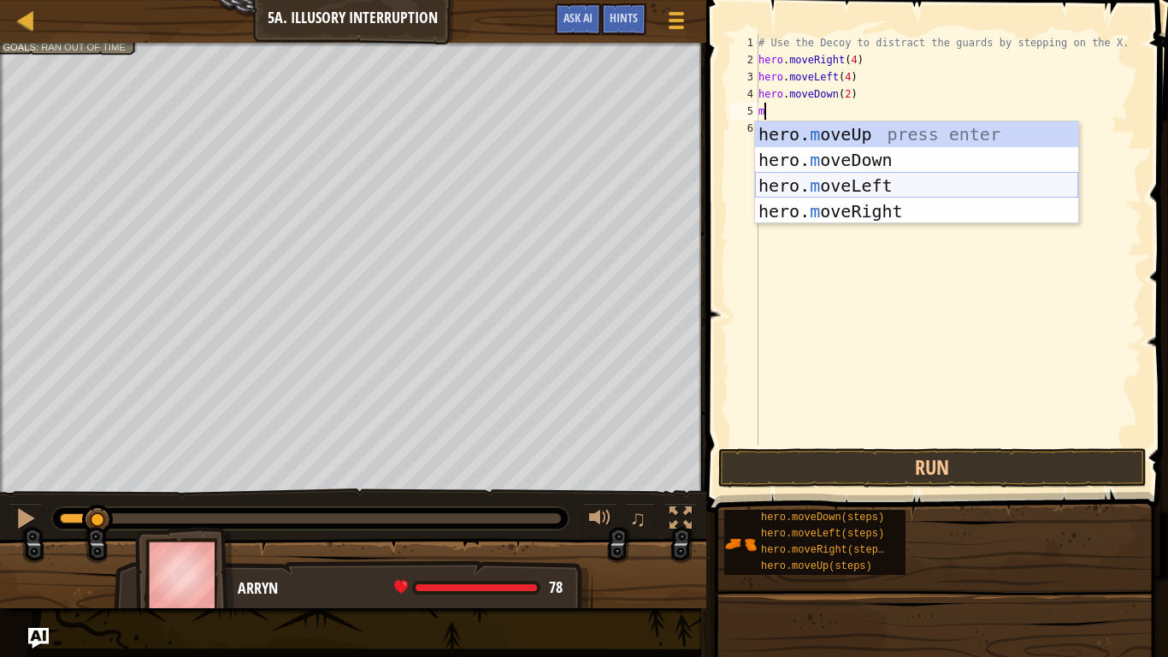
click at [847, 190] on div "hero. m oveUp press enter hero. m oveDown press enter hero. m oveLeft press ent…" at bounding box center [916, 198] width 323 height 154
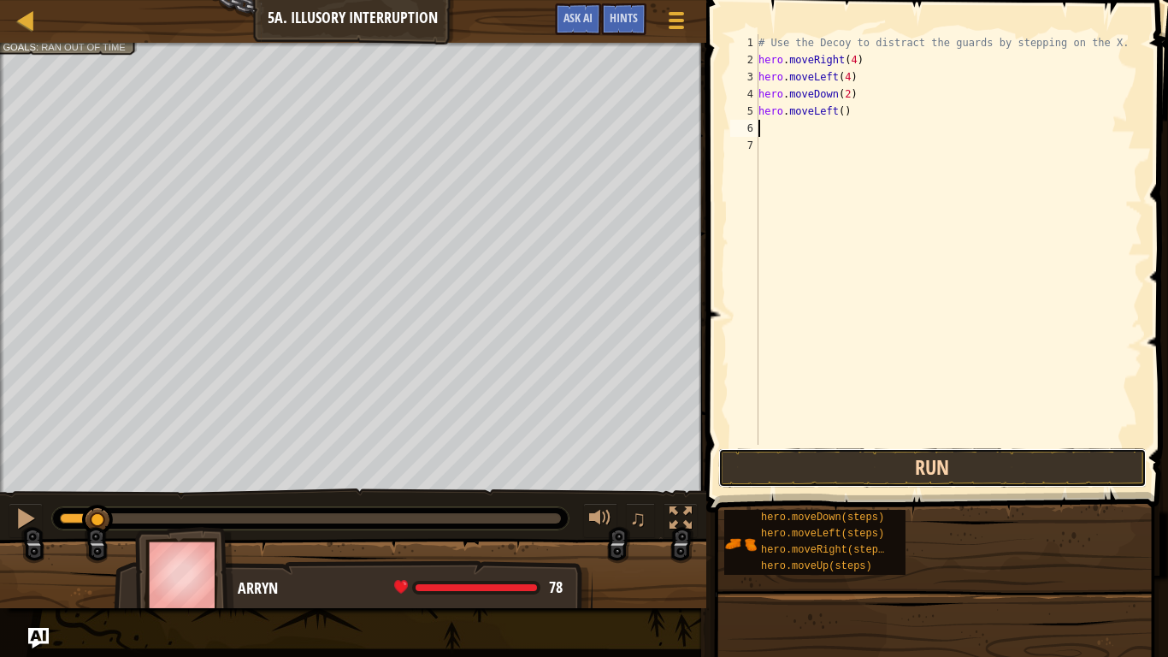
click at [930, 464] on button "Run" at bounding box center [932, 467] width 429 height 39
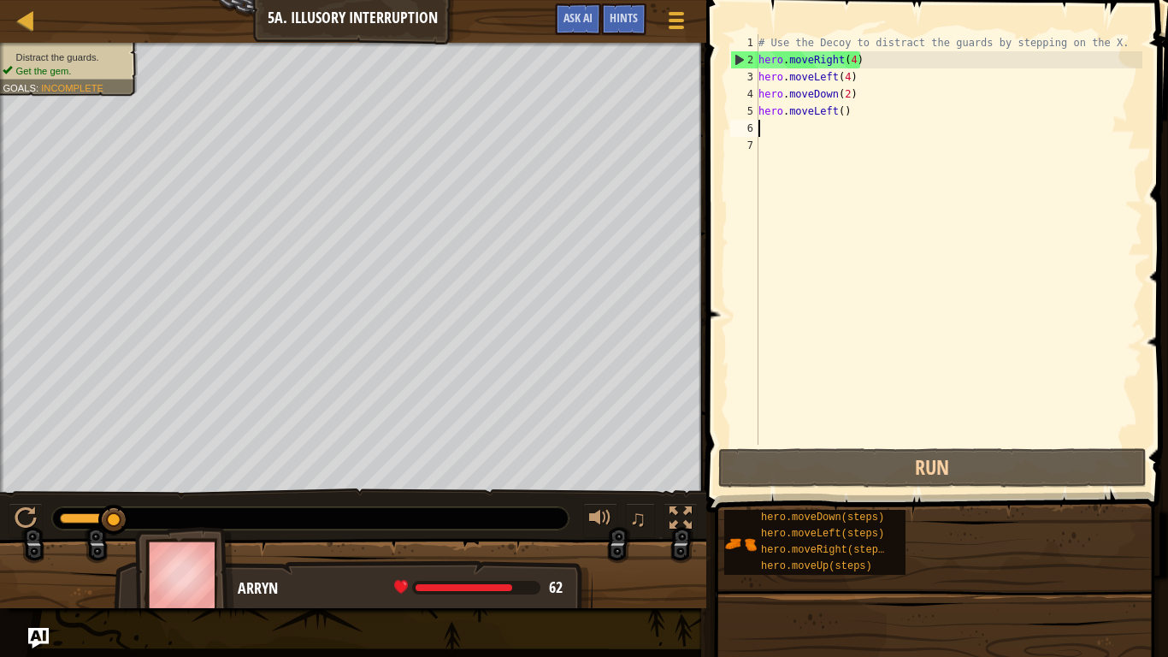
click at [781, 85] on div "# Use the Decoy to distract the guards by stepping on the X. hero . moveRight (…" at bounding box center [948, 256] width 387 height 445
click at [736, 58] on div "2" at bounding box center [744, 59] width 27 height 17
click at [739, 64] on div "2" at bounding box center [744, 59] width 27 height 17
click at [864, 99] on div "# Use the Decoy to distract the guards by stepping on the X. hero . moveRight (…" at bounding box center [948, 256] width 387 height 445
type textarea "hero.moveDown(2)"
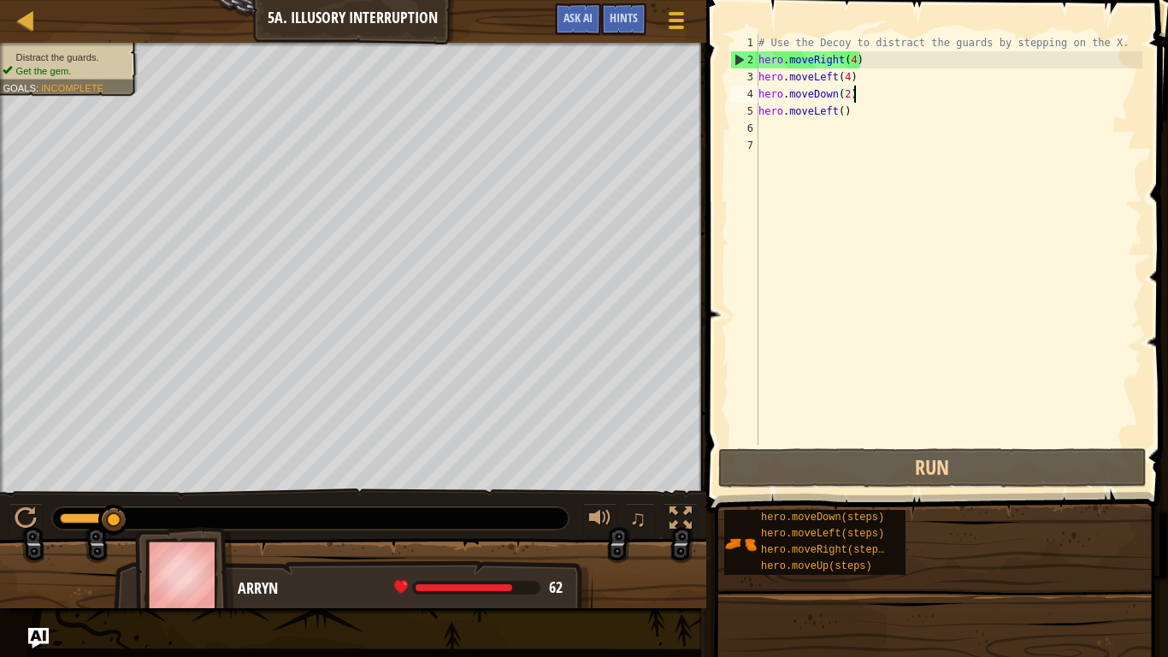
click at [860, 93] on div "# Use the Decoy to distract the guards by stepping on the X. hero . moveRight (…" at bounding box center [948, 256] width 387 height 445
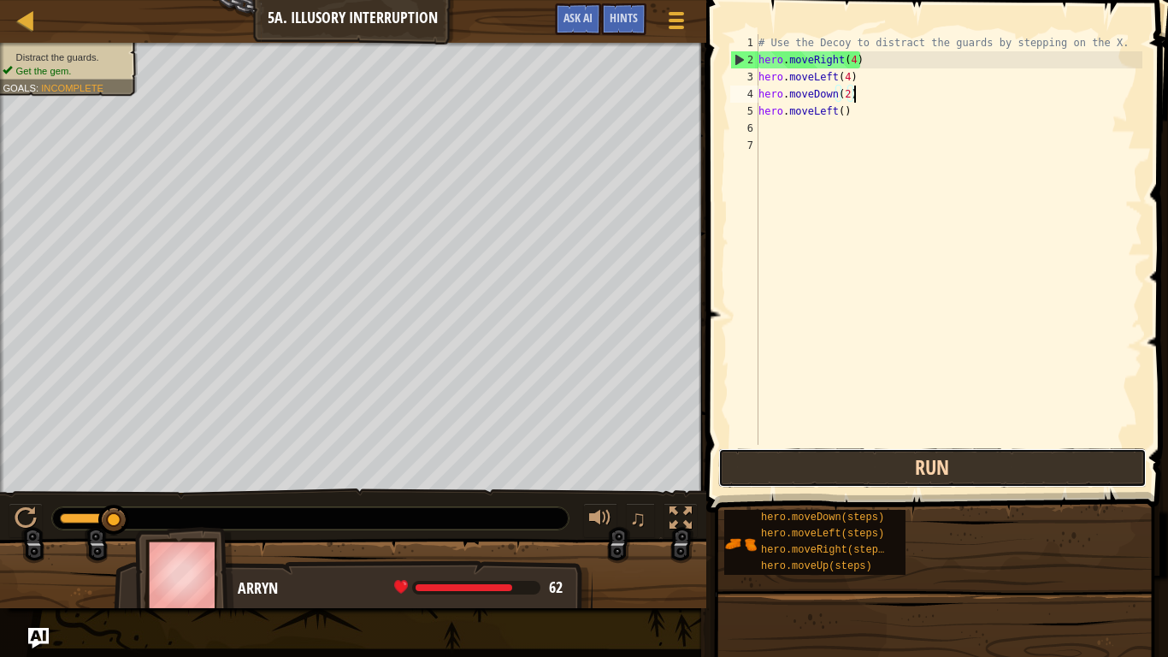
click at [937, 473] on button "Run" at bounding box center [932, 467] width 429 height 39
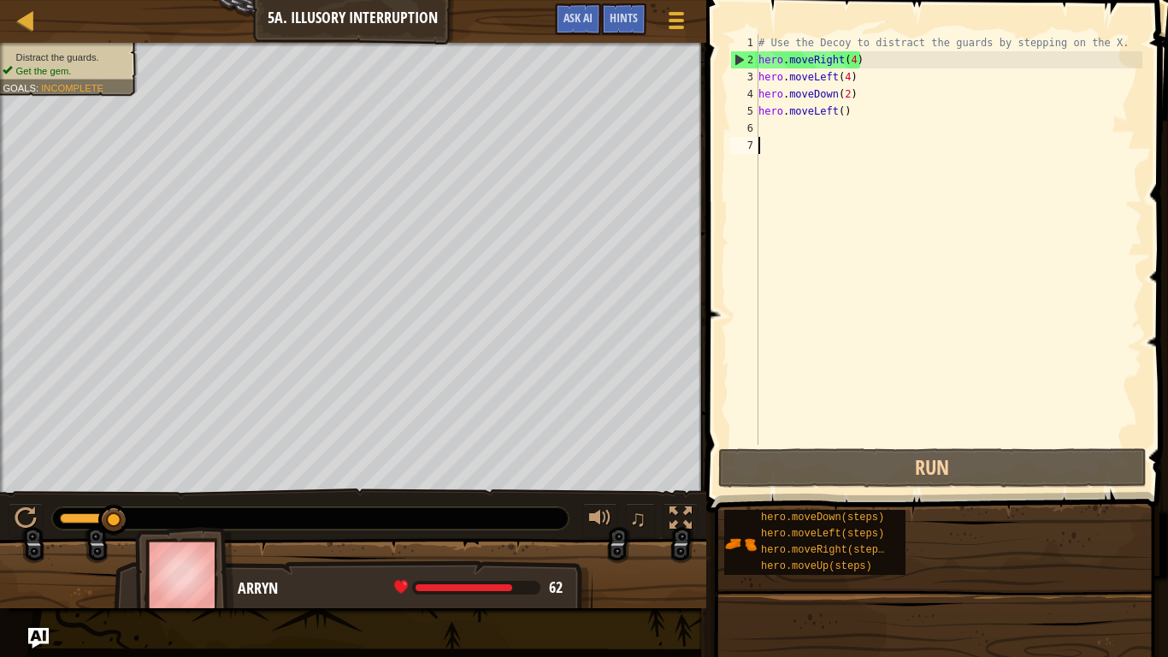
click at [820, 145] on div "# Use the Decoy to distract the guards by stepping on the X. hero . moveRight (…" at bounding box center [948, 256] width 387 height 445
click at [805, 136] on div "# Use the Decoy to distract the guards by stepping on the X. hero . moveRight (…" at bounding box center [948, 256] width 387 height 445
click at [847, 119] on div "# Use the Decoy to distract the guards by stepping on the X. hero . moveRight (…" at bounding box center [948, 256] width 387 height 445
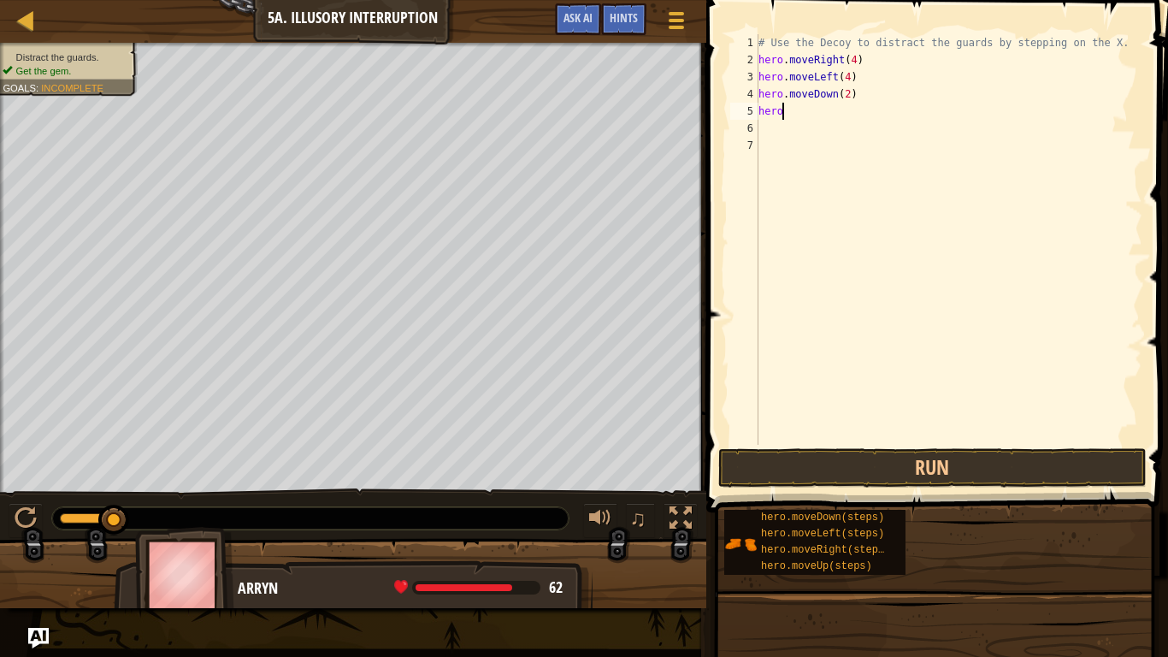
scroll to position [8, 3]
click at [879, 483] on button "Run" at bounding box center [932, 467] width 429 height 39
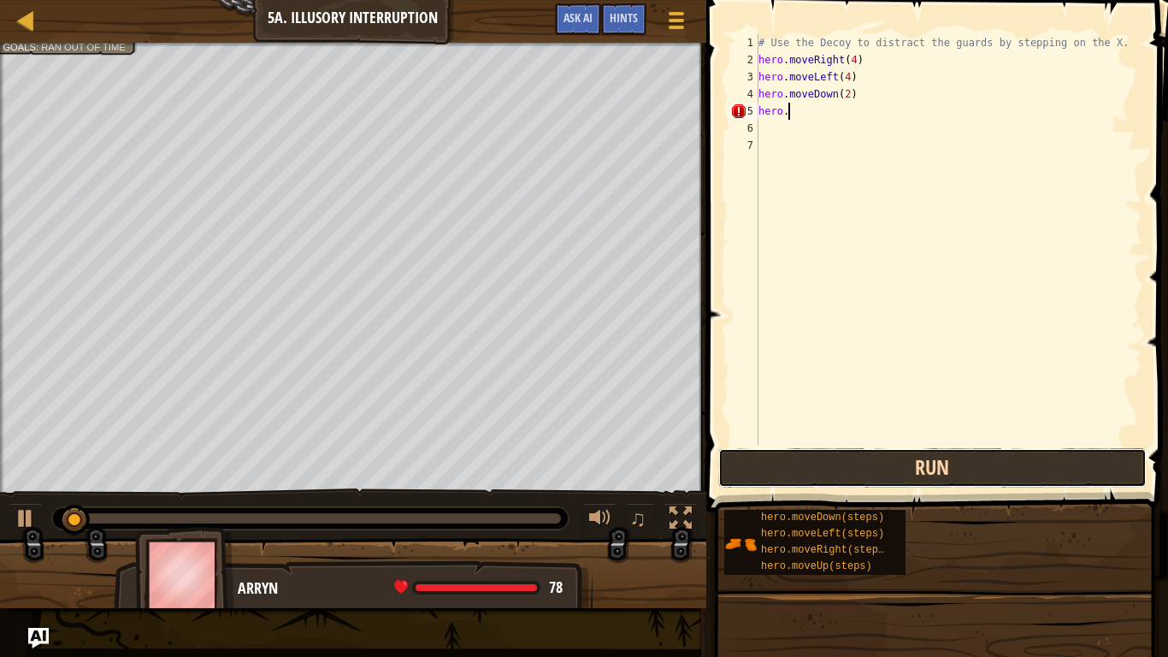
click at [871, 476] on button "Run" at bounding box center [932, 467] width 429 height 39
type textarea "h"
click at [878, 470] on button "Run" at bounding box center [932, 467] width 429 height 39
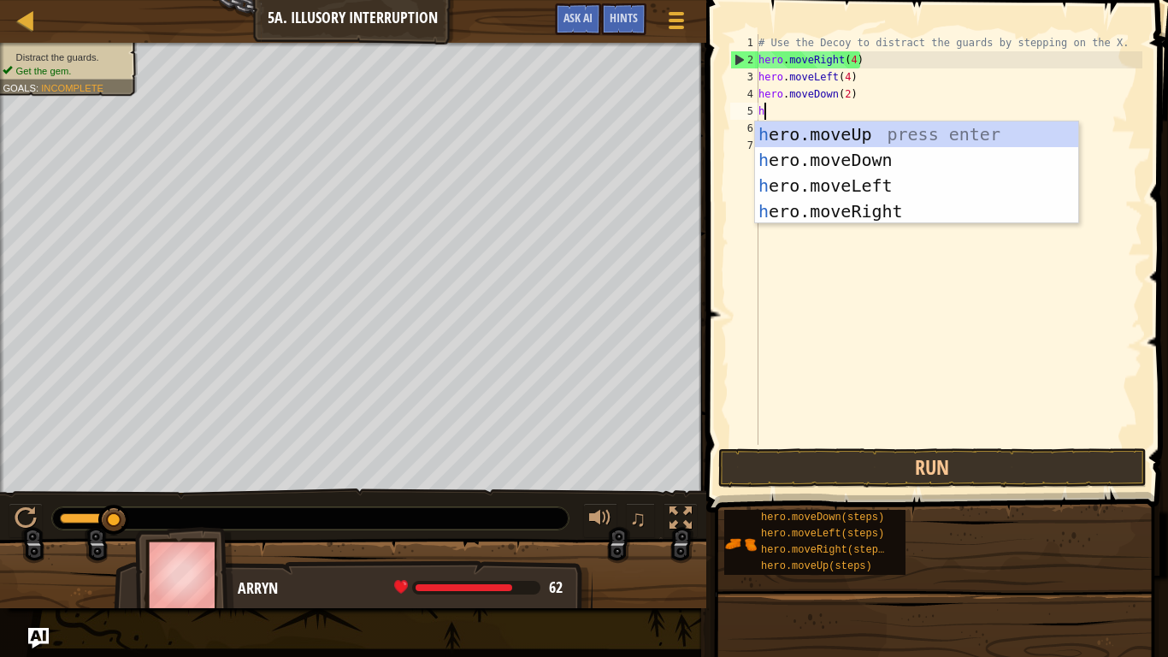
type textarea "he"
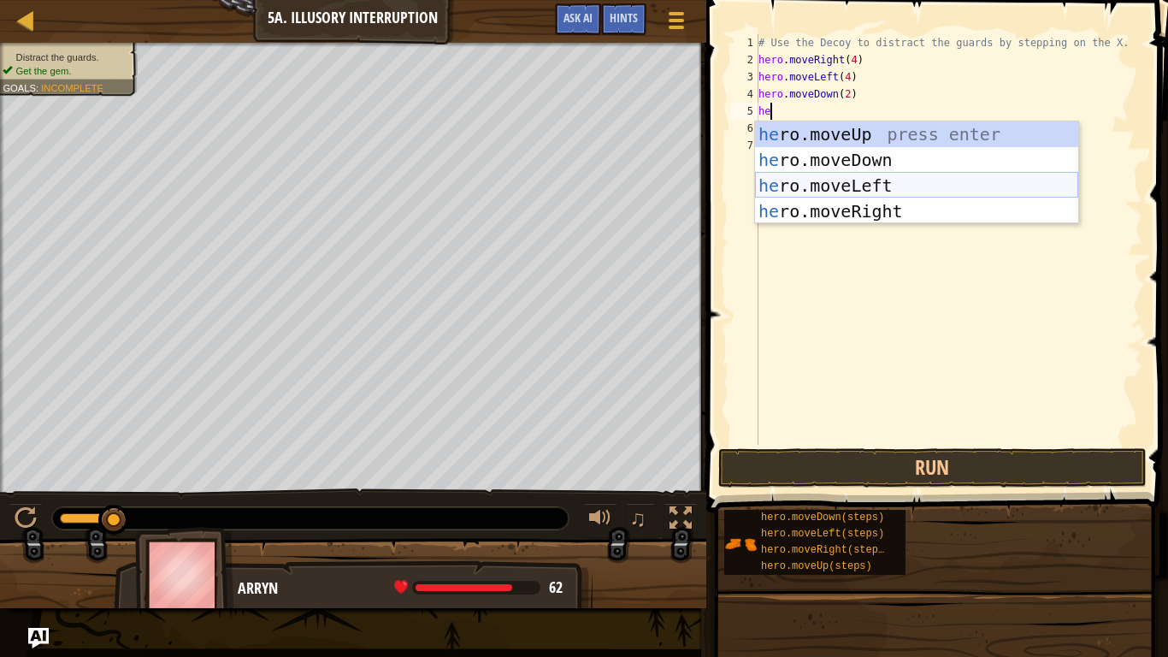
click at [875, 185] on div "he ro.moveUp press enter he ro.moveDown press enter he ro.moveLeft press enter …" at bounding box center [916, 198] width 323 height 154
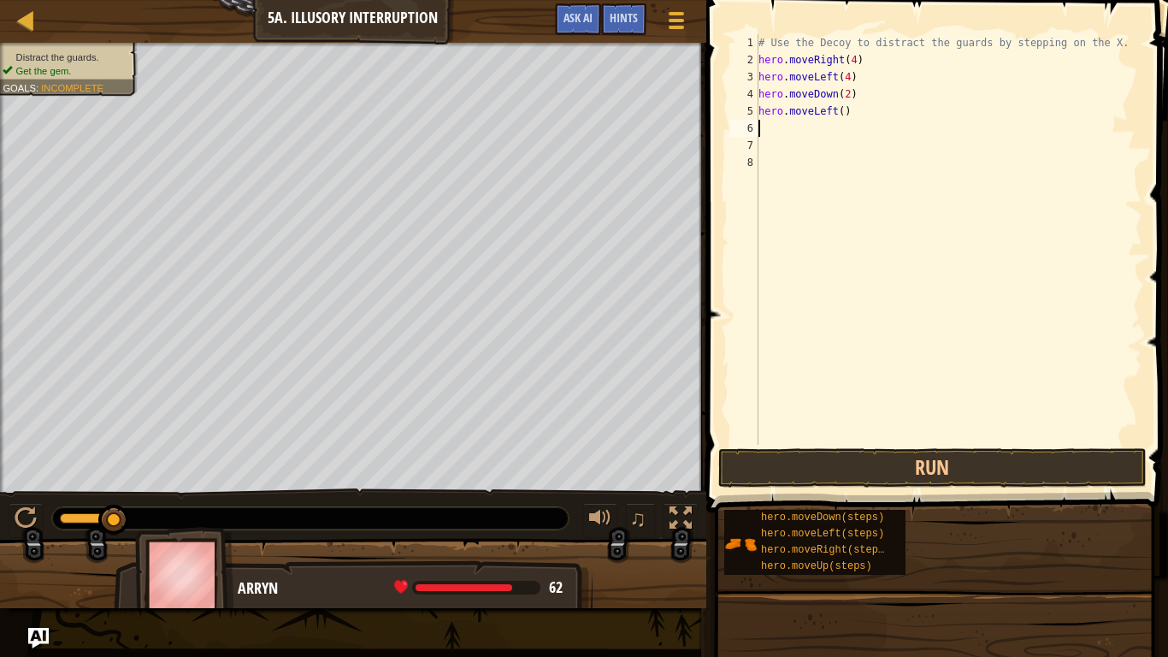
scroll to position [8, 0]
type textarea "h"
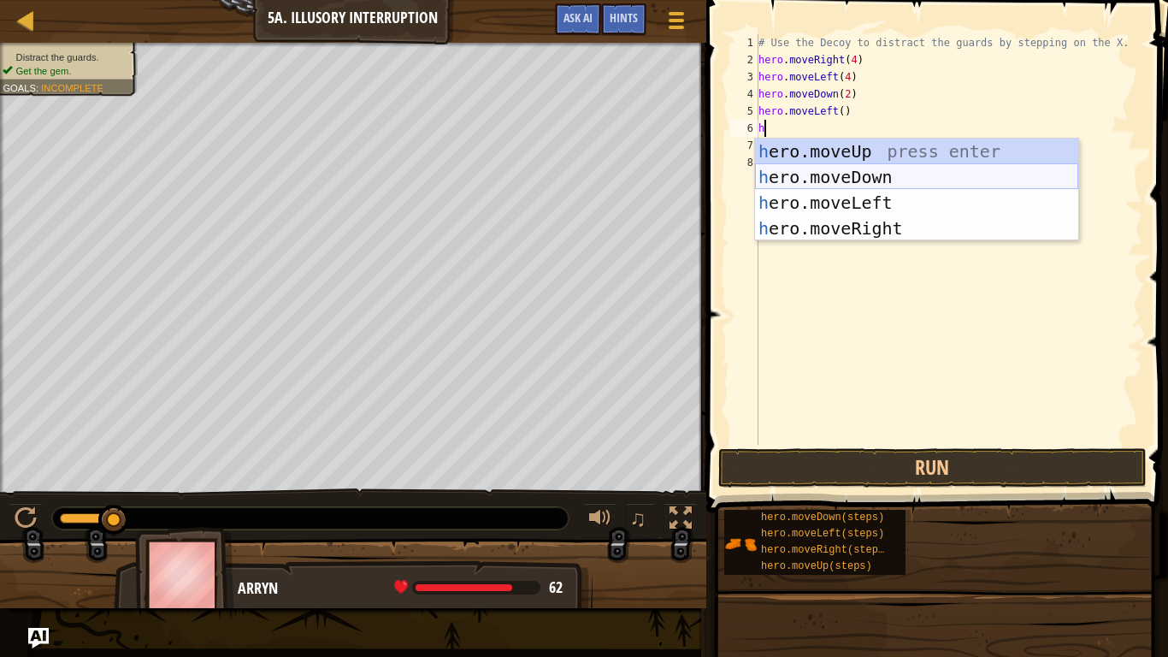
click at [825, 169] on div "h ero.moveUp press enter h ero.moveDown press enter h ero.moveLeft press enter …" at bounding box center [916, 216] width 323 height 154
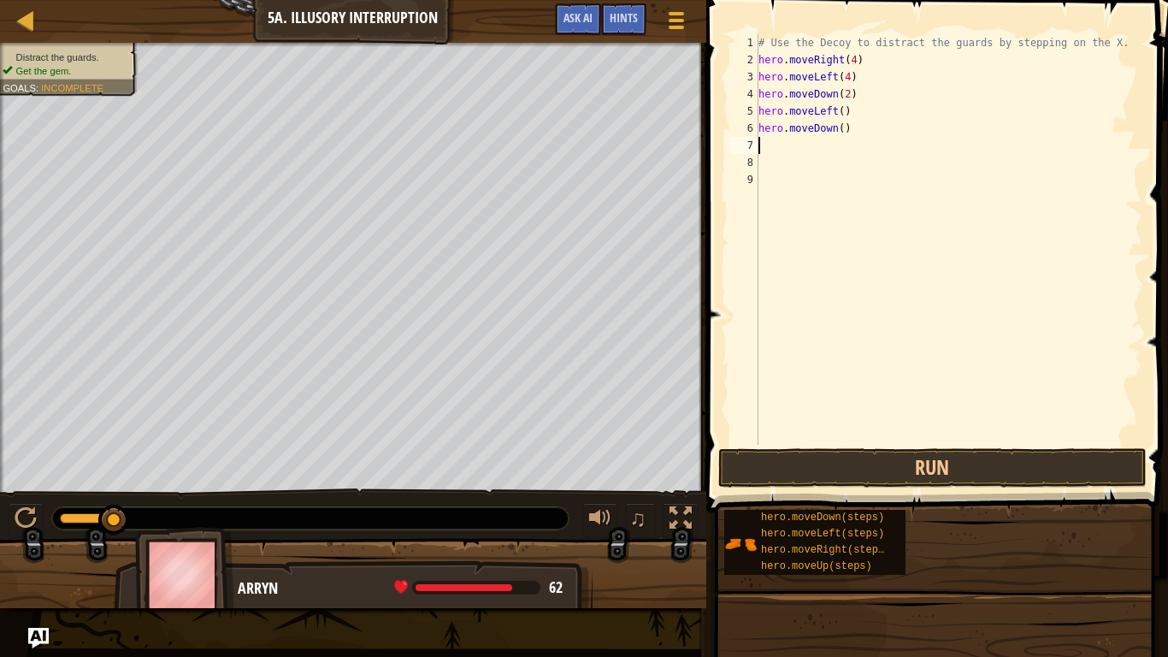
click at [845, 130] on div "# Use the Decoy to distract the guards by stepping on the X. hero . moveRight (…" at bounding box center [948, 256] width 387 height 445
type textarea "hero.moveDown(2)"
click at [787, 151] on div "# Use the Decoy to distract the guards by stepping on the X. hero . moveRight (…" at bounding box center [948, 256] width 387 height 445
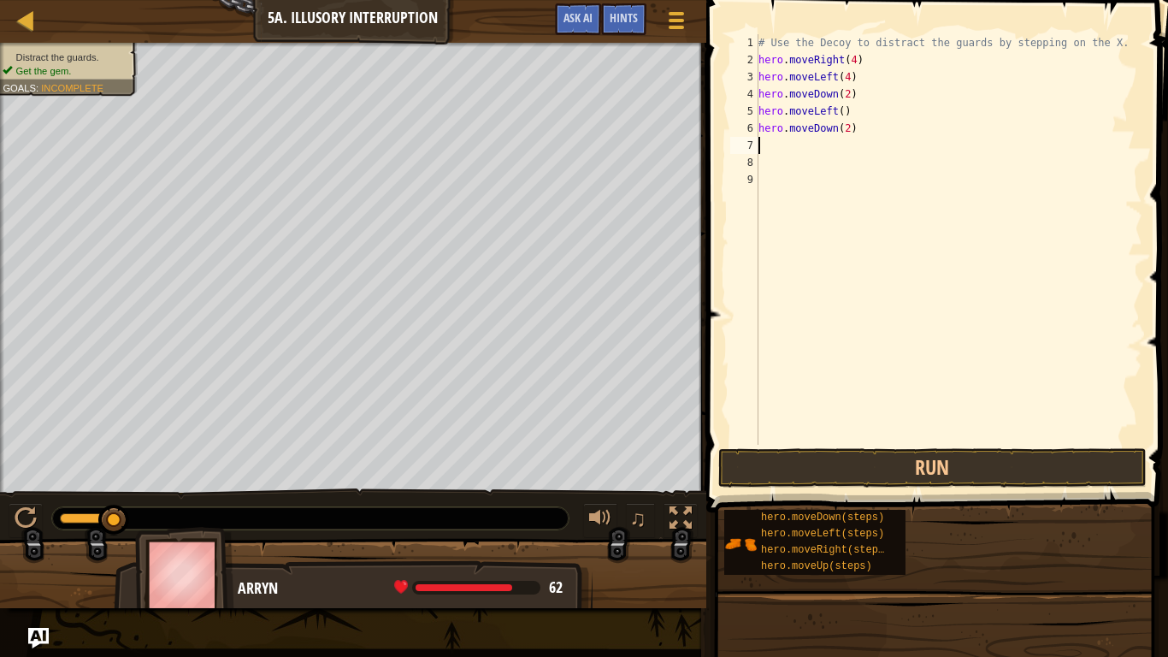
type textarea "h"
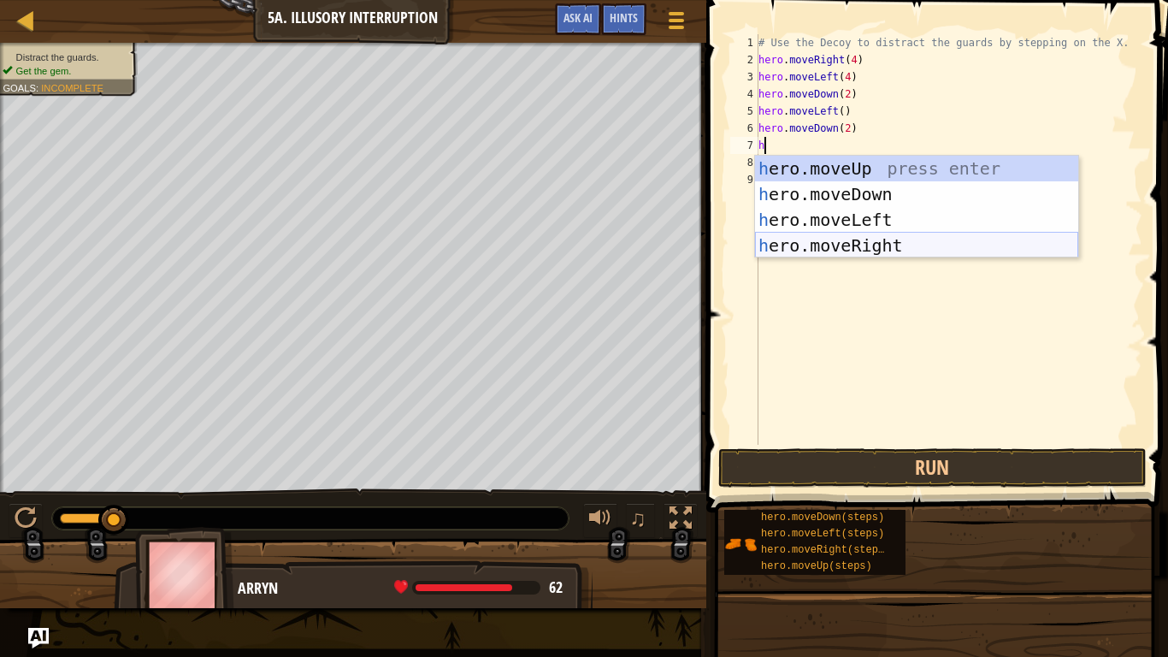
click at [813, 247] on div "h ero.moveUp press enter h ero.moveDown press enter h ero.moveLeft press enter …" at bounding box center [916, 233] width 323 height 154
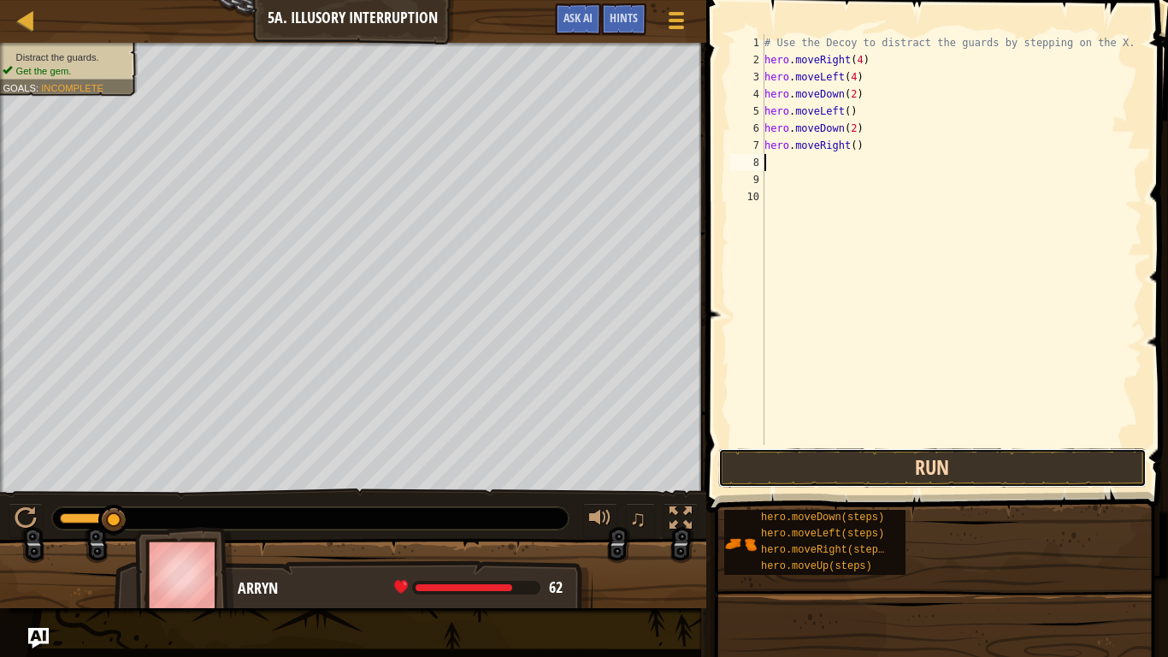
click at [805, 478] on button "Run" at bounding box center [932, 467] width 429 height 39
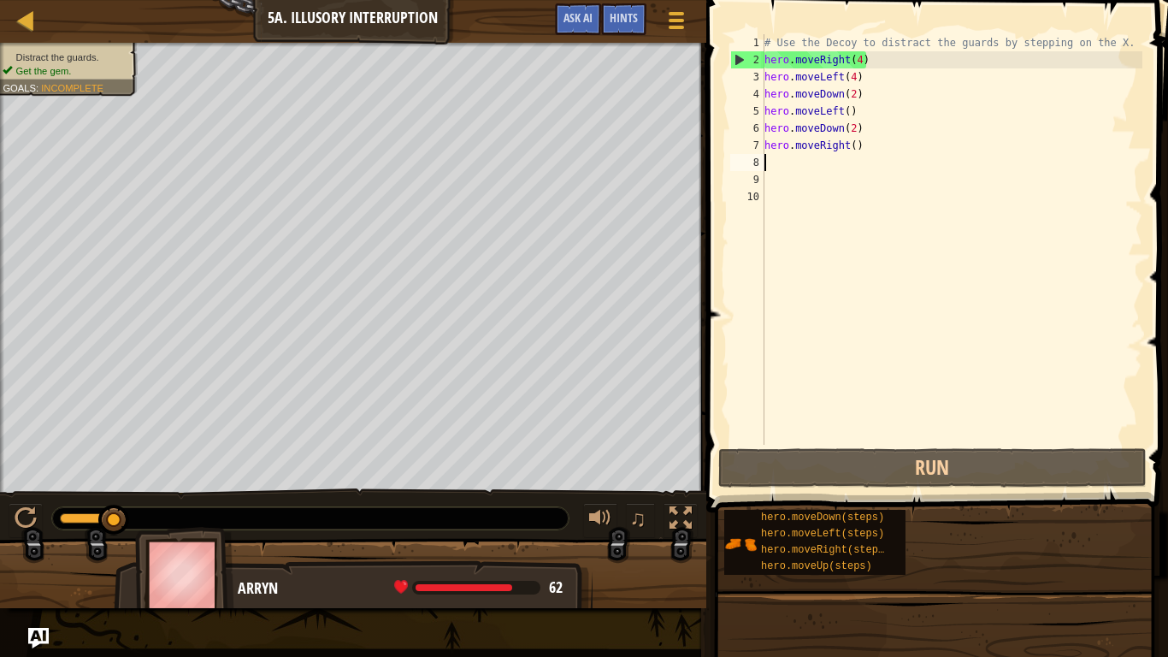
click at [849, 107] on div "# Use the Decoy to distract the guards by stepping on the X. hero . moveRight (…" at bounding box center [951, 256] width 381 height 445
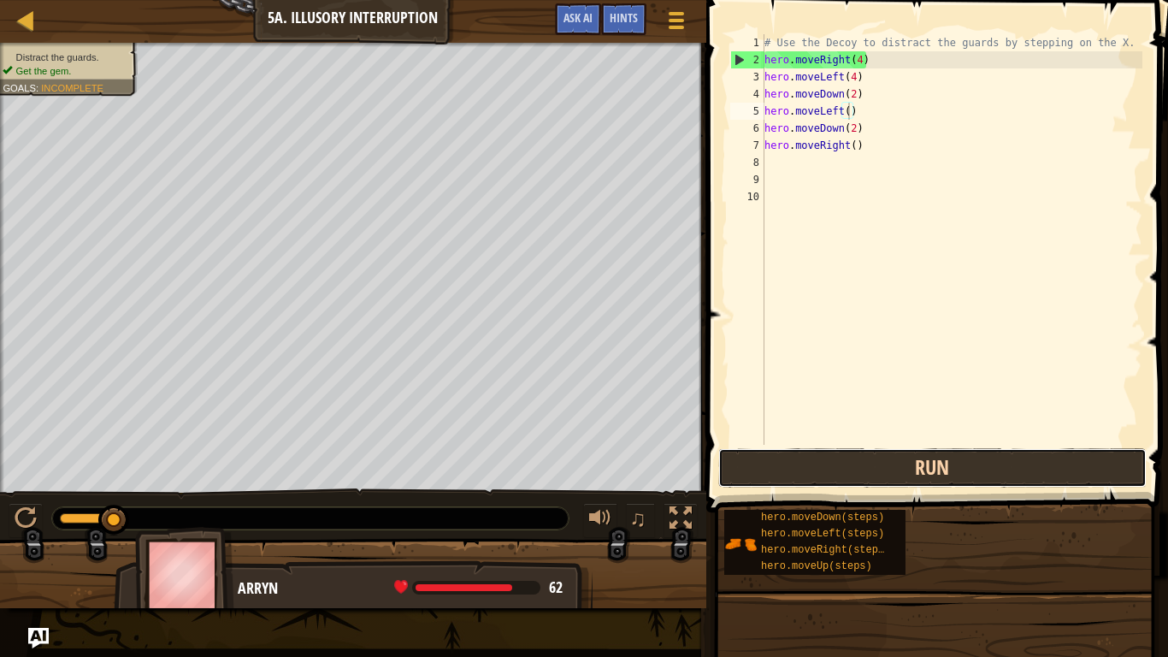
click at [792, 481] on button "Run" at bounding box center [932, 467] width 429 height 39
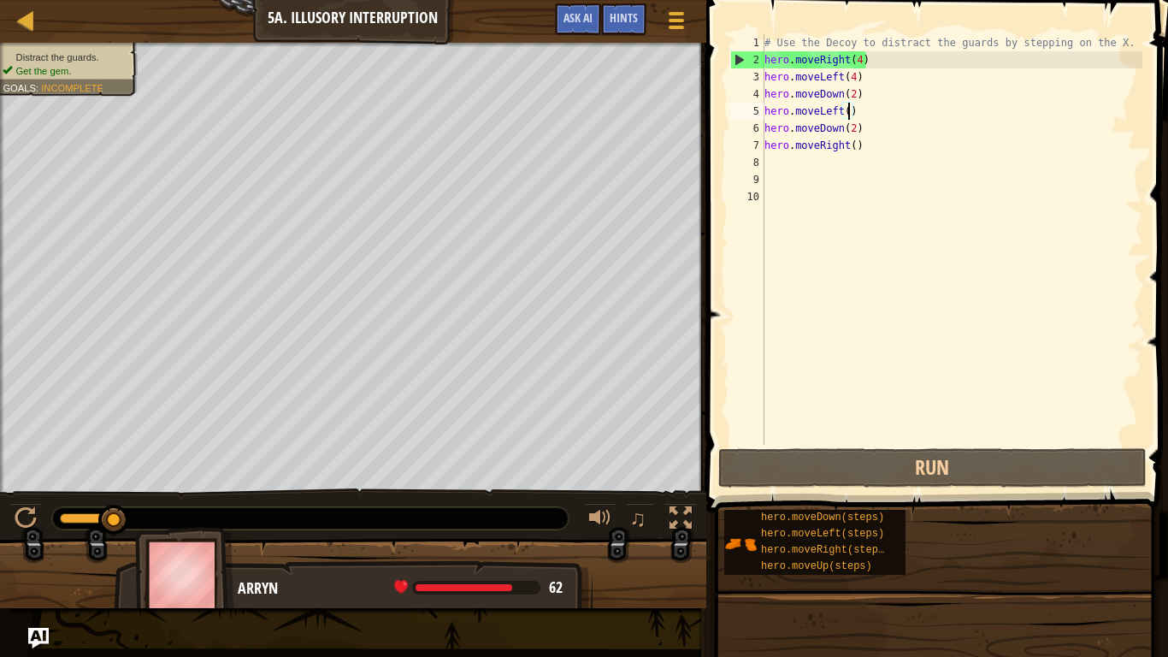
click at [864, 109] on div "# Use the Decoy to distract the guards by stepping on the X. hero . moveRight (…" at bounding box center [951, 256] width 381 height 445
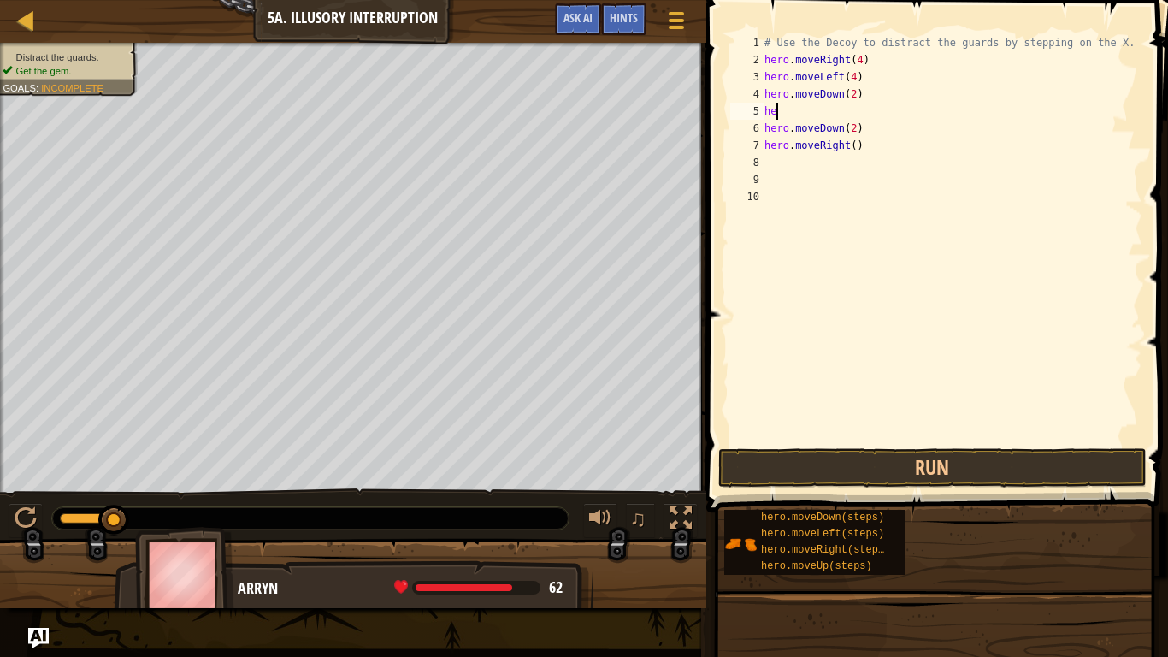
type textarea "h"
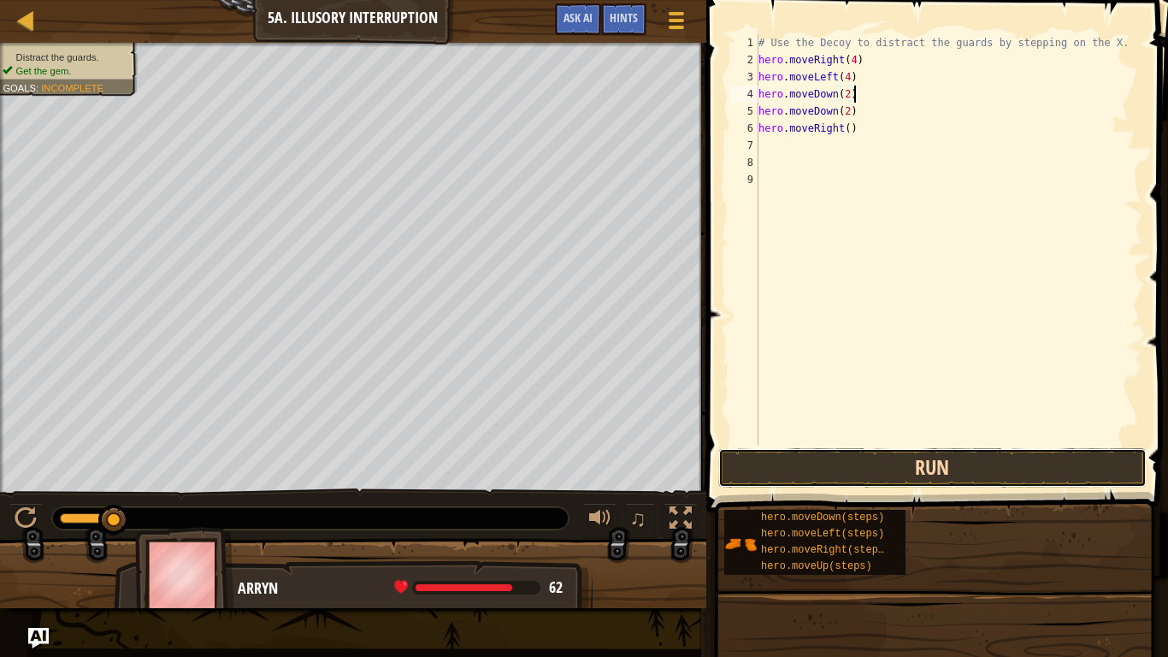
click at [911, 451] on button "Run" at bounding box center [932, 467] width 429 height 39
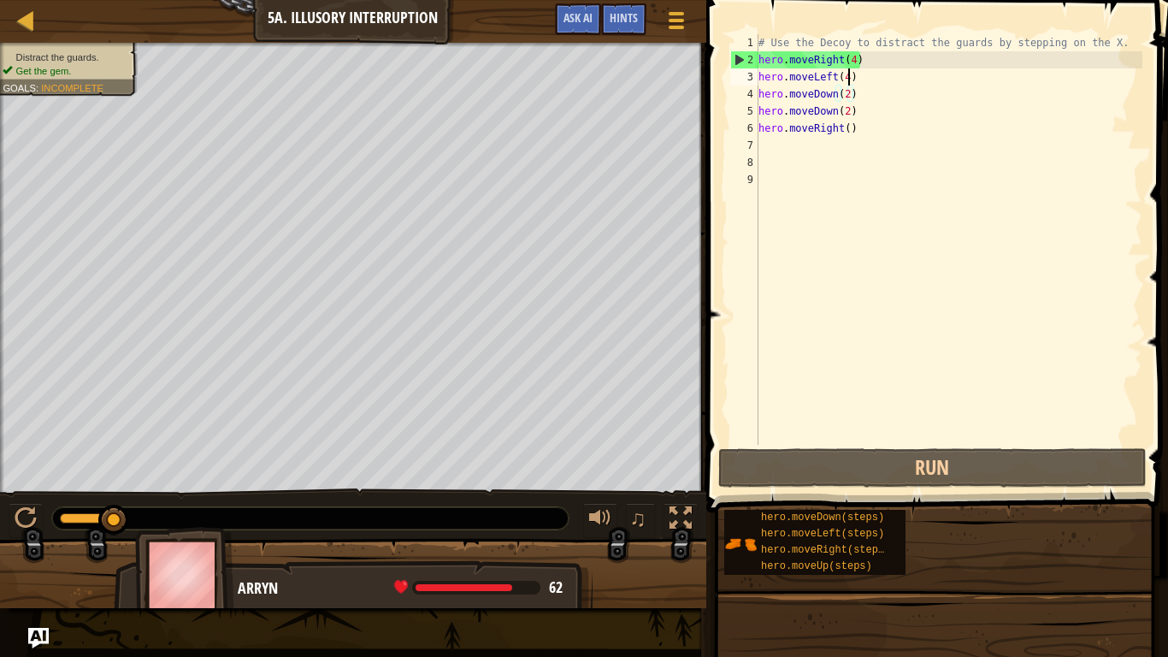
click at [851, 80] on div "# Use the Decoy to distract the guards by stepping on the X. hero . moveRight (…" at bounding box center [948, 256] width 387 height 445
click at [862, 128] on div "# Use the Decoy to distract the guards by stepping on the X. hero . moveRight (…" at bounding box center [948, 256] width 387 height 445
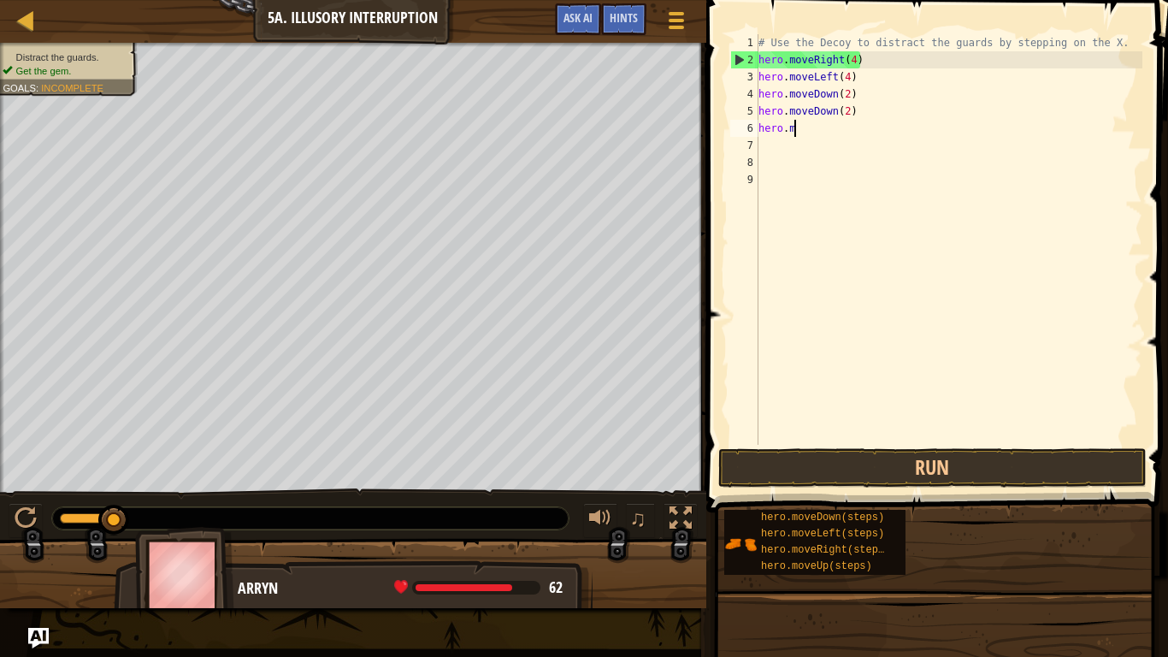
scroll to position [8, 2]
type textarea "h"
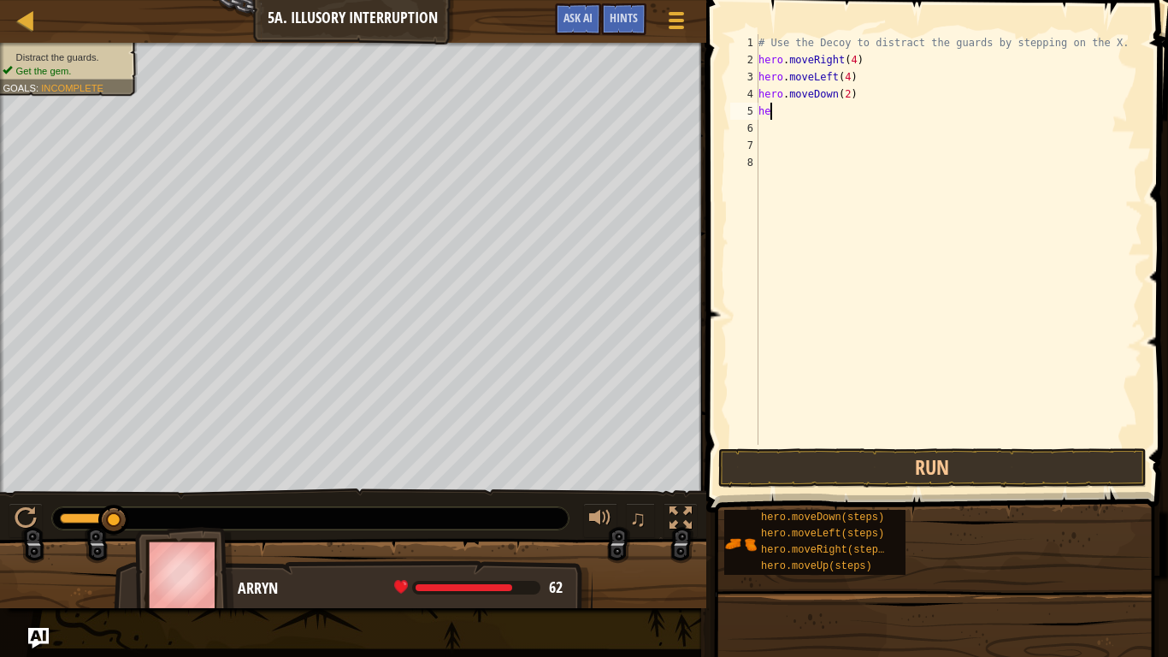
type textarea "h"
type textarea "hero.moveRight(4)"
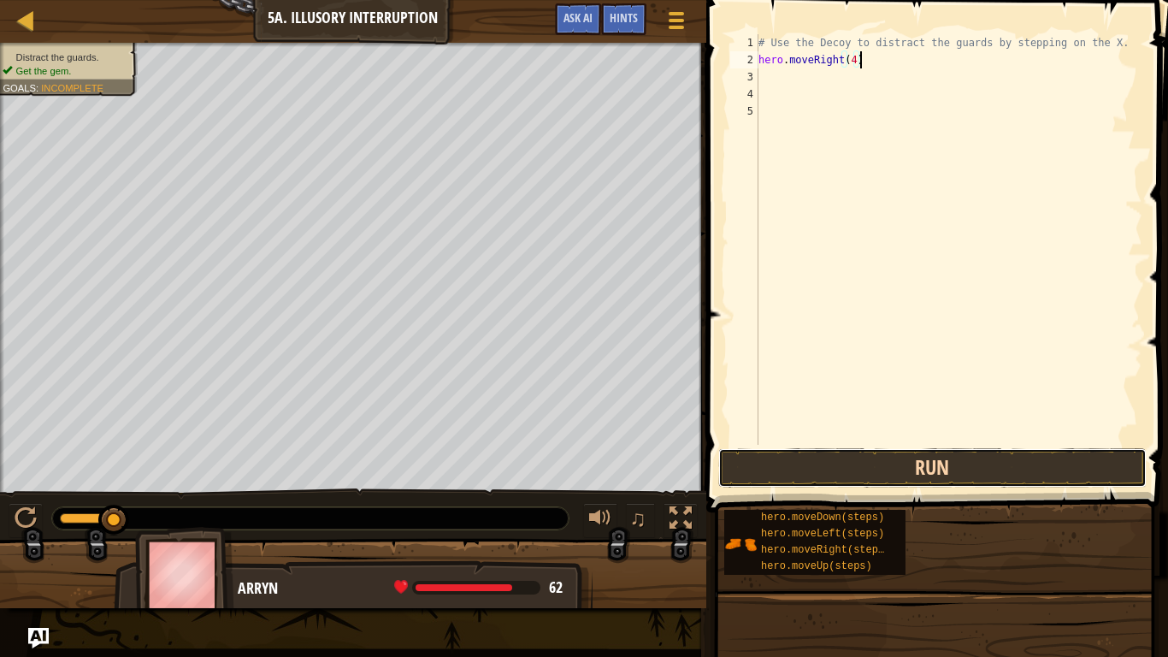
click at [866, 467] on button "Run" at bounding box center [932, 467] width 429 height 39
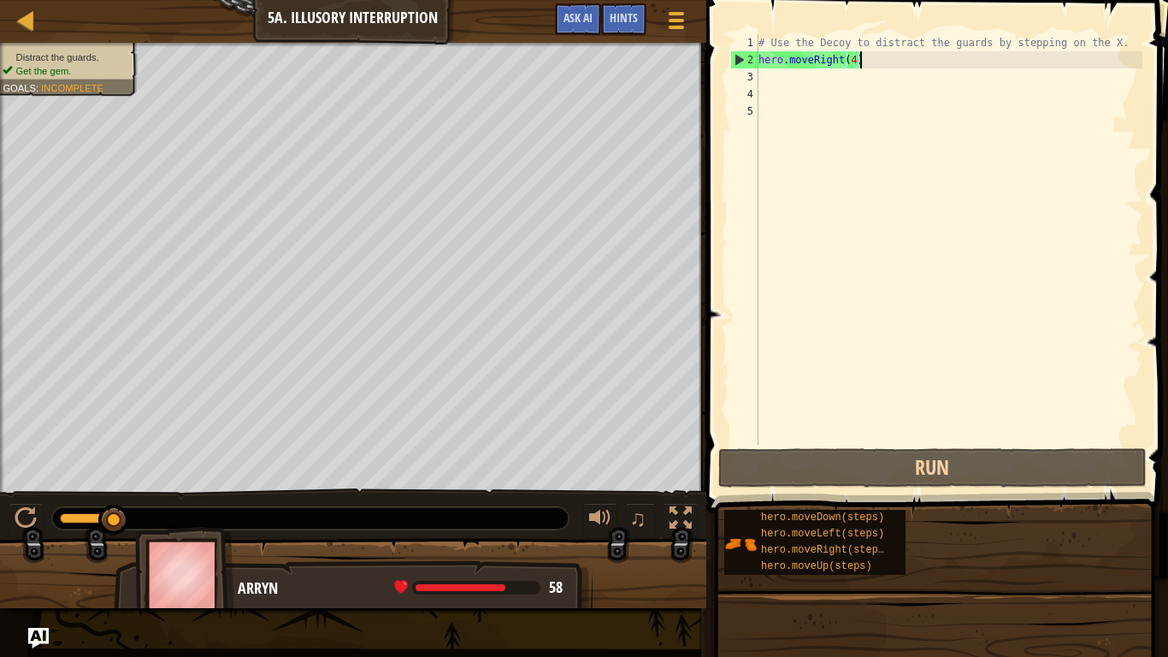
click at [765, 86] on div "# Use the Decoy to distract the guards by stepping on the X. hero . moveRight (…" at bounding box center [948, 256] width 387 height 445
click at [764, 78] on div "# Use the Decoy to distract the guards by stepping on the X. hero . moveRight (…" at bounding box center [948, 256] width 387 height 445
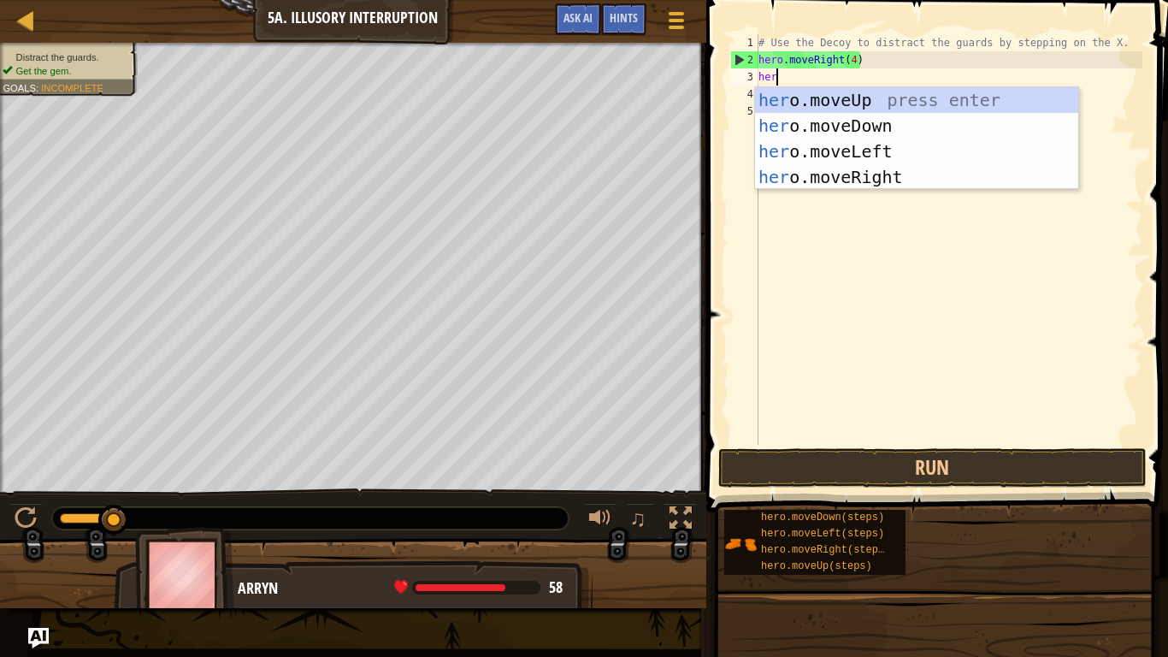
scroll to position [8, 2]
type textarea "hero"
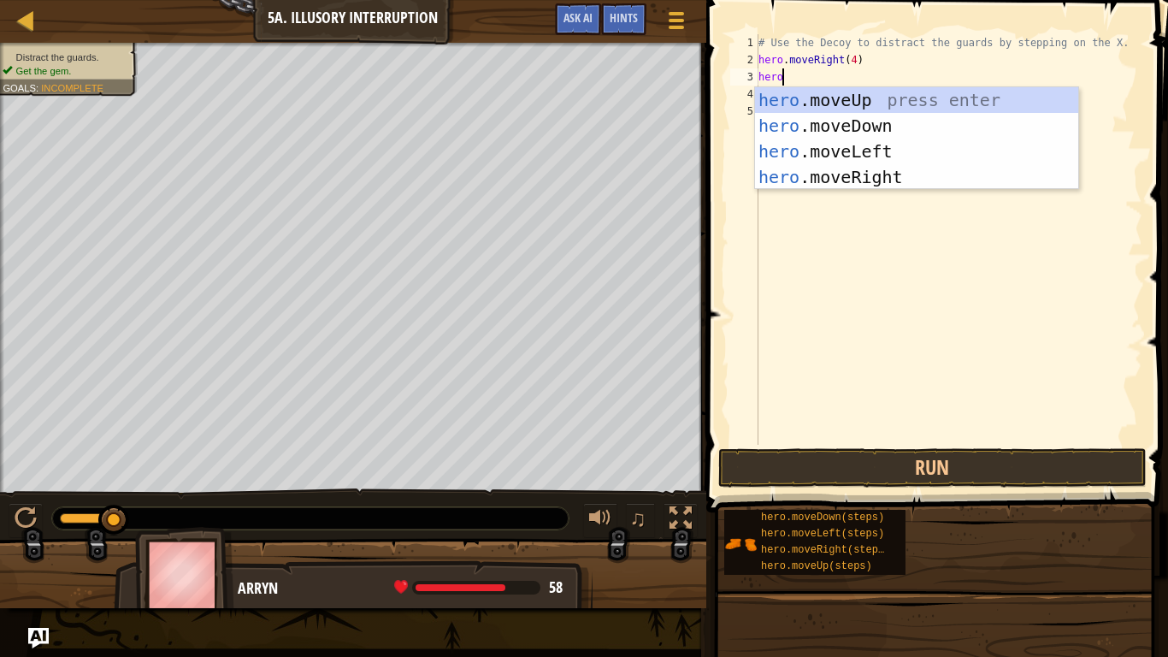
scroll to position [8, 3]
click at [786, 145] on div "hero .moveUp press enter hero .moveDown press enter hero .moveLeft press enter …" at bounding box center [916, 164] width 323 height 154
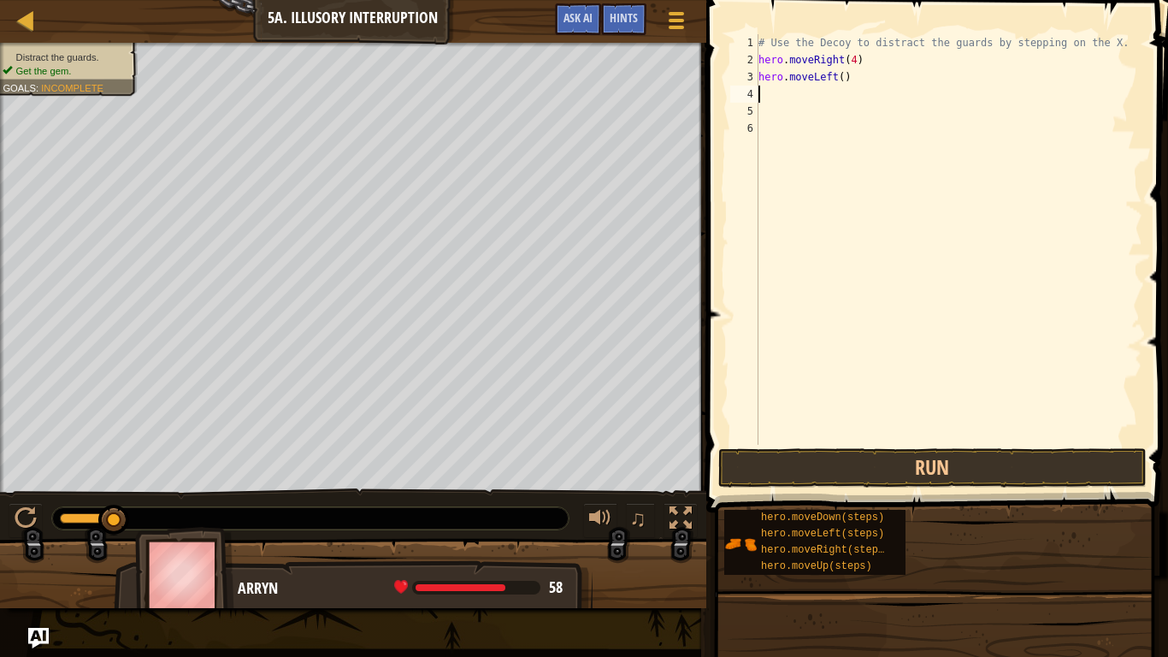
type textarea "h"
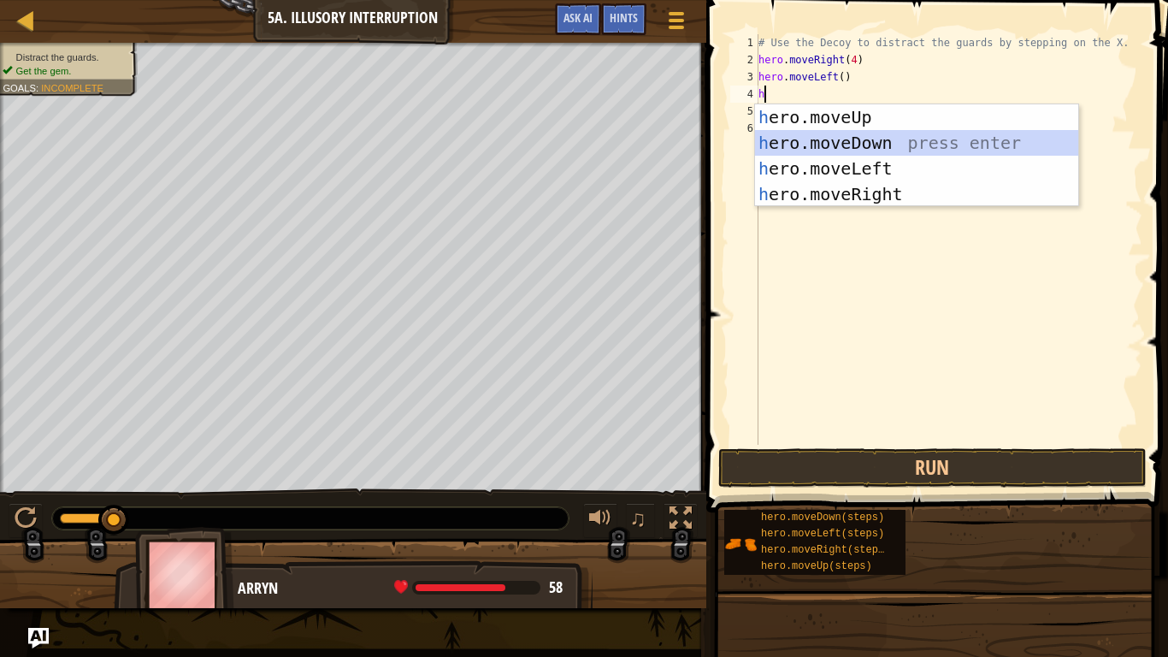
click at [825, 149] on div "h ero.moveUp press enter h ero.moveDown press enter h ero.moveLeft press enter …" at bounding box center [916, 181] width 323 height 154
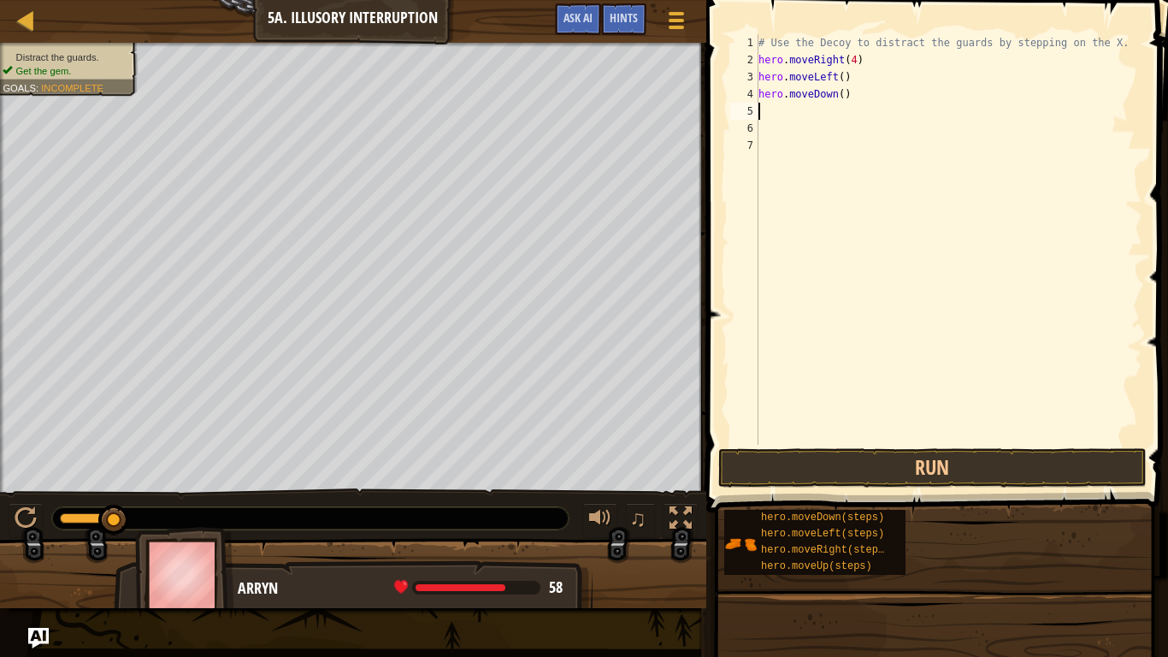
click at [841, 97] on div "# Use the Decoy to distract the guards by stepping on the X. hero . moveRight (…" at bounding box center [948, 256] width 387 height 445
type textarea "hero.moveDown(2)"
click at [830, 124] on div "# Use the Decoy to distract the guards by stepping on the X. hero . moveRight (…" at bounding box center [948, 256] width 387 height 445
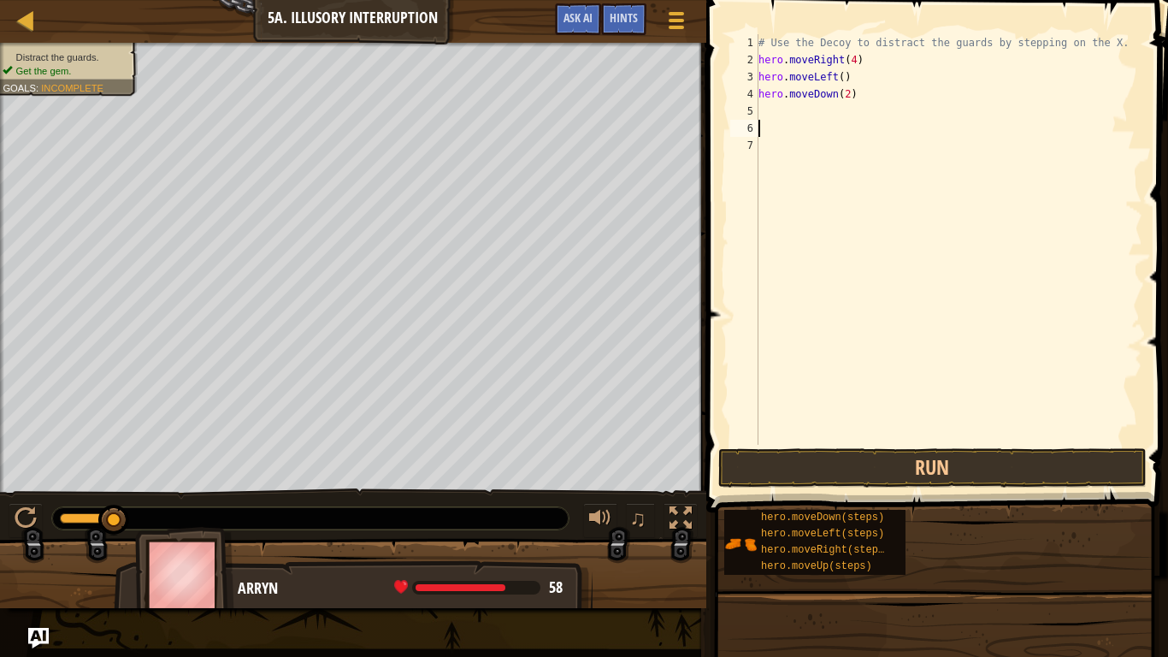
click at [816, 115] on div "# Use the Decoy to distract the guards by stepping on the X. hero . moveRight (…" at bounding box center [948, 256] width 387 height 445
type textarea "h"
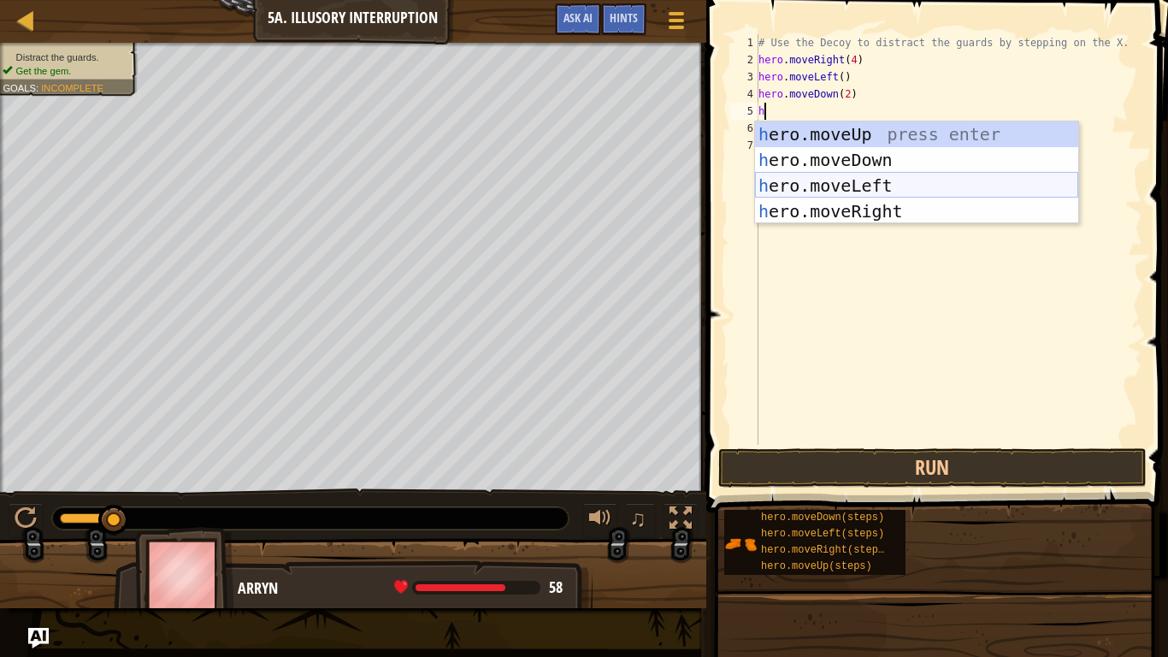
click at [837, 182] on div "h ero.moveUp press enter h ero.moveDown press enter h ero.moveLeft press enter …" at bounding box center [916, 198] width 323 height 154
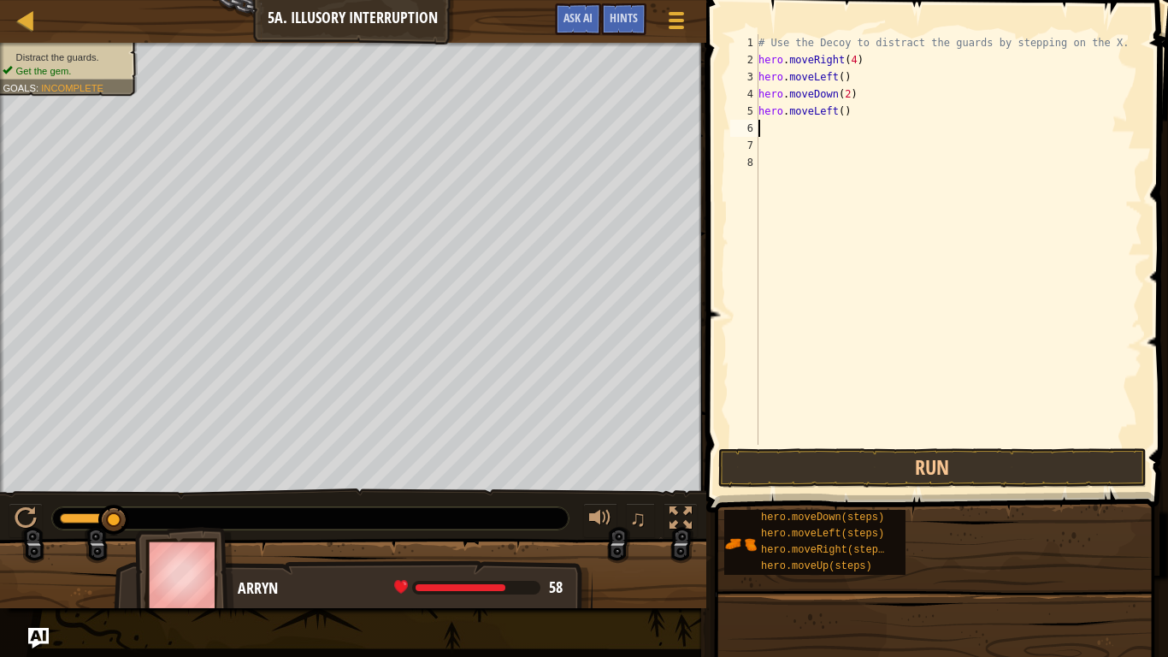
click at [840, 109] on div "# Use the Decoy to distract the guards by stepping on the X. hero . moveRight (…" at bounding box center [948, 256] width 387 height 445
type textarea "hero.moveLeft(3)"
click at [792, 136] on div "# Use the Decoy to distract the guards by stepping on the X. hero . moveRight (…" at bounding box center [948, 256] width 387 height 445
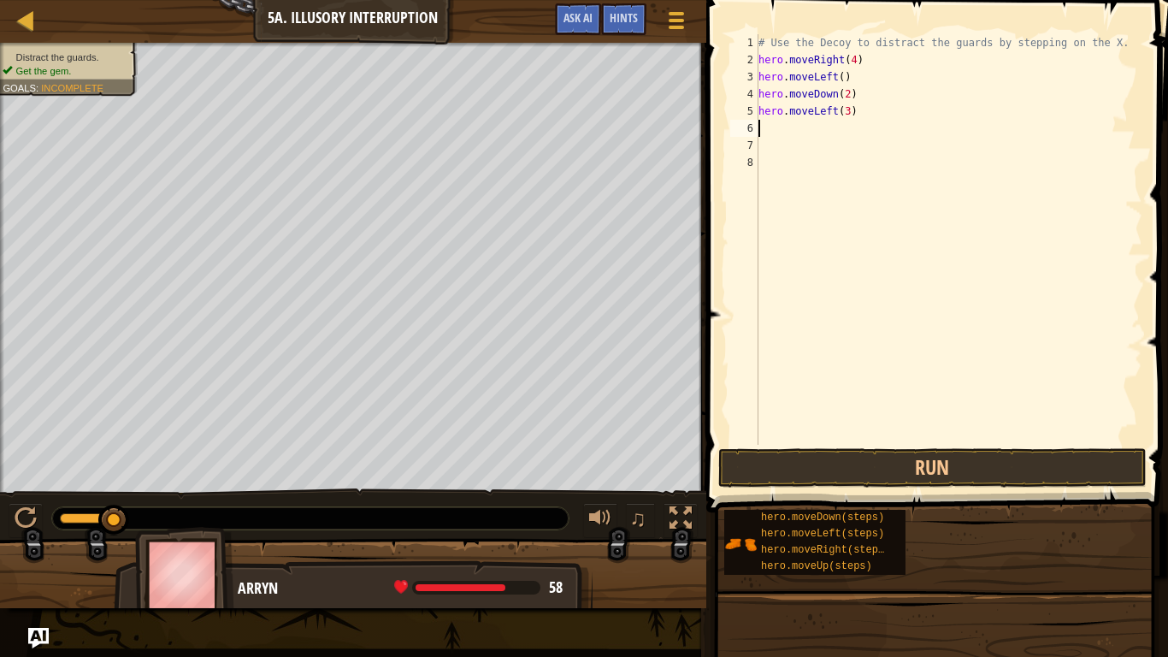
type textarea "h"
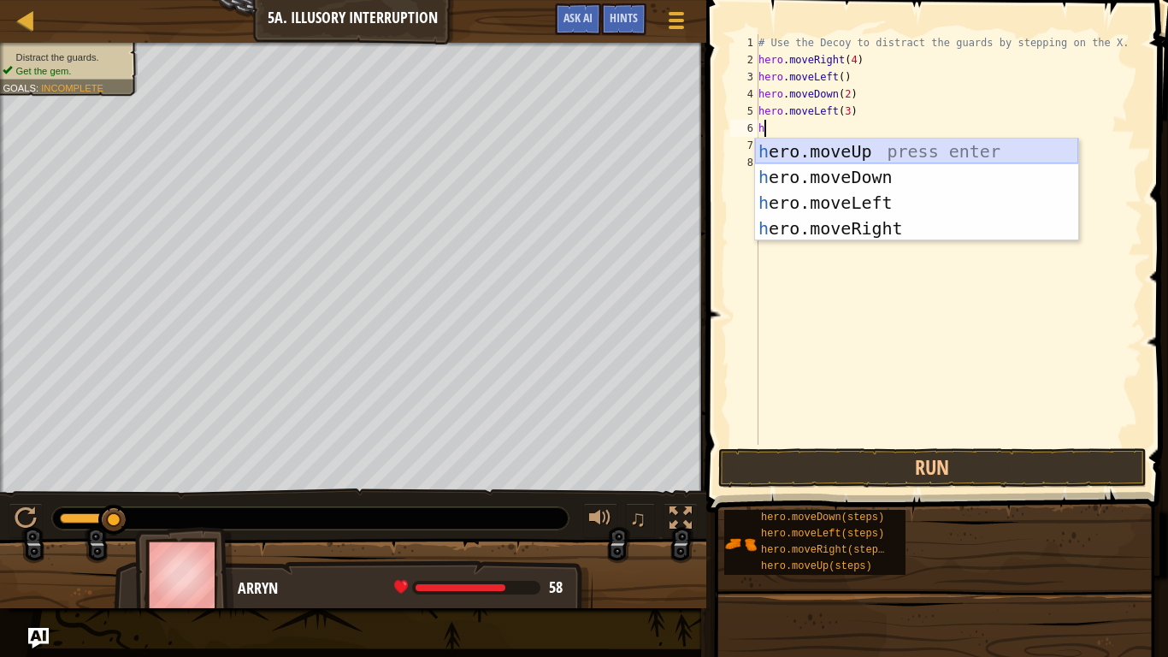
click at [822, 150] on div "h ero.moveUp press enter h ero.moveDown press enter h ero.moveLeft press enter …" at bounding box center [916, 216] width 323 height 154
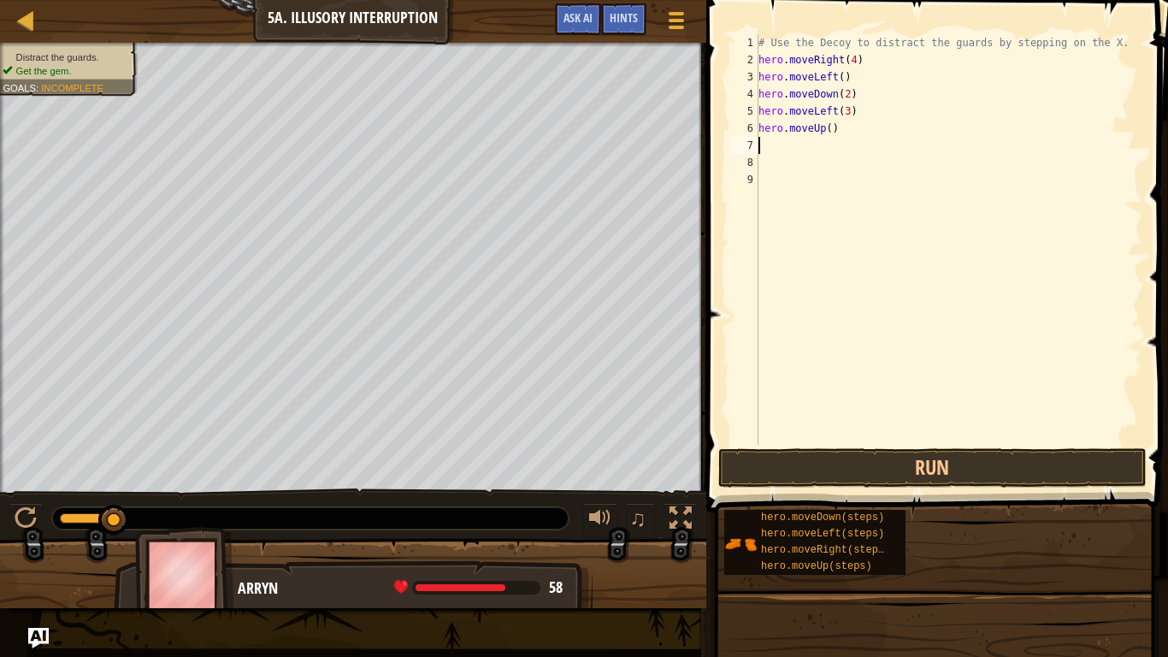
click at [829, 129] on div "# Use the Decoy to distract the guards by stepping on the X. hero . moveRight (…" at bounding box center [948, 256] width 387 height 445
type textarea "hero.moveUp(2)"
click at [819, 153] on div "# Use the Decoy to distract the guards by stepping on the X. hero . moveRight (…" at bounding box center [948, 256] width 387 height 445
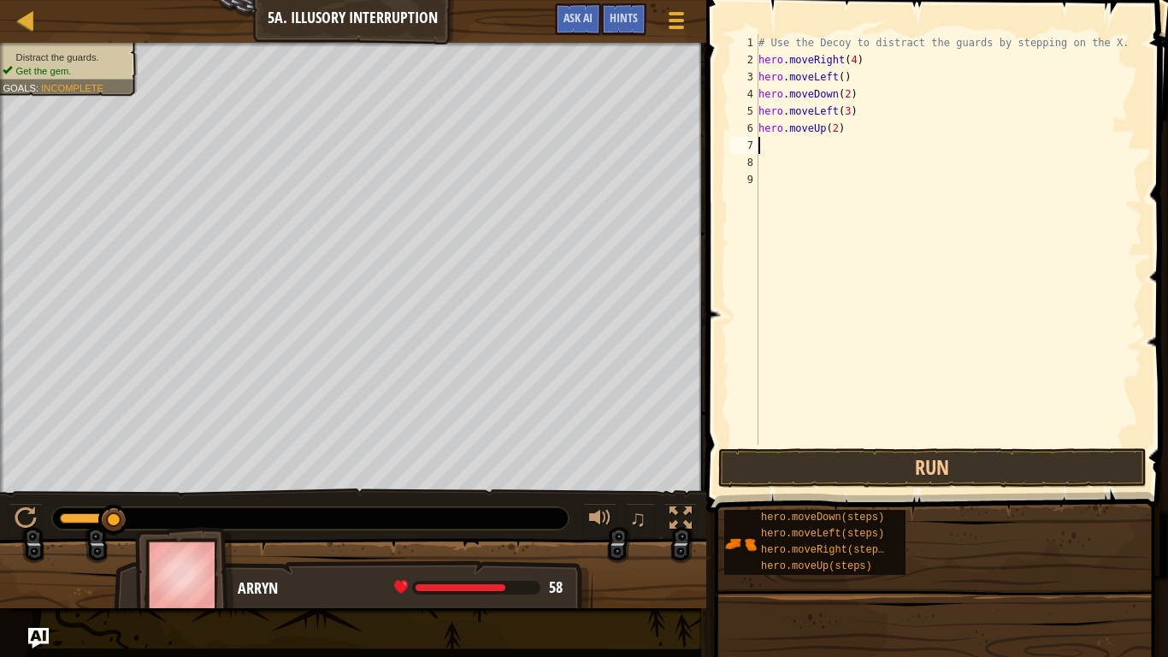
type textarea "h"
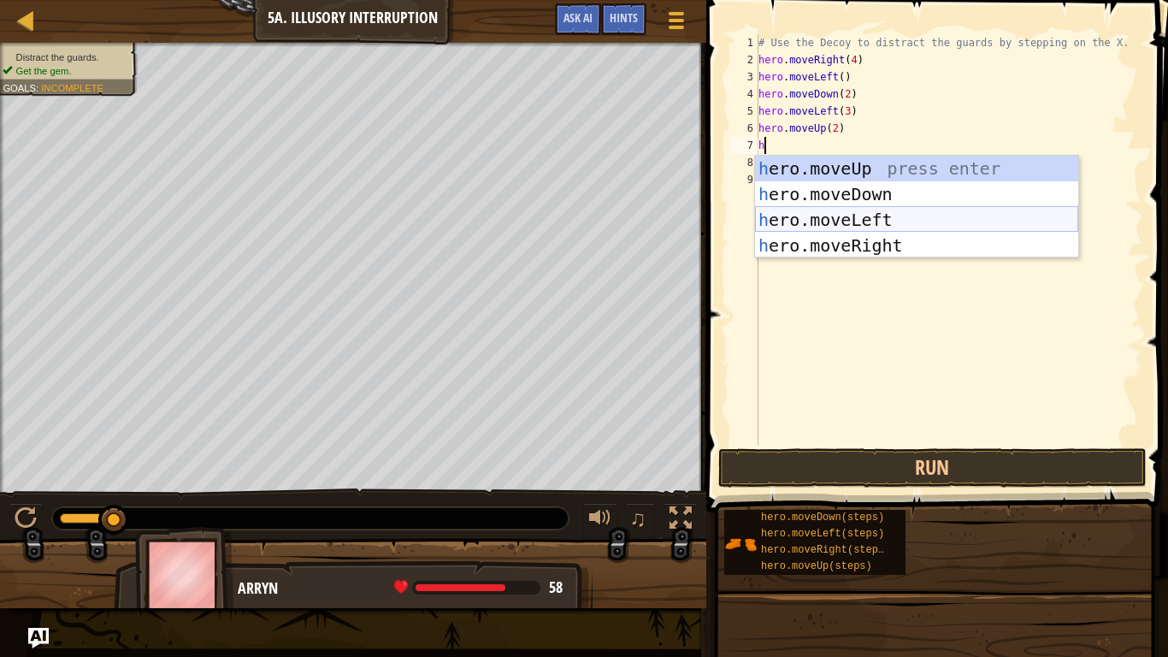
click at [840, 211] on div "h ero.moveUp press enter h ero.moveDown press enter h ero.moveLeft press enter …" at bounding box center [916, 233] width 323 height 154
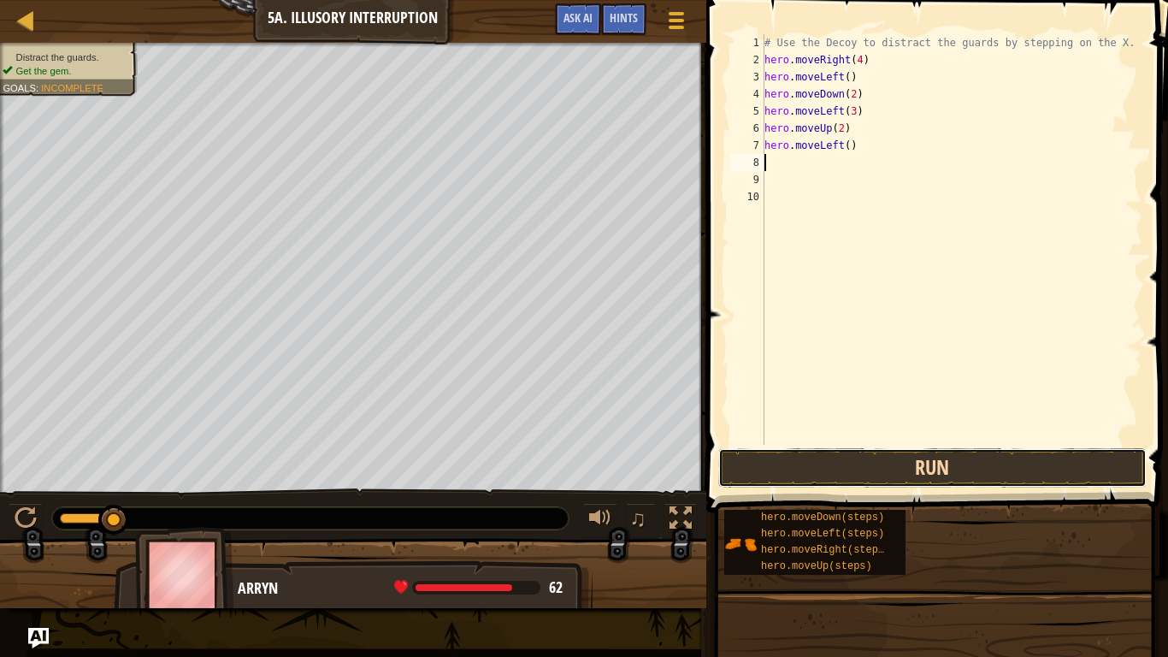
click at [816, 475] on button "Run" at bounding box center [932, 467] width 429 height 39
click at [816, 476] on button "Run" at bounding box center [932, 467] width 429 height 39
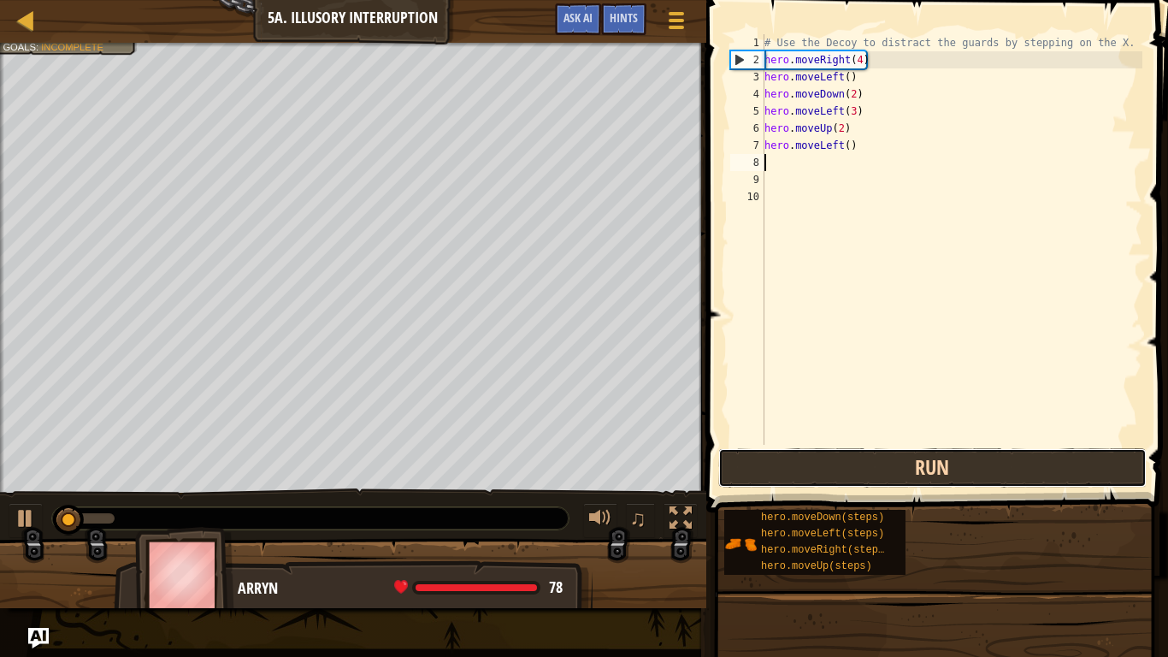
click at [816, 476] on button "Run" at bounding box center [932, 467] width 429 height 39
click at [820, 472] on button "Run" at bounding box center [932, 467] width 429 height 39
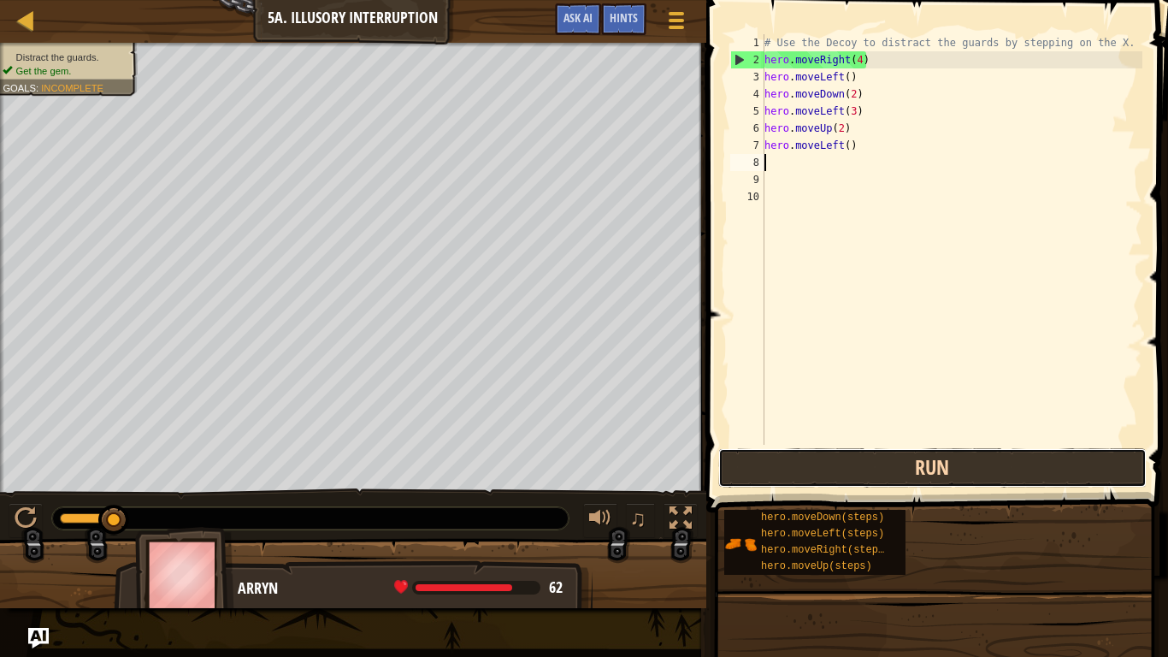
click at [820, 472] on button "Run" at bounding box center [932, 467] width 429 height 39
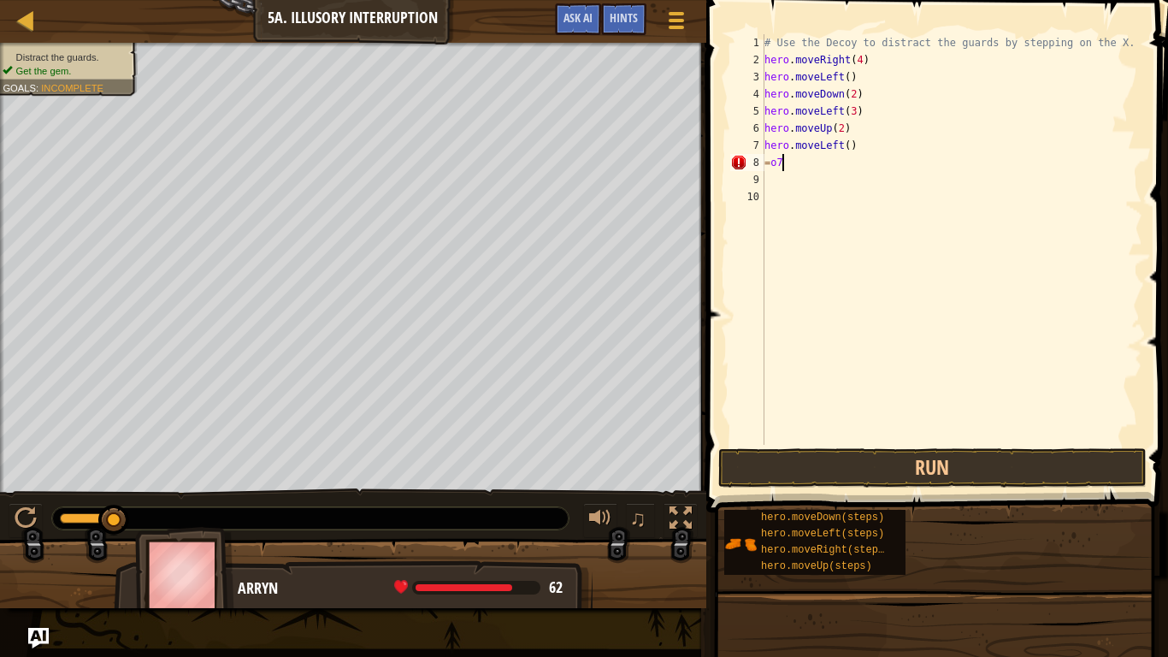
click at [807, 167] on div "# Use the Decoy to distract the guards by stepping on the X. hero . moveRight (…" at bounding box center [951, 256] width 381 height 445
type textarea "="
type textarea "h"
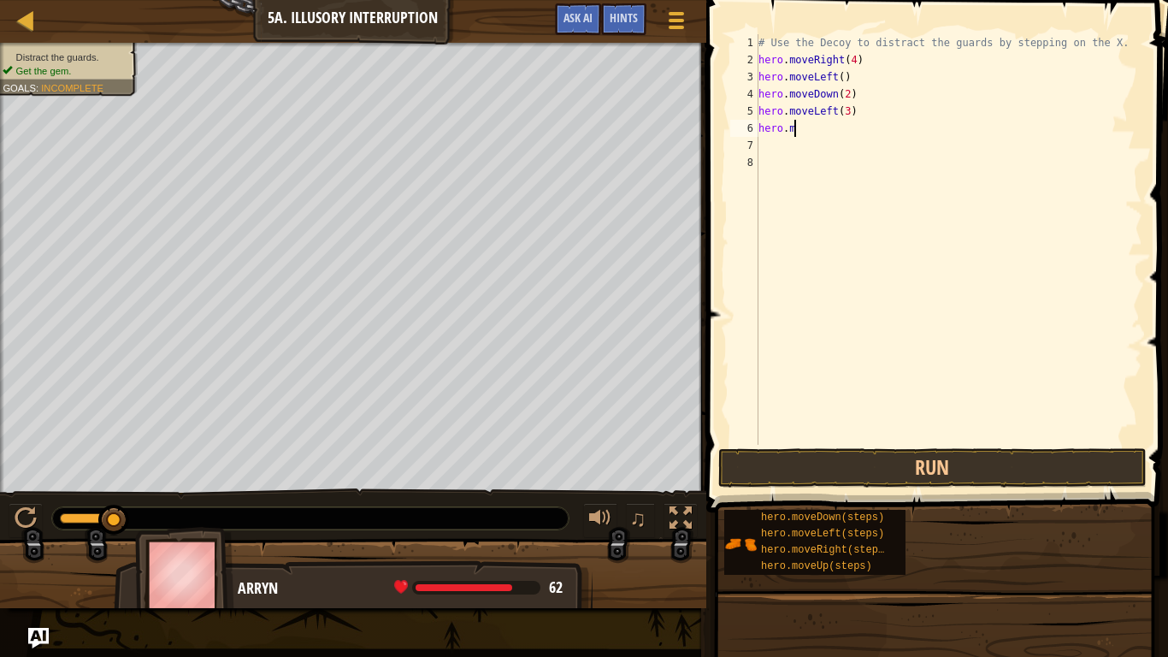
type textarea "h"
type textarea "hero.moveLeft()"
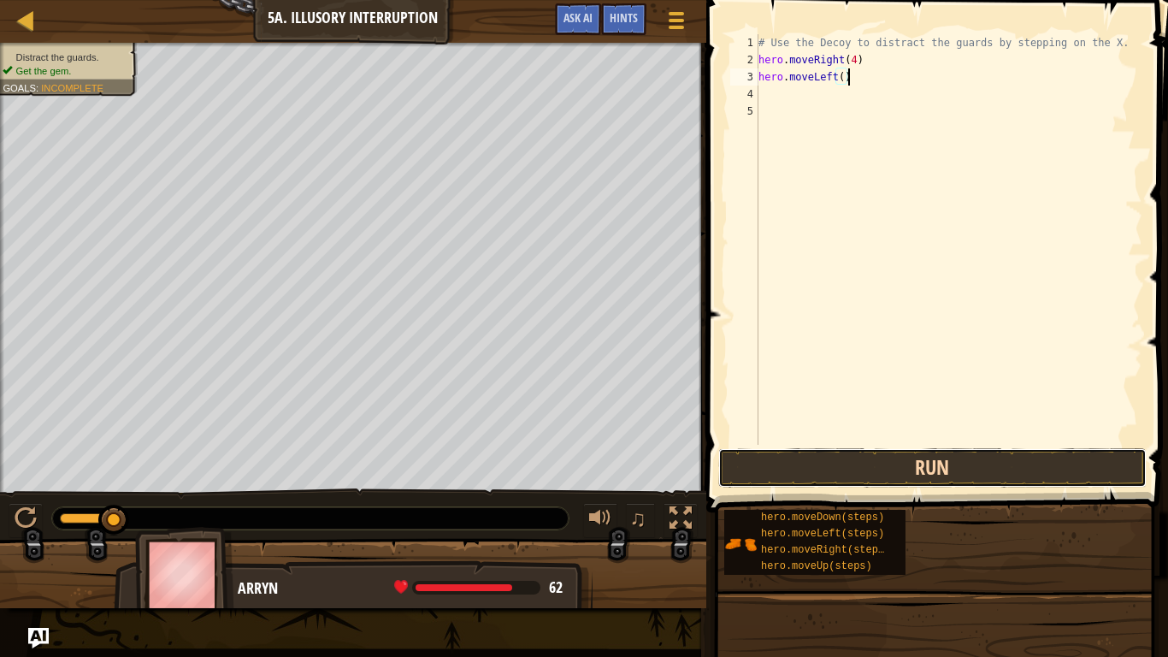
click at [894, 474] on button "Run" at bounding box center [932, 467] width 429 height 39
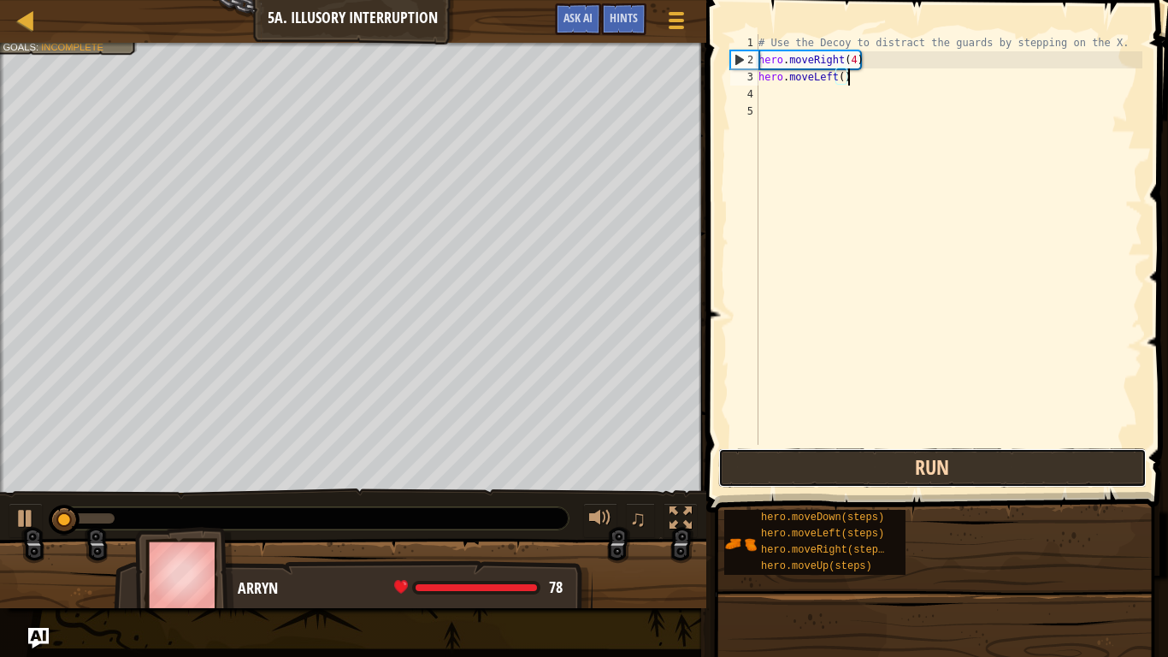
click at [894, 474] on button "Run" at bounding box center [932, 467] width 429 height 39
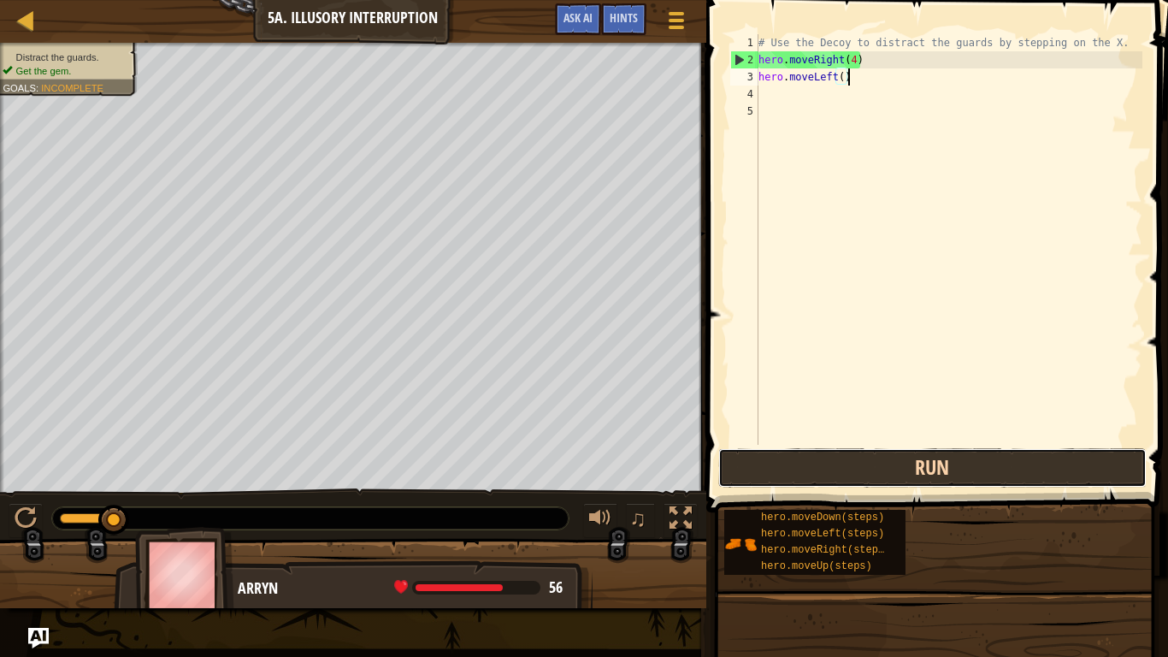
click at [894, 474] on button "Run" at bounding box center [932, 467] width 429 height 39
